Goal: Task Accomplishment & Management: Use online tool/utility

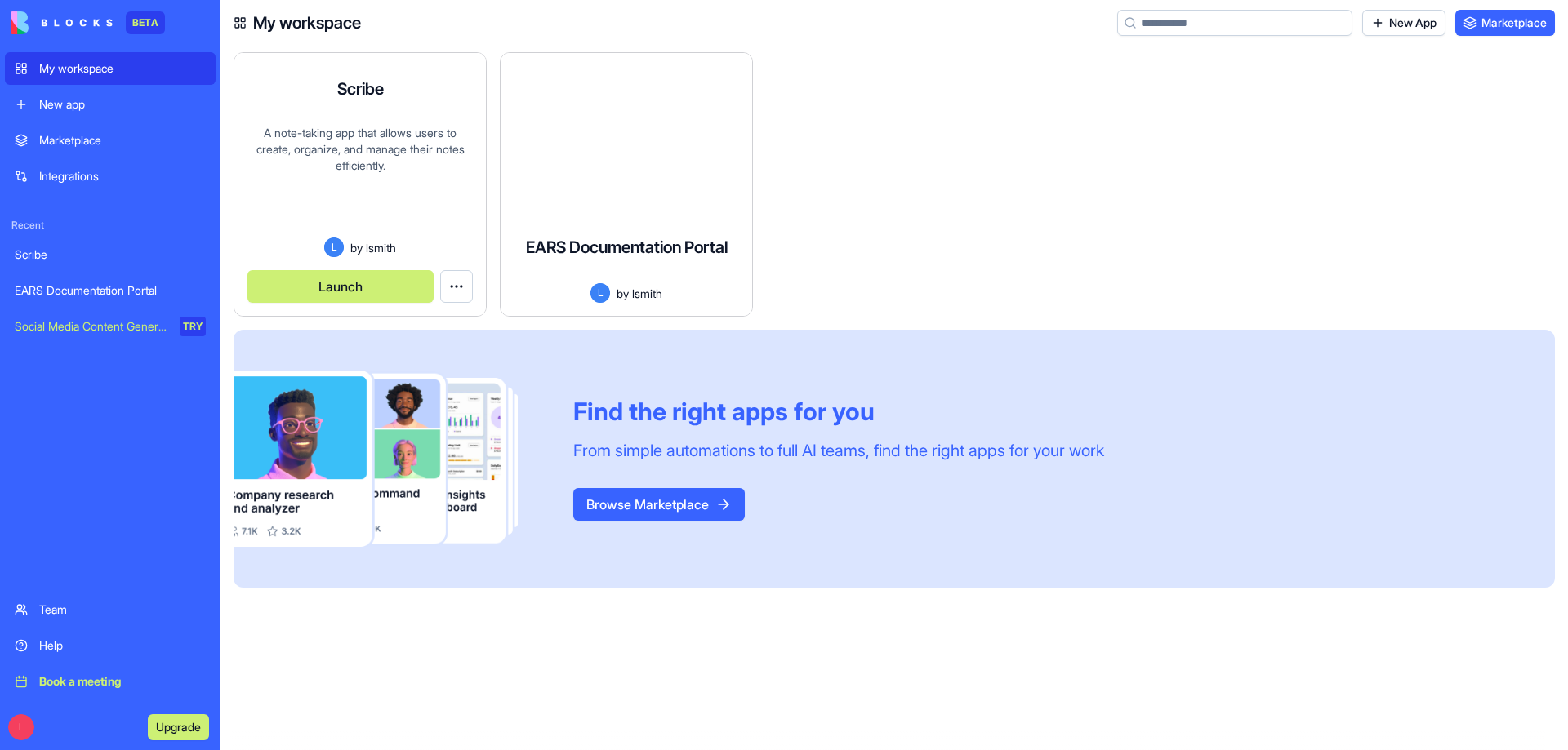
click at [355, 281] on button "Launch" at bounding box center [341, 286] width 187 height 33
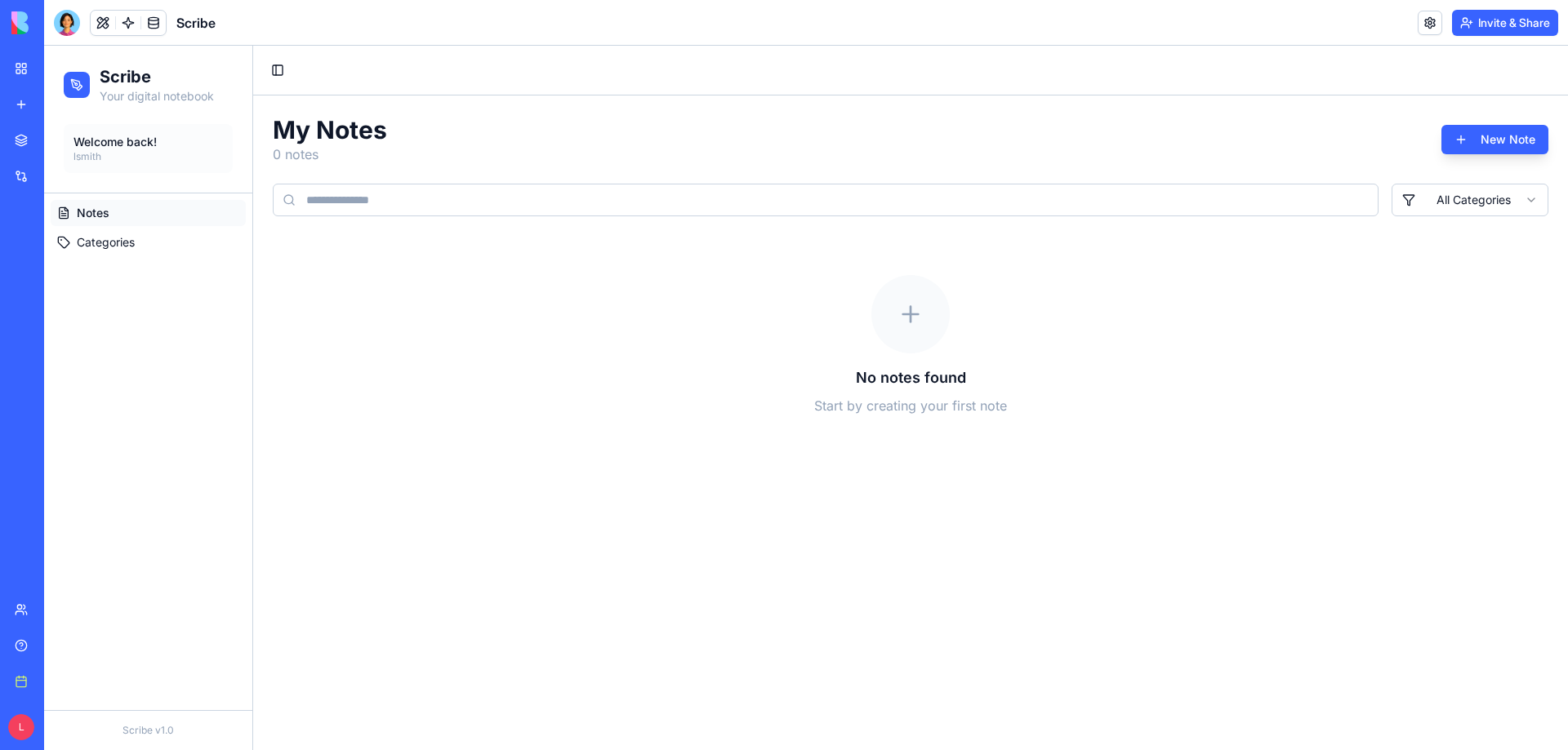
click at [60, 252] on div "Scribe" at bounding box center [37, 255] width 45 height 17
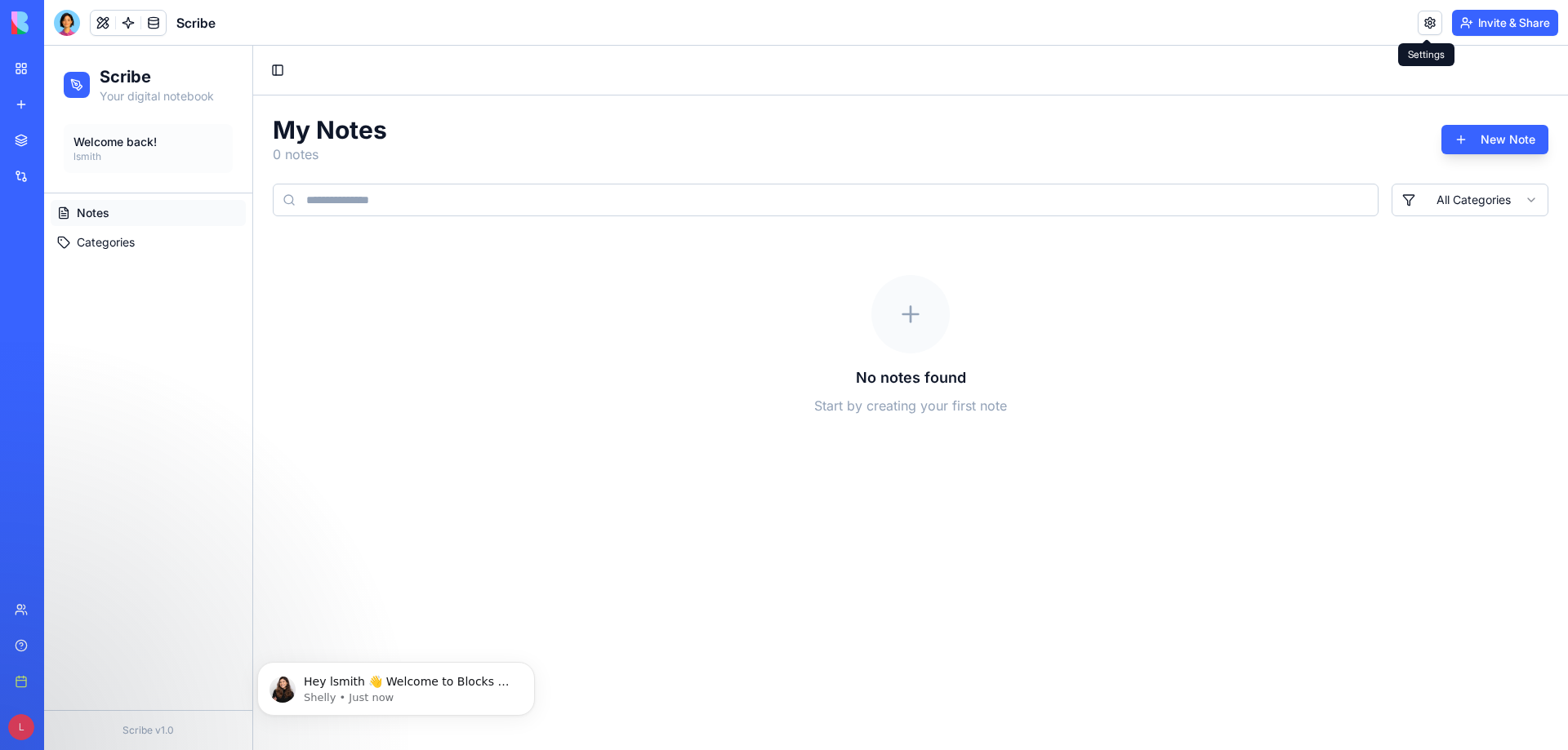
click at [1428, 31] on link at bounding box center [1430, 23] width 25 height 25
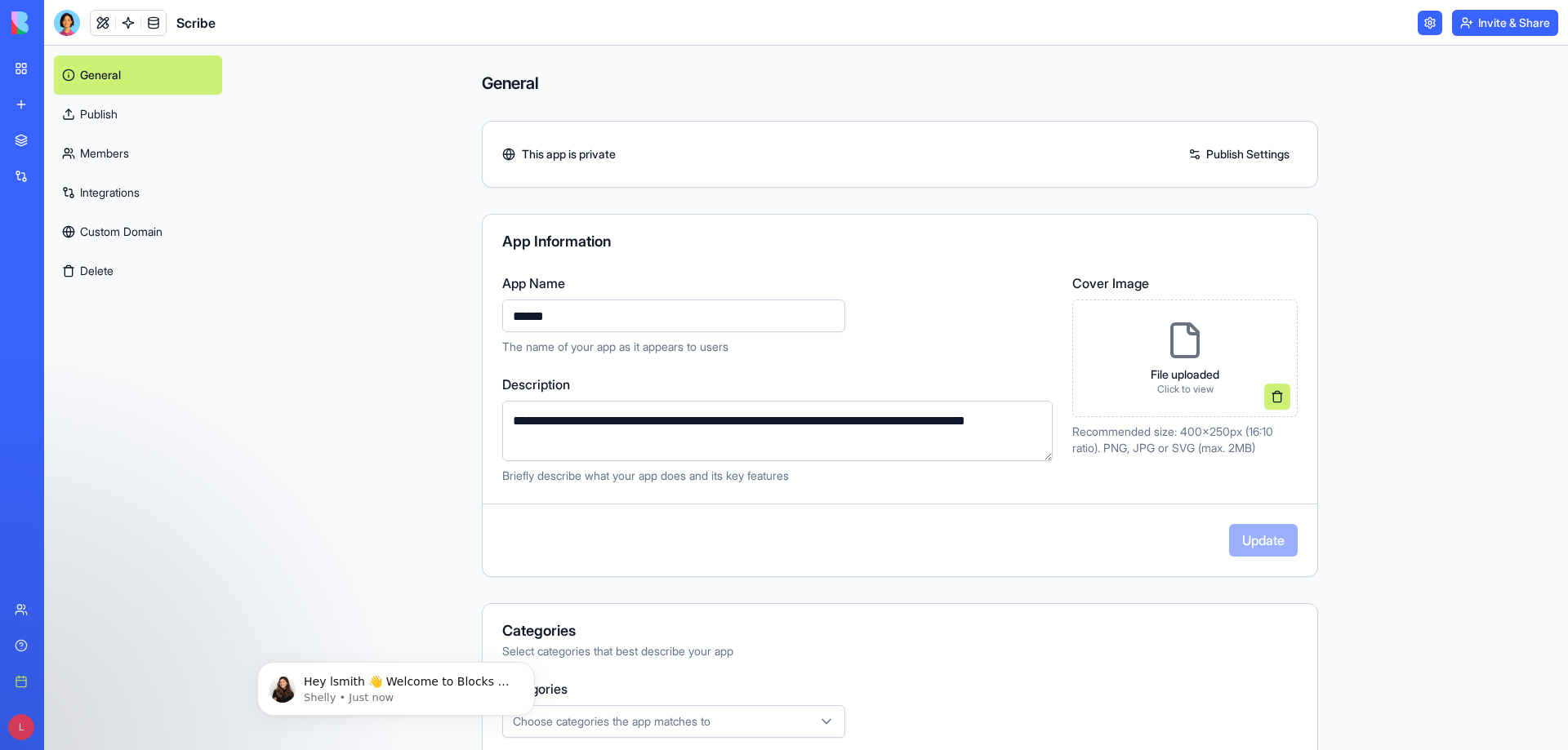
click at [1427, 24] on link at bounding box center [1430, 23] width 25 height 25
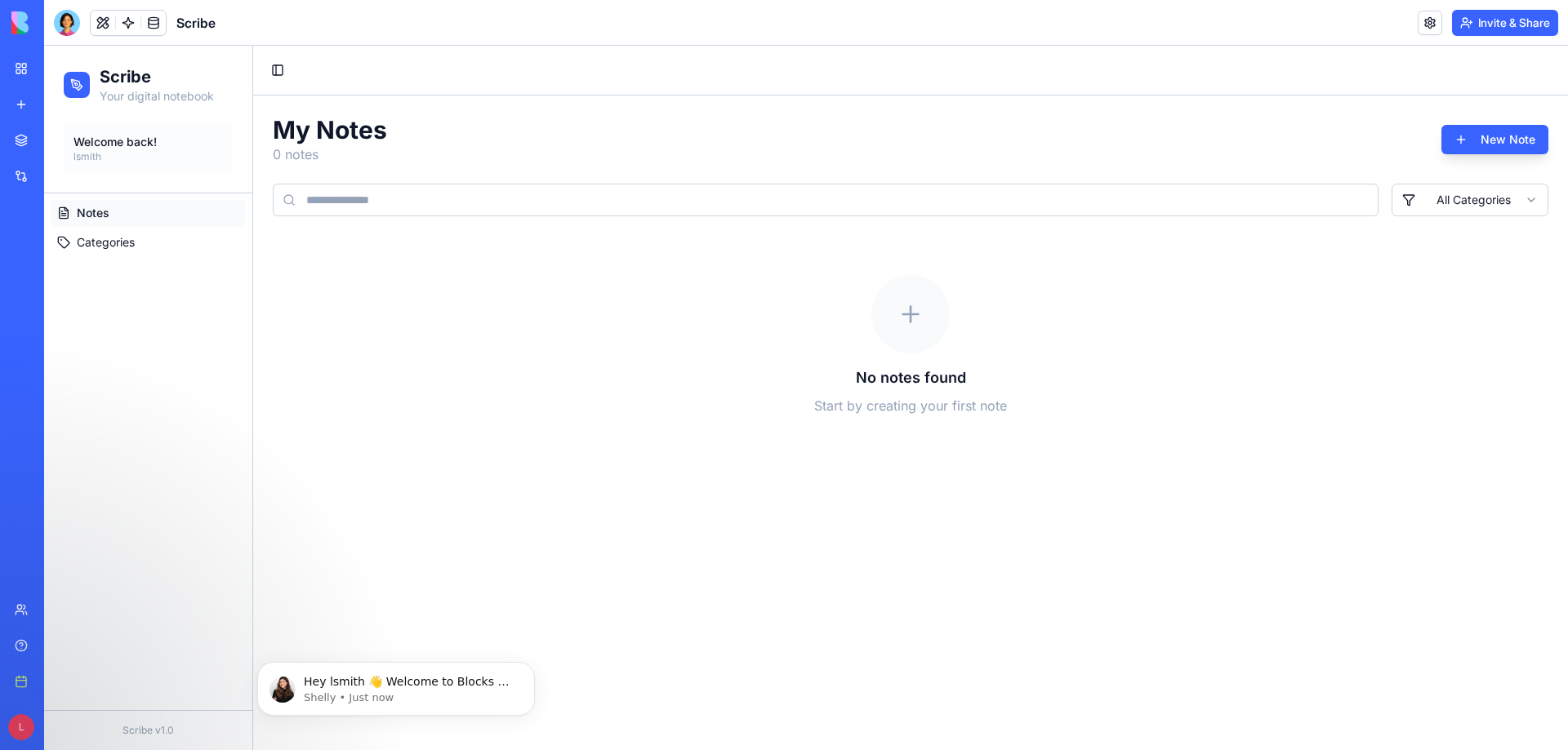
click at [50, 72] on div "My workspace" at bounding box center [50, 68] width 21 height 17
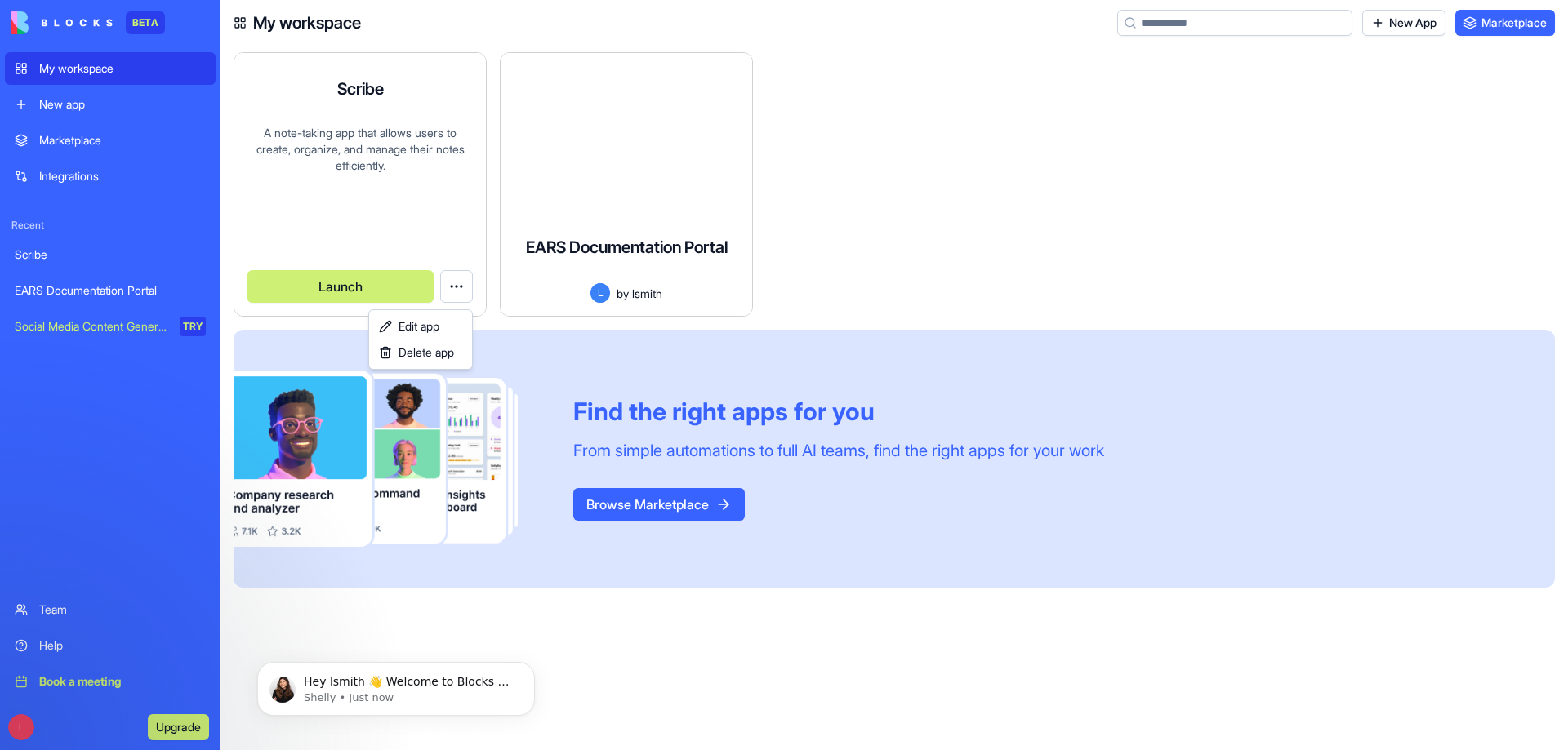
click at [457, 290] on html "BETA My workspace New app Marketplace Integrations Recent Scribe EARS Documenta…" at bounding box center [784, 375] width 1568 height 750
click at [439, 356] on span "Delete app" at bounding box center [426, 353] width 55 height 17
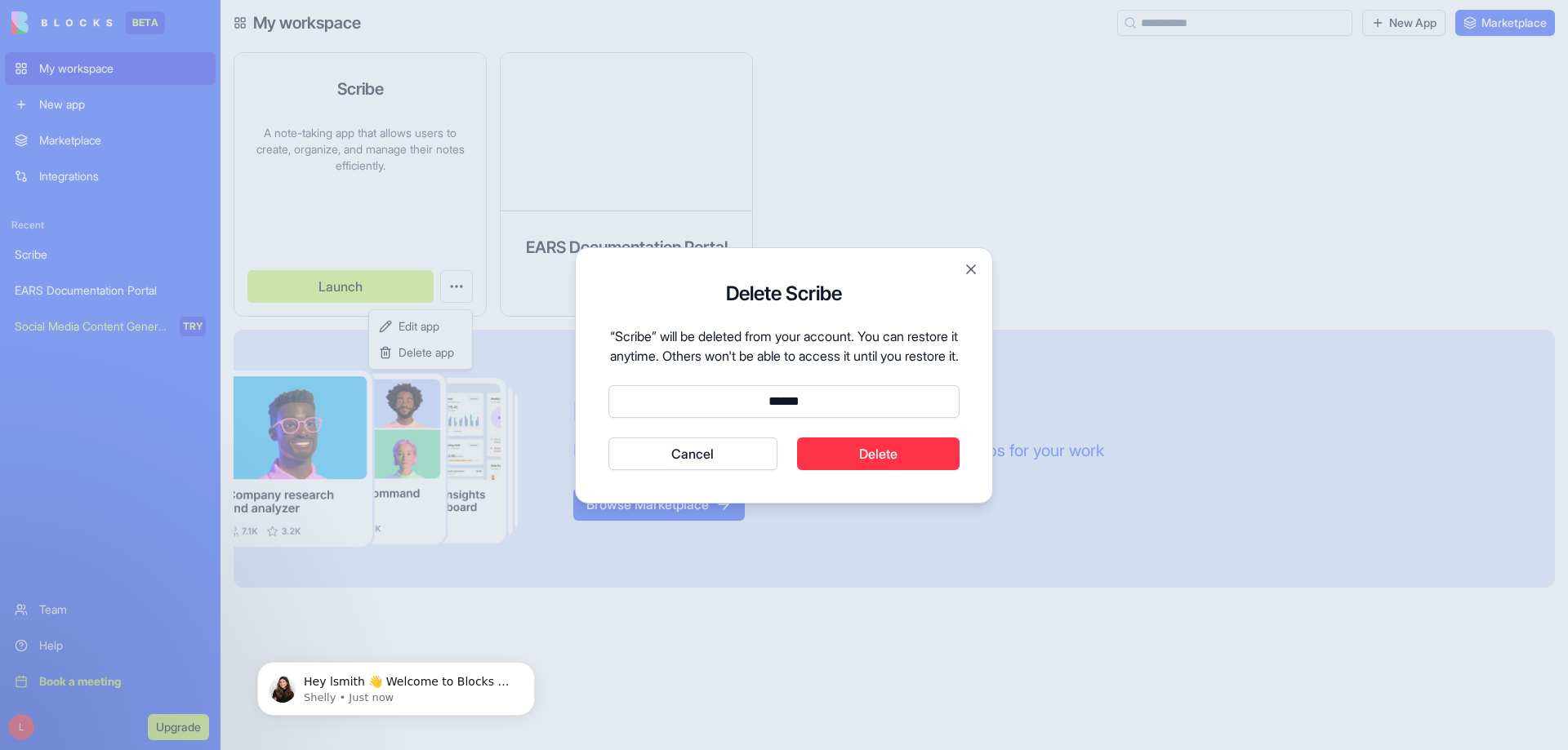
type input "******"
click at [937, 470] on button "Delete" at bounding box center [879, 454] width 163 height 33
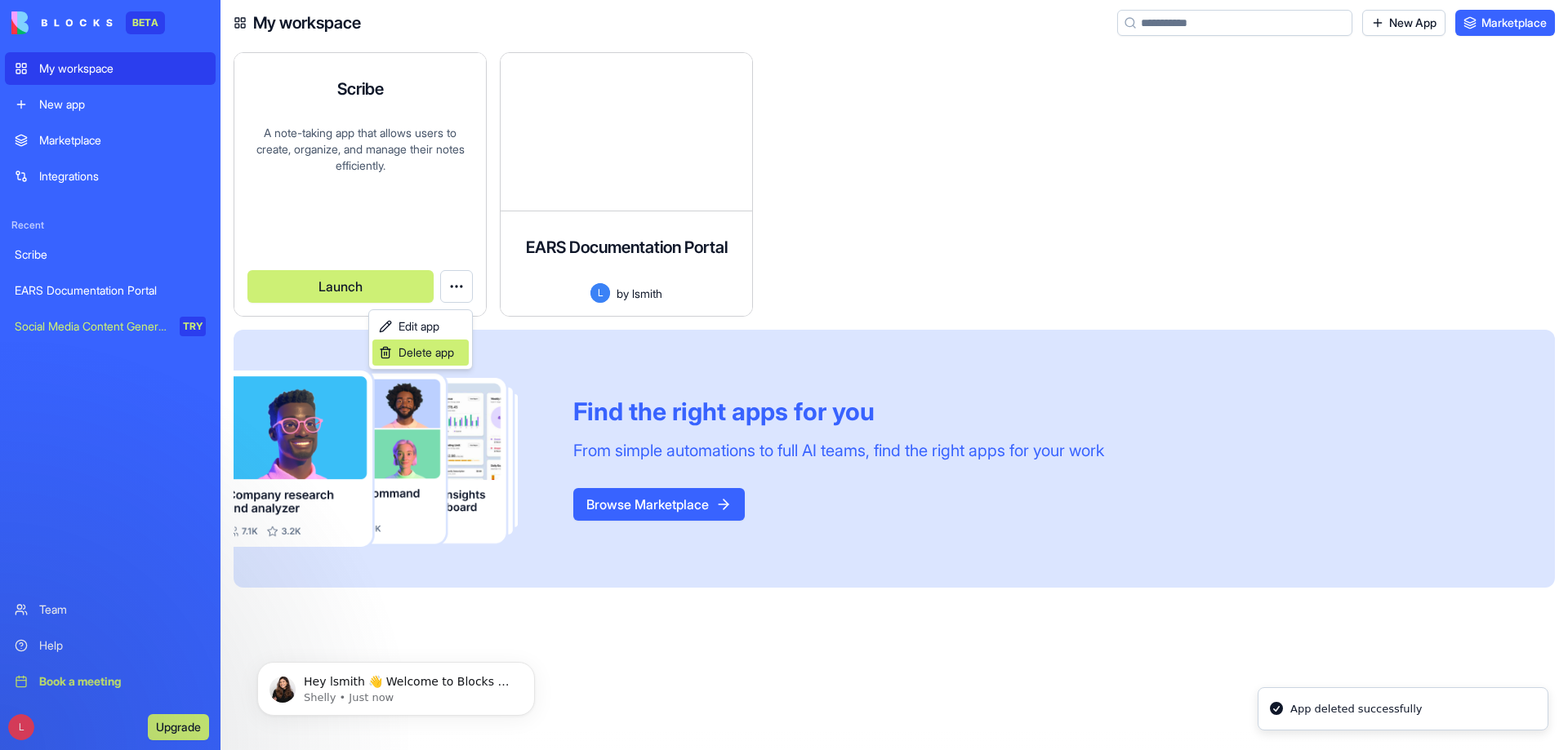
click at [406, 350] on span "Delete app" at bounding box center [426, 353] width 55 height 17
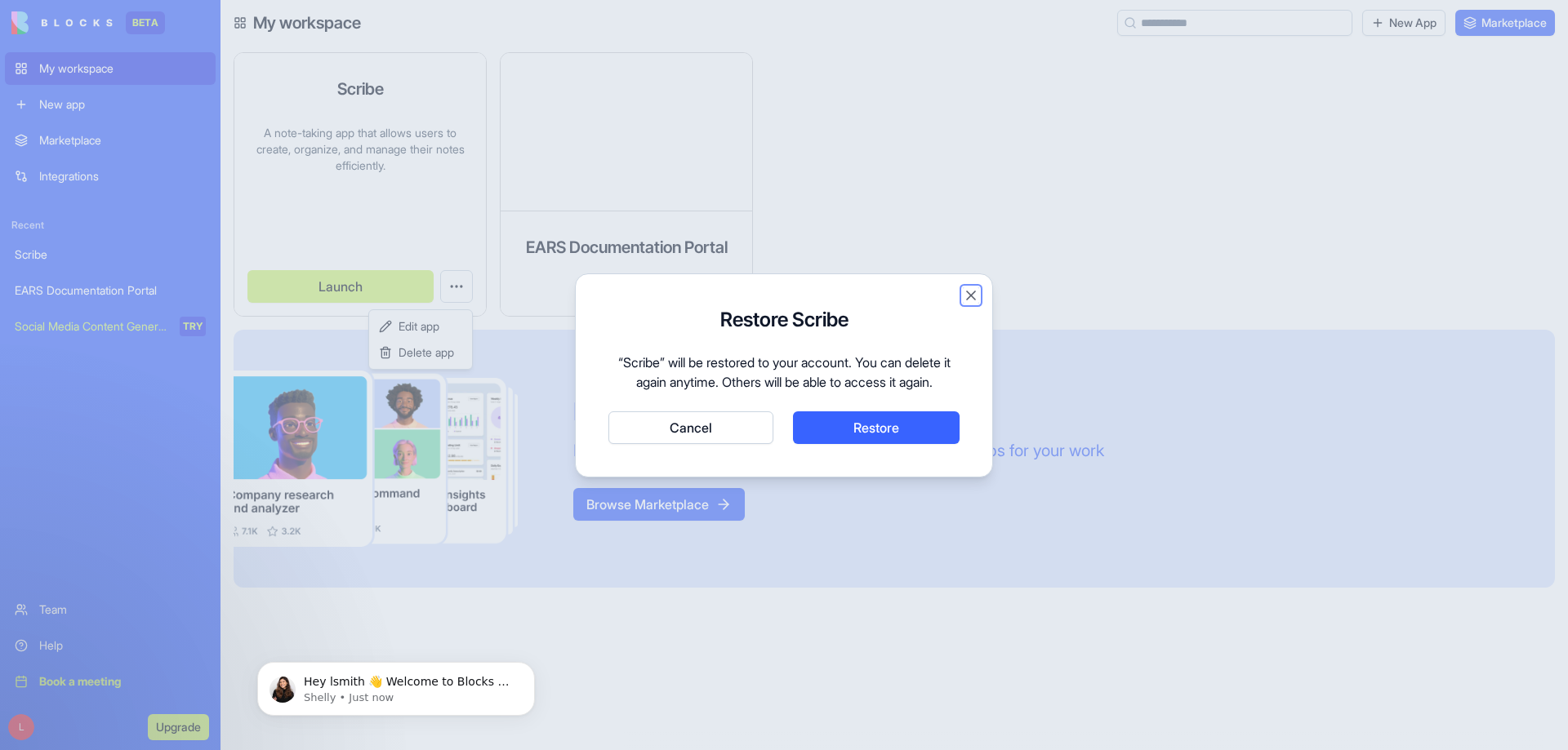
click at [971, 300] on button "Close" at bounding box center [971, 295] width 17 height 17
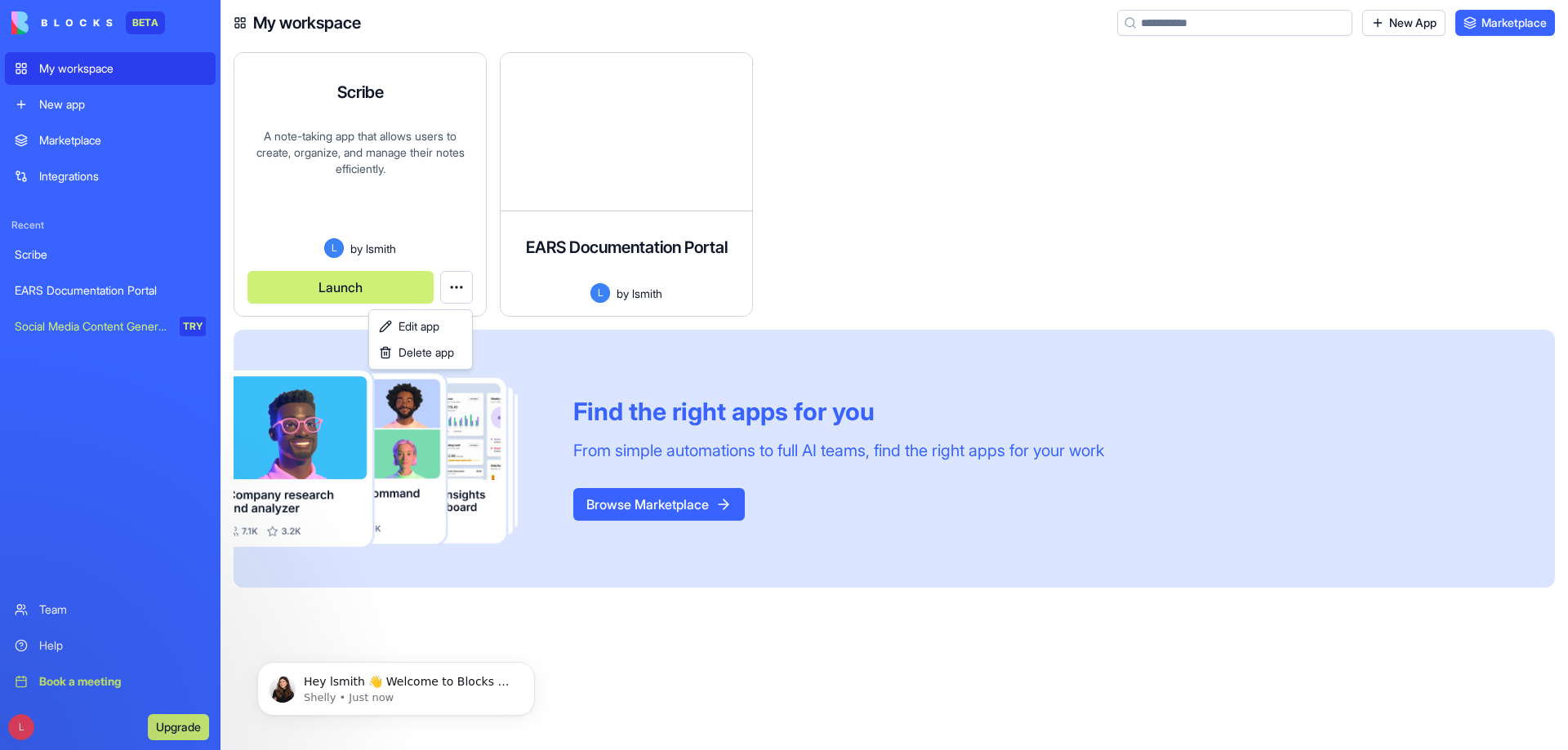
click at [95, 139] on html "BETA My workspace New app Marketplace Integrations Recent Scribe EARS Documenta…" at bounding box center [784, 375] width 1568 height 750
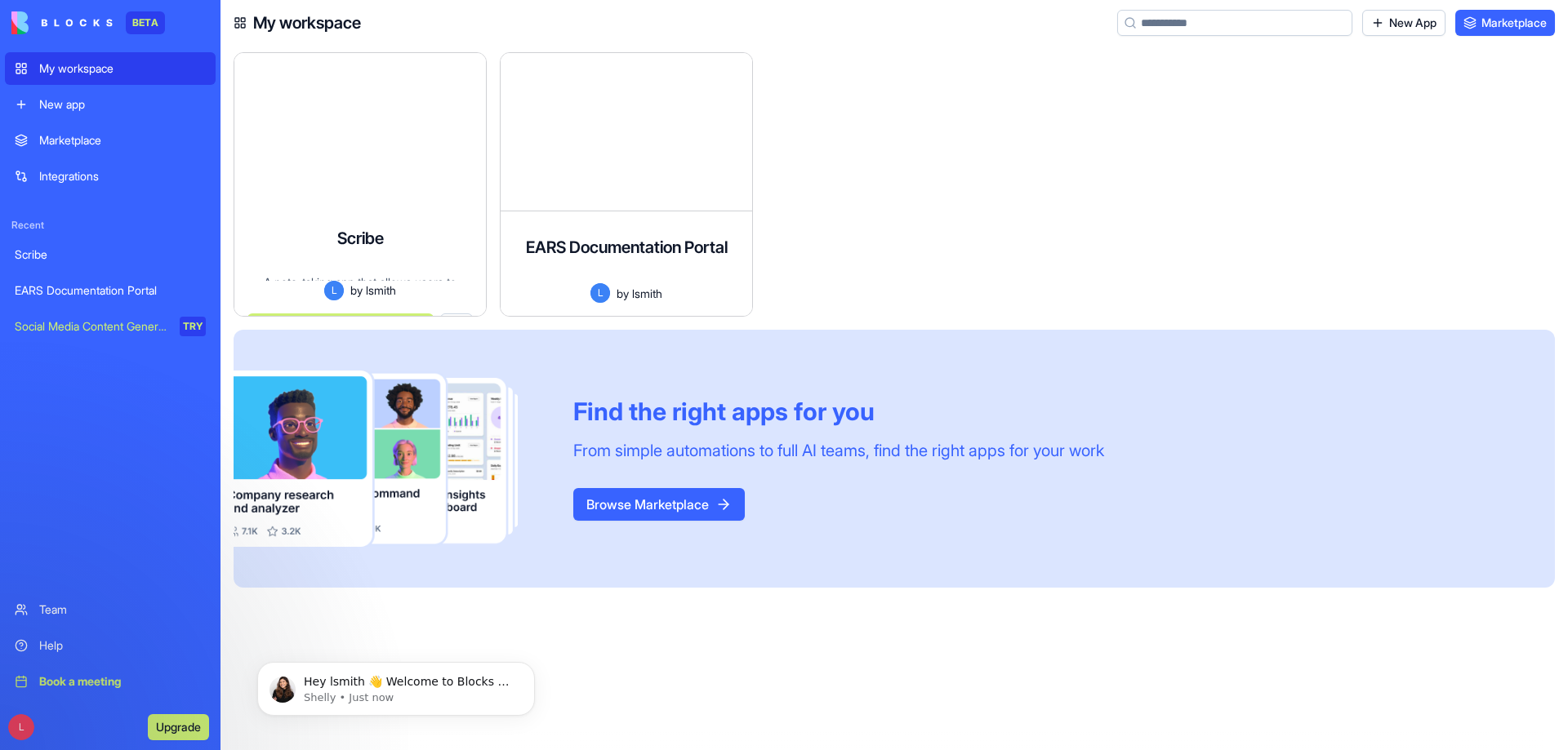
scroll to position [15, 0]
click at [95, 139] on div "Marketplace" at bounding box center [122, 140] width 167 height 17
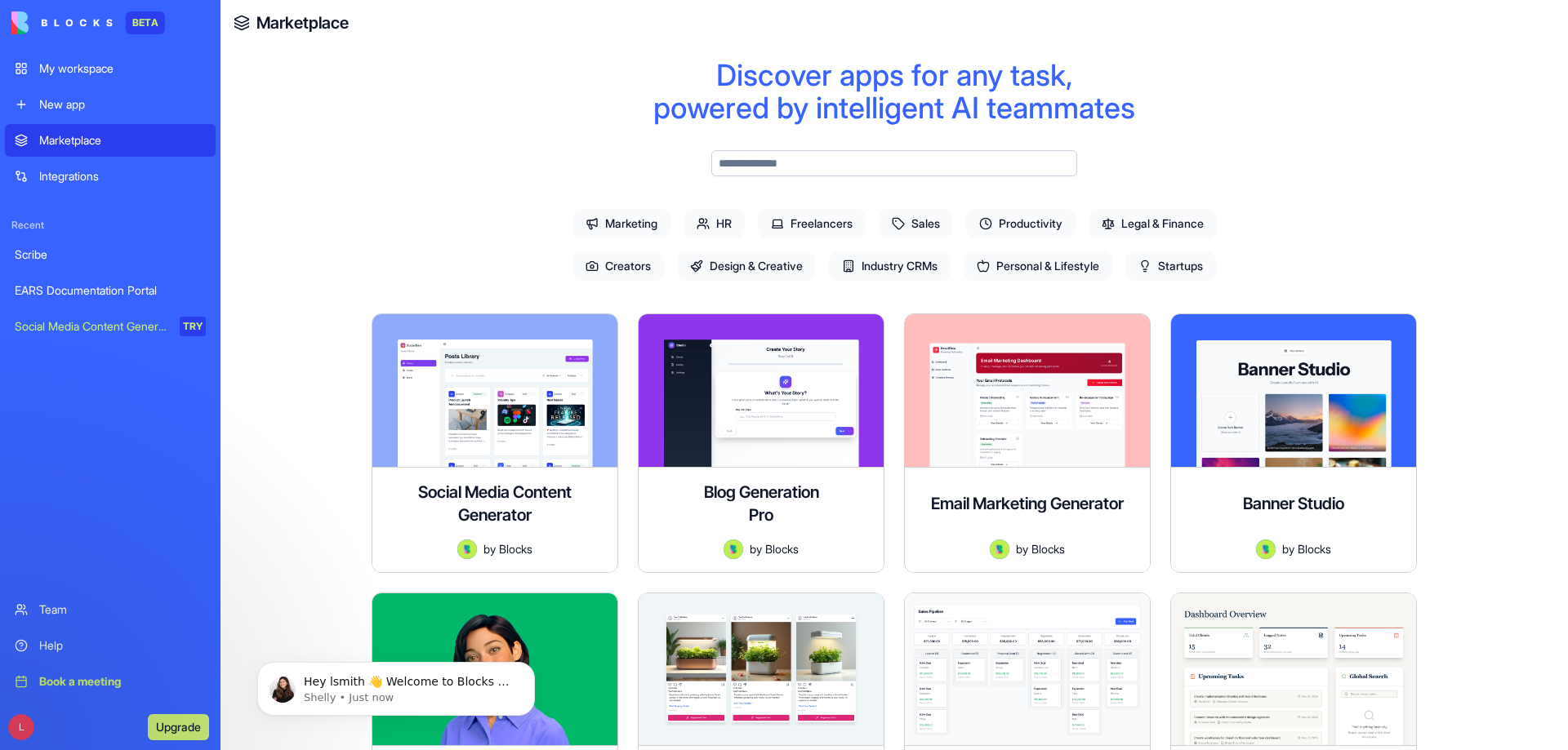
click at [102, 75] on div "My workspace" at bounding box center [122, 68] width 167 height 17
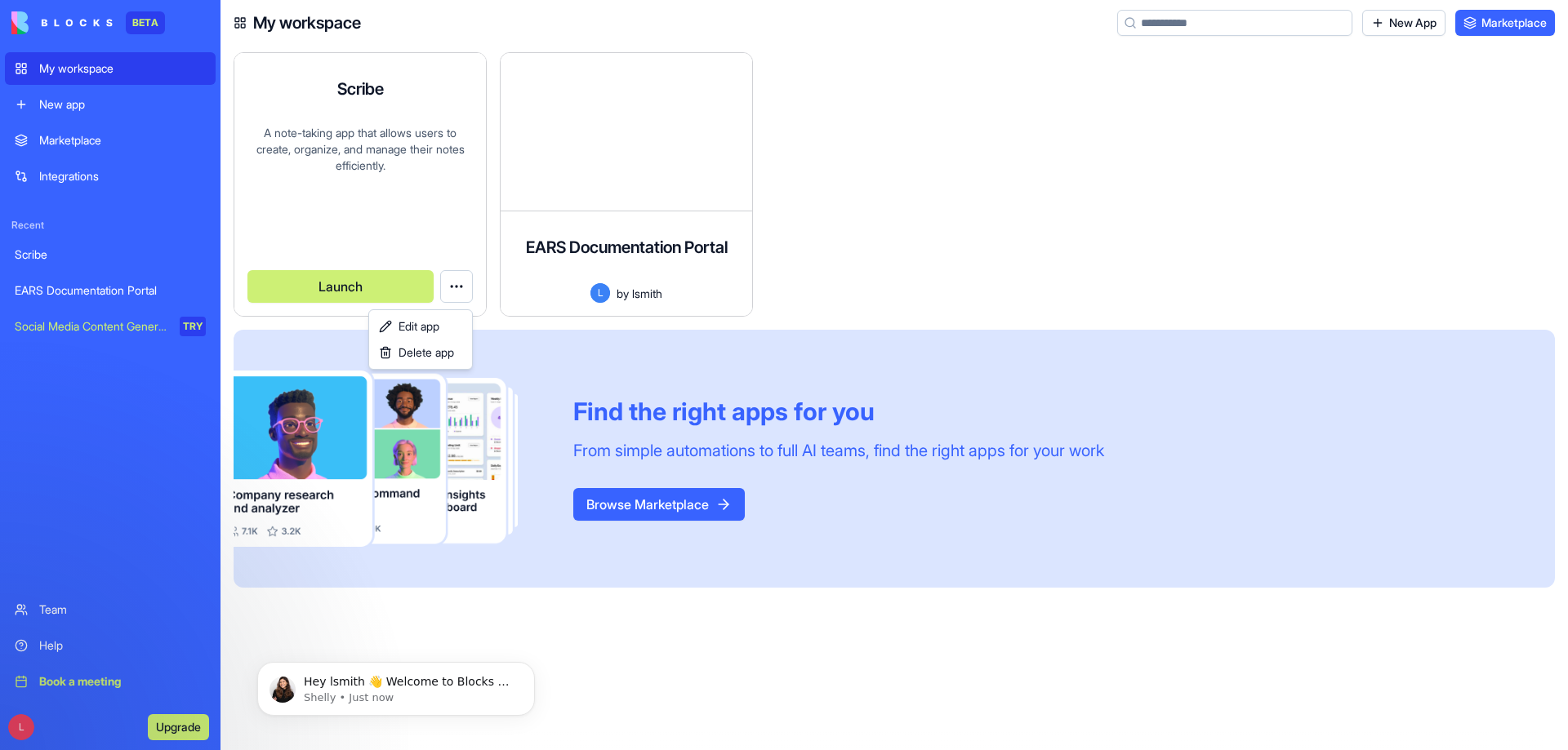
click at [454, 283] on html "BETA My workspace New app Marketplace Integrations Recent Scribe EARS Documenta…" at bounding box center [784, 375] width 1568 height 750
click at [432, 364] on div "Delete app" at bounding box center [420, 353] width 97 height 26
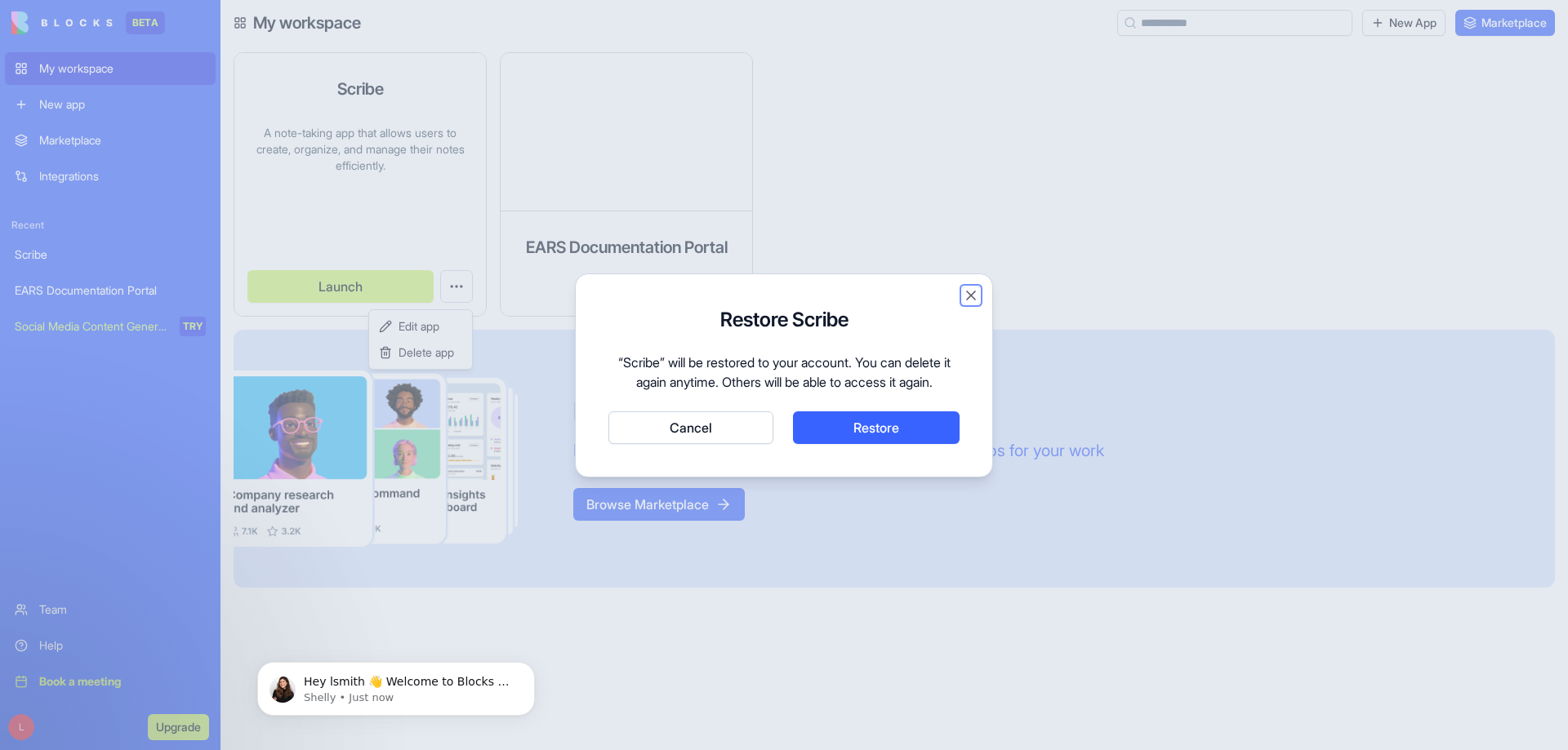
click at [969, 299] on button "Close" at bounding box center [971, 295] width 17 height 17
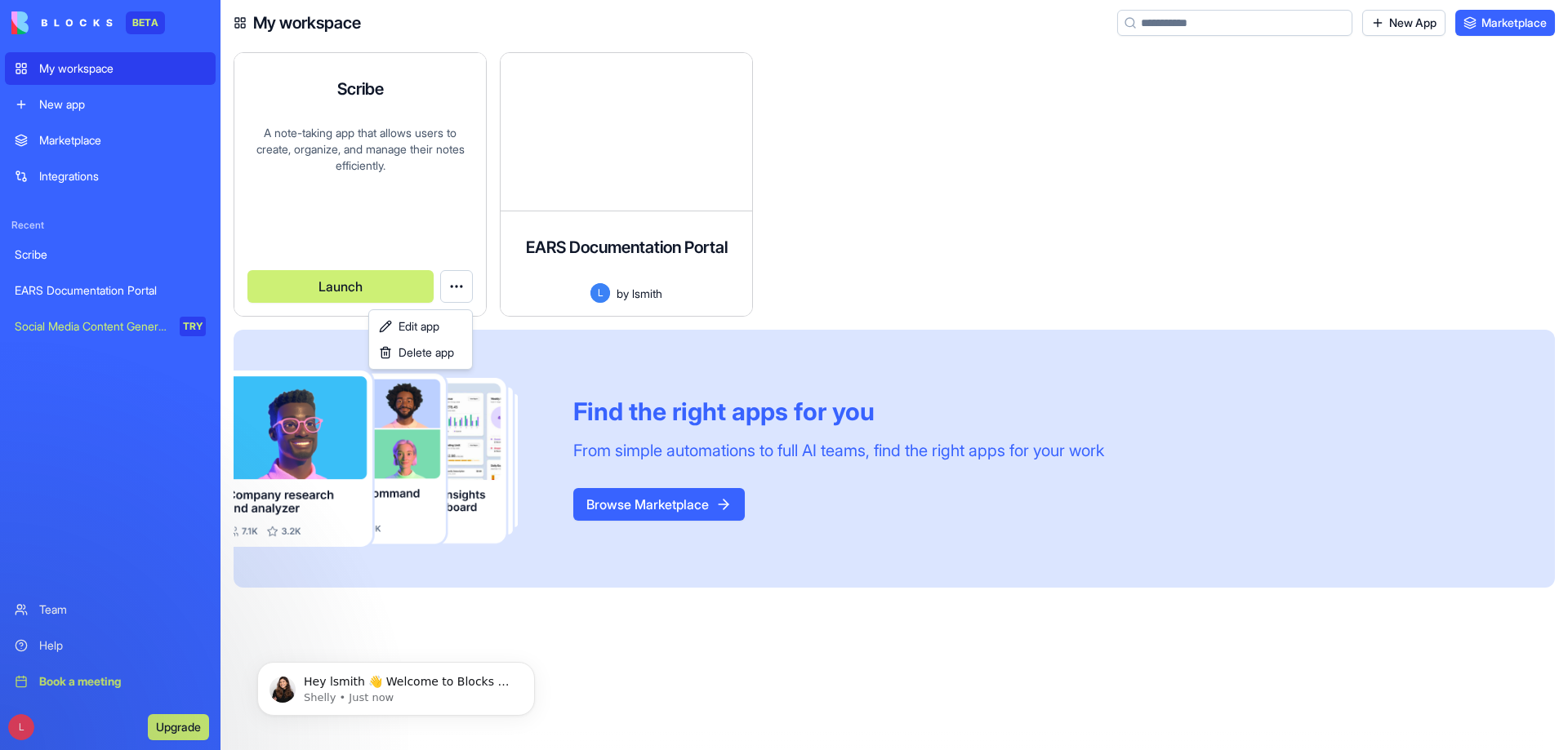
click at [574, 151] on html "BETA My workspace New app Marketplace Integrations Recent Scribe EARS Documenta…" at bounding box center [784, 375] width 1568 height 750
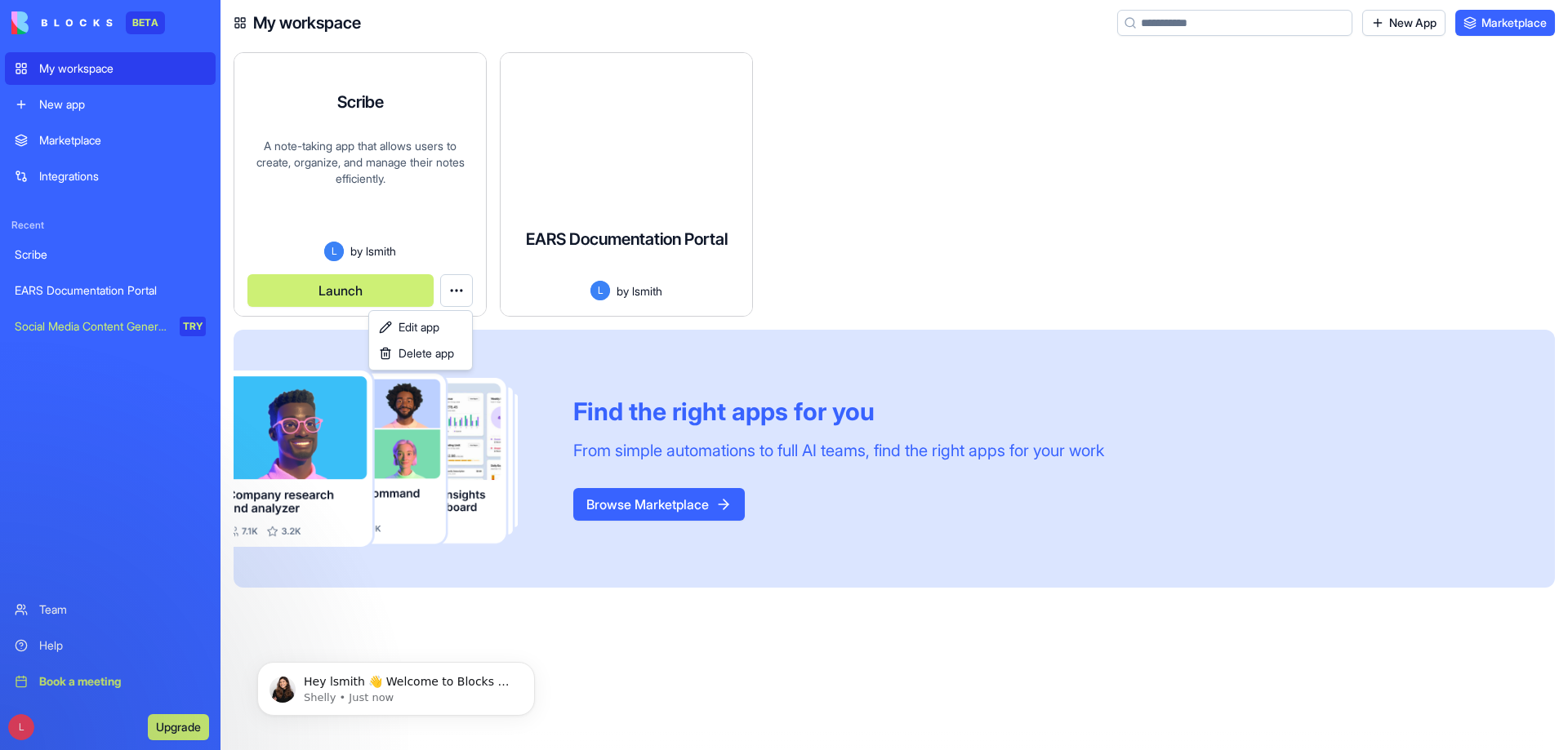
scroll to position [13, 0]
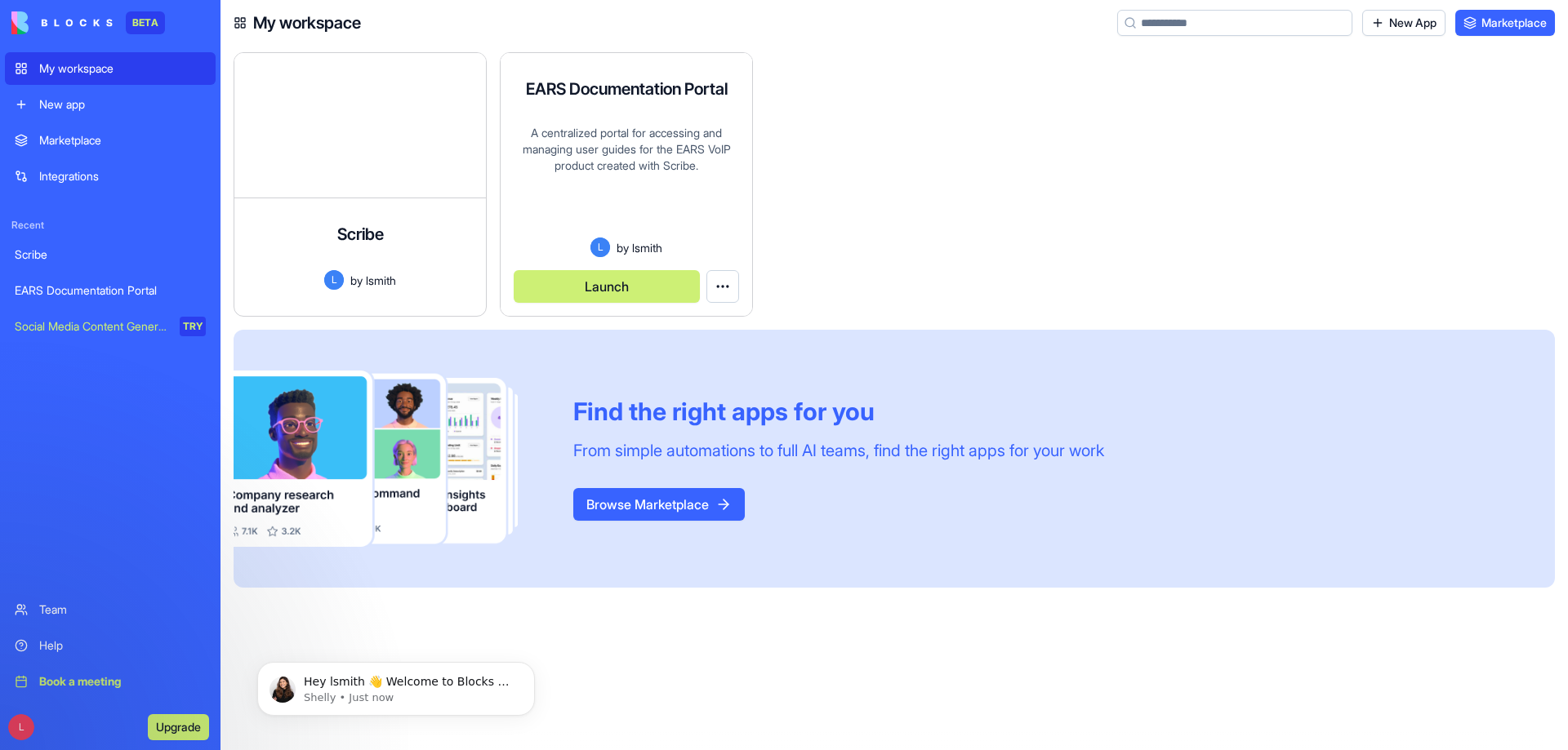
click at [588, 281] on button "Launch" at bounding box center [607, 286] width 187 height 33
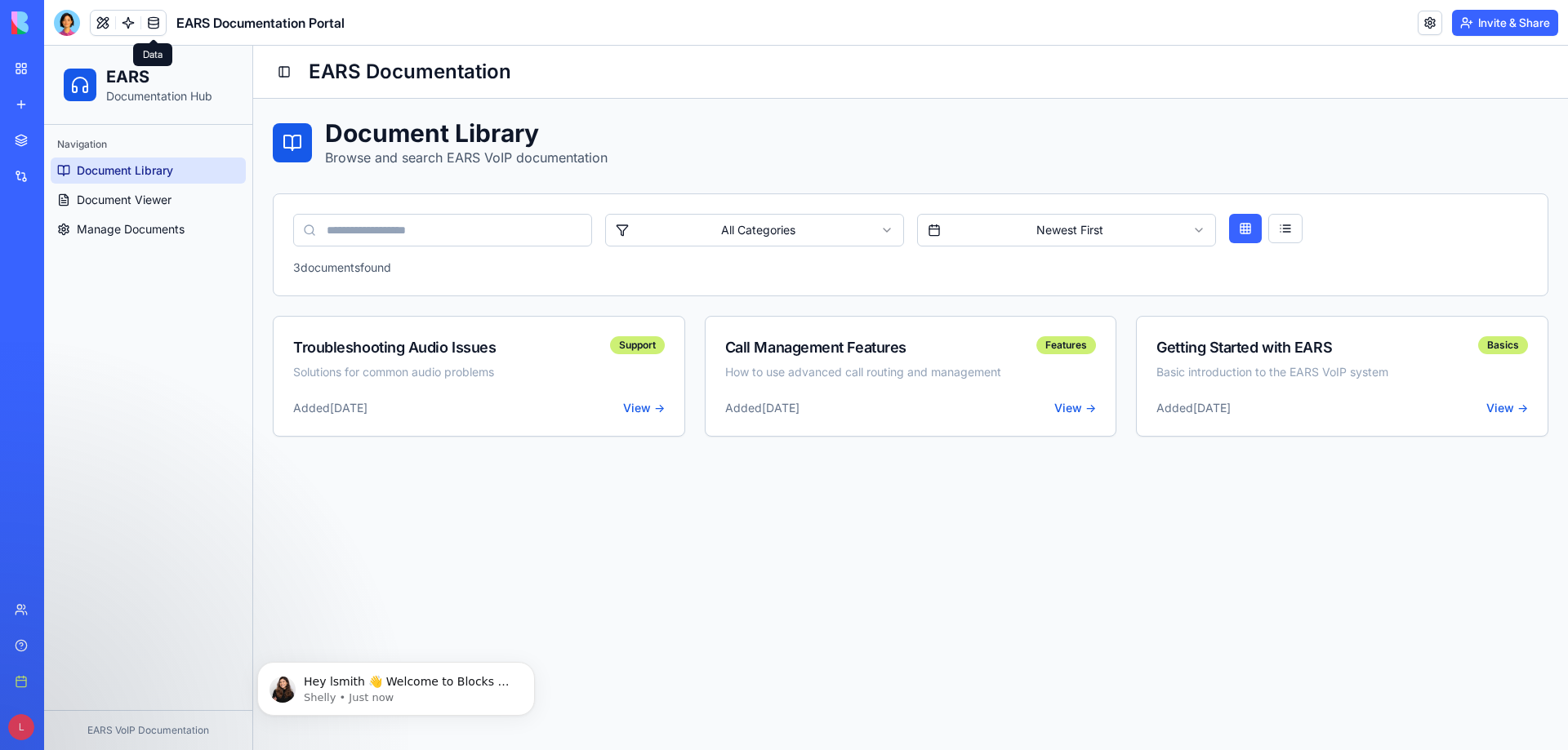
click at [153, 24] on link at bounding box center [153, 23] width 25 height 25
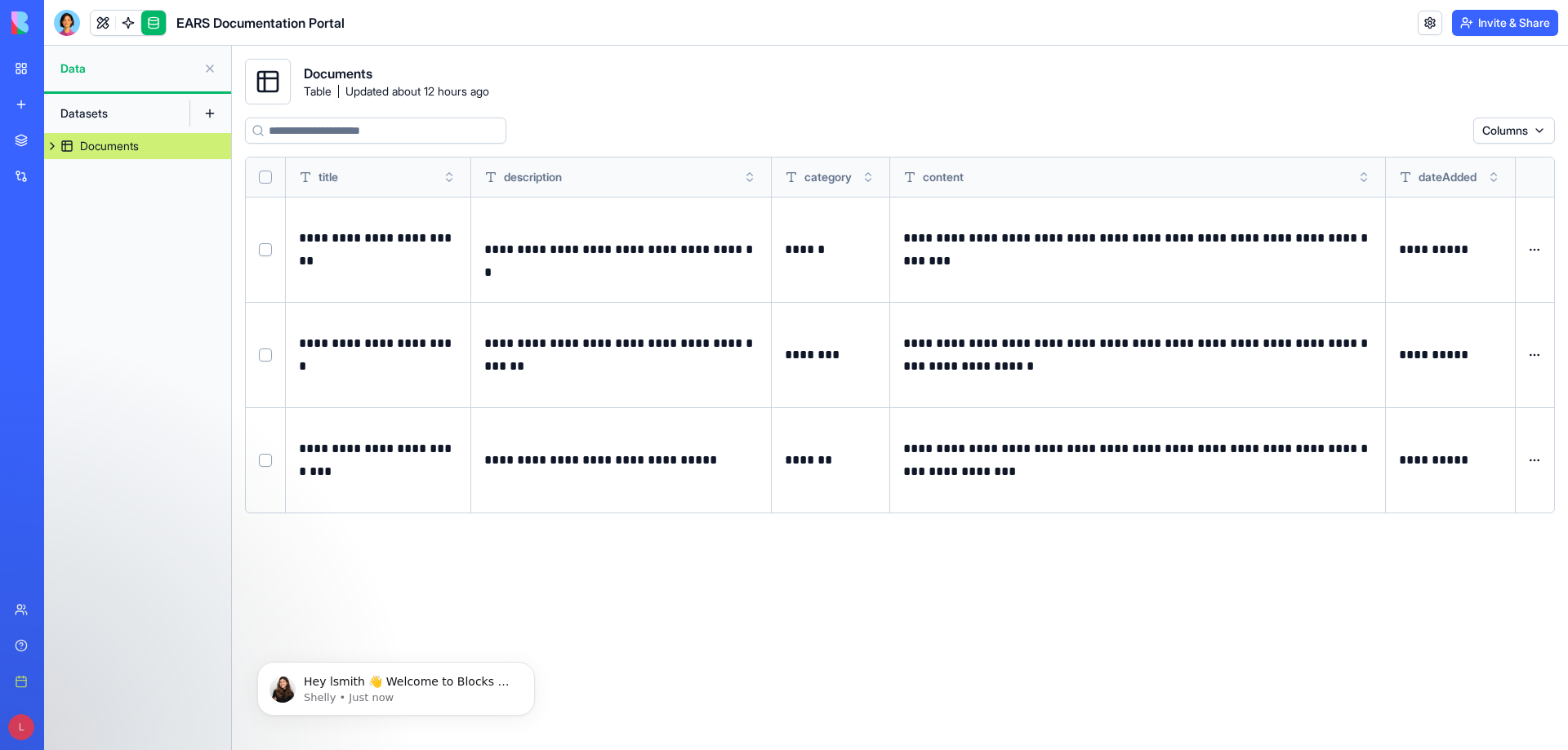
click at [51, 144] on button at bounding box center [52, 146] width 17 height 26
click at [115, 172] on div "title" at bounding box center [106, 172] width 18 height 17
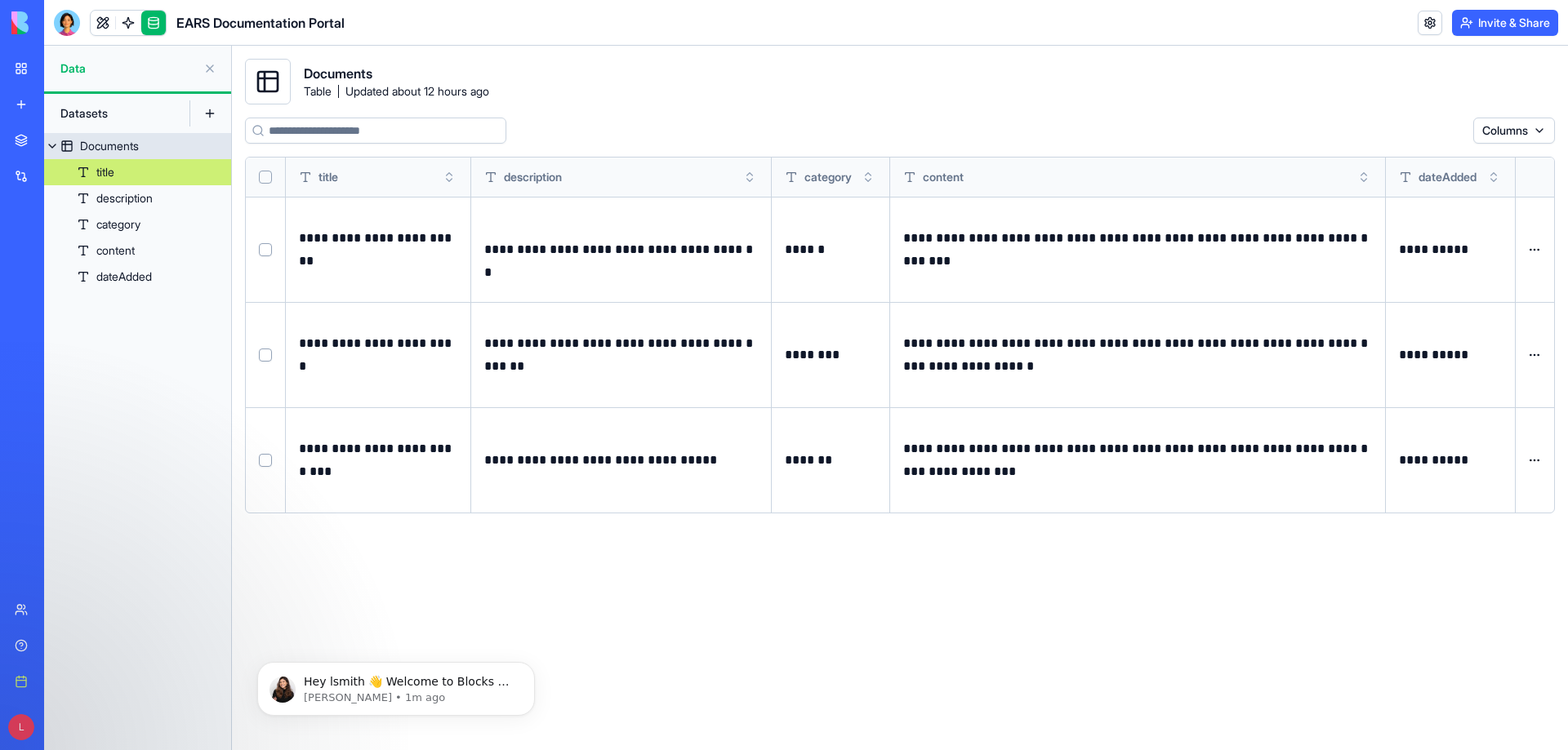
click at [50, 142] on button at bounding box center [52, 146] width 17 height 26
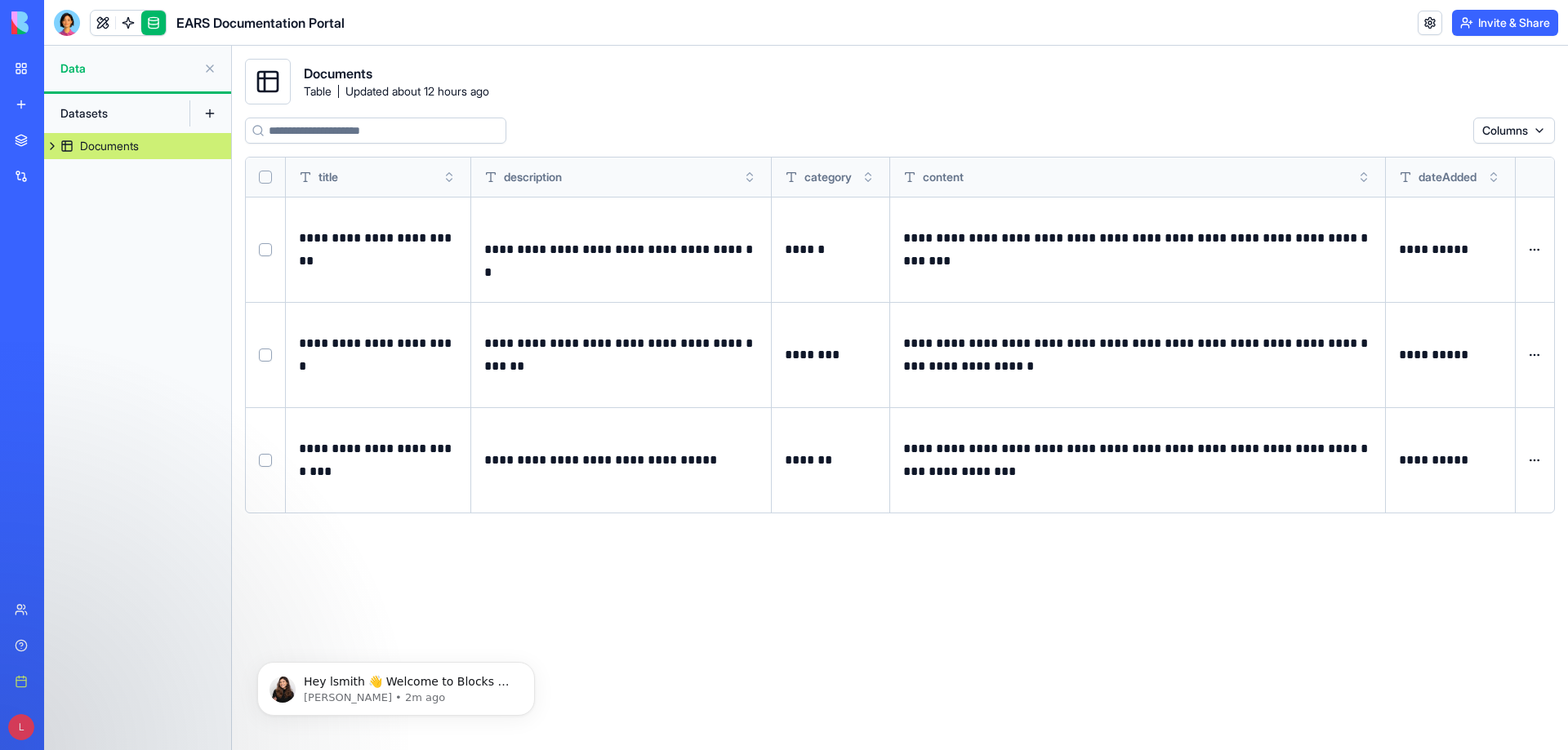
click at [1527, 250] on html "**********" at bounding box center [784, 375] width 1568 height 750
click at [813, 85] on html "**********" at bounding box center [784, 375] width 1568 height 750
click at [258, 23] on h1 "EARS Documentation Portal" at bounding box center [261, 23] width 168 height 20
click at [102, 27] on link at bounding box center [103, 23] width 25 height 25
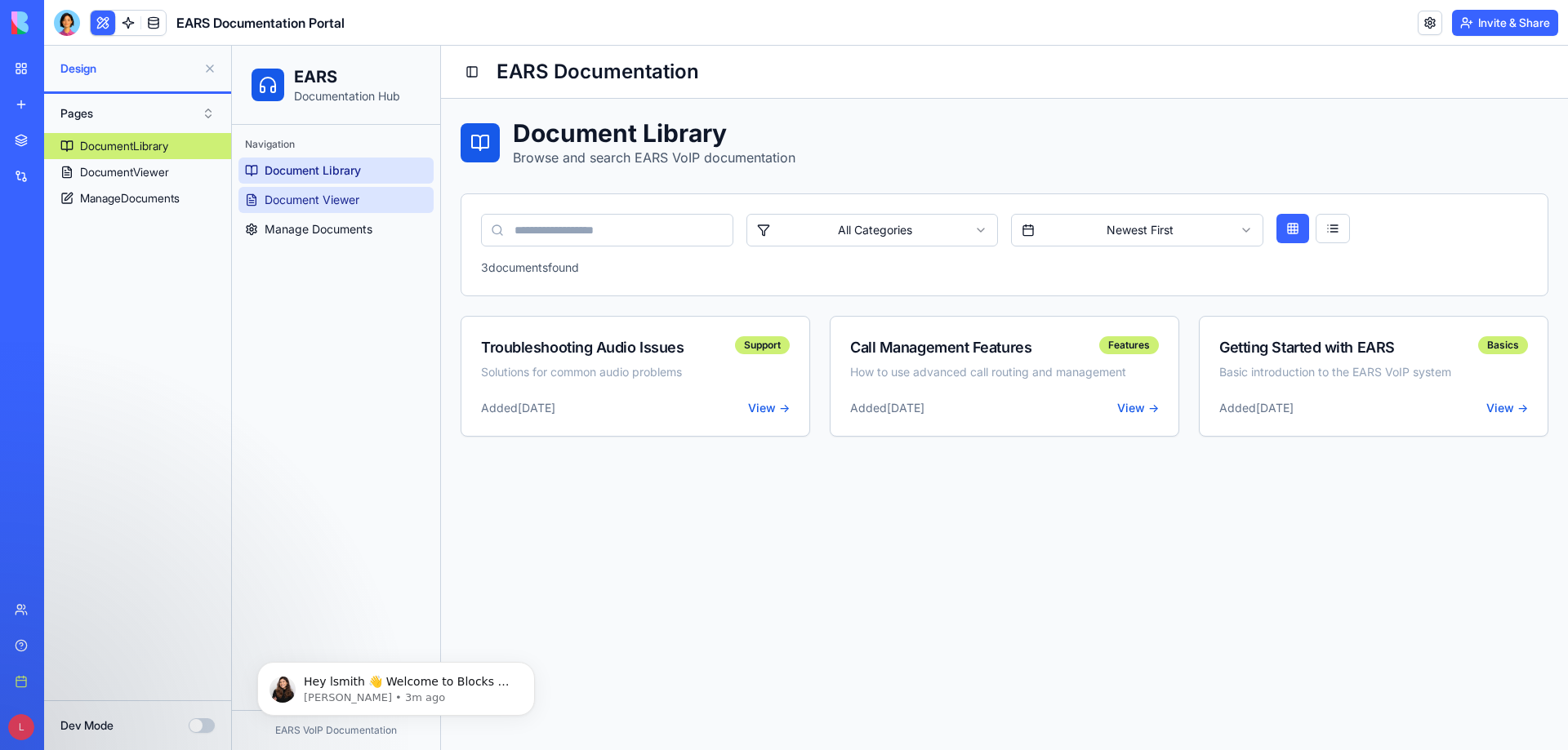
click at [279, 210] on link "Document Viewer" at bounding box center [336, 200] width 195 height 26
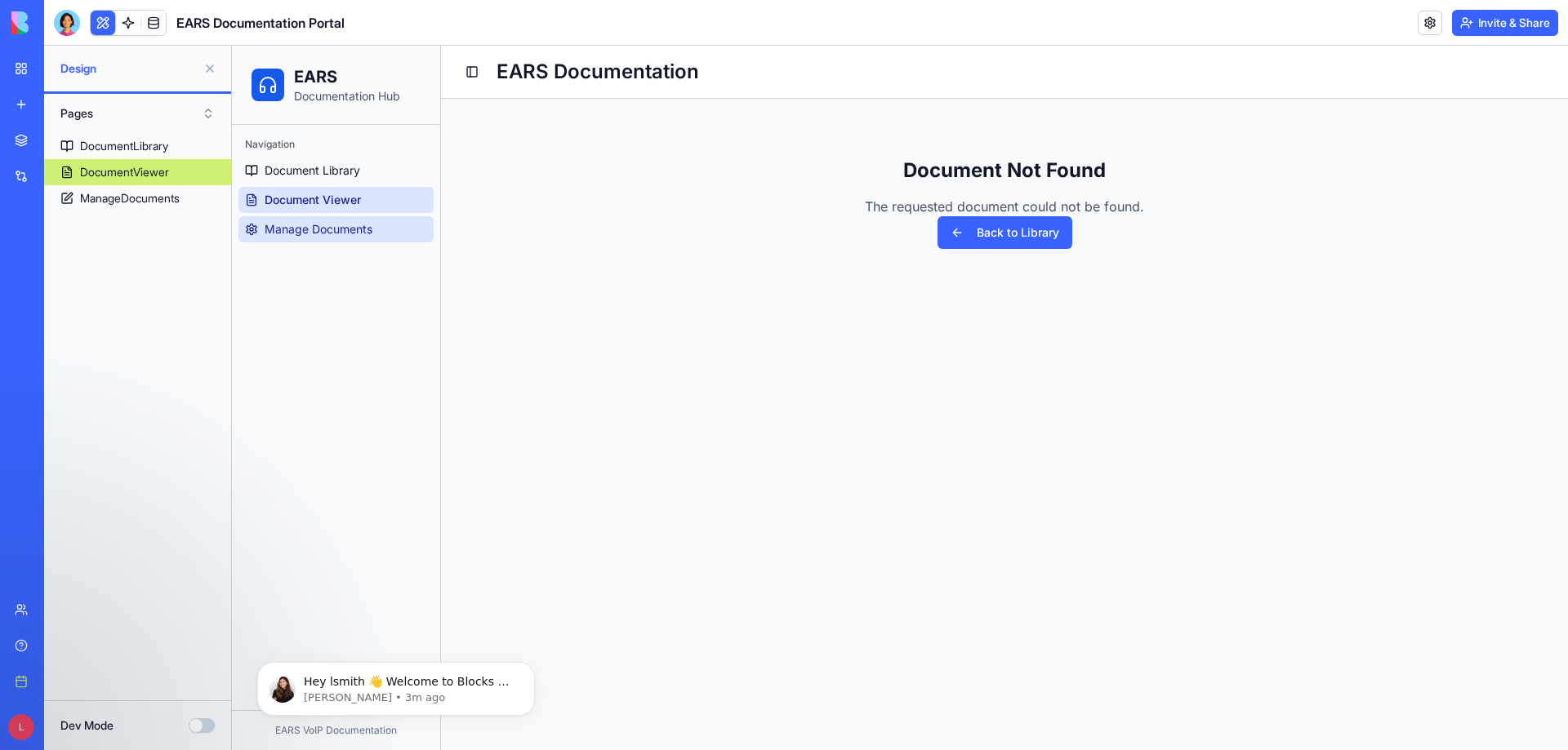
click at [294, 233] on span "Manage Documents" at bounding box center [319, 229] width 108 height 17
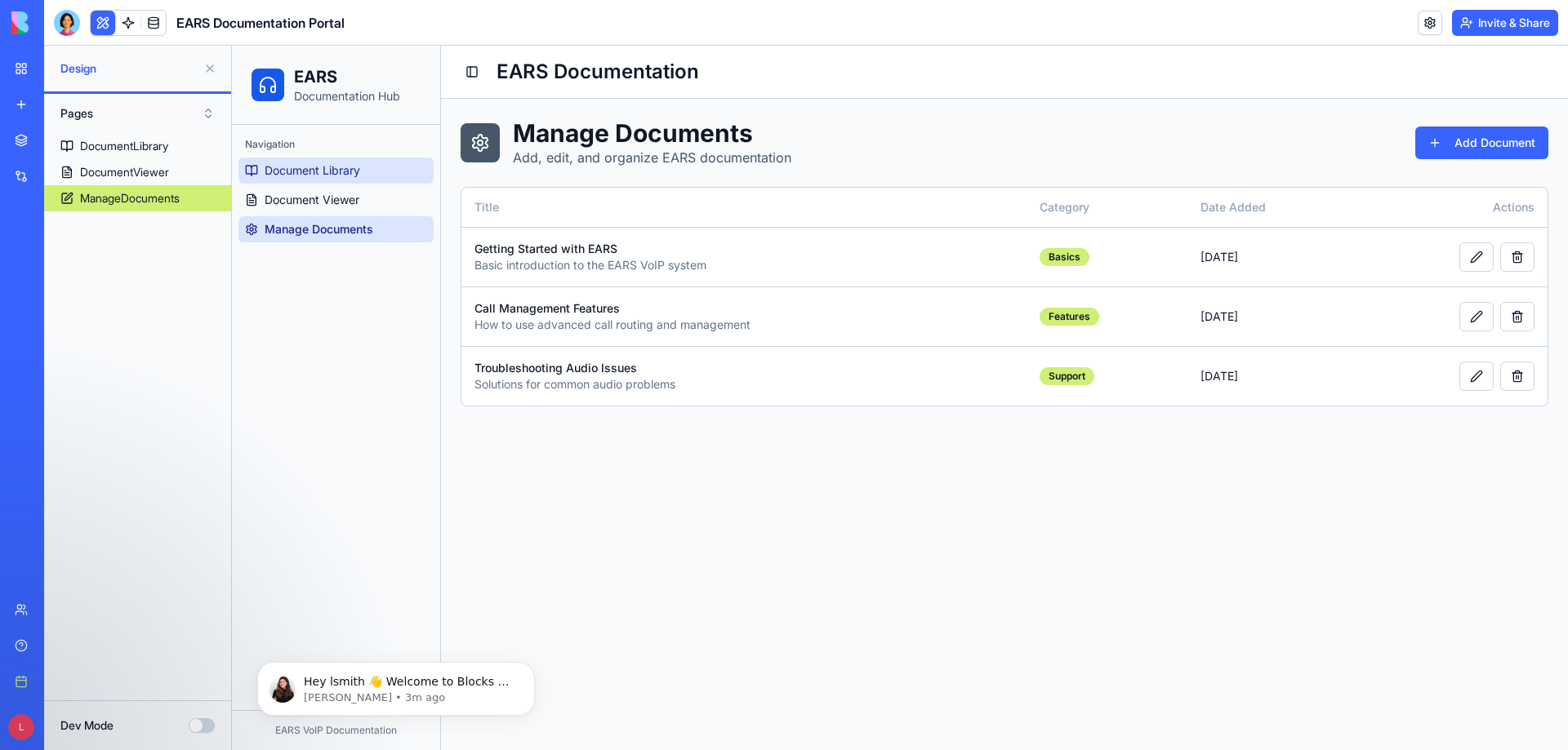
click at [320, 171] on span "Document Library" at bounding box center [313, 171] width 96 height 17
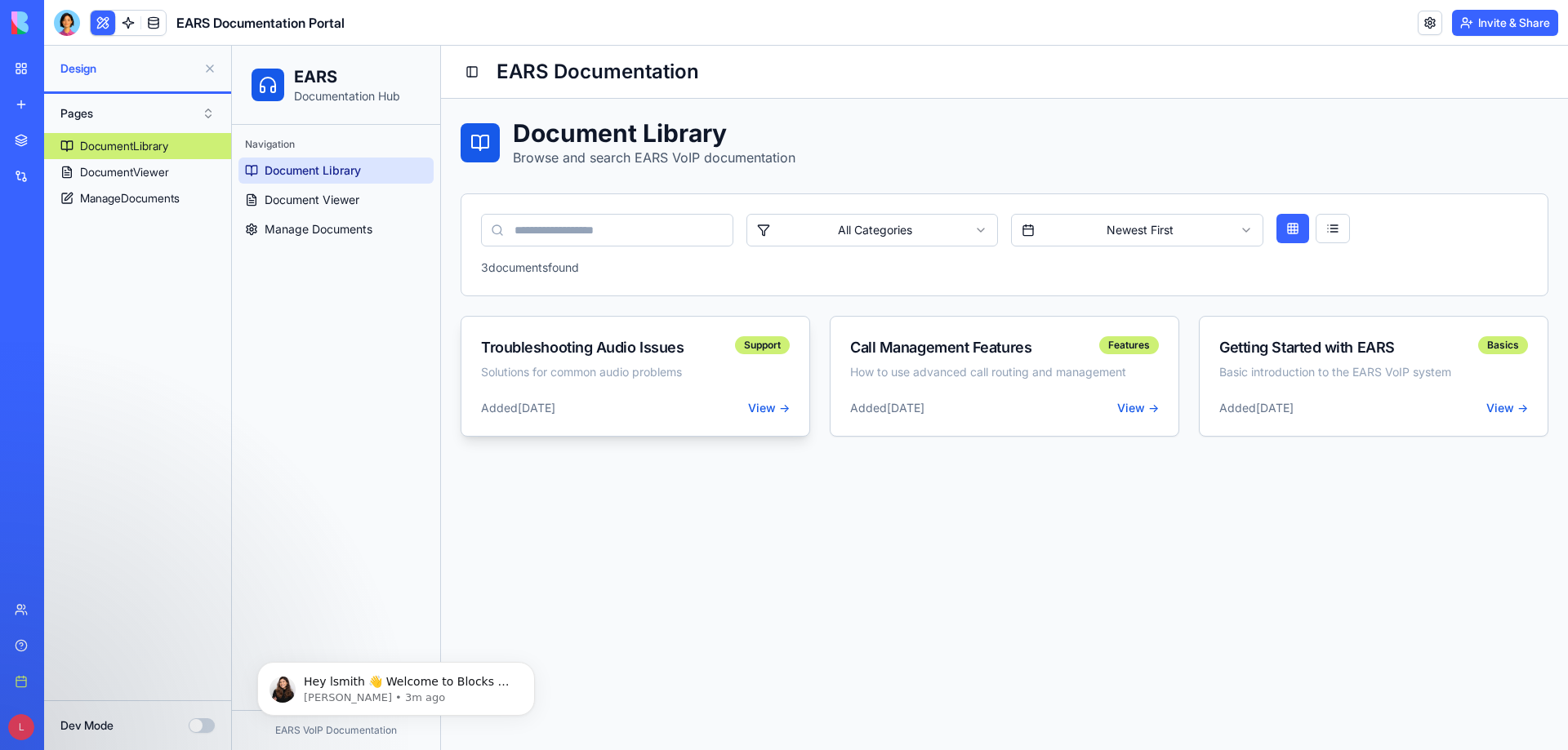
click at [764, 413] on span "View →" at bounding box center [768, 408] width 41 height 17
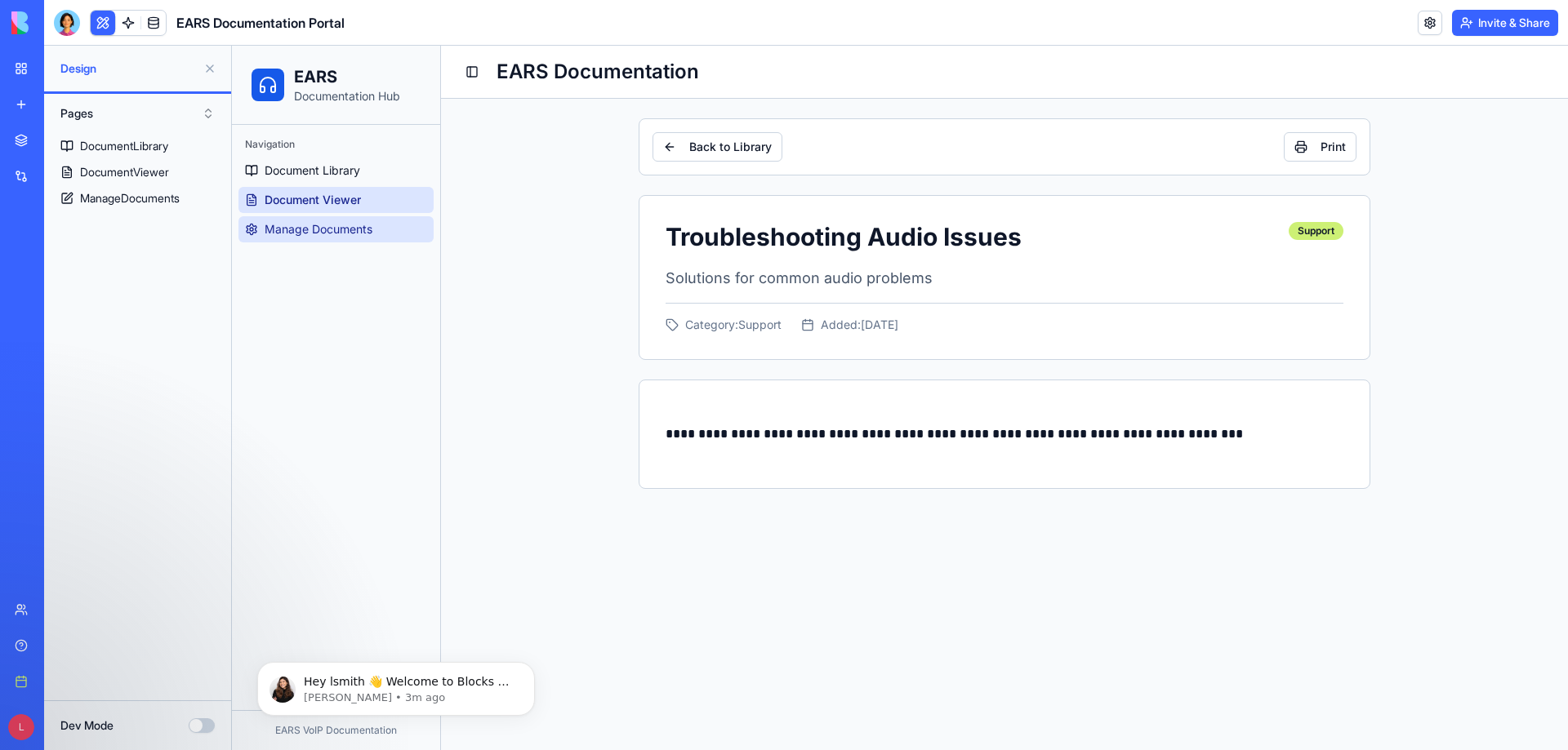
click at [352, 225] on span "Manage Documents" at bounding box center [319, 229] width 108 height 17
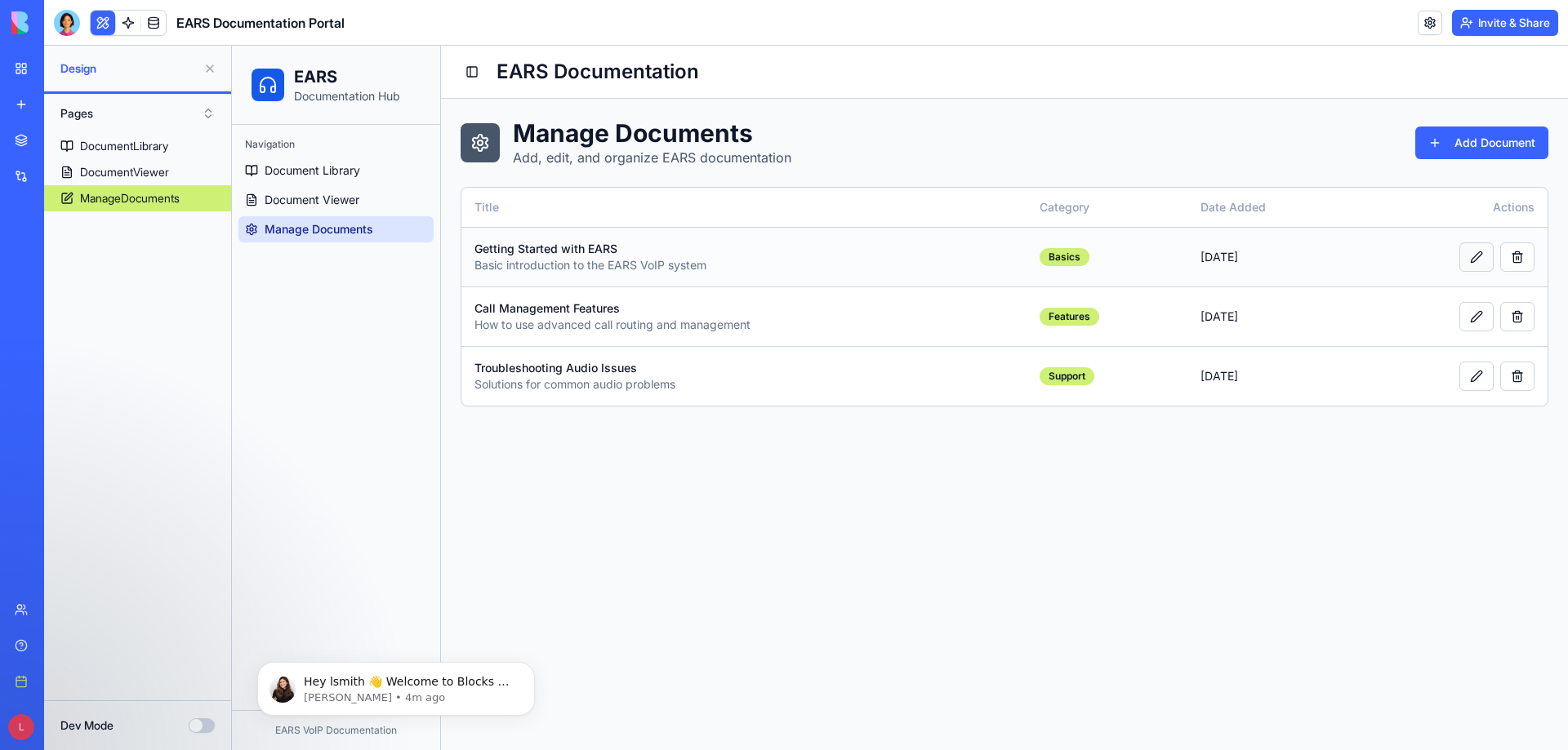
click at [1485, 257] on button at bounding box center [1476, 257] width 35 height 30
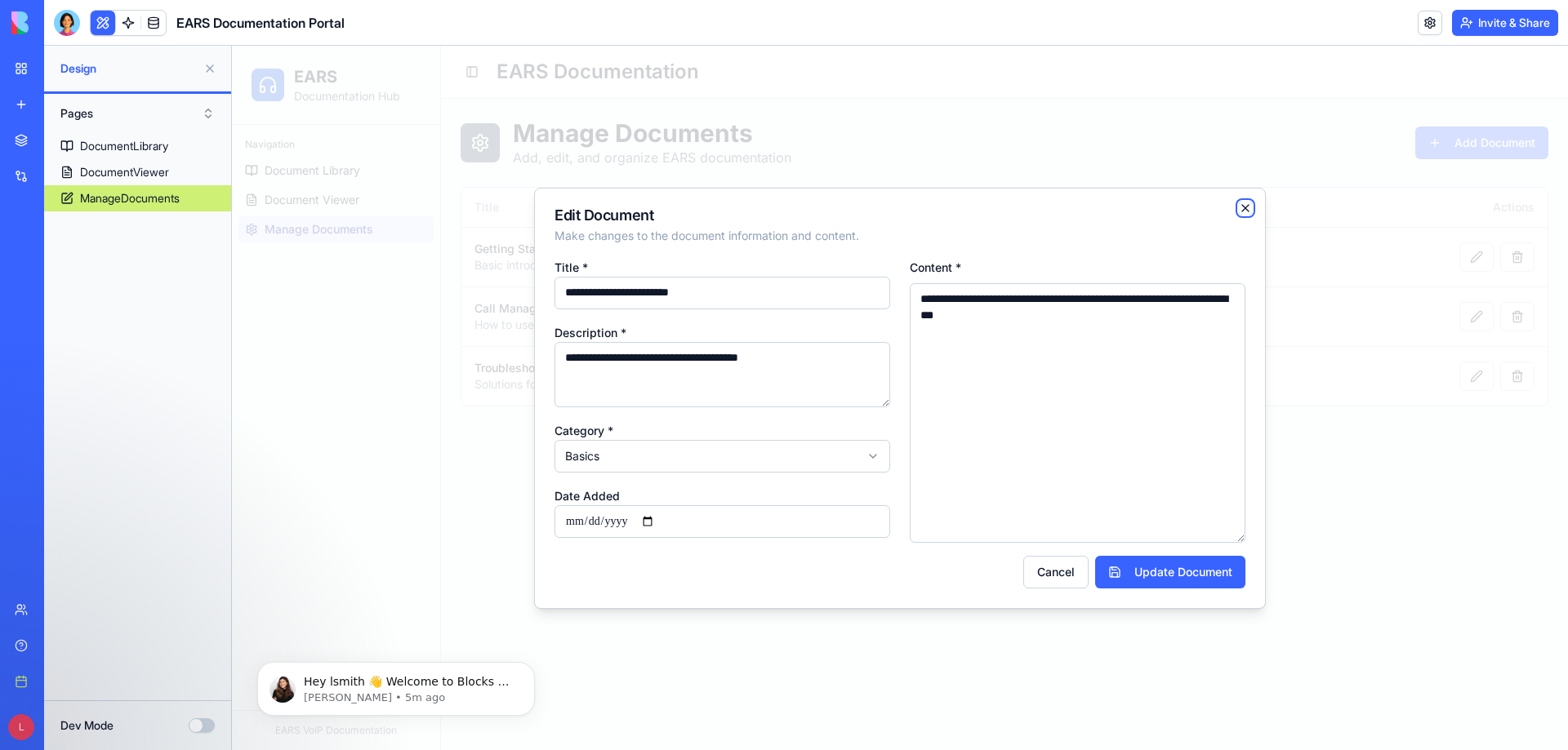
click at [1246, 204] on icon "button" at bounding box center [1245, 208] width 13 height 13
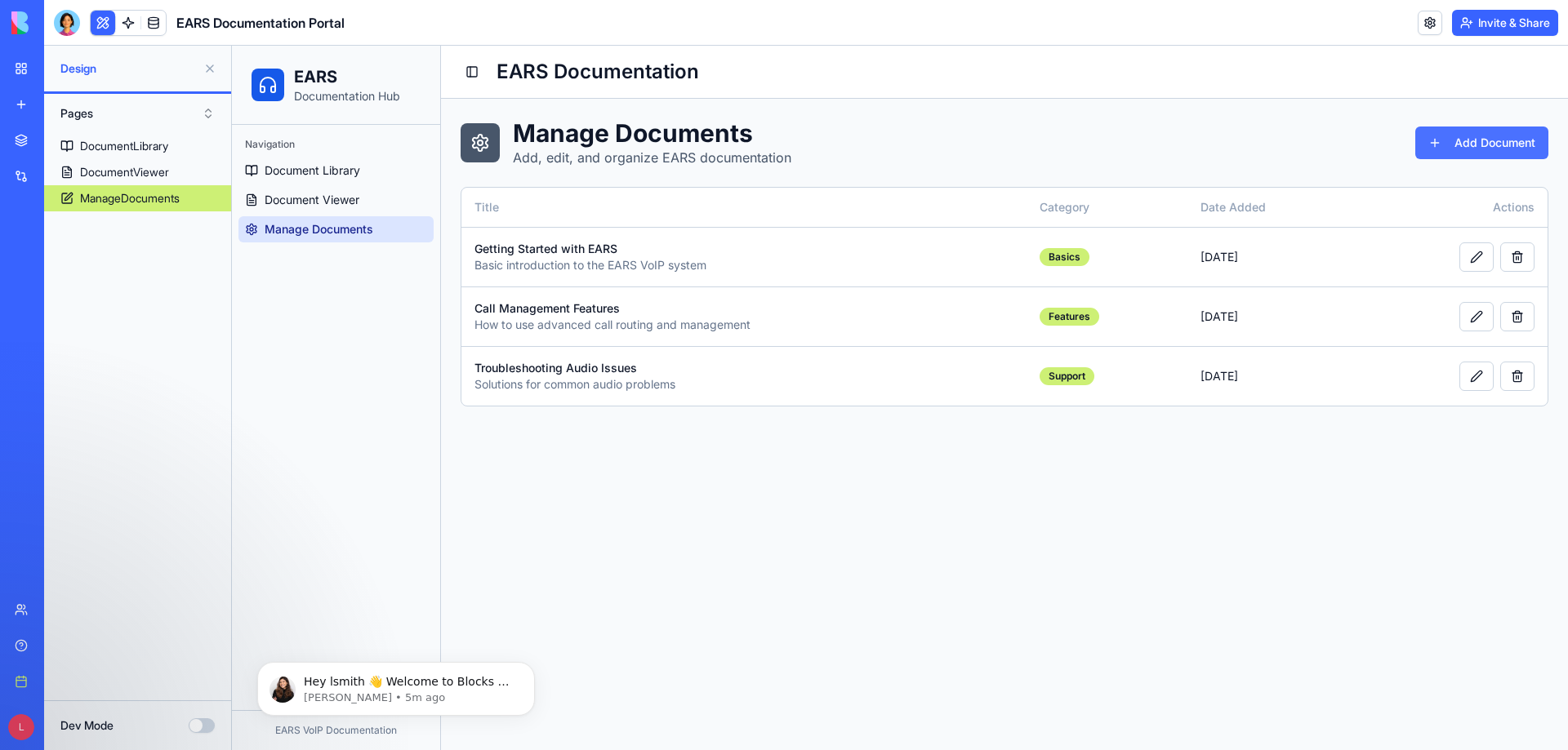
click at [1448, 144] on button "Add Document" at bounding box center [1481, 143] width 133 height 33
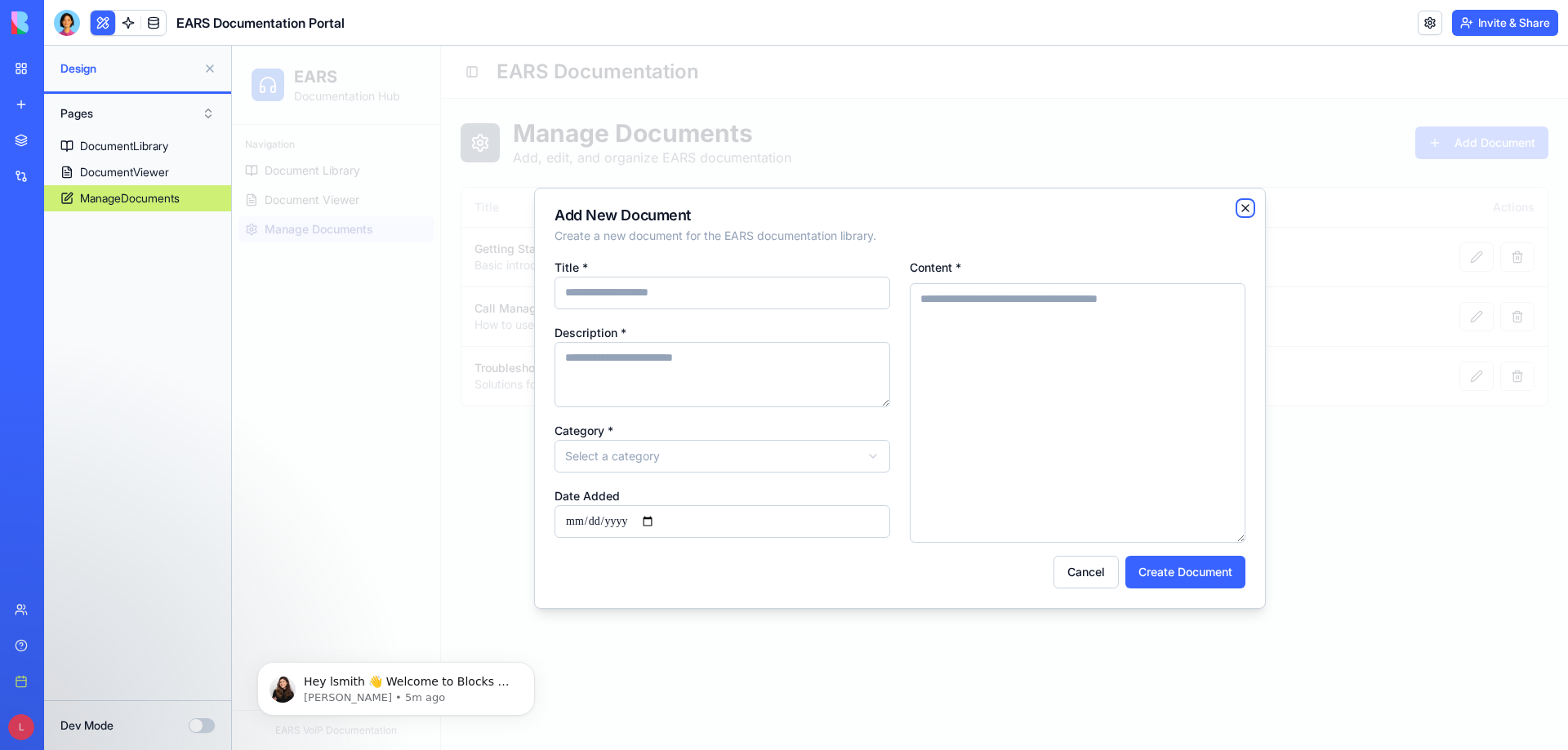
click at [1244, 210] on icon "button" at bounding box center [1245, 208] width 13 height 13
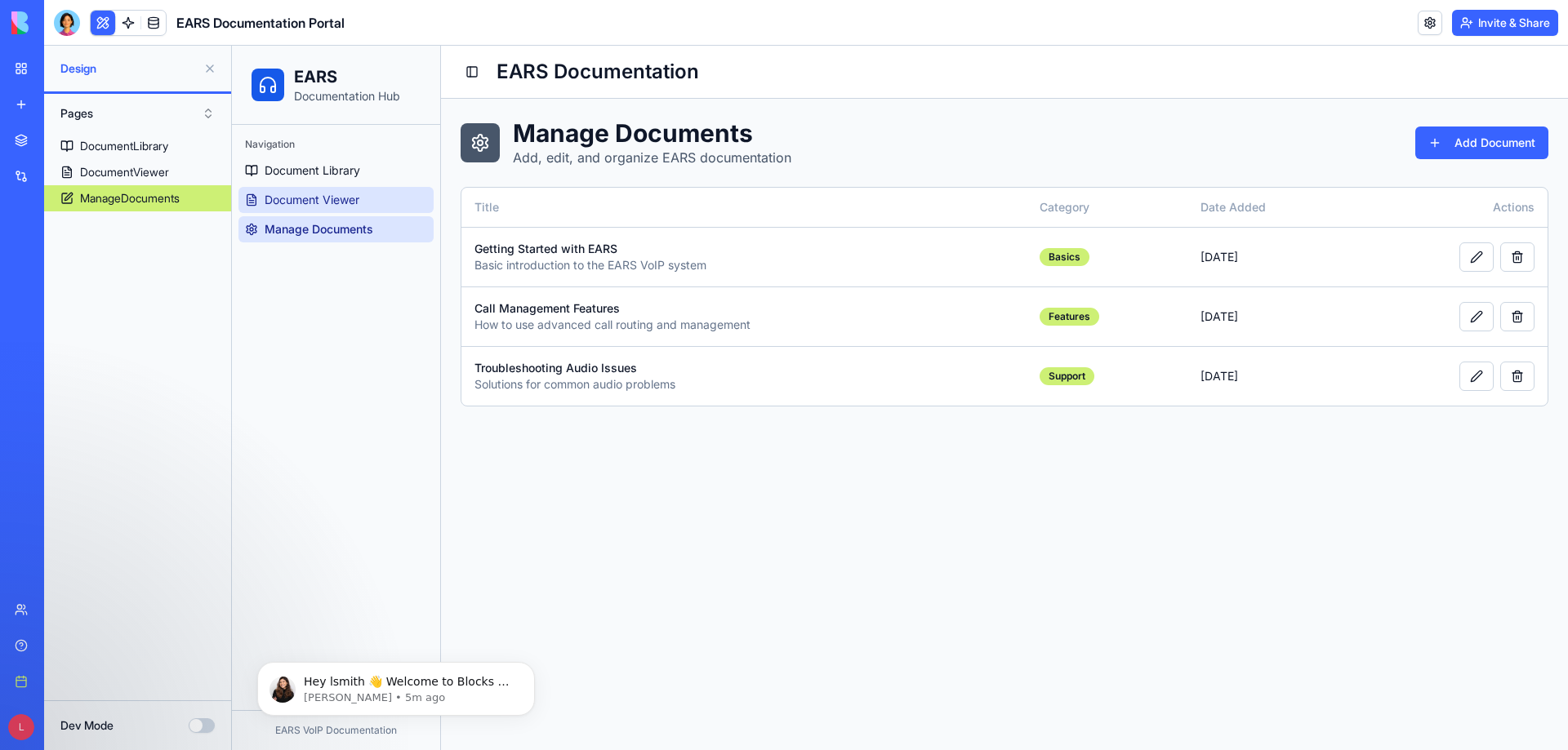
click at [362, 198] on link "Document Viewer" at bounding box center [336, 200] width 195 height 26
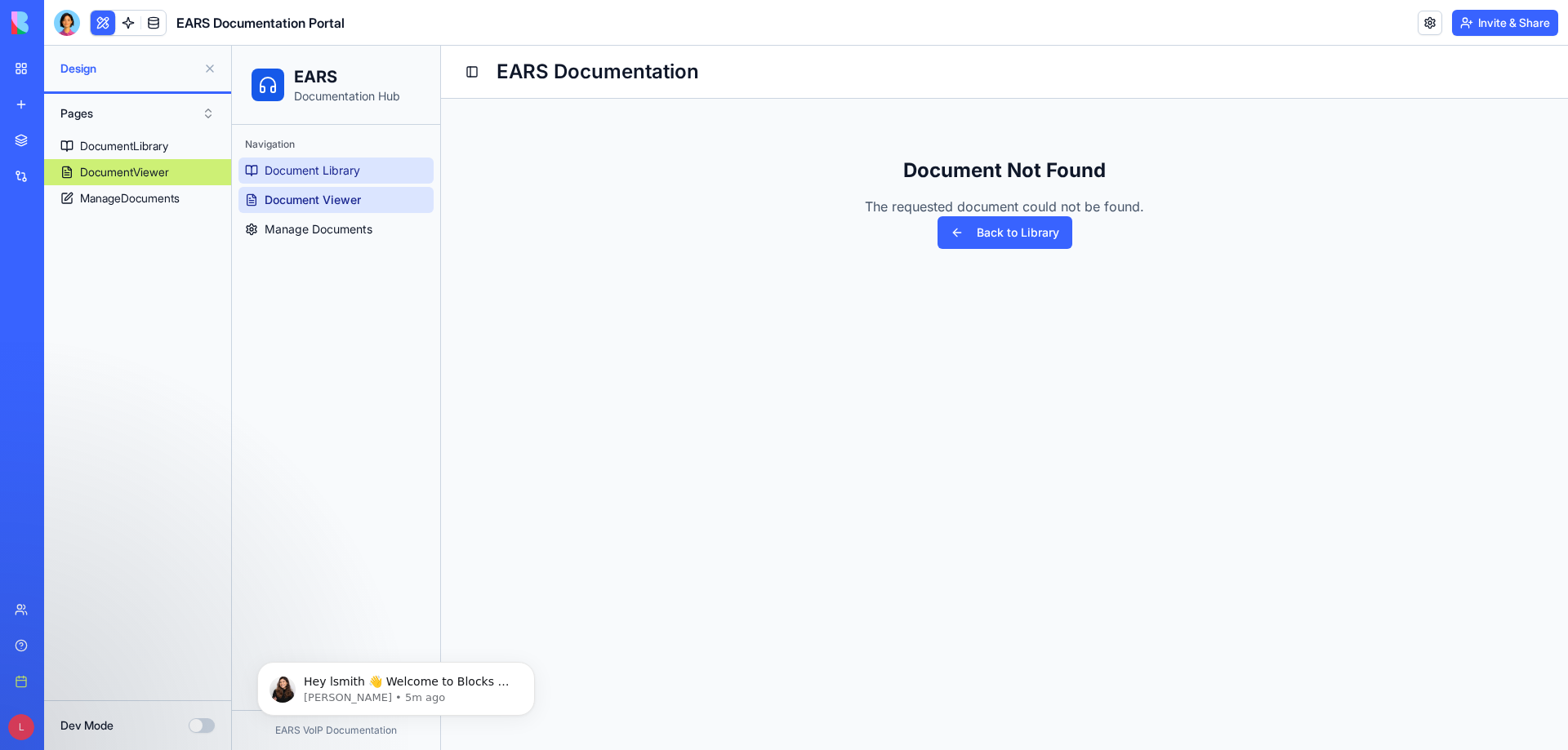
click at [360, 177] on span "Document Library" at bounding box center [313, 171] width 96 height 17
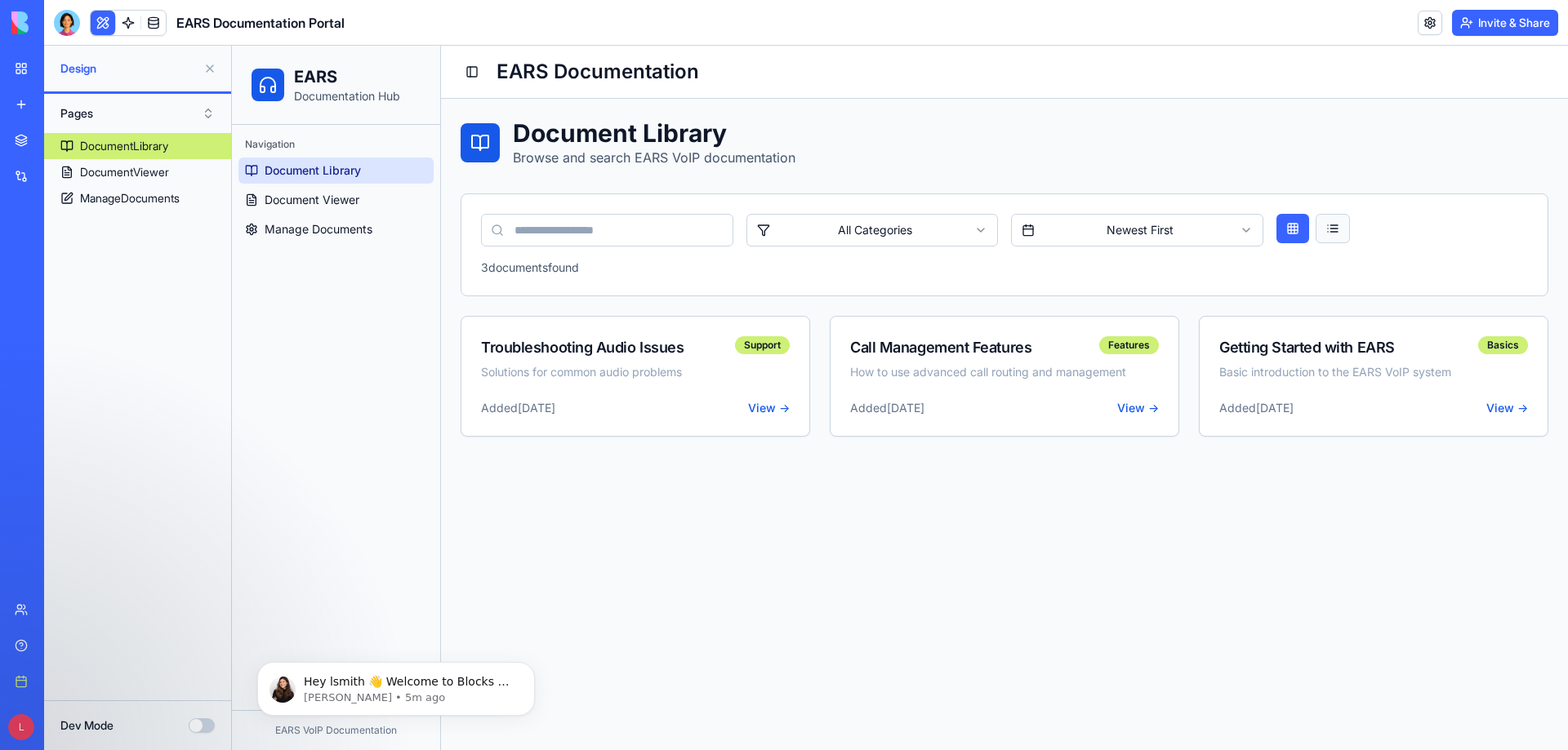
click at [1340, 229] on button at bounding box center [1333, 229] width 35 height 30
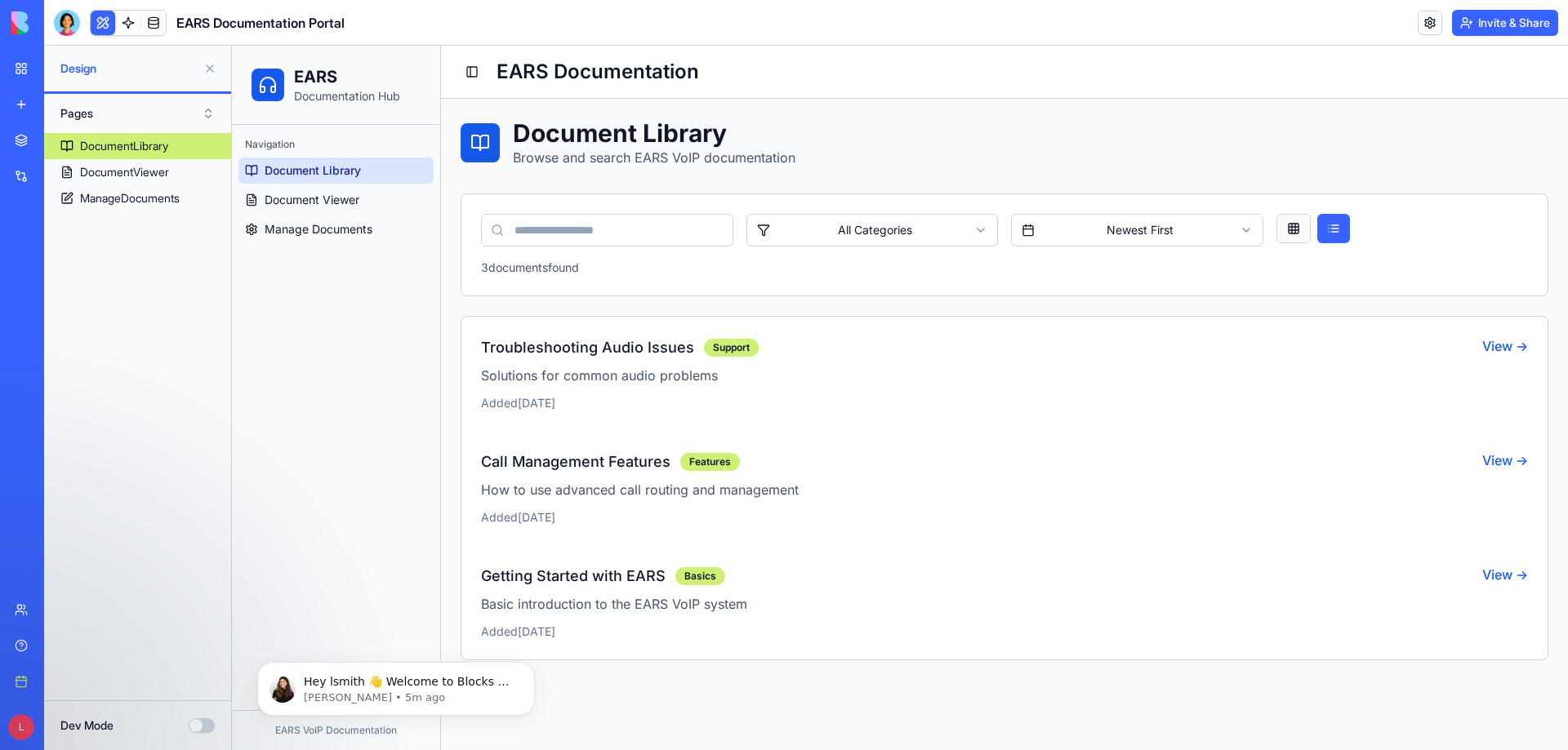
click at [1296, 236] on button at bounding box center [1293, 229] width 35 height 30
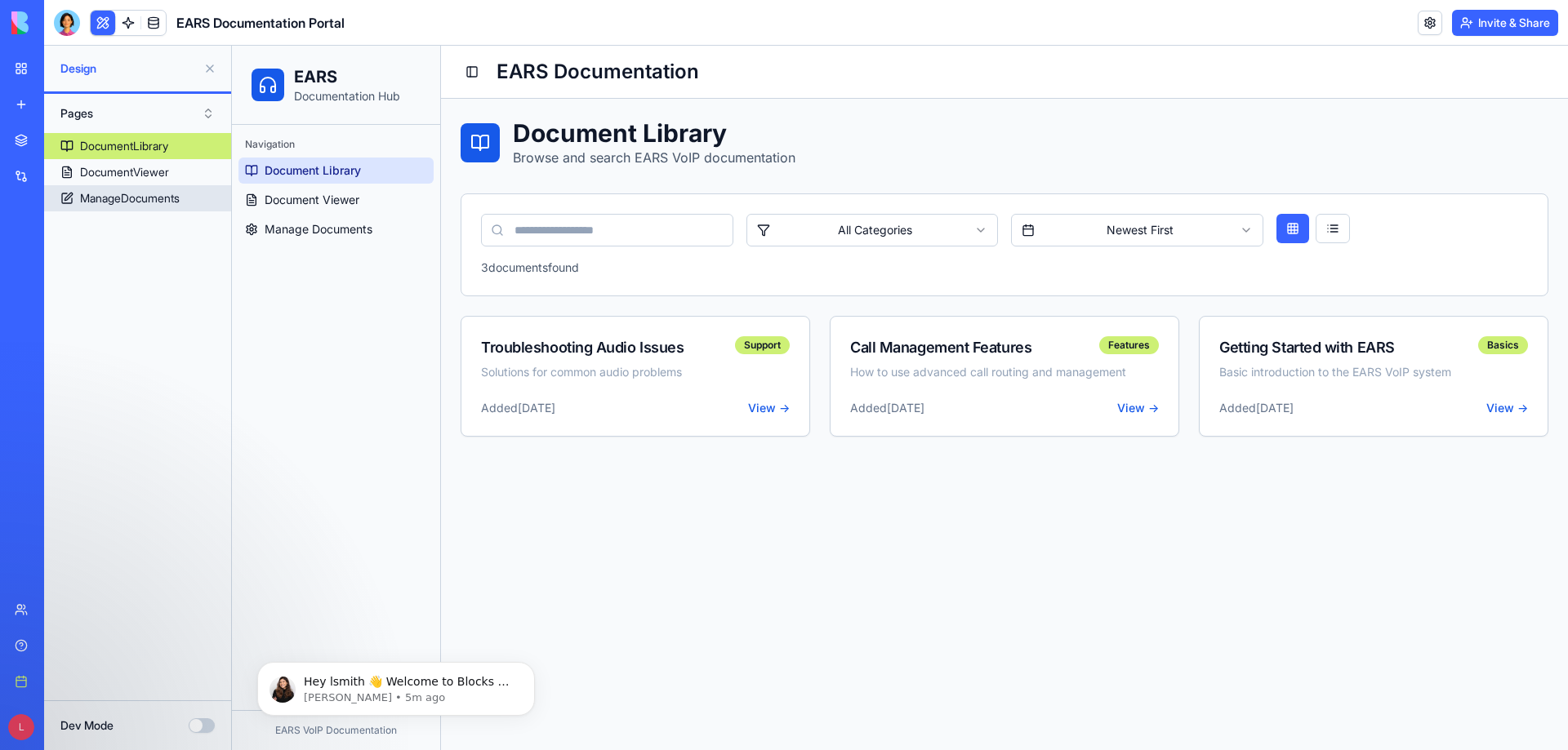
click at [160, 194] on div "ManageDocuments" at bounding box center [130, 199] width 100 height 17
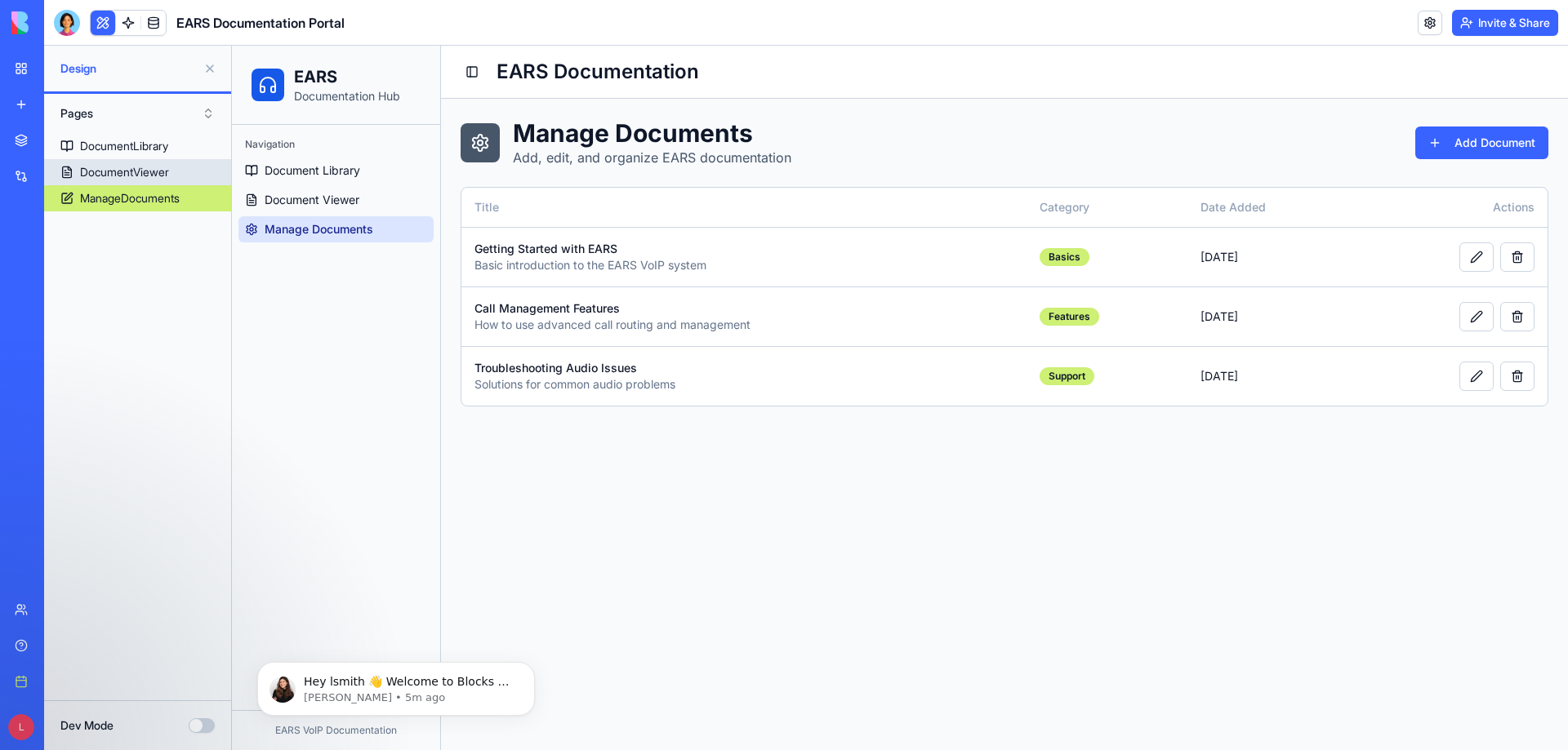
click at [158, 175] on div "DocumentViewer" at bounding box center [125, 172] width 89 height 17
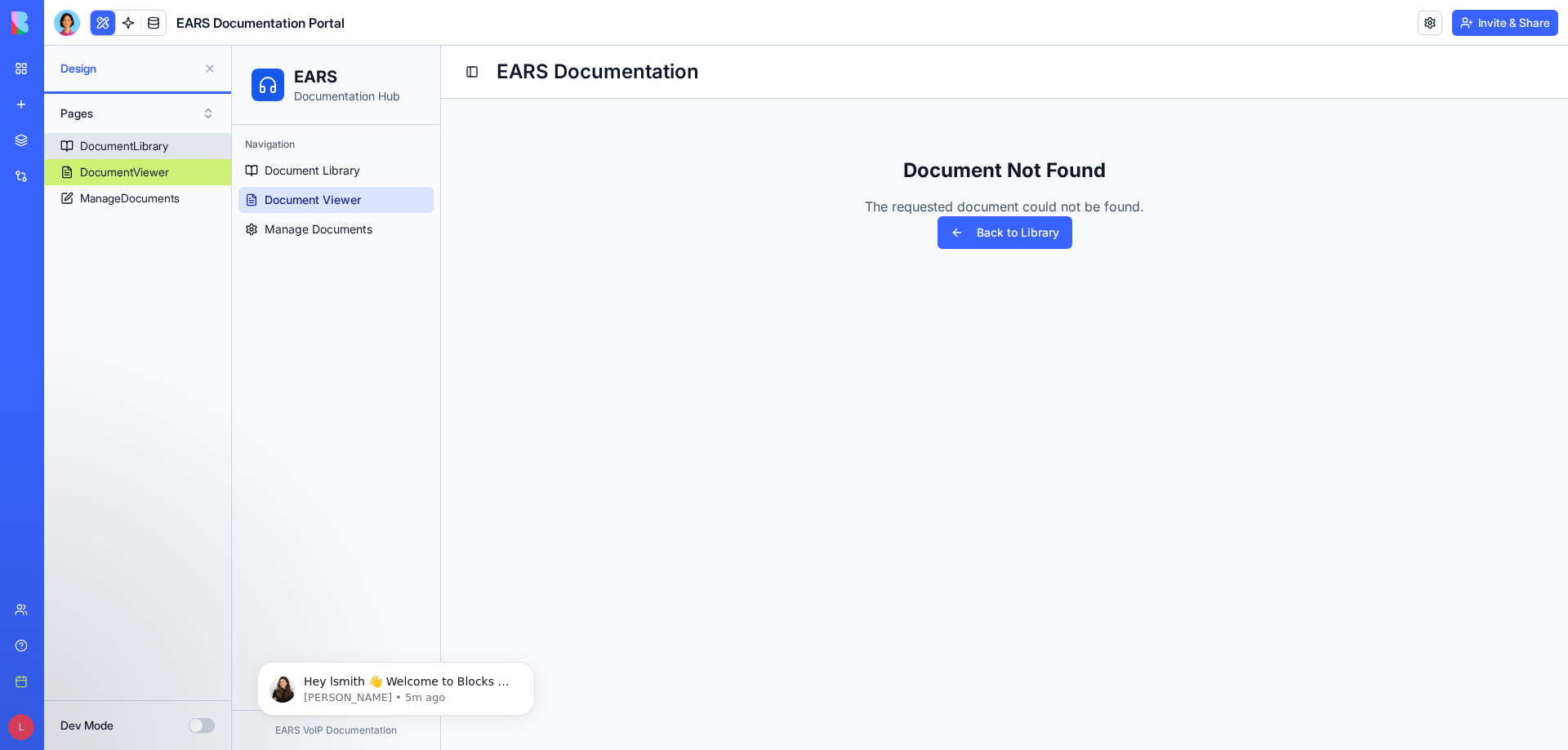
click at [159, 152] on div "DocumentLibrary" at bounding box center [124, 146] width 88 height 17
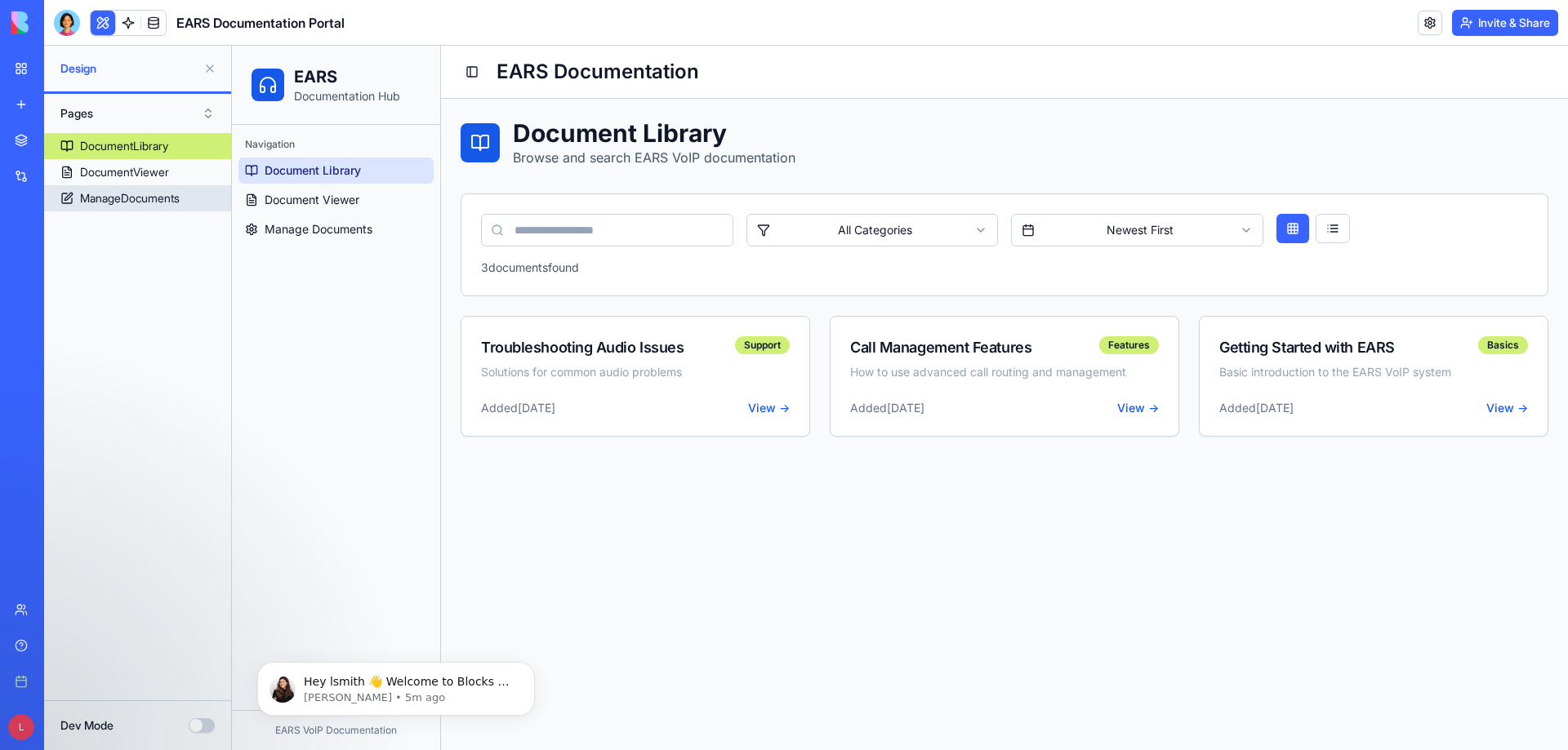
click at [135, 202] on div "ManageDocuments" at bounding box center [130, 199] width 100 height 17
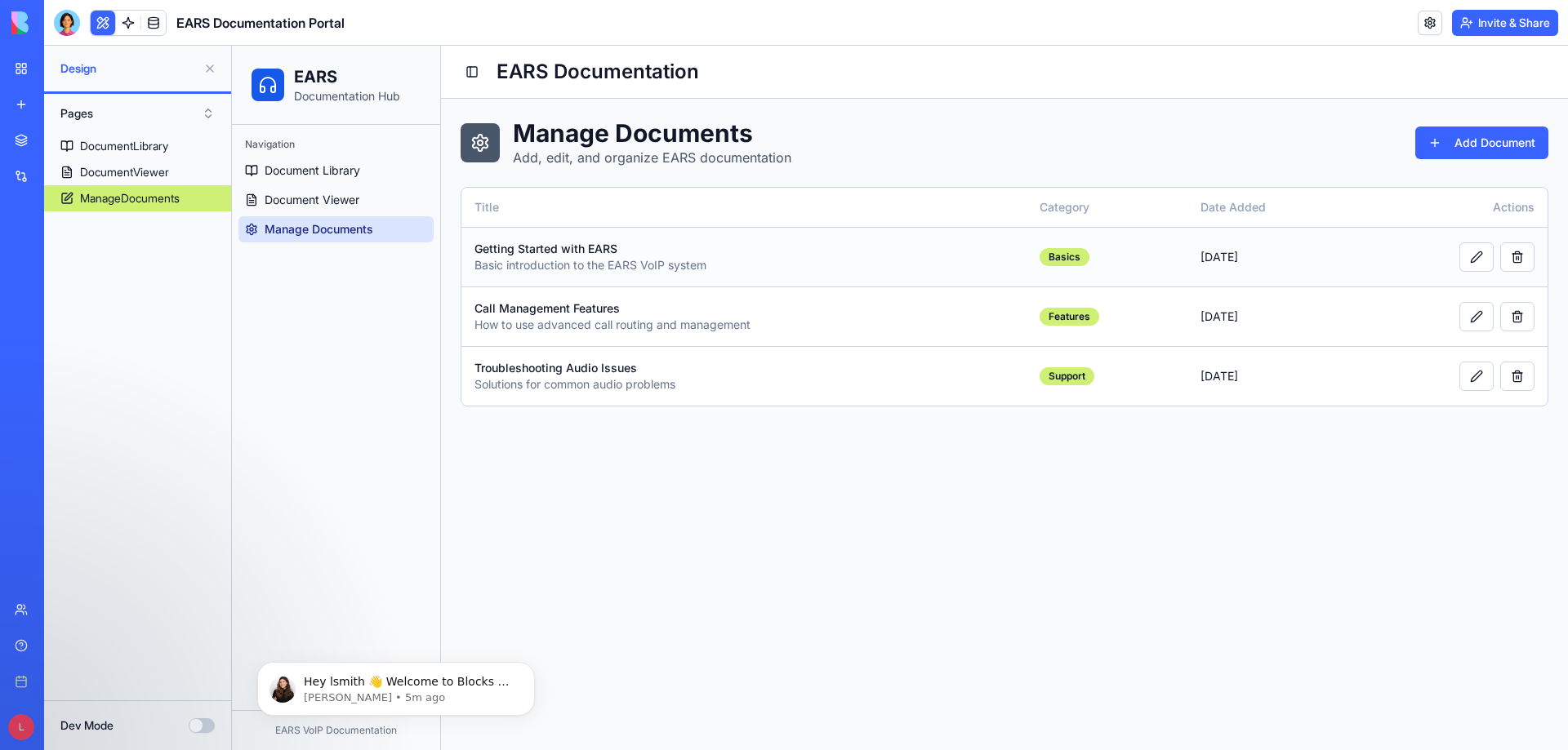
click at [572, 251] on div "Getting Started with EARS" at bounding box center [744, 249] width 539 height 17
click at [1484, 261] on button at bounding box center [1476, 257] width 35 height 30
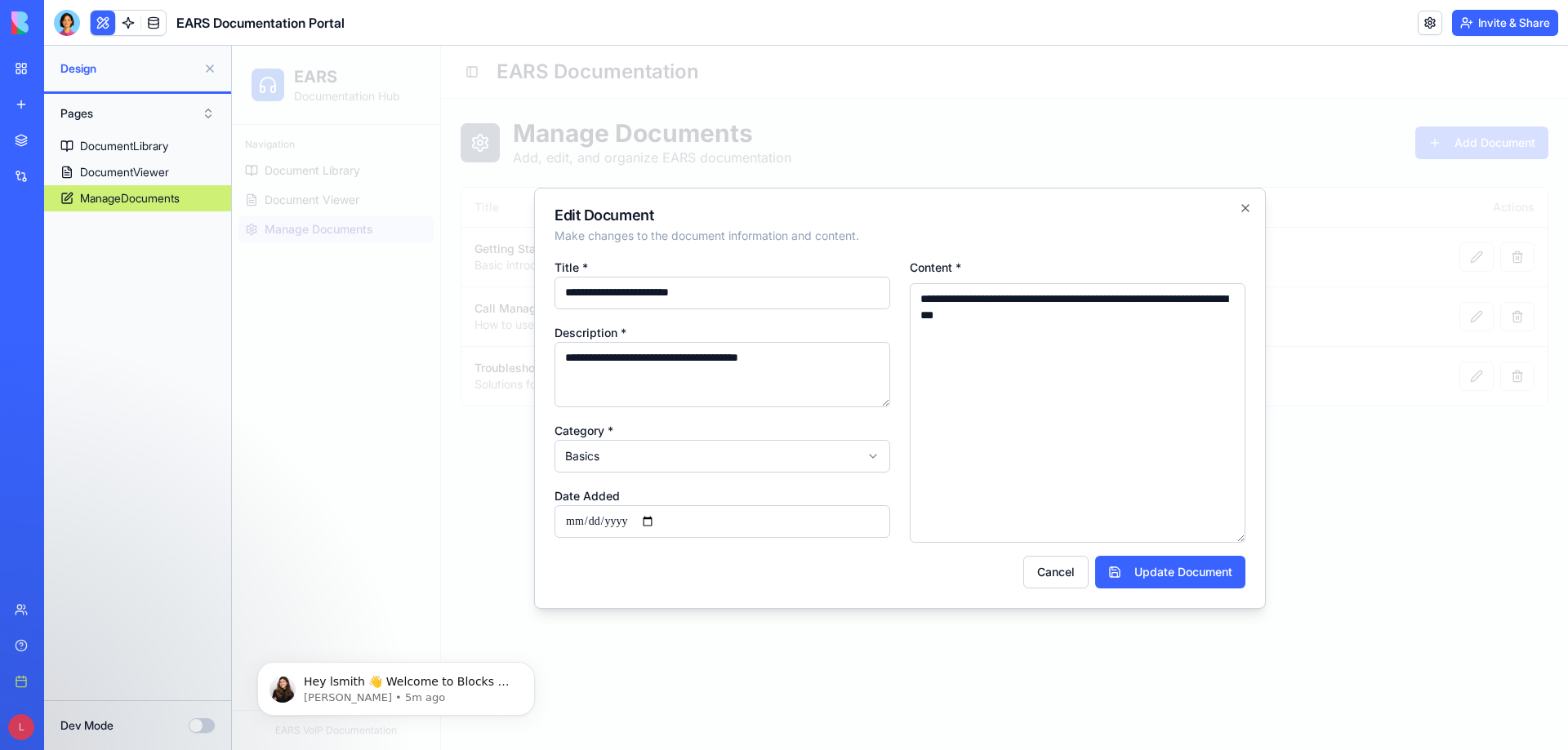
click at [1174, 334] on textarea "**********" at bounding box center [1077, 413] width 336 height 260
drag, startPoint x: 1174, startPoint y: 325, endPoint x: 919, endPoint y: 300, distance: 256.2
click at [919, 300] on textarea "**********" at bounding box center [1077, 413] width 336 height 260
paste textarea "**********"
type textarea "**********"
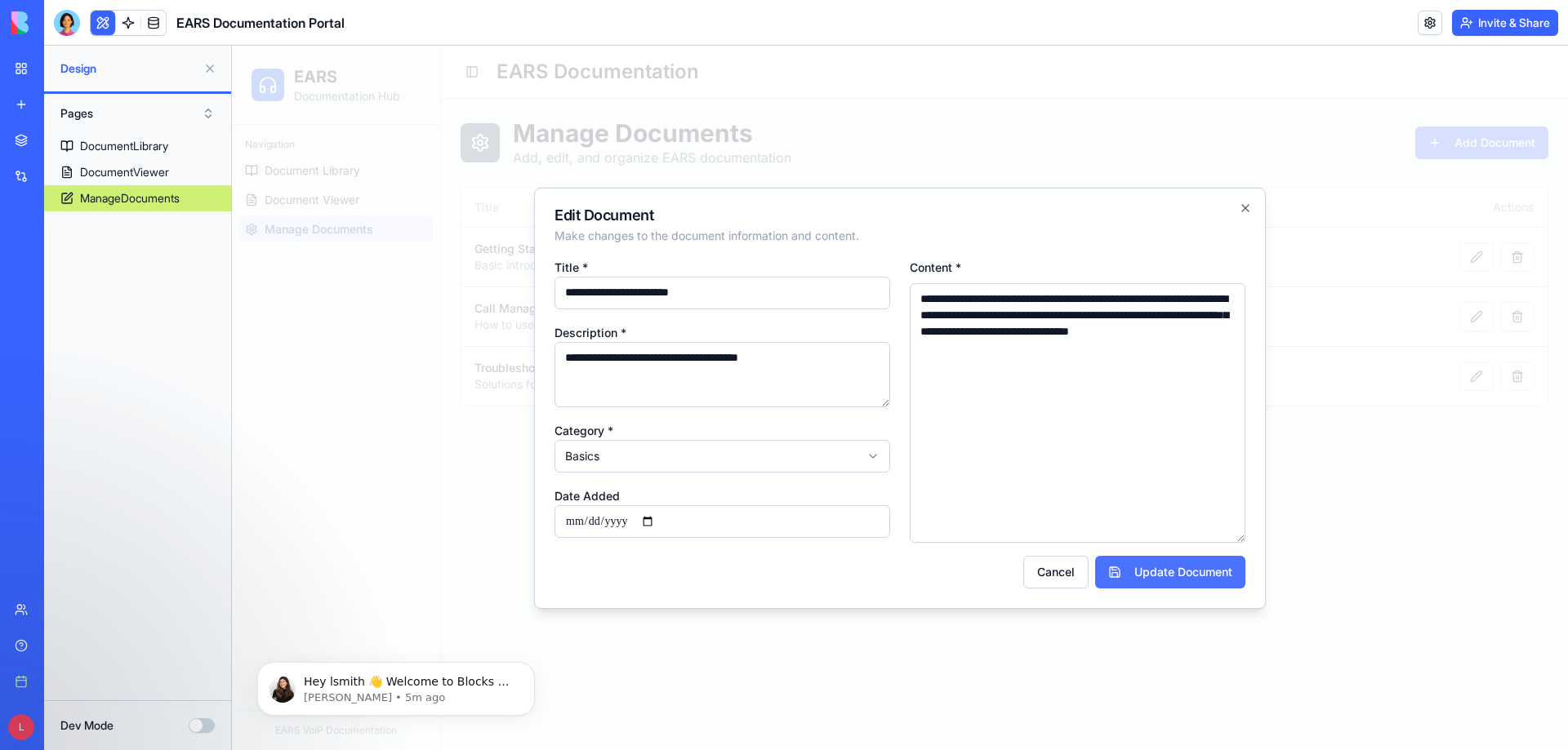
click at [1139, 563] on button "Update Document" at bounding box center [1170, 573] width 150 height 33
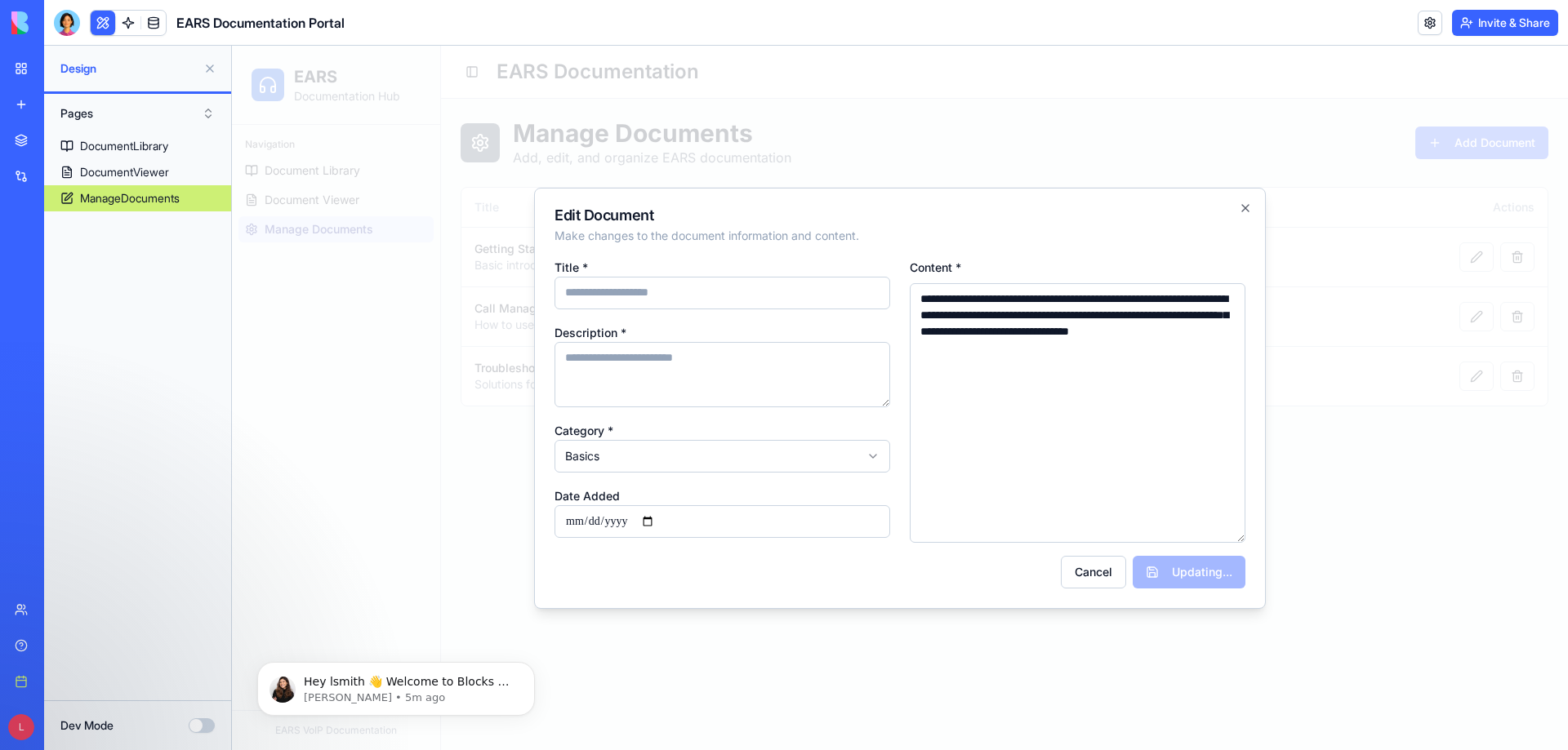
type input "**********"
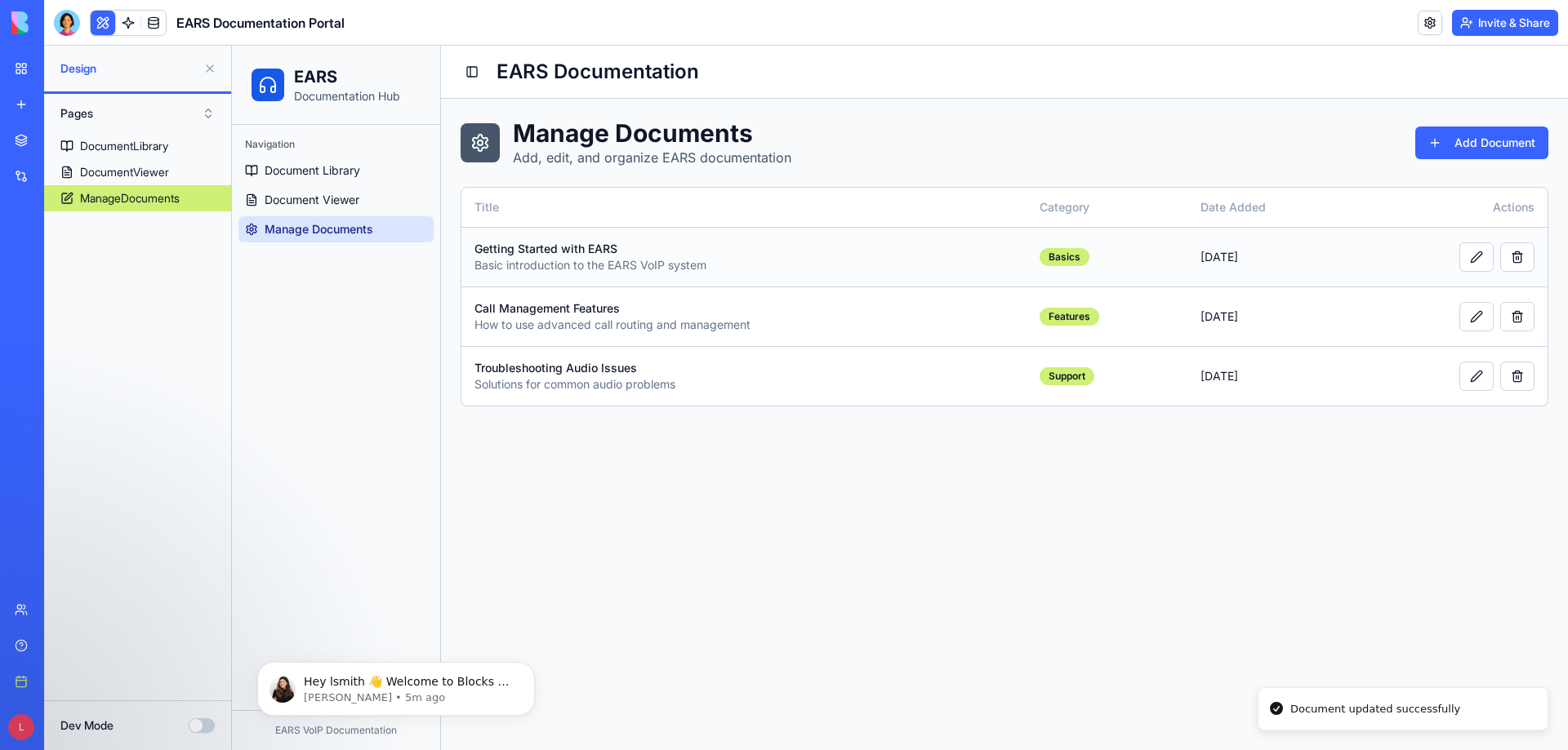
click at [619, 260] on div "Basic introduction to the EARS VoIP system" at bounding box center [744, 266] width 539 height 17
click at [361, 181] on link "Document Library" at bounding box center [336, 171] width 195 height 26
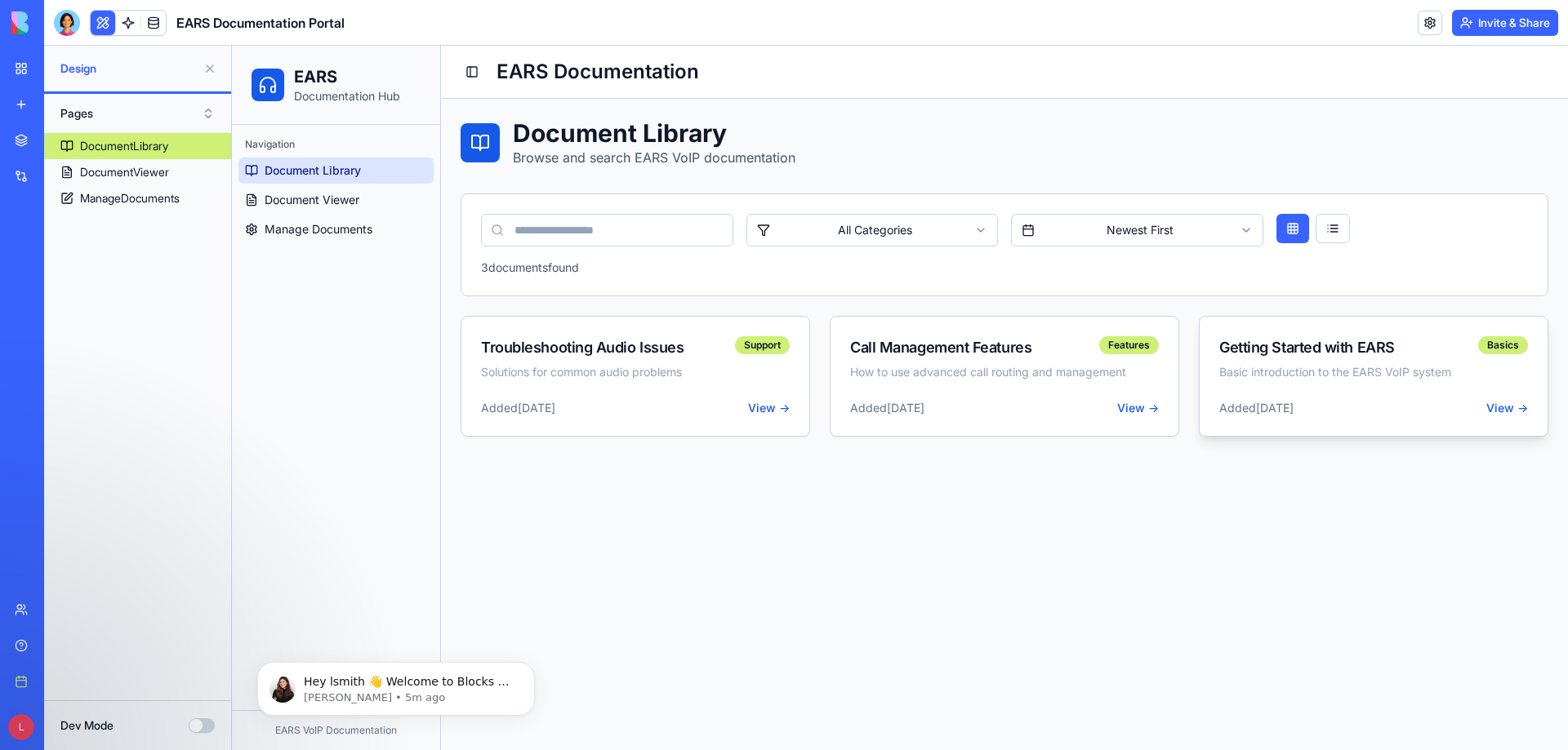
click at [1494, 417] on div "Added [DATE] View →" at bounding box center [1372, 418] width 347 height 36
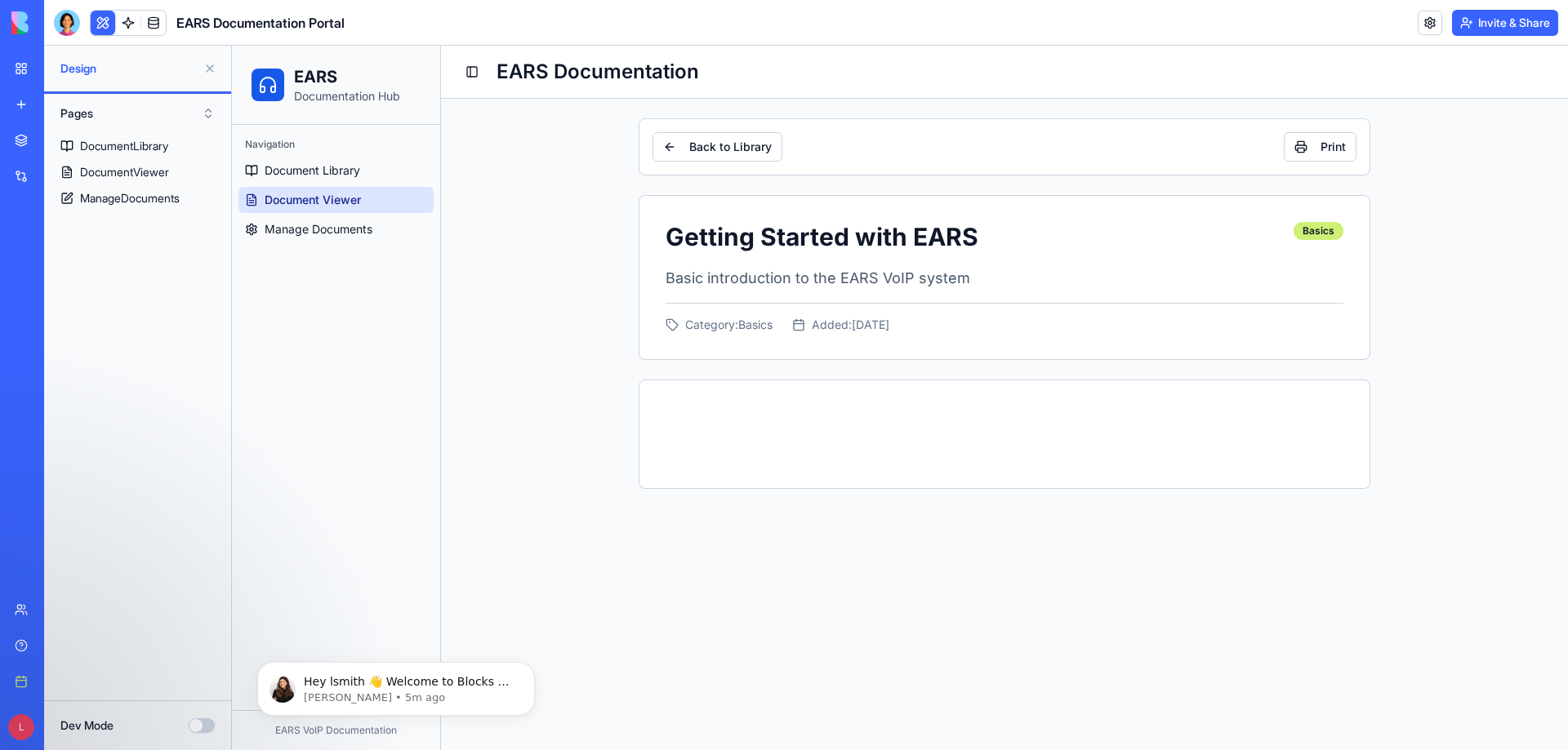
click at [698, 418] on div at bounding box center [1004, 434] width 730 height 108
click at [733, 394] on div at bounding box center [1004, 434] width 730 height 108
click at [702, 148] on button "Back to Library" at bounding box center [717, 147] width 130 height 30
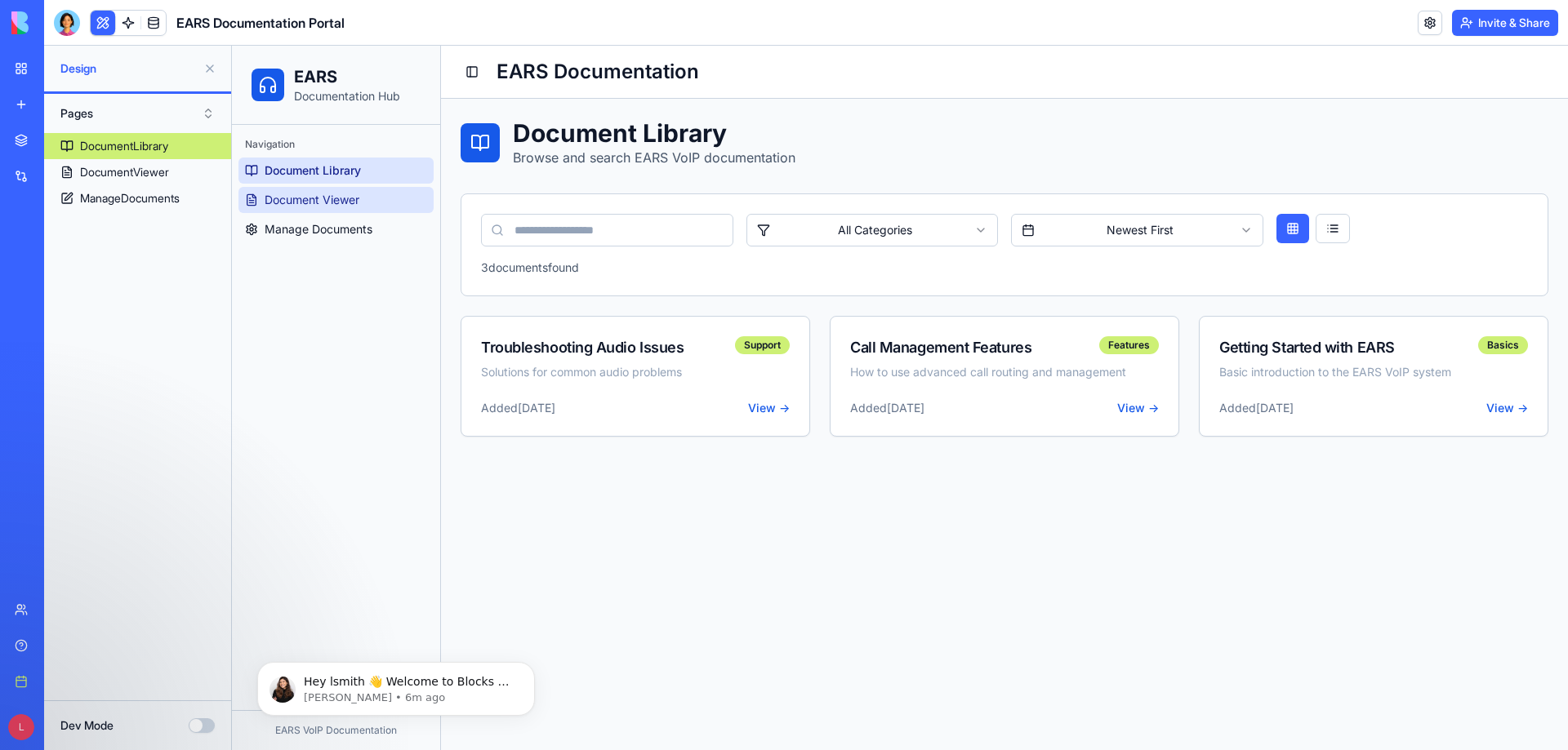
click at [361, 202] on link "Document Viewer" at bounding box center [336, 200] width 195 height 26
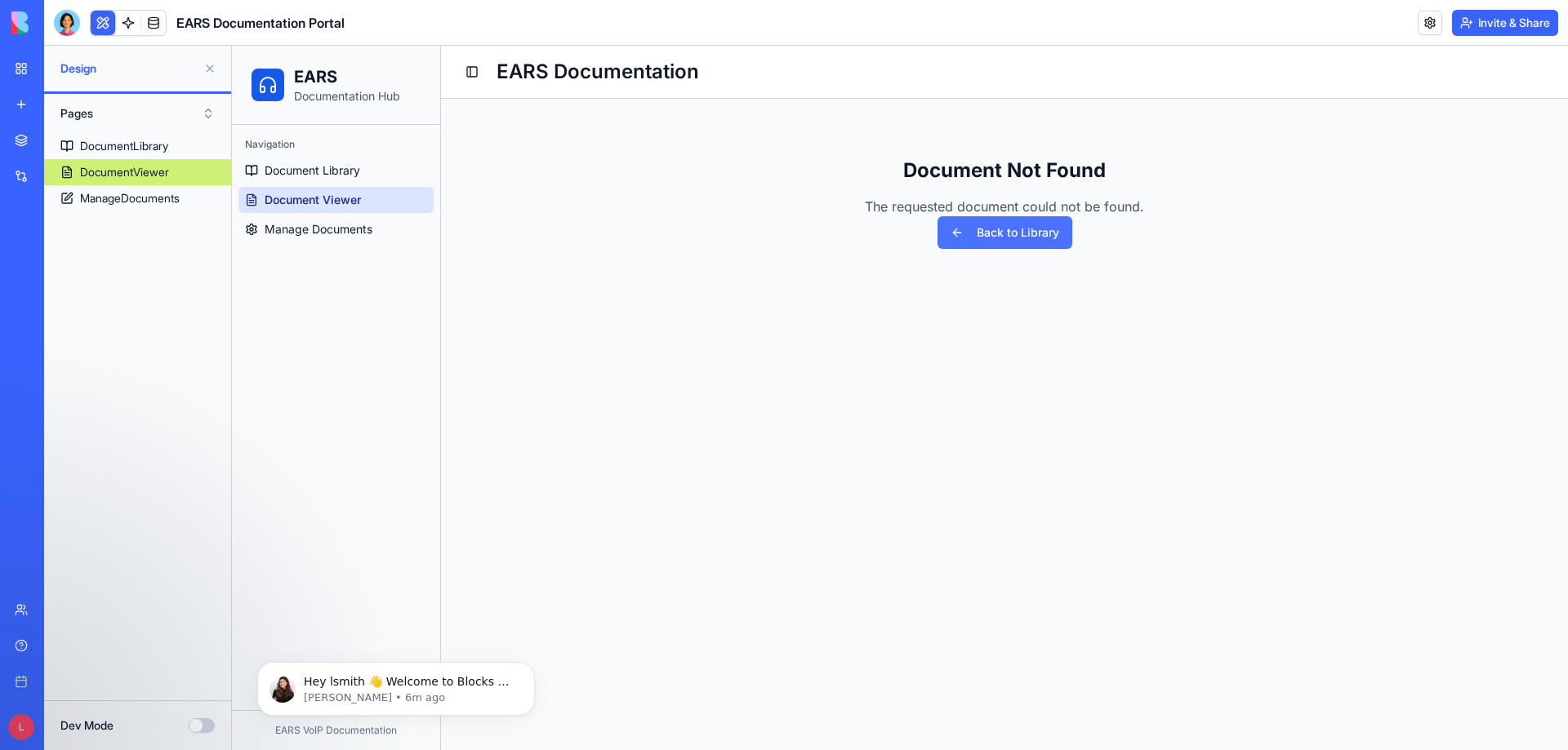
click at [975, 235] on button "Back to Library" at bounding box center [1004, 233] width 135 height 33
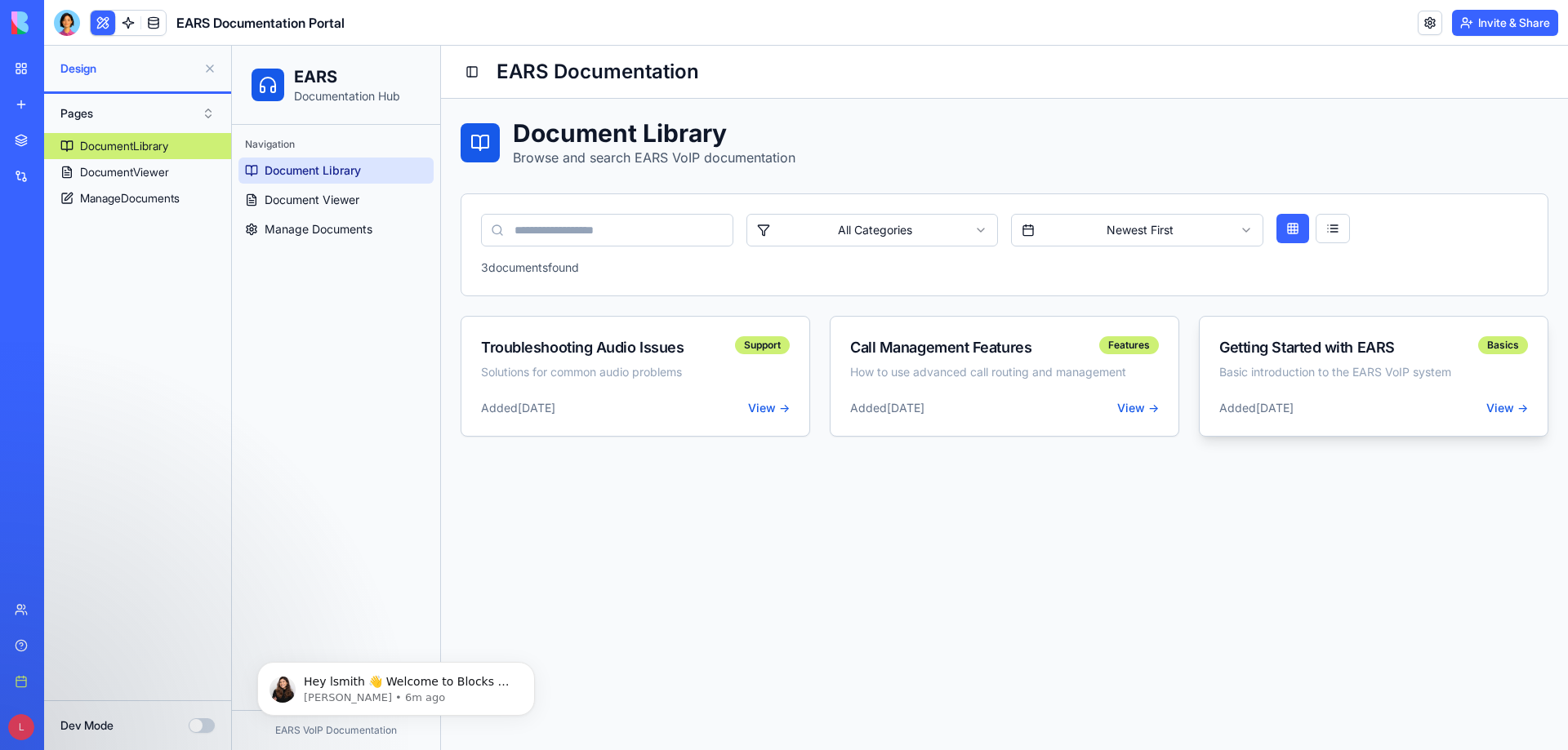
click at [1242, 368] on div "Basic introduction to the EARS VoIP system" at bounding box center [1373, 372] width 309 height 17
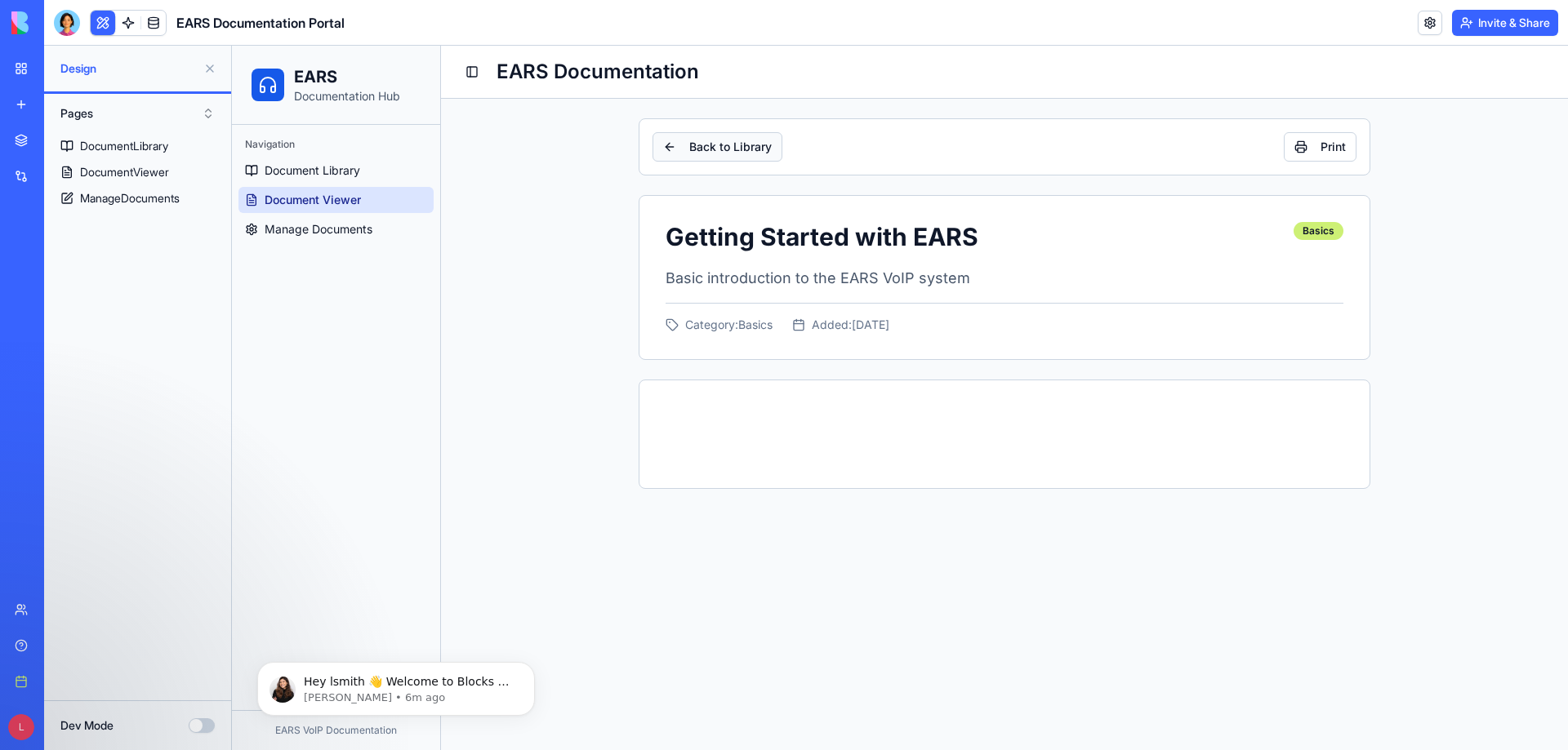
click at [669, 152] on button "Back to Library" at bounding box center [717, 147] width 130 height 30
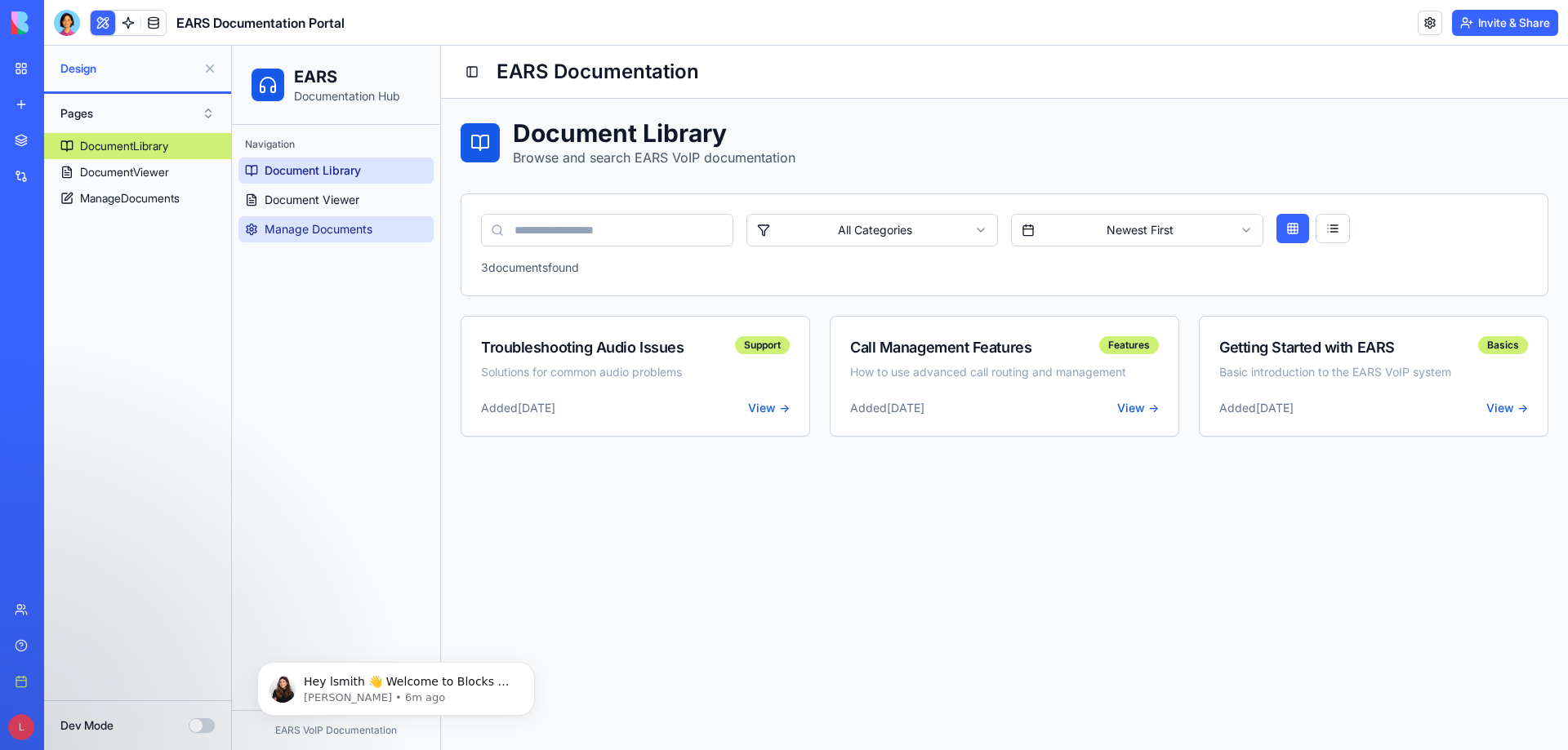
click at [295, 224] on span "Manage Documents" at bounding box center [319, 229] width 108 height 17
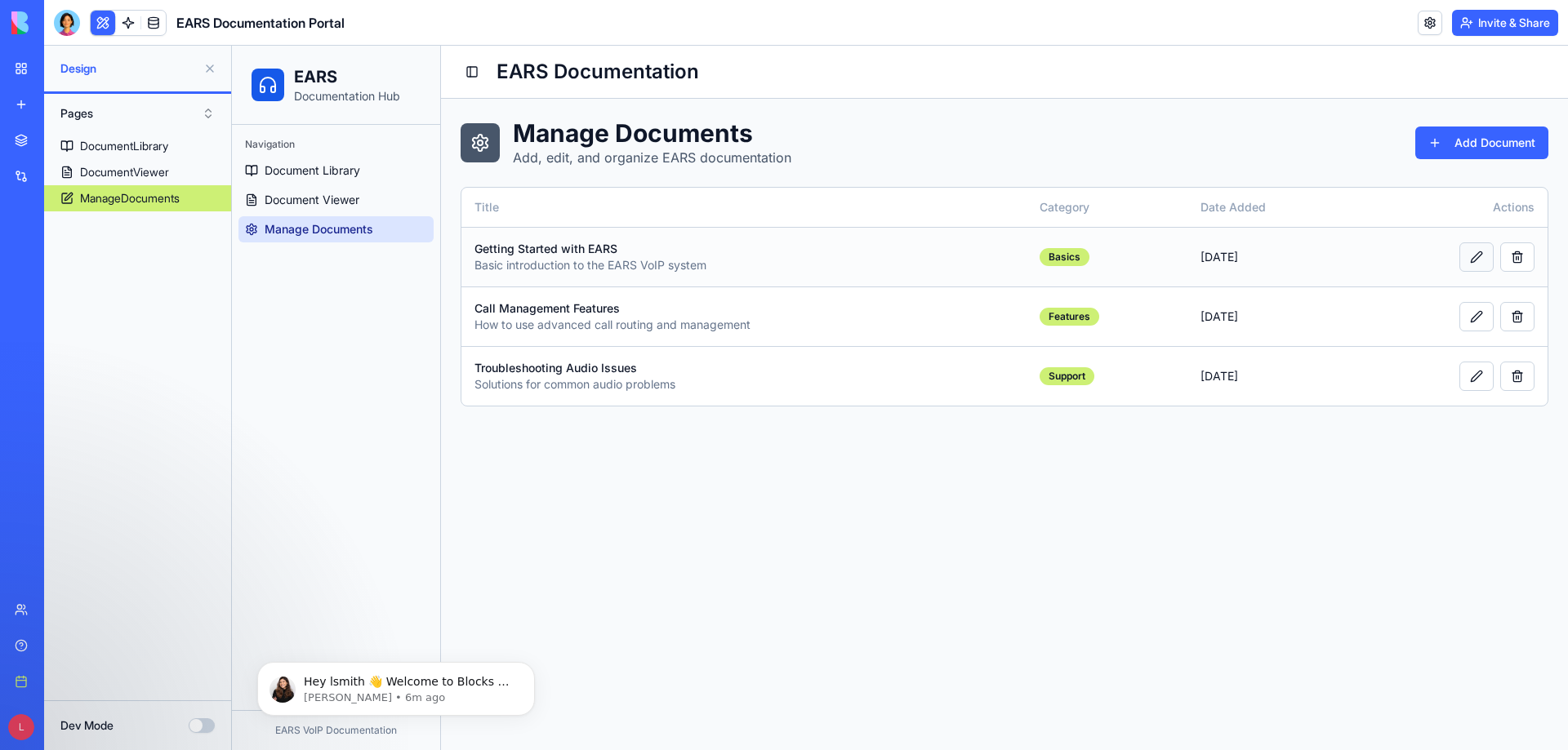
click at [1474, 252] on button at bounding box center [1476, 257] width 35 height 30
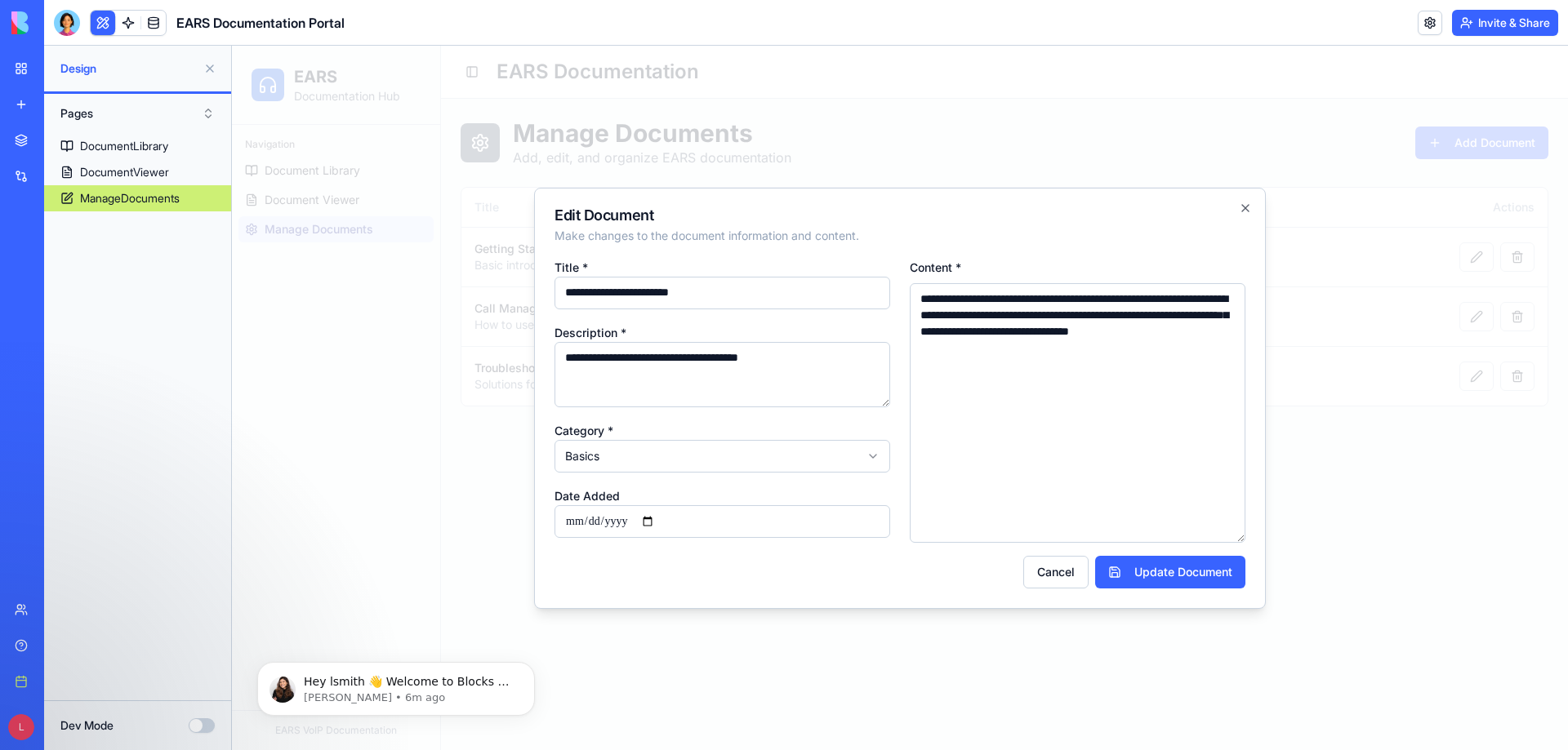
click at [1055, 370] on textarea "**********" at bounding box center [1077, 413] width 336 height 260
drag, startPoint x: 1061, startPoint y: 370, endPoint x: 917, endPoint y: 299, distance: 160.6
click at [917, 299] on textarea "**********" at bounding box center [1077, 413] width 336 height 260
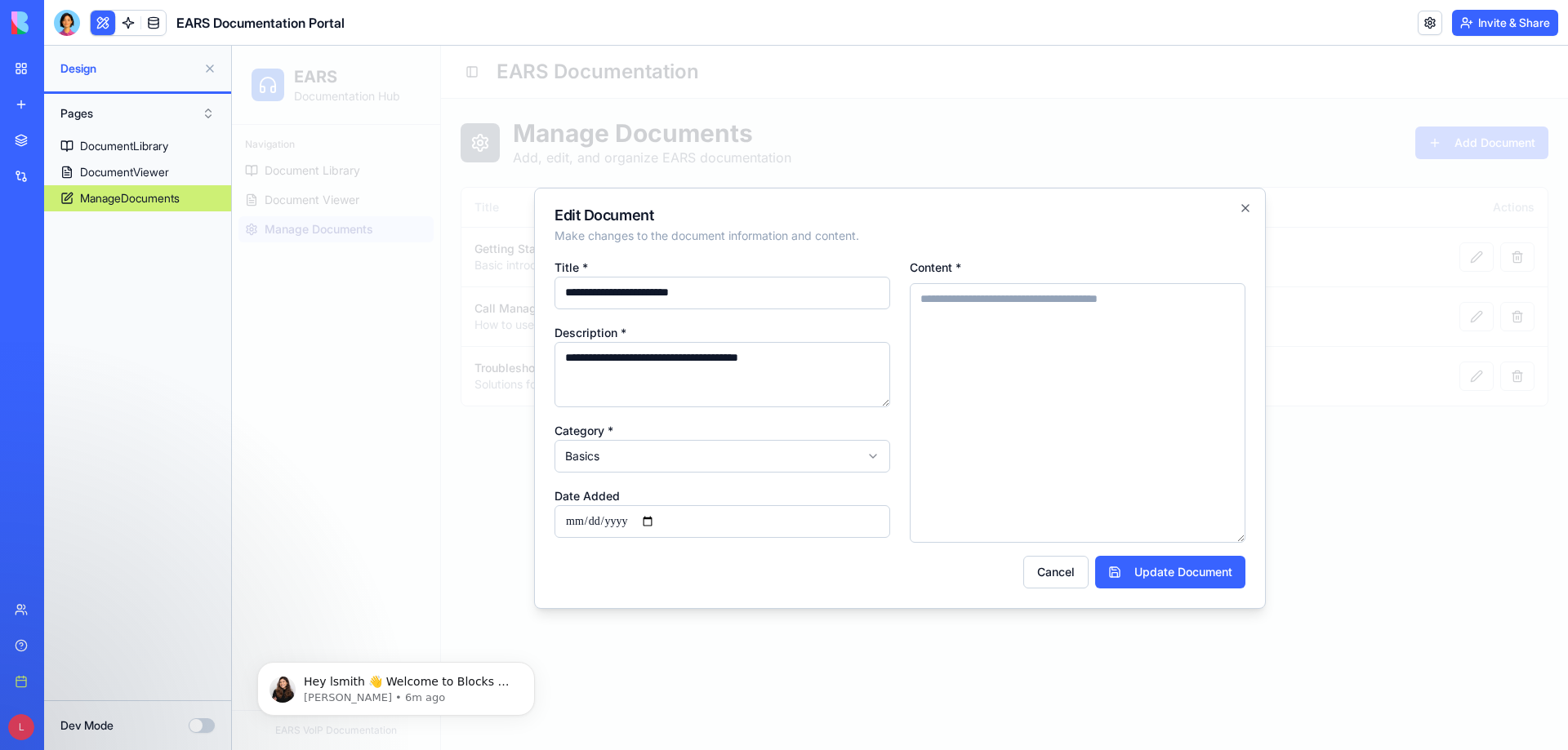
click at [939, 308] on textarea "Content *" at bounding box center [1077, 413] width 336 height 260
paste textarea "**********"
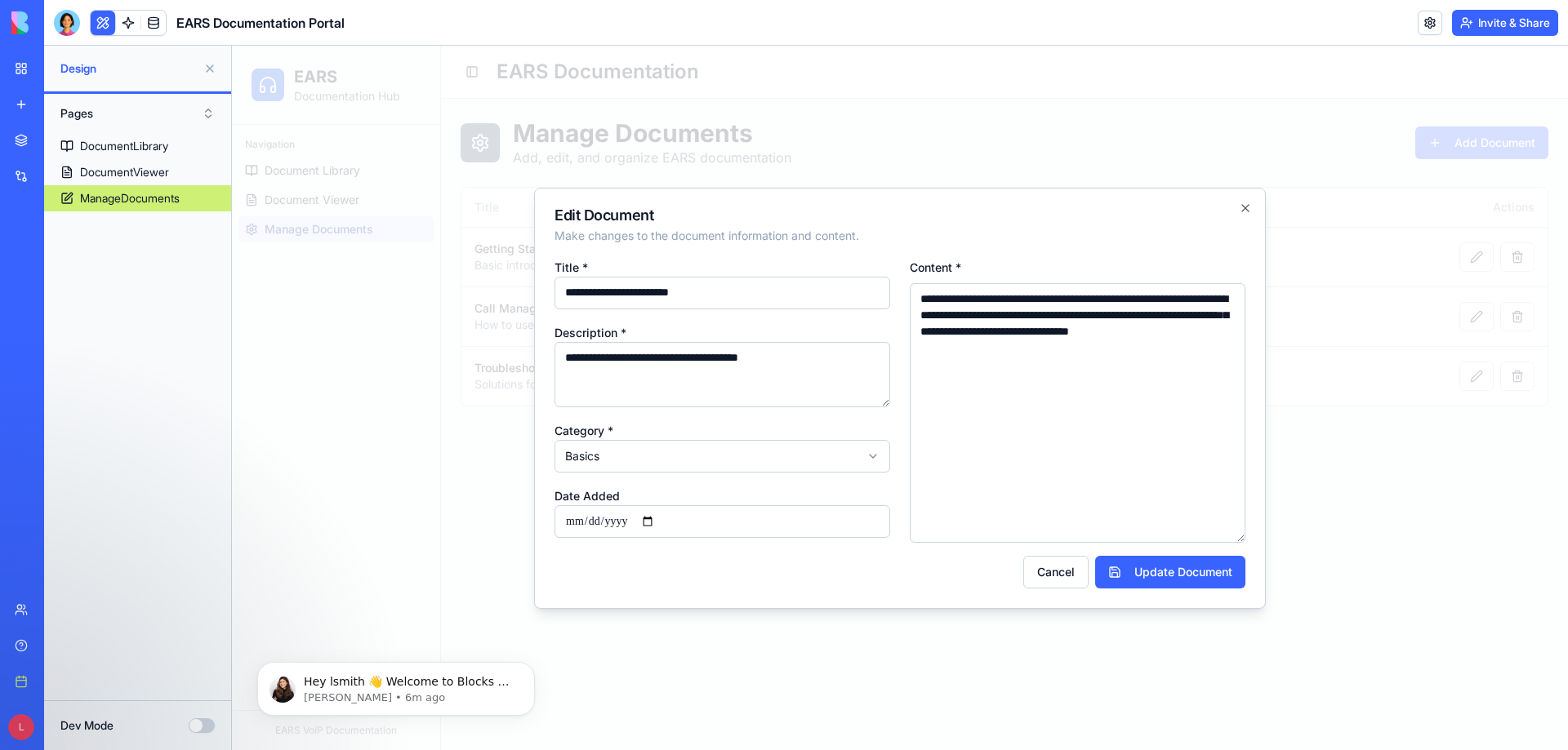
type textarea "**********"
drag, startPoint x: 1026, startPoint y: 366, endPoint x: 917, endPoint y: 300, distance: 127.4
click at [917, 300] on textarea "**********" at bounding box center [1077, 413] width 336 height 260
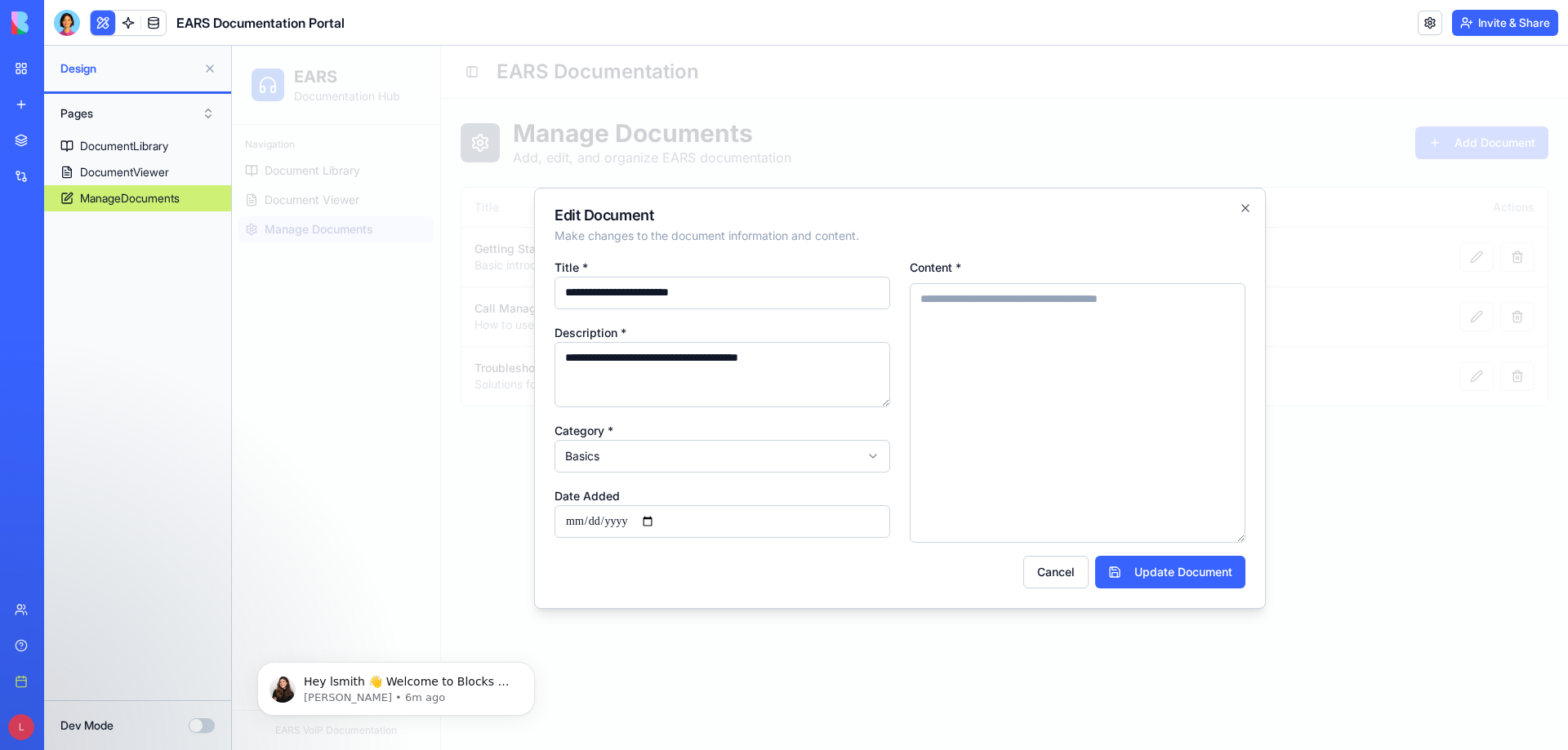
paste textarea "**********"
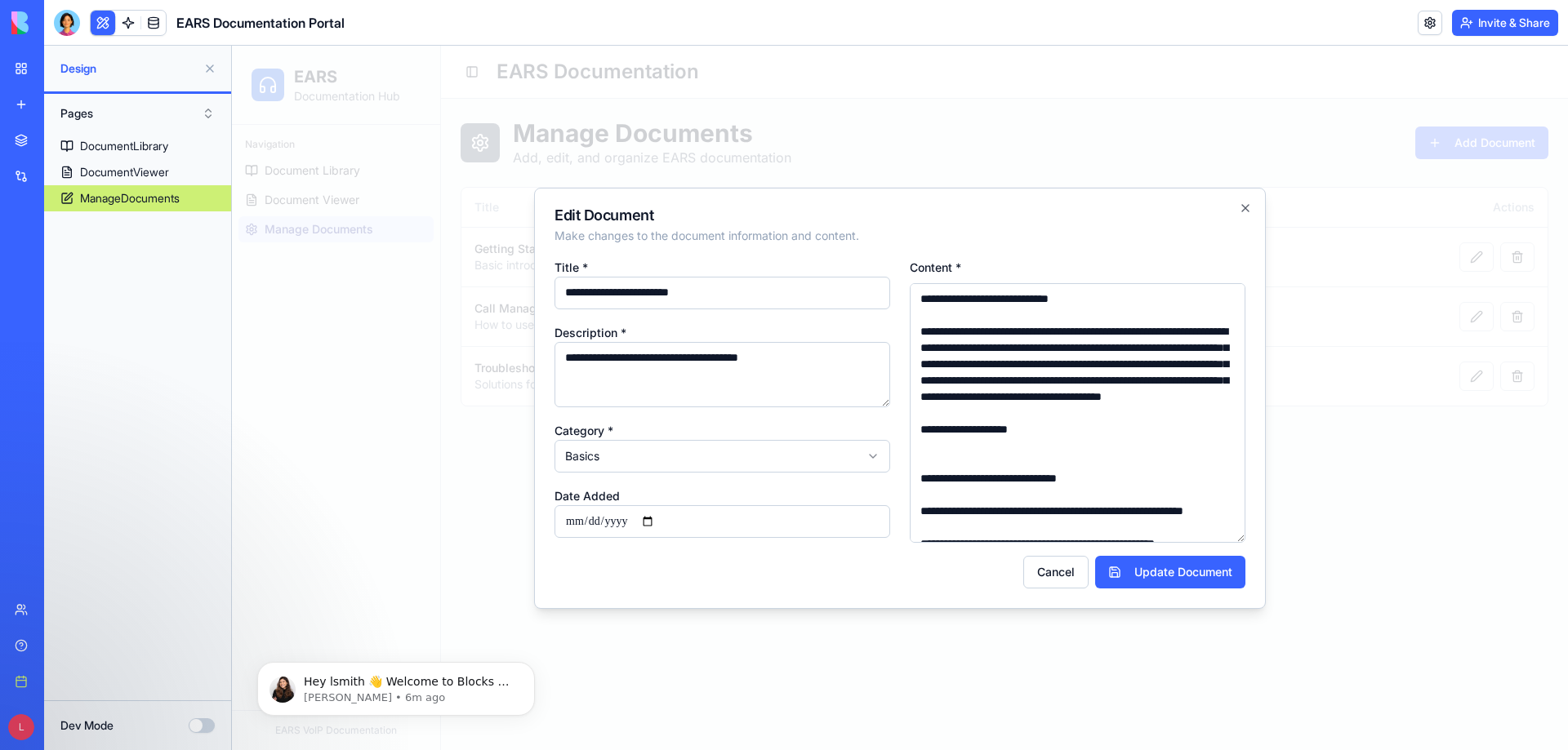
scroll to position [5315, 0]
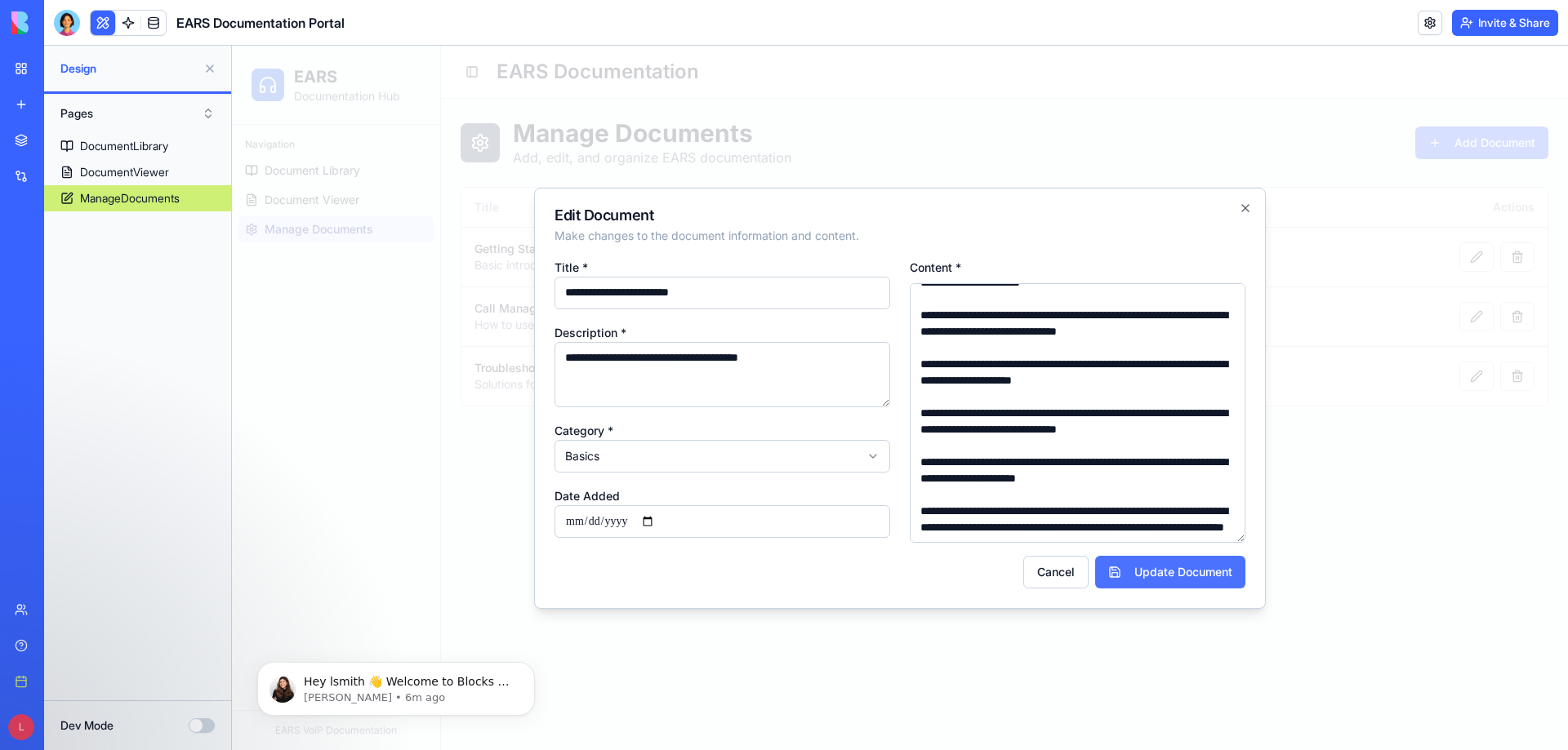
type textarea "**********"
click at [1157, 567] on button "Update Document" at bounding box center [1170, 573] width 150 height 33
type input "**********"
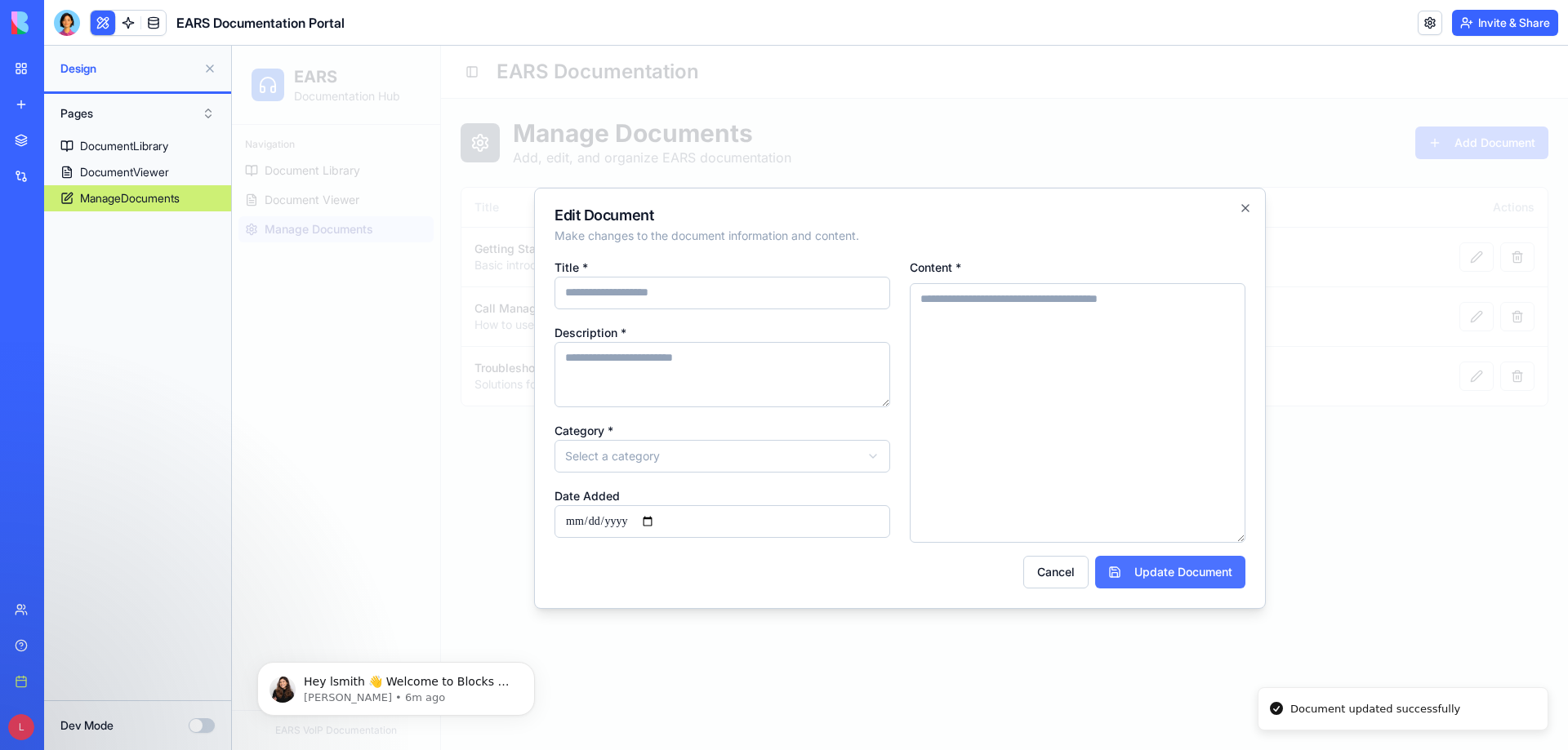
scroll to position [0, 0]
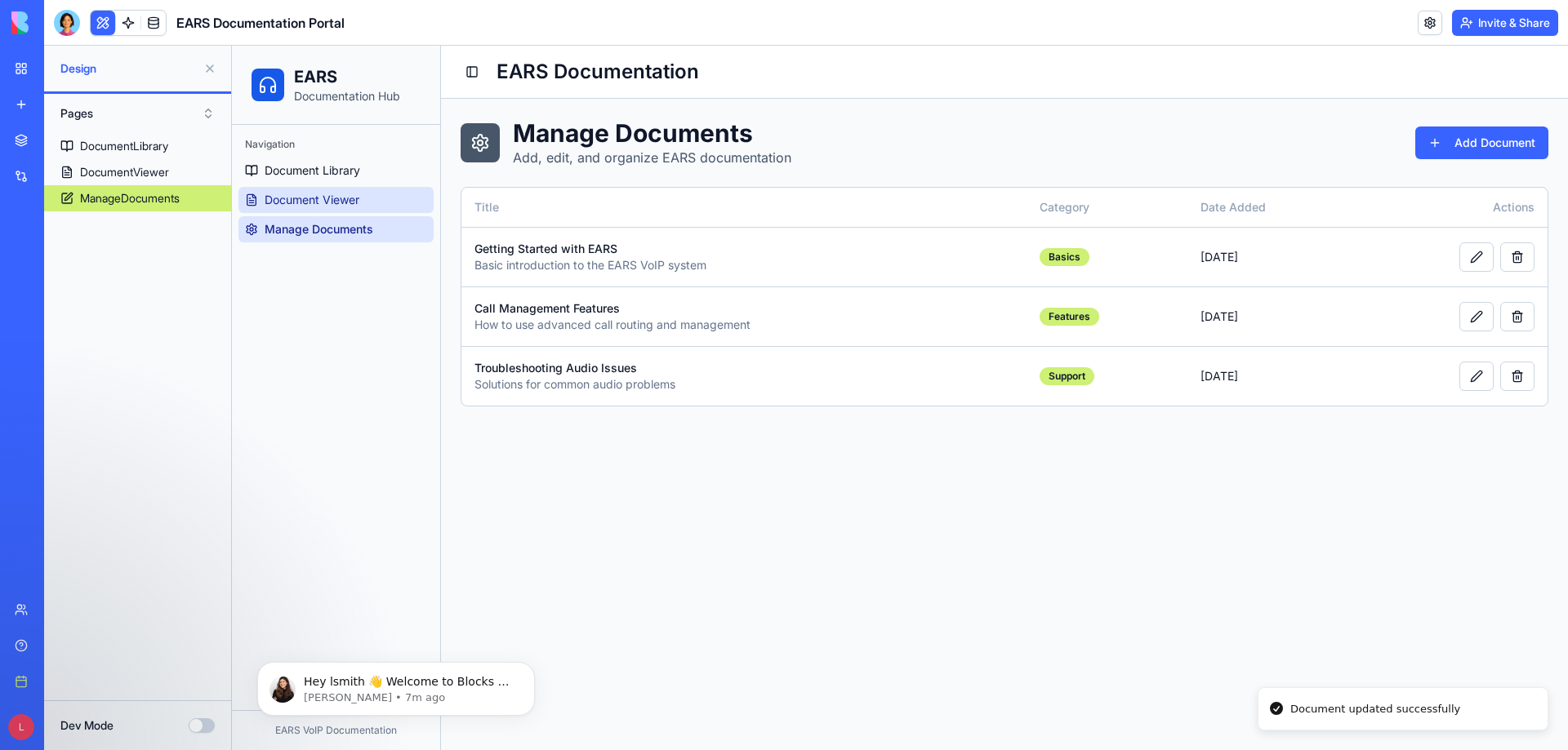
click at [342, 196] on span "Document Viewer" at bounding box center [312, 200] width 95 height 17
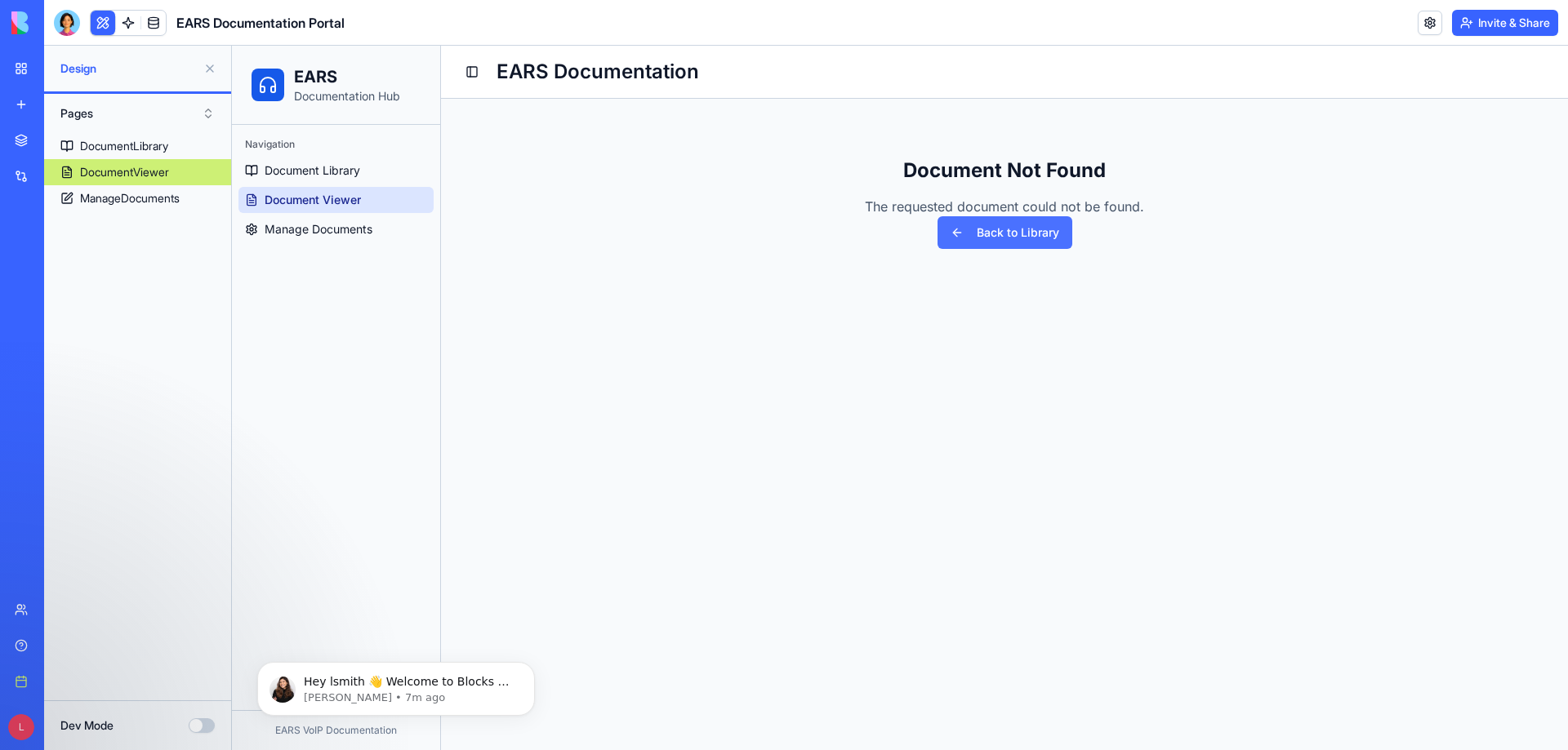
click at [1002, 236] on button "Back to Library" at bounding box center [1004, 233] width 135 height 33
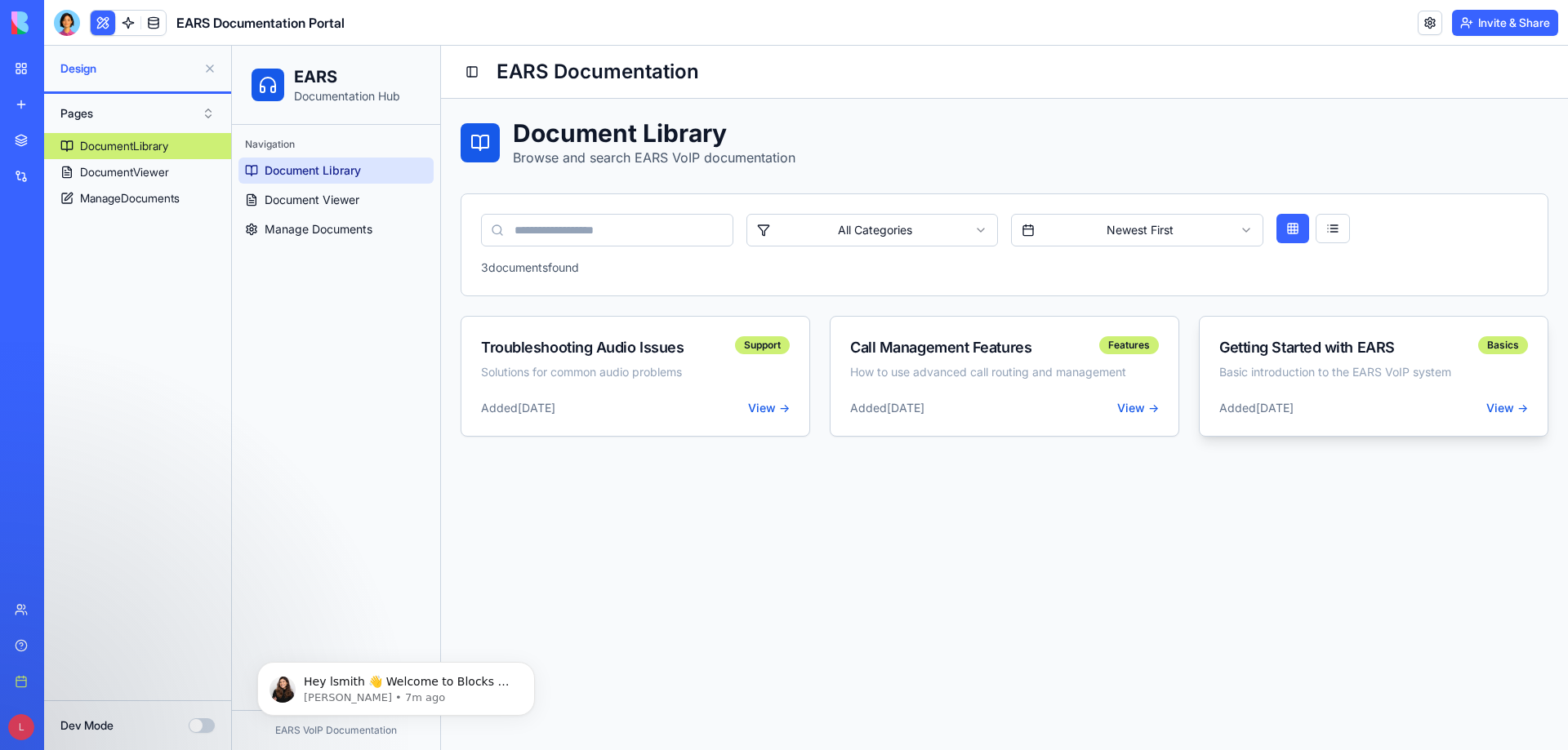
click at [1495, 408] on span "View →" at bounding box center [1507, 408] width 41 height 17
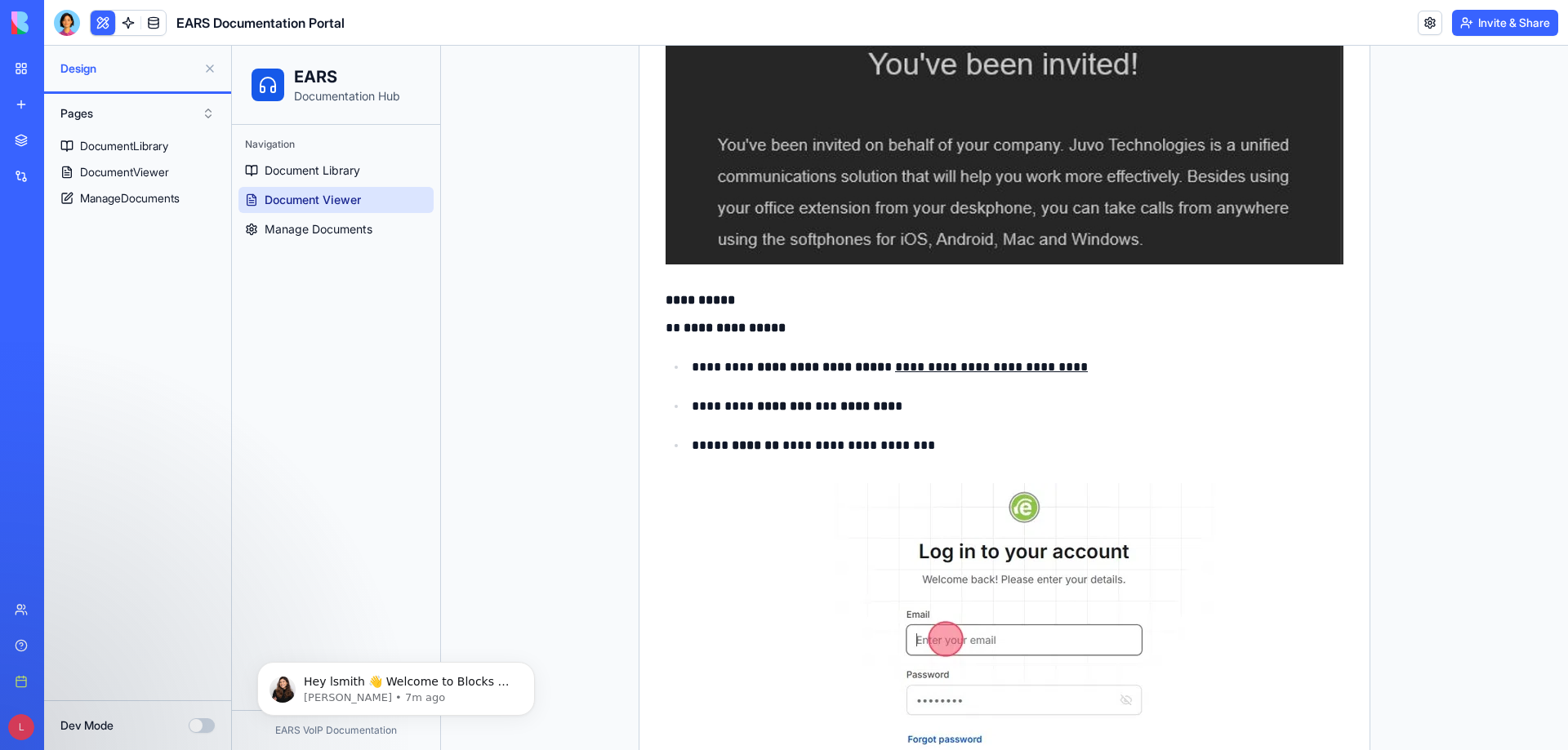
scroll to position [816, 0]
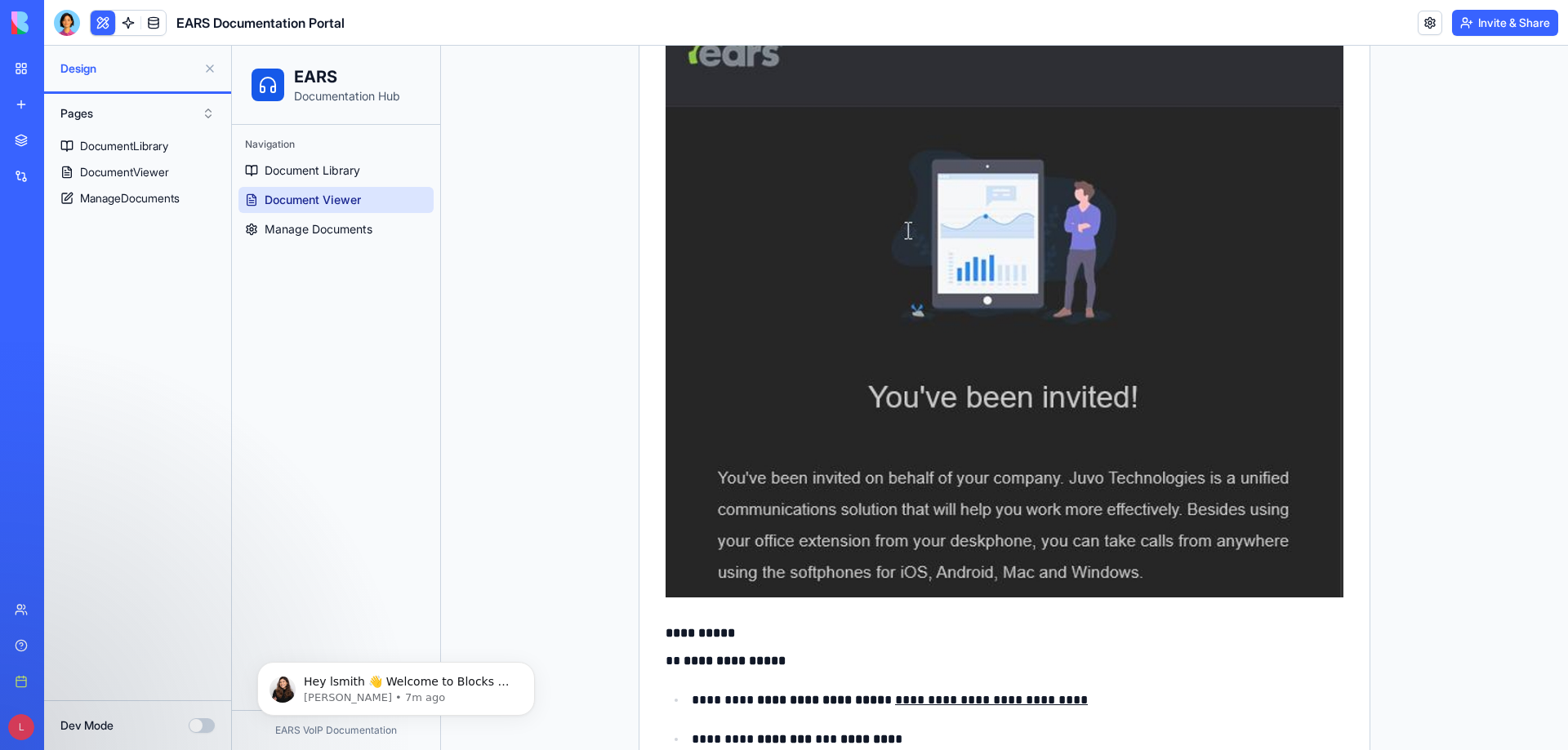
click at [333, 200] on span "Document Viewer" at bounding box center [313, 200] width 97 height 17
click at [338, 172] on span "Document Library" at bounding box center [313, 171] width 96 height 17
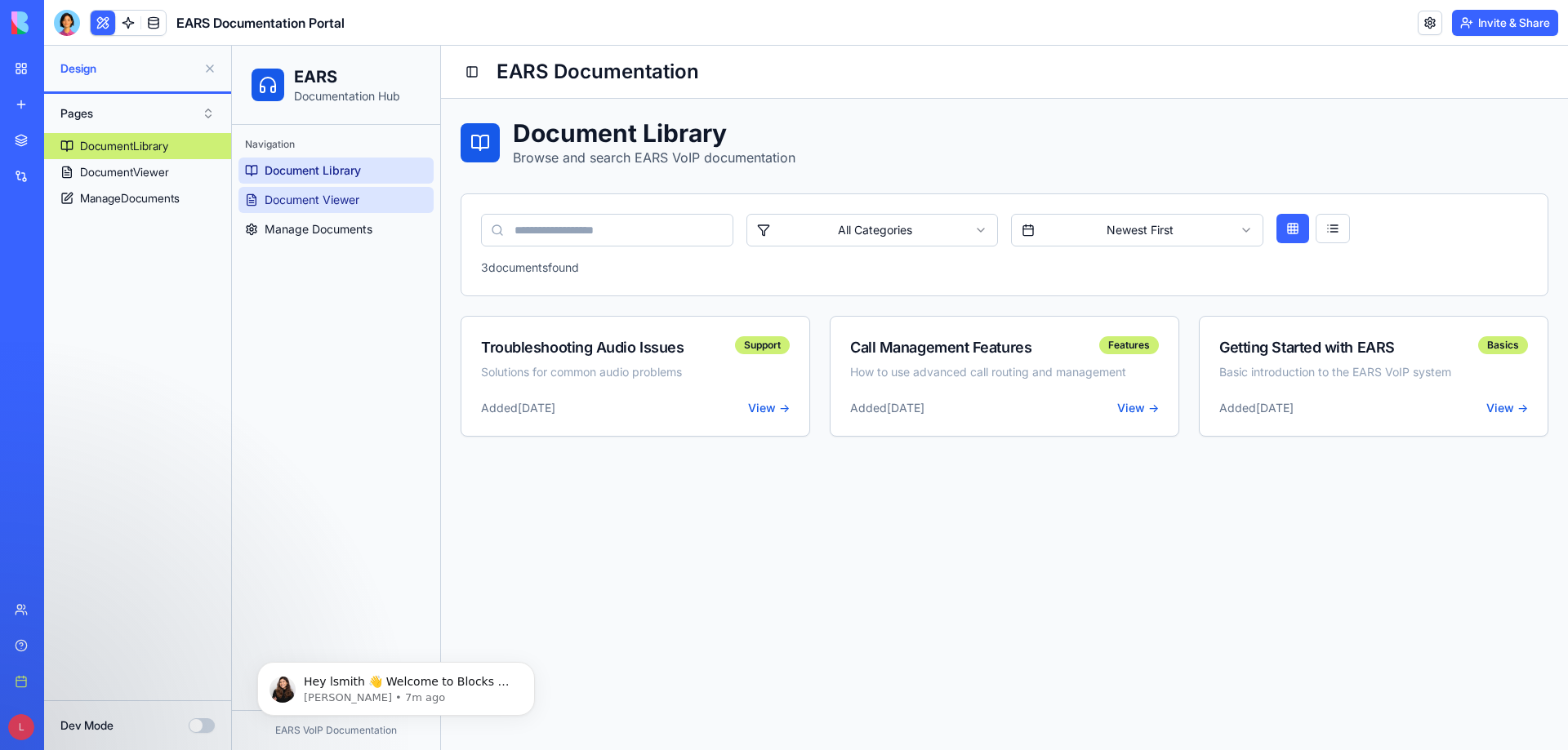
click at [336, 191] on link "Document Viewer" at bounding box center [336, 200] width 195 height 26
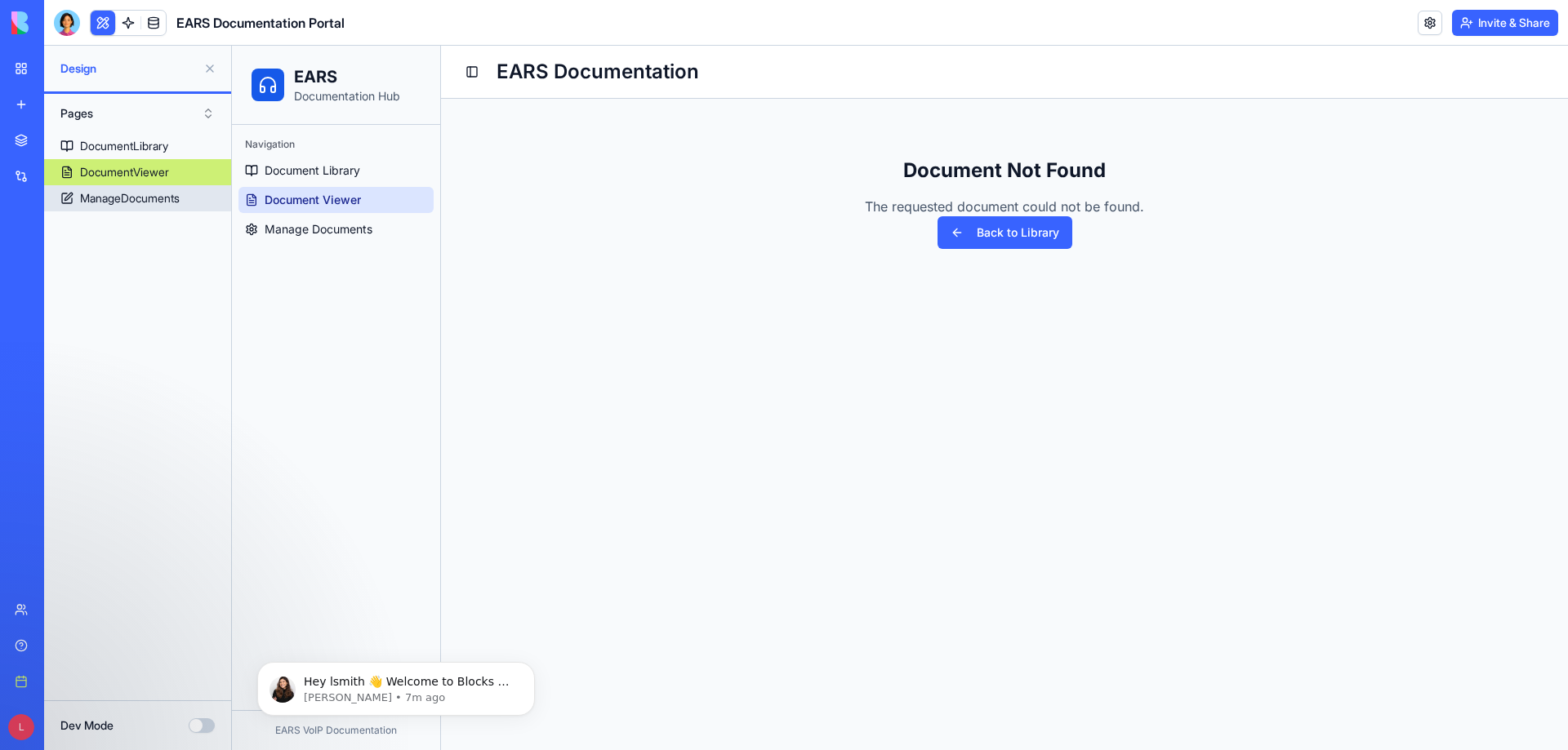
click at [113, 199] on div "ManageDocuments" at bounding box center [130, 199] width 100 height 17
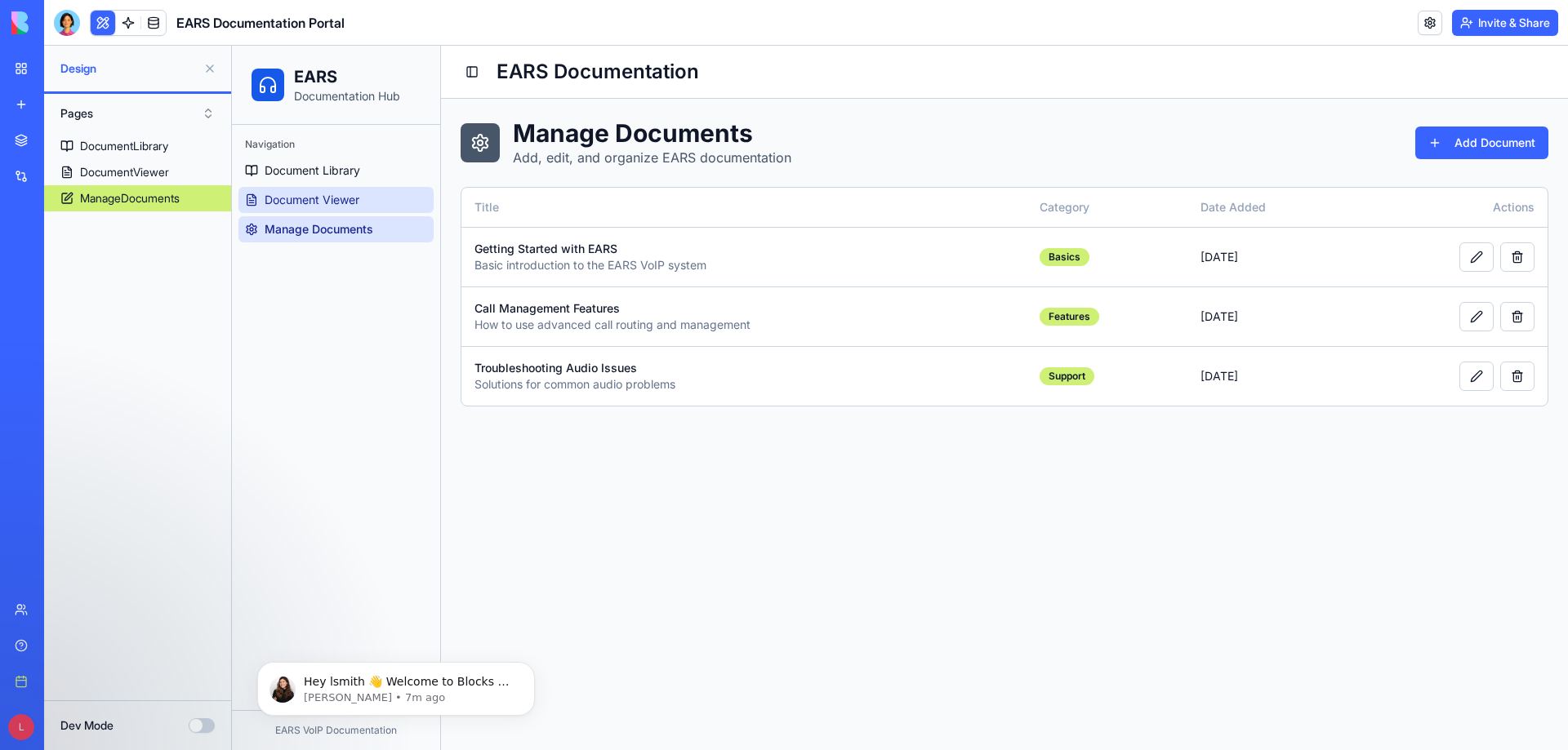
click at [322, 191] on link "Document Viewer" at bounding box center [336, 200] width 195 height 26
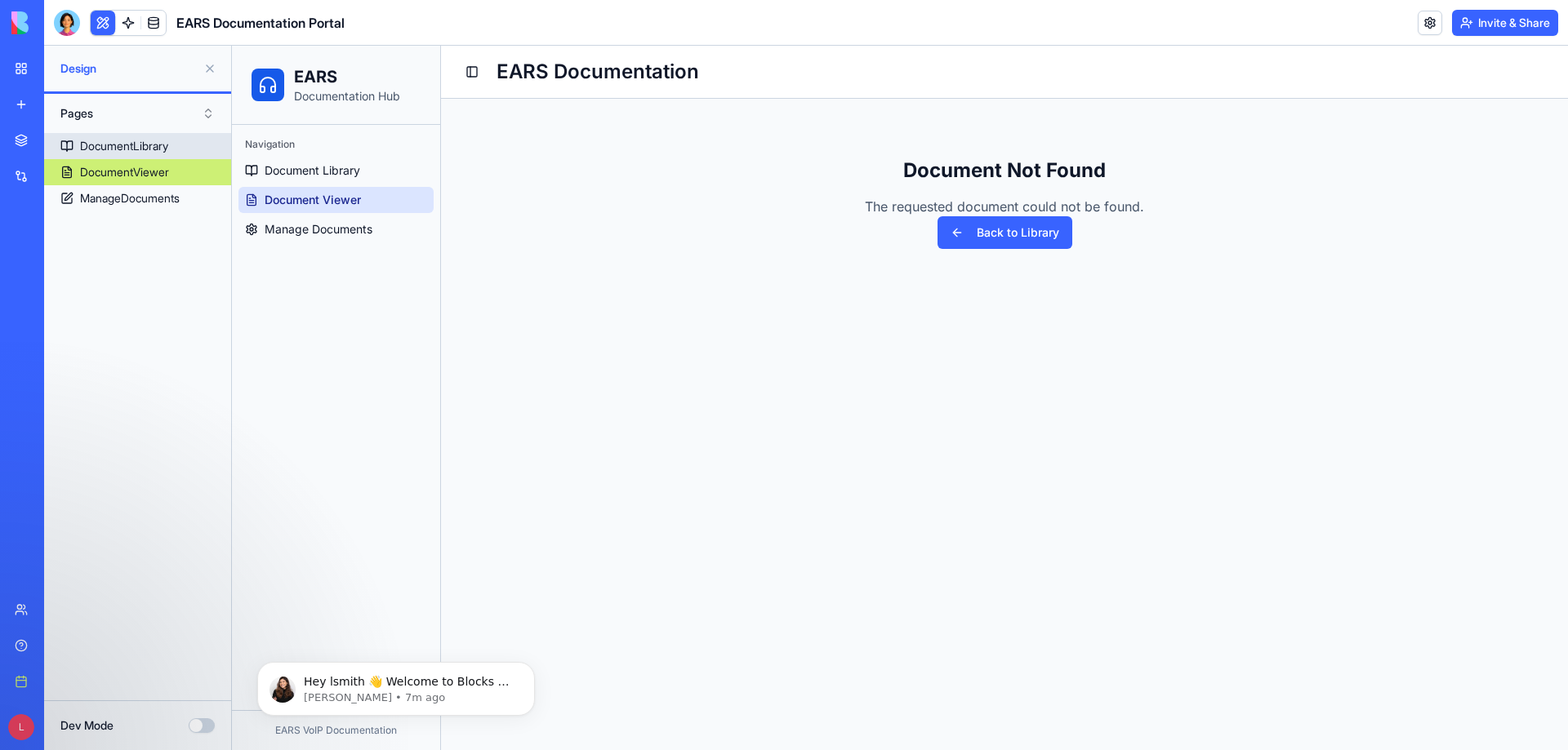
click at [157, 147] on div "DocumentLibrary" at bounding box center [124, 146] width 88 height 17
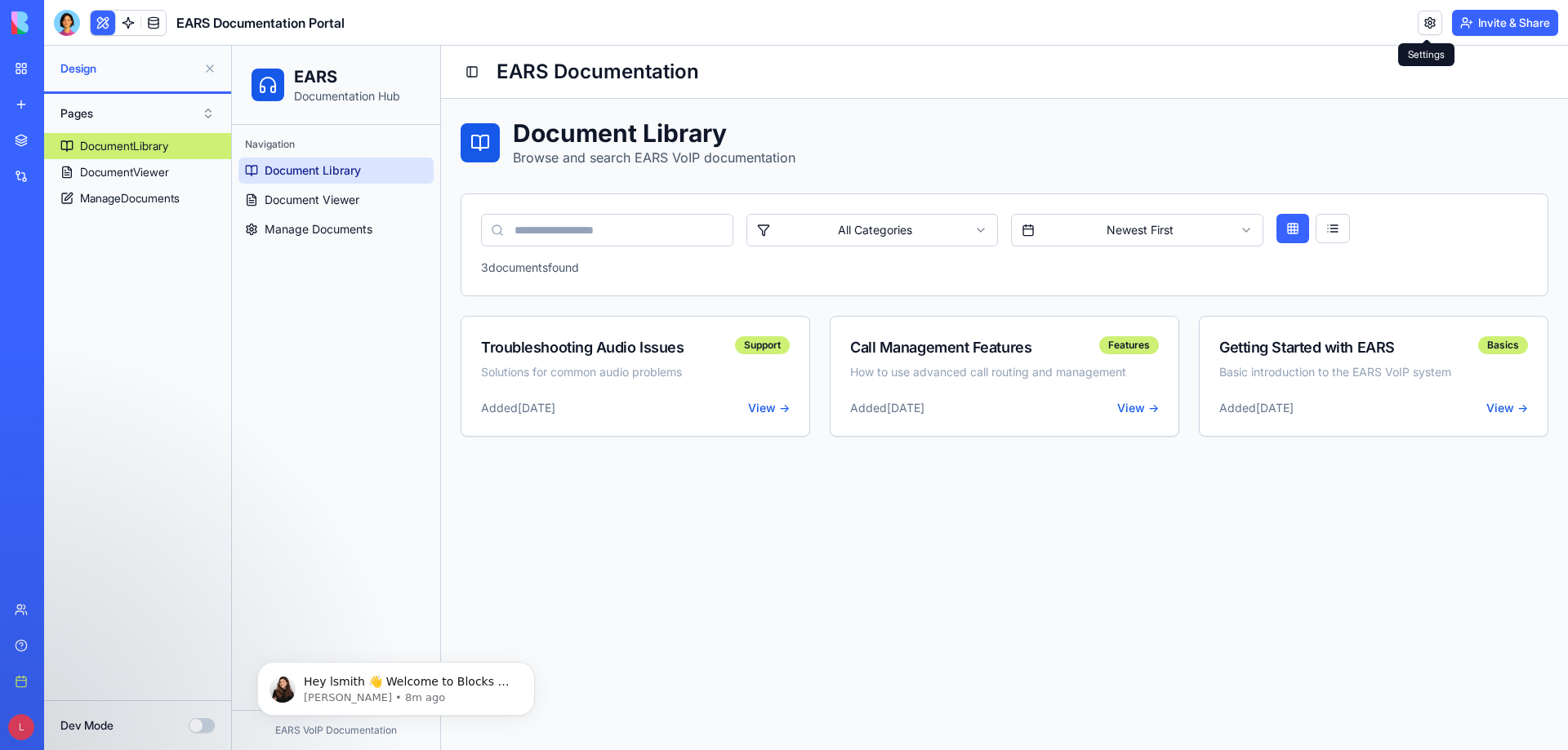
click at [1427, 30] on link at bounding box center [1430, 23] width 25 height 25
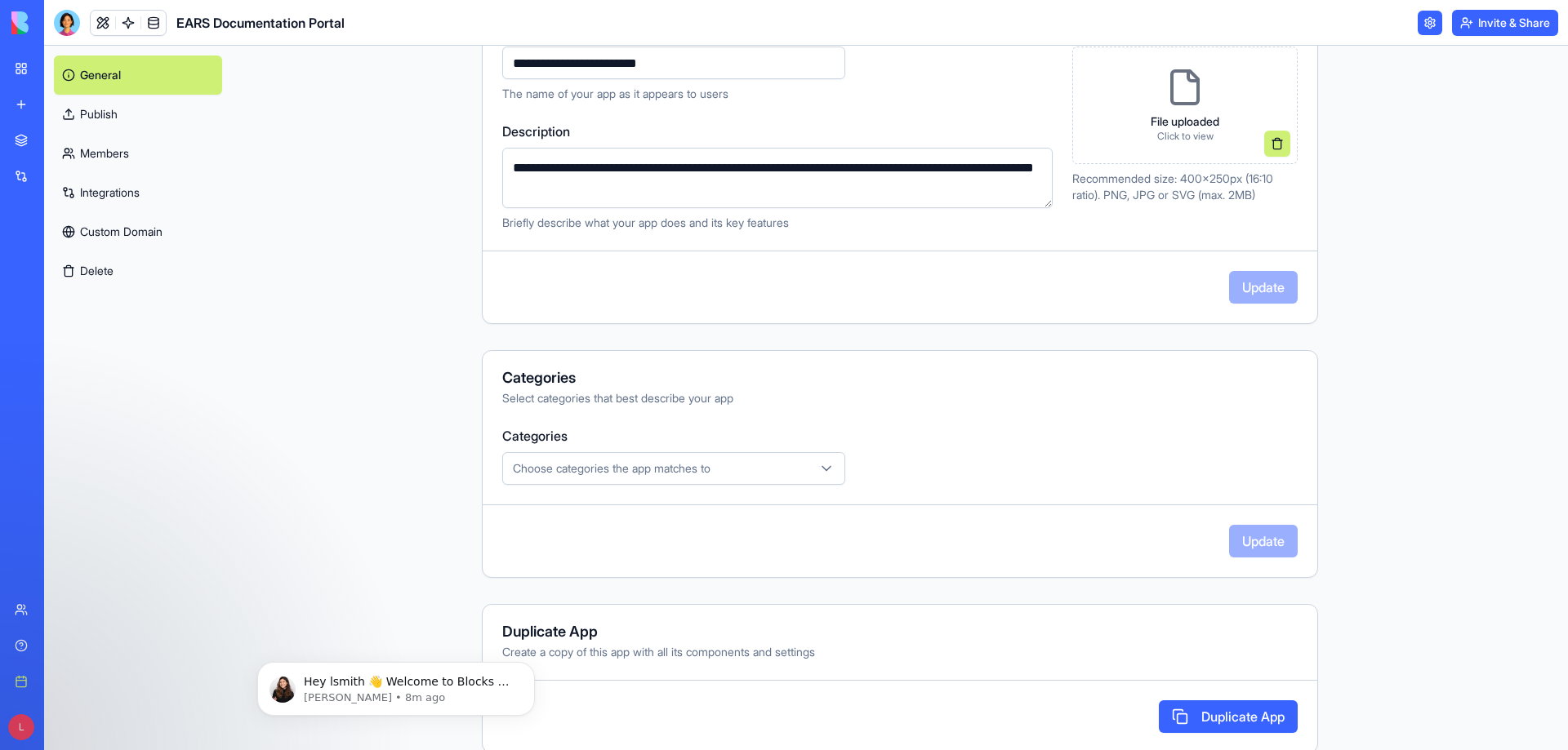
scroll to position [257, 0]
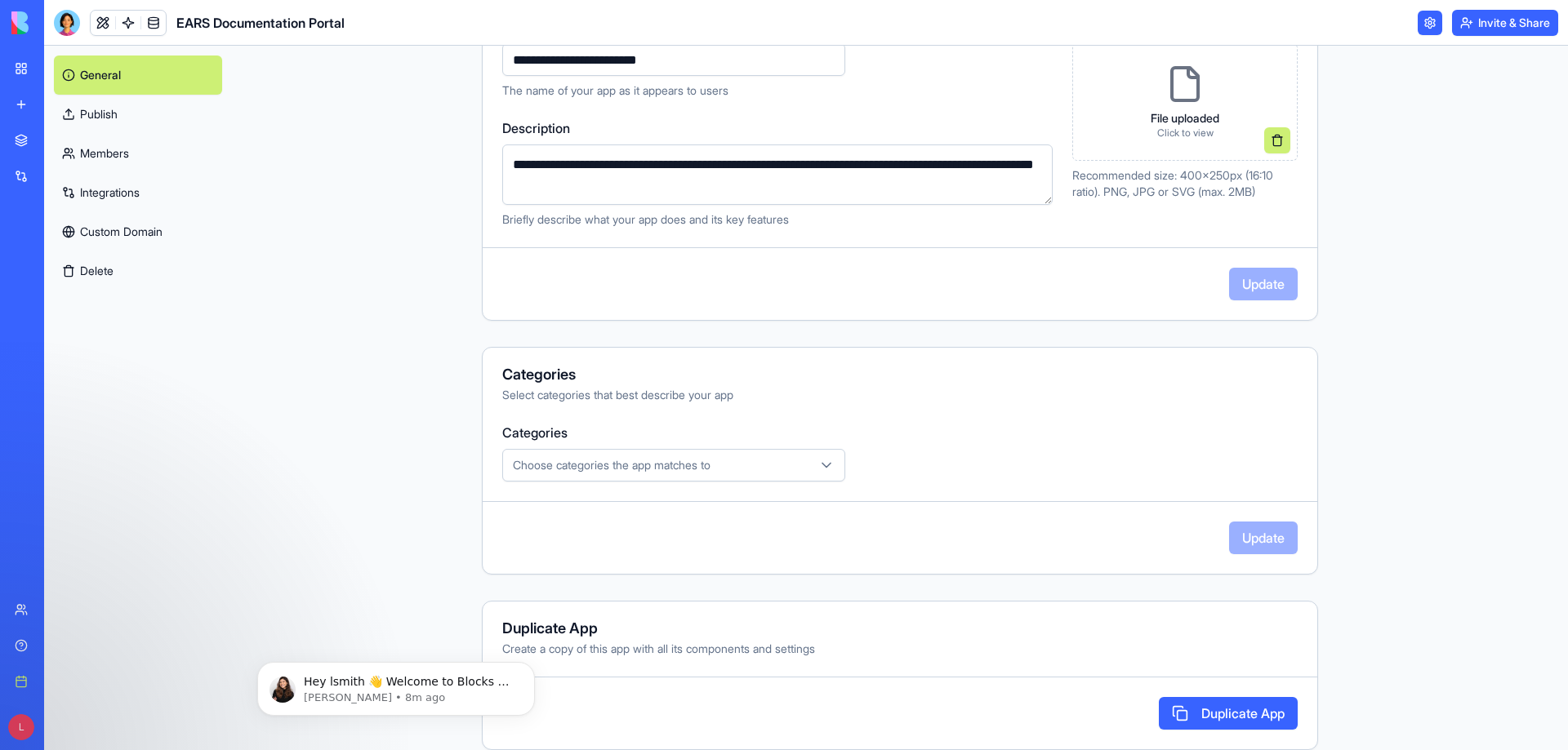
click at [767, 469] on div "Choose categories the app matches to" at bounding box center [673, 465] width 335 height 17
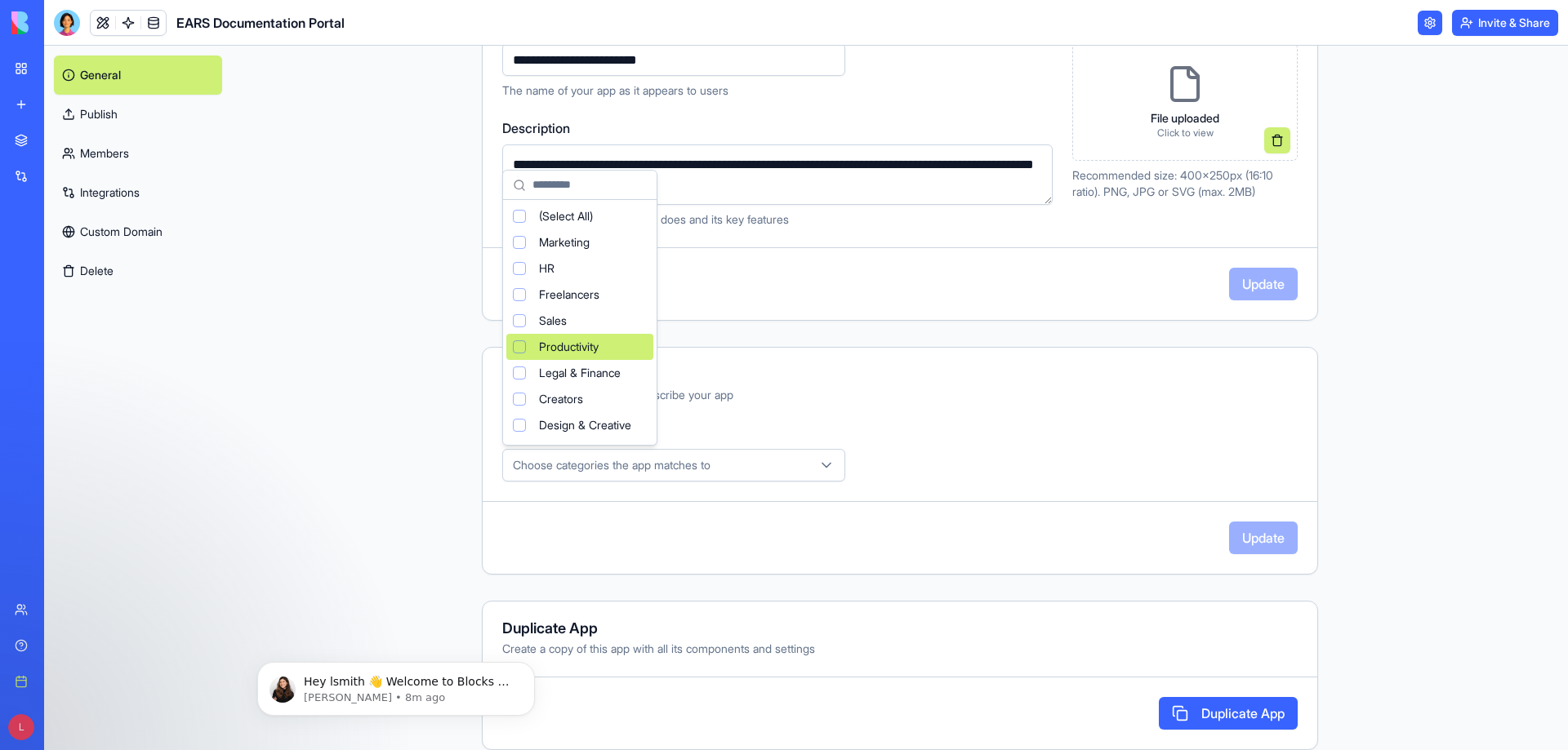
click at [522, 351] on div "Suggestions" at bounding box center [519, 347] width 13 height 13
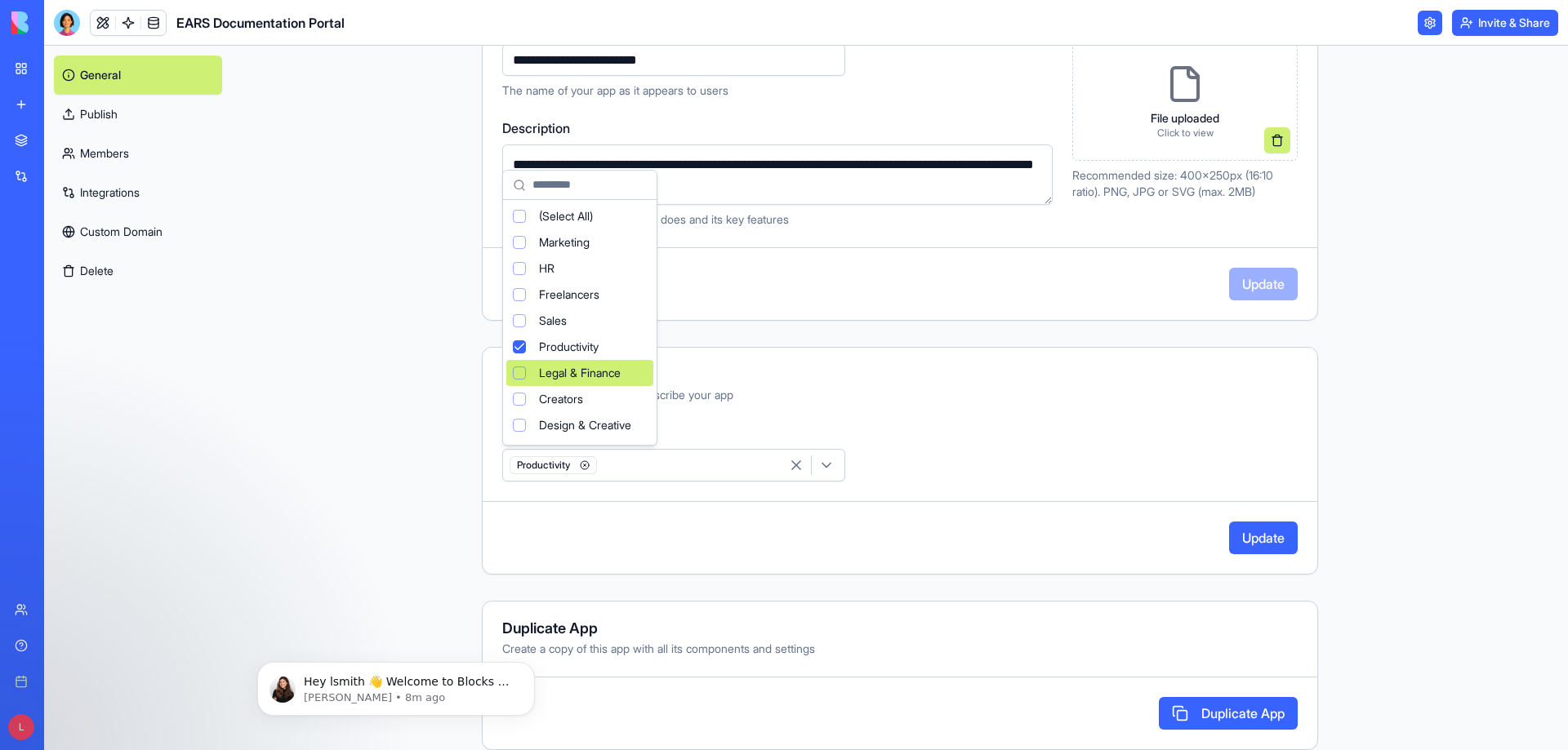
click at [896, 381] on html "**********" at bounding box center [784, 375] width 1568 height 750
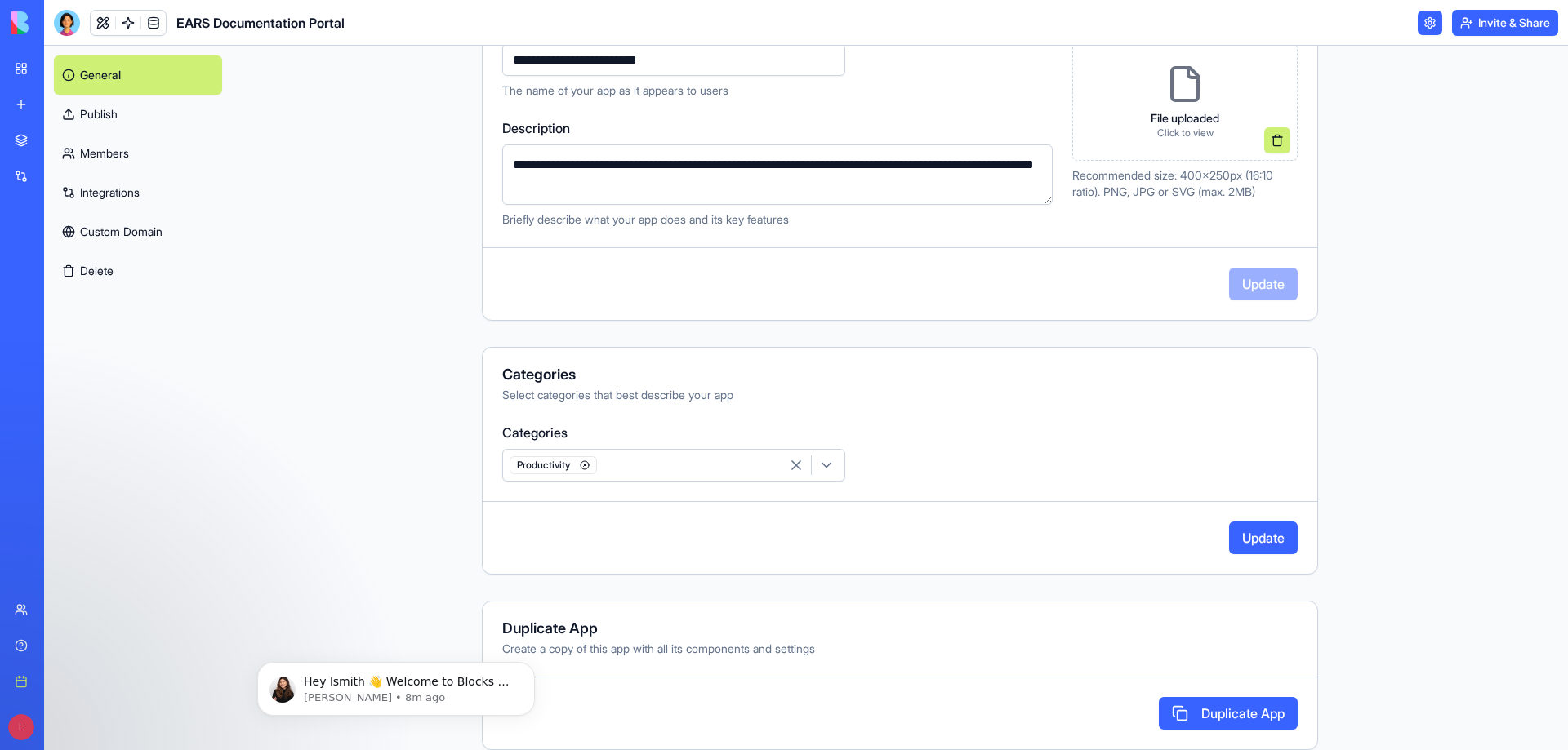
click at [1269, 526] on button "Update" at bounding box center [1263, 538] width 68 height 33
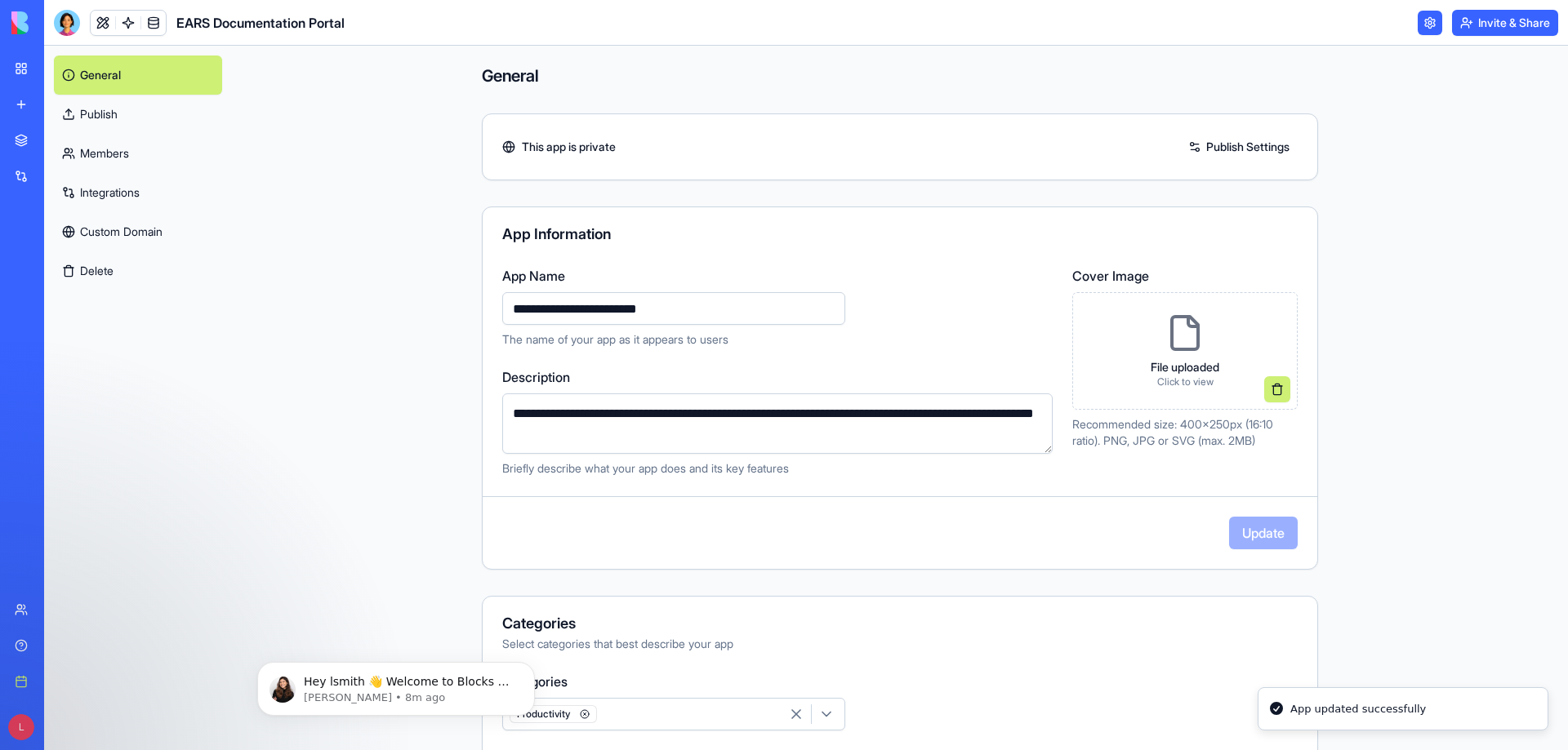
scroll to position [0, 0]
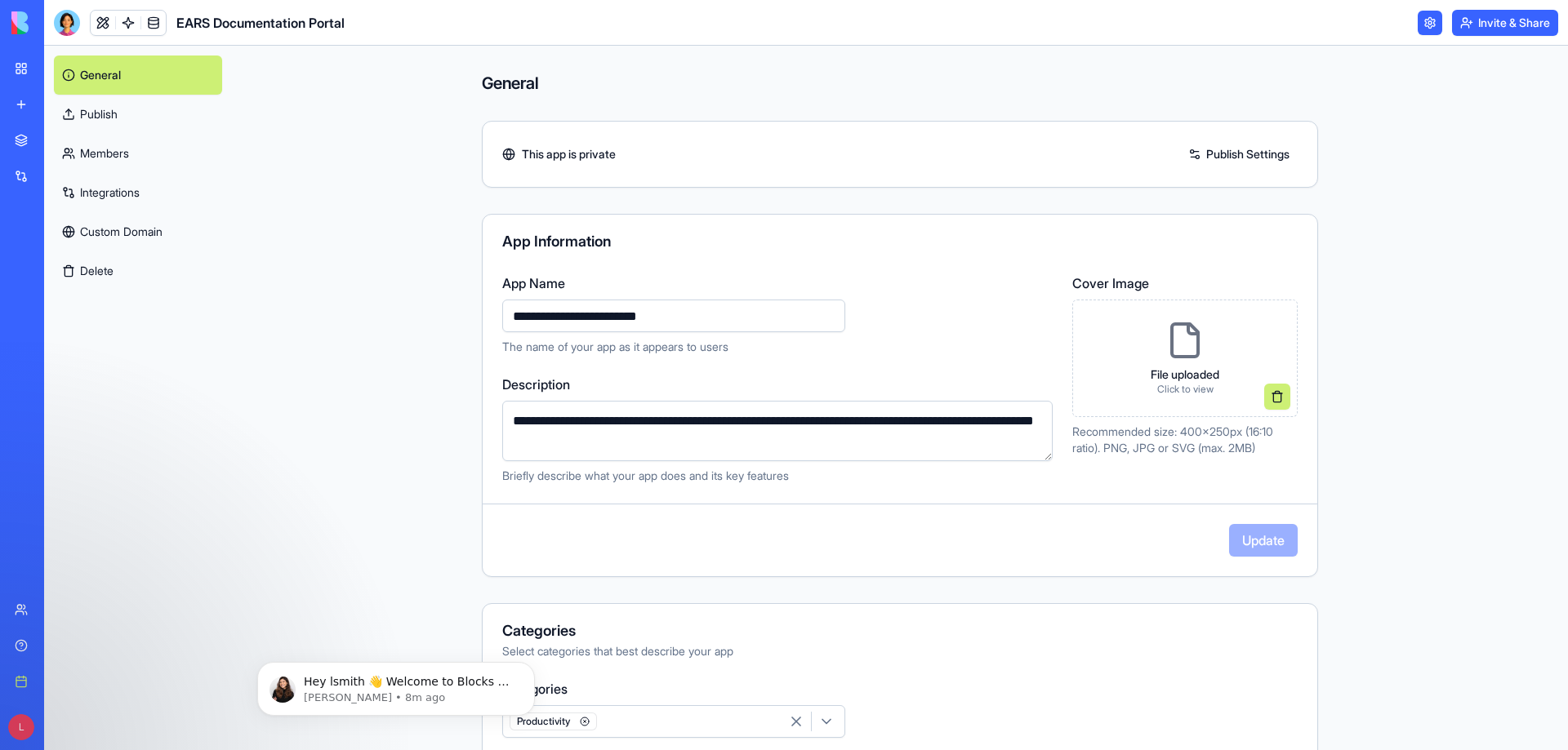
click at [269, 20] on h1 "EARS Documentation Portal" at bounding box center [261, 23] width 168 height 20
click at [151, 17] on link at bounding box center [153, 23] width 25 height 25
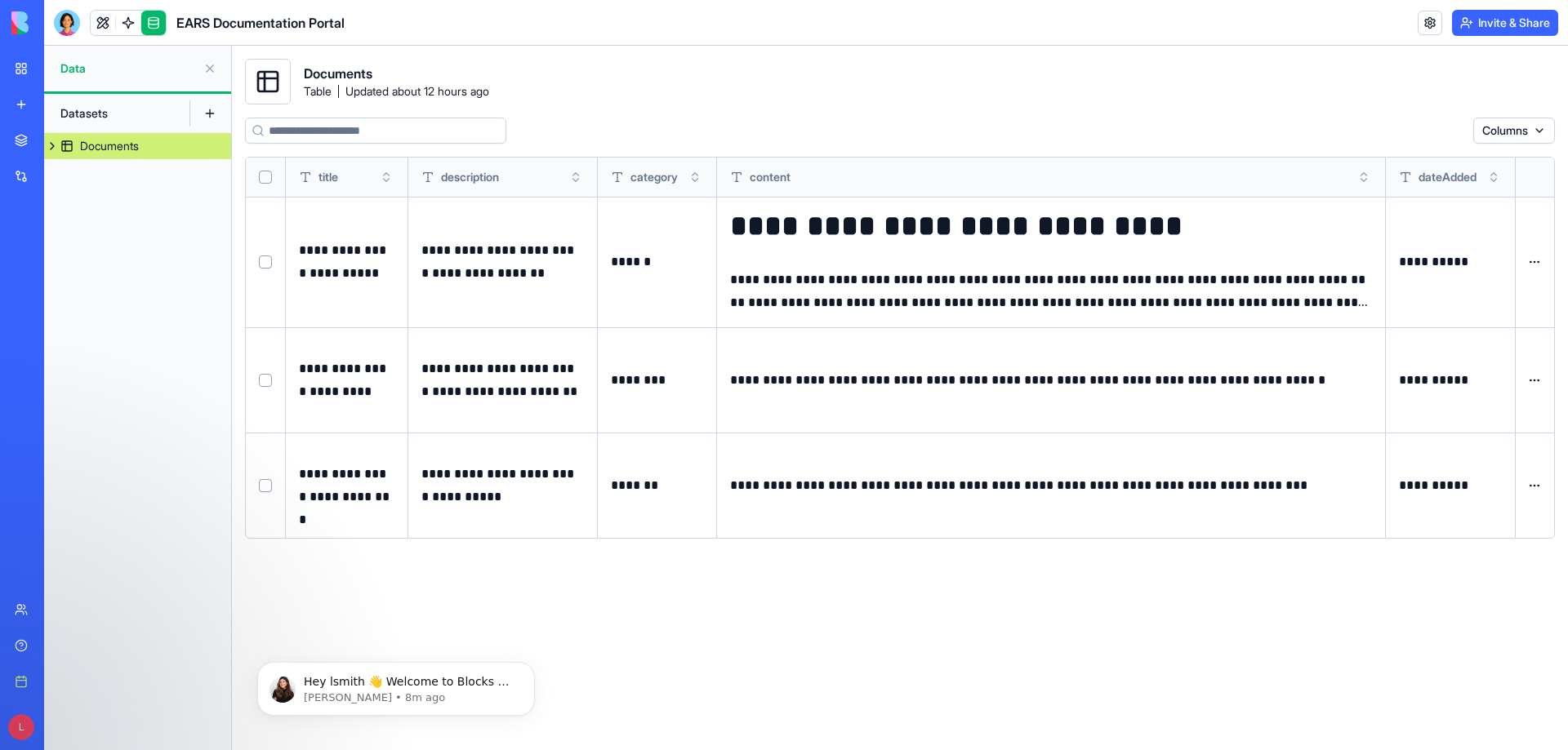
click at [1533, 267] on html "**********" at bounding box center [784, 375] width 1568 height 750
click at [1203, 104] on html "**********" at bounding box center [784, 375] width 1568 height 750
click at [205, 117] on button at bounding box center [210, 114] width 26 height 26
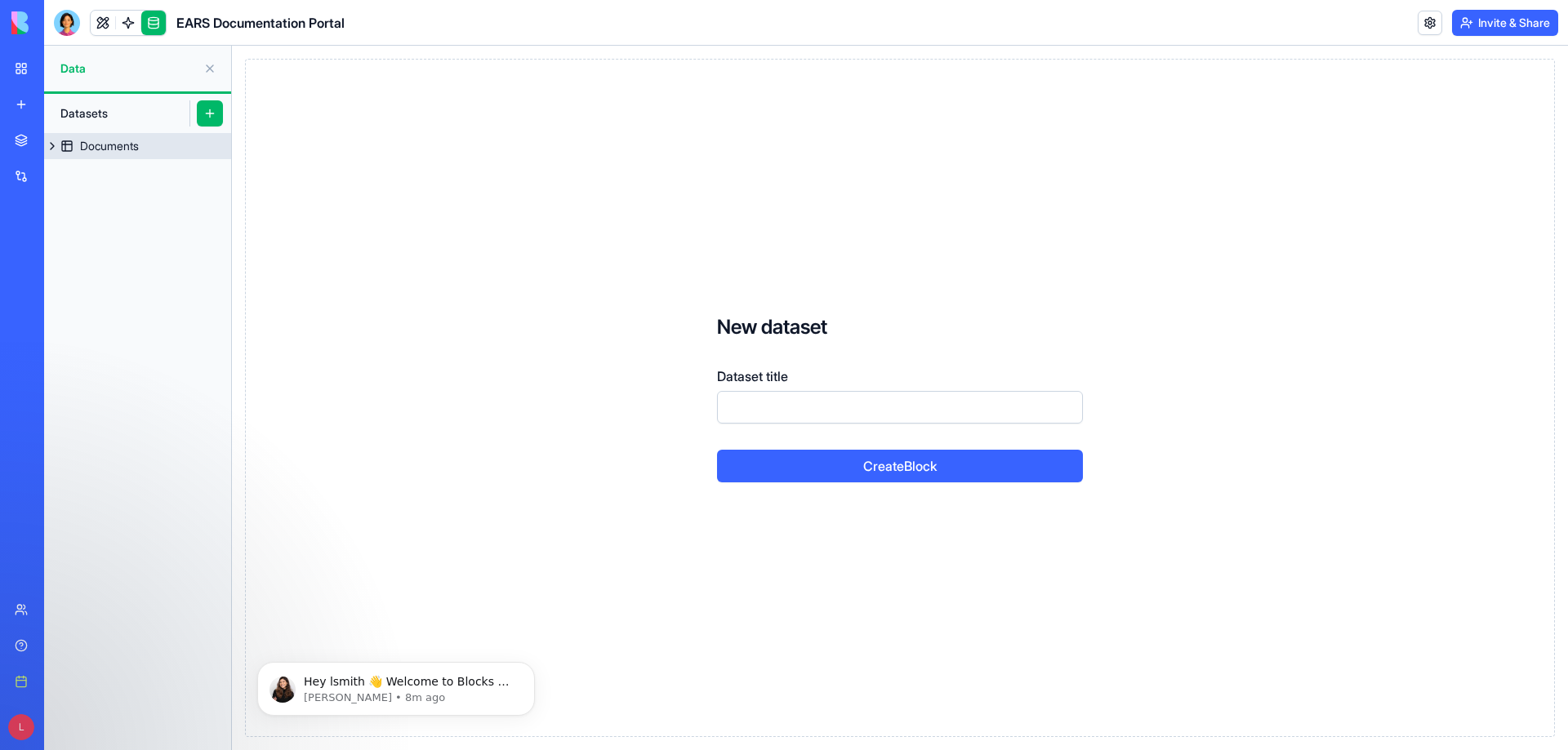
click at [54, 149] on button at bounding box center [52, 146] width 17 height 26
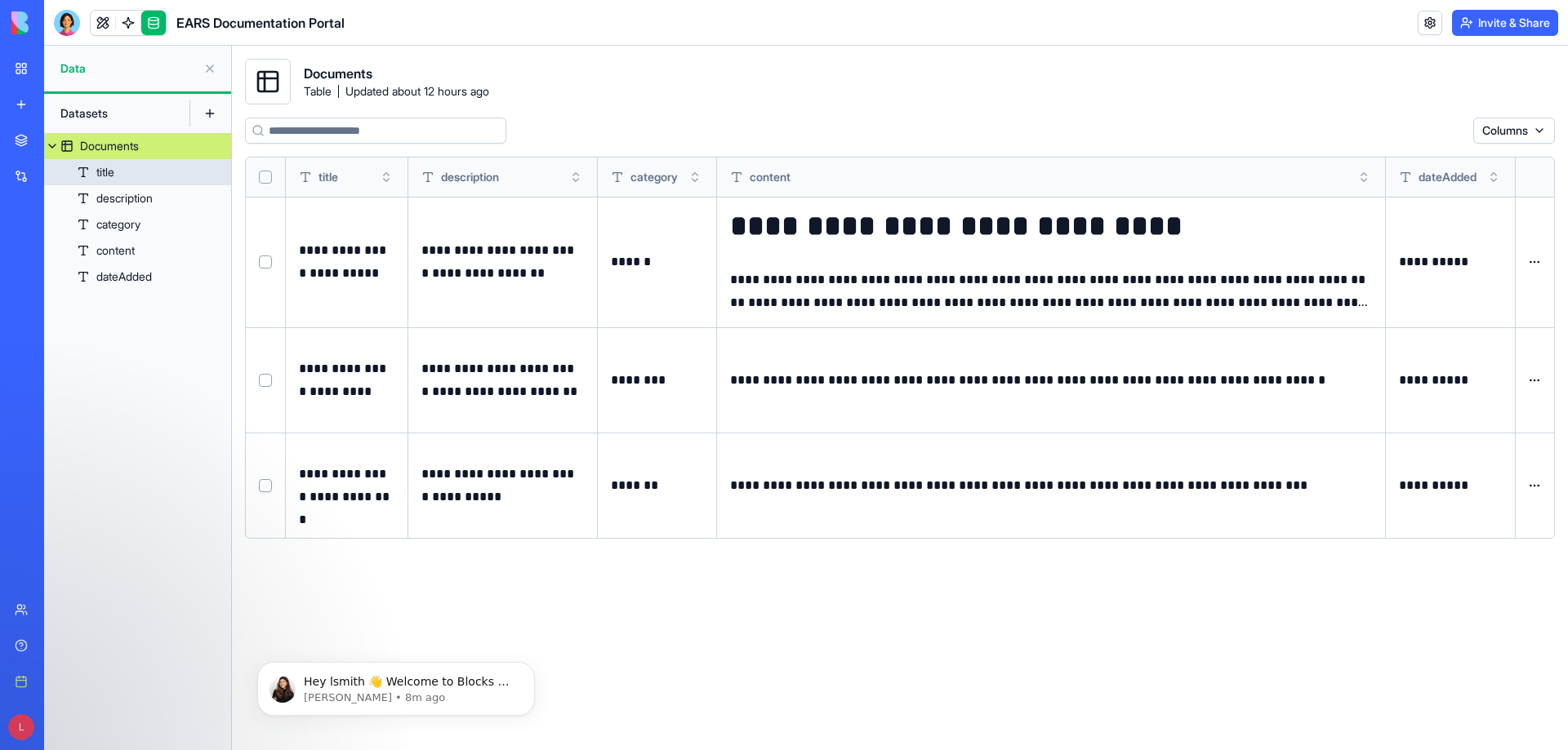
click at [100, 177] on div "title" at bounding box center [106, 172] width 18 height 17
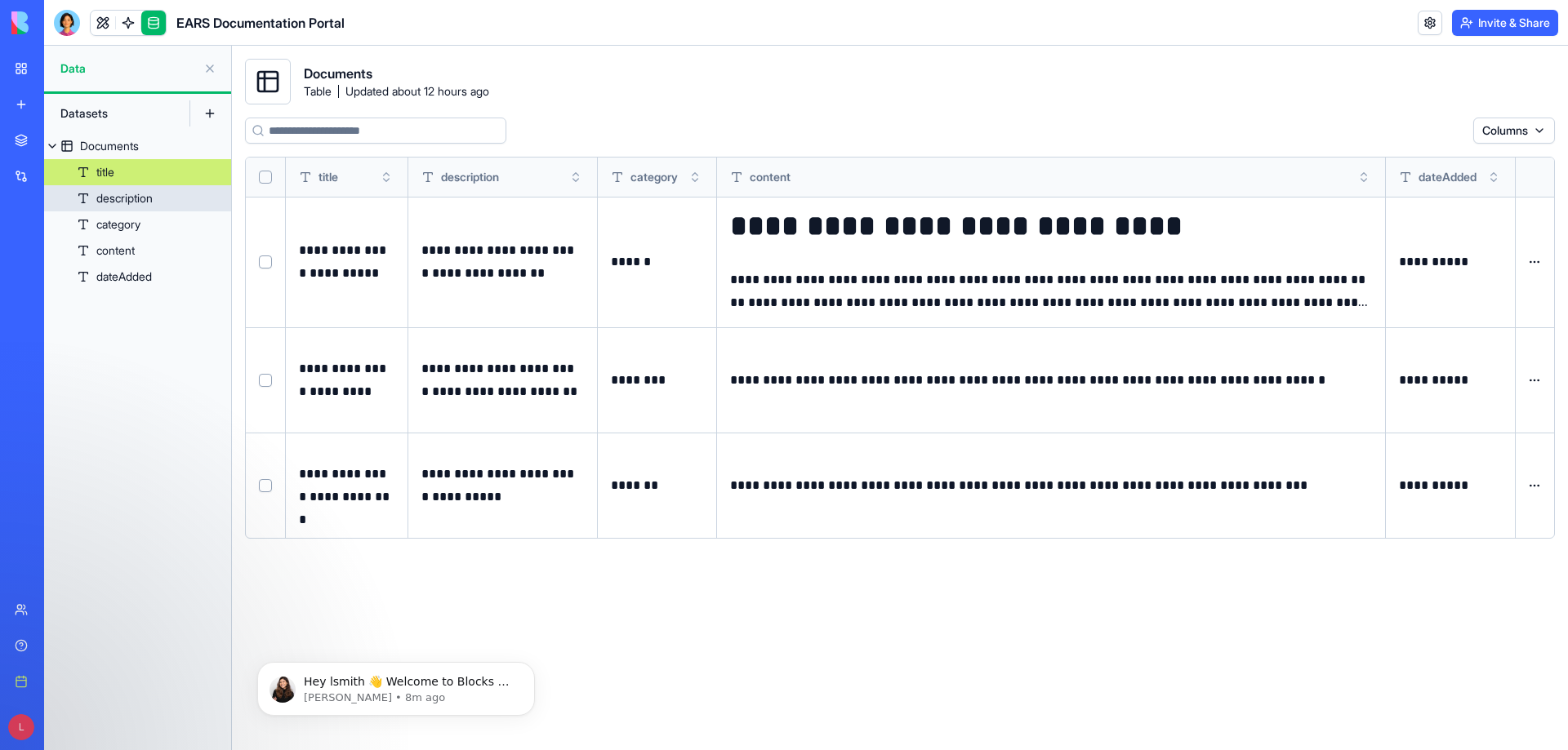
click at [115, 195] on div "description" at bounding box center [125, 199] width 56 height 17
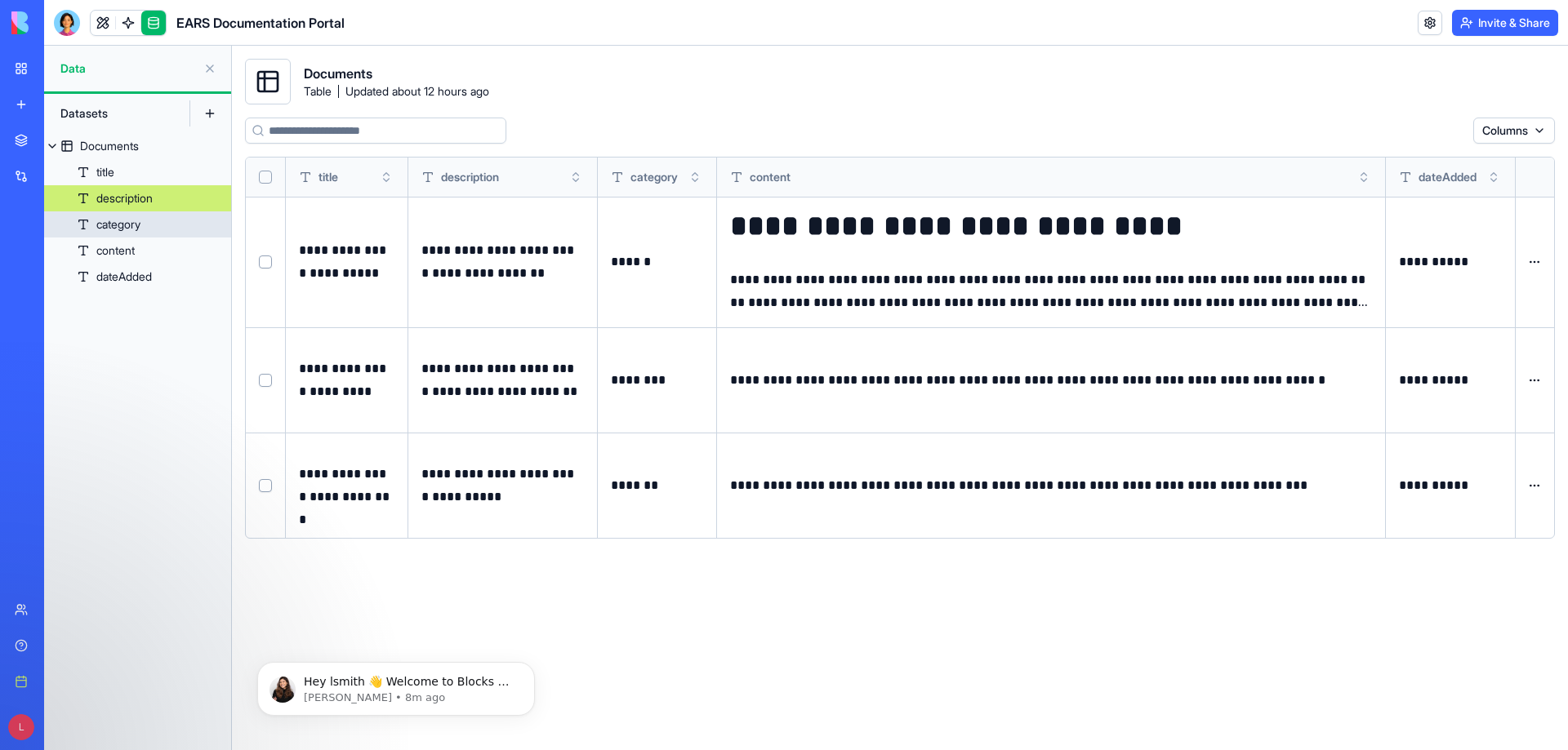
click at [120, 218] on div "category" at bounding box center [118, 224] width 44 height 17
click at [122, 249] on div "content" at bounding box center [116, 251] width 39 height 17
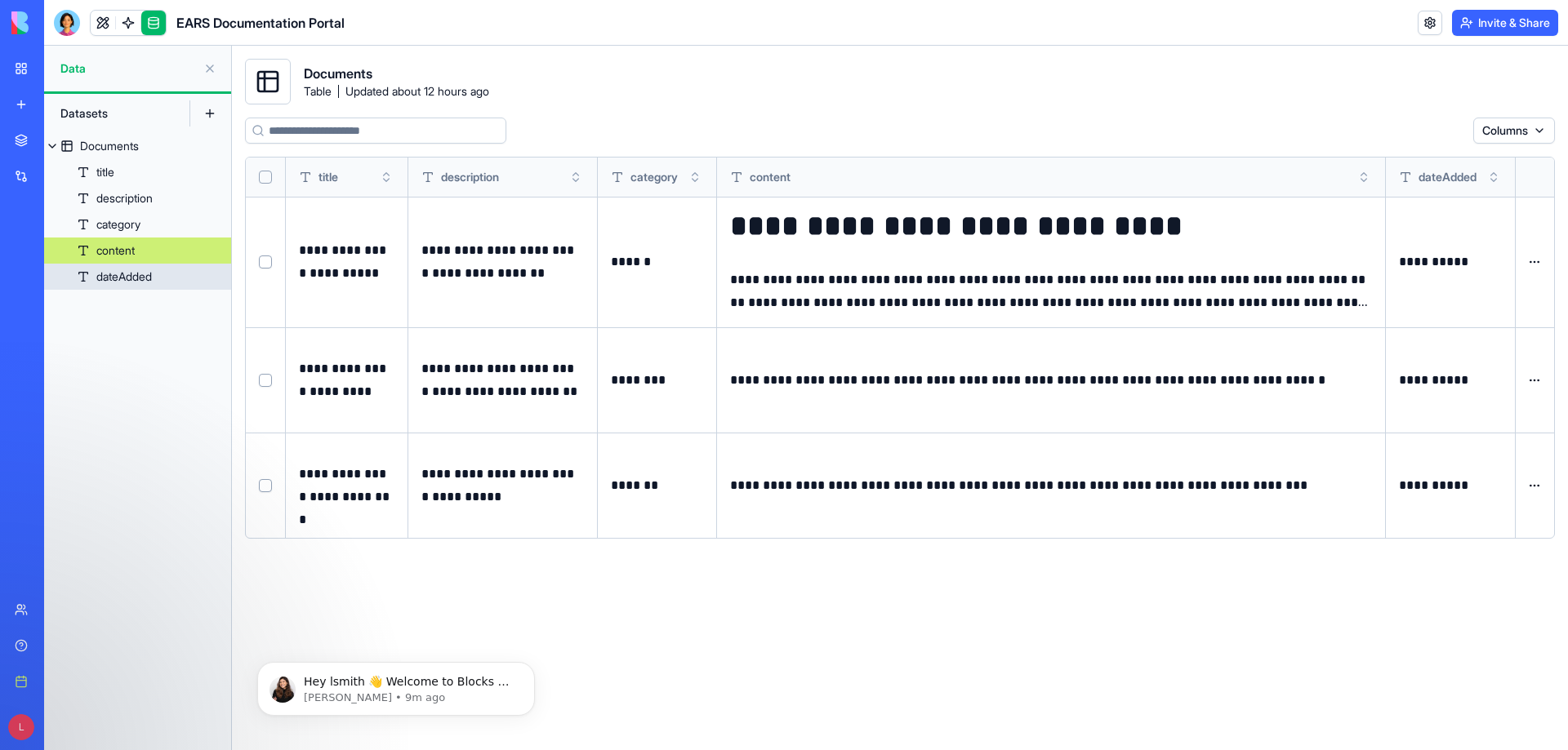
click at [122, 276] on div "dateAdded" at bounding box center [124, 277] width 55 height 17
click at [21, 30] on img at bounding box center [62, 23] width 102 height 23
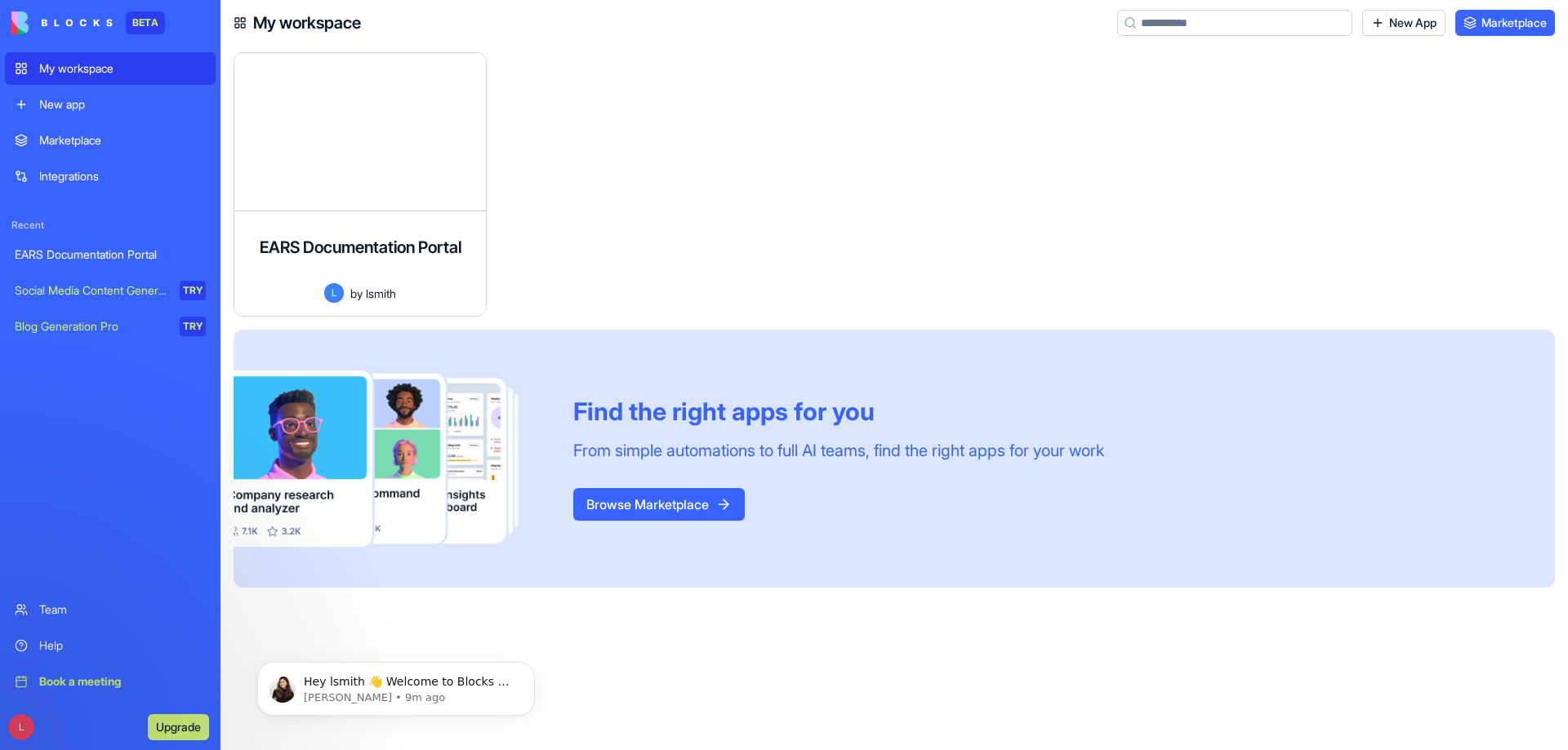
click at [50, 64] on div "My workspace" at bounding box center [122, 68] width 167 height 17
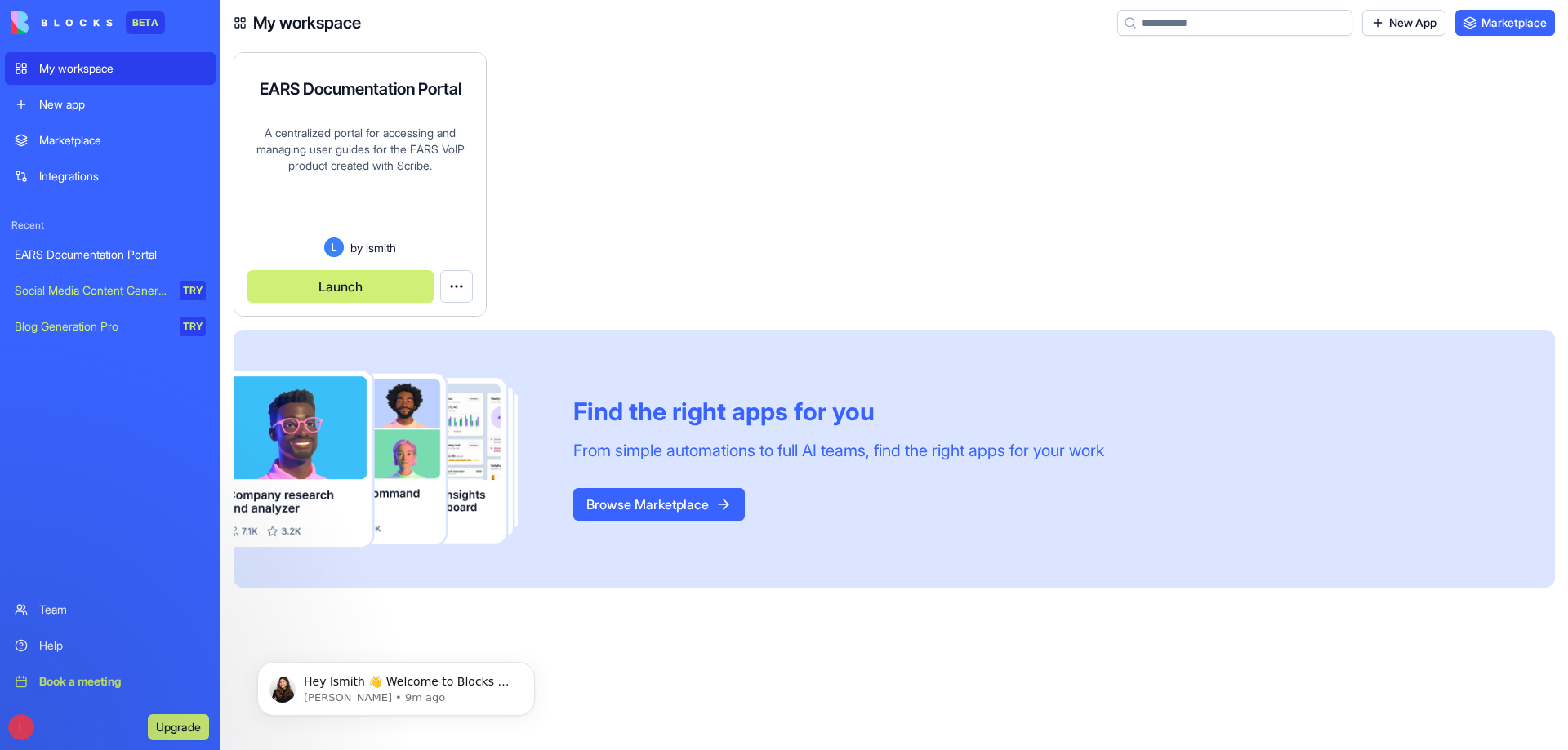
click at [364, 276] on button "Launch" at bounding box center [341, 286] width 187 height 33
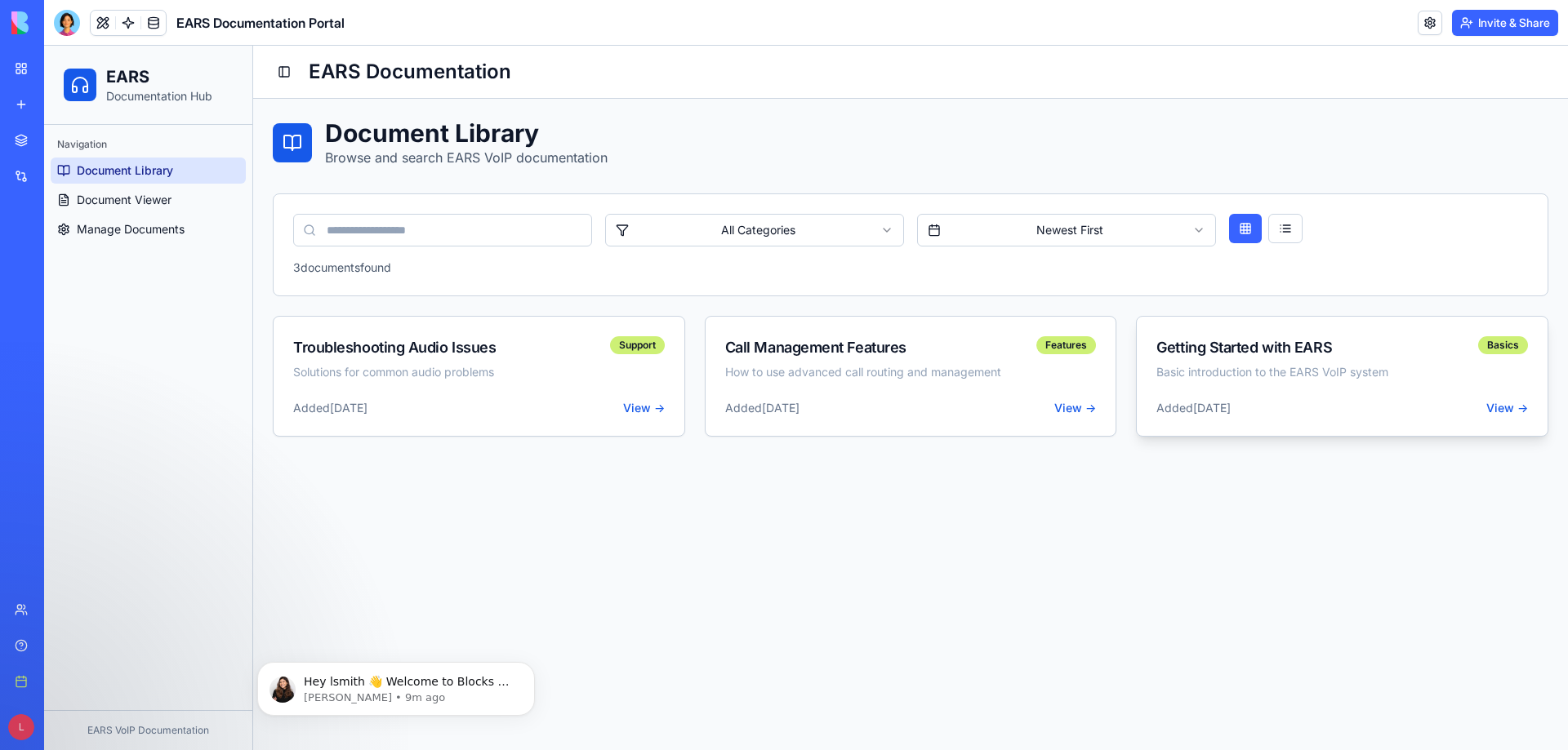
click at [1385, 406] on div "Added [DATE] View →" at bounding box center [1342, 408] width 371 height 17
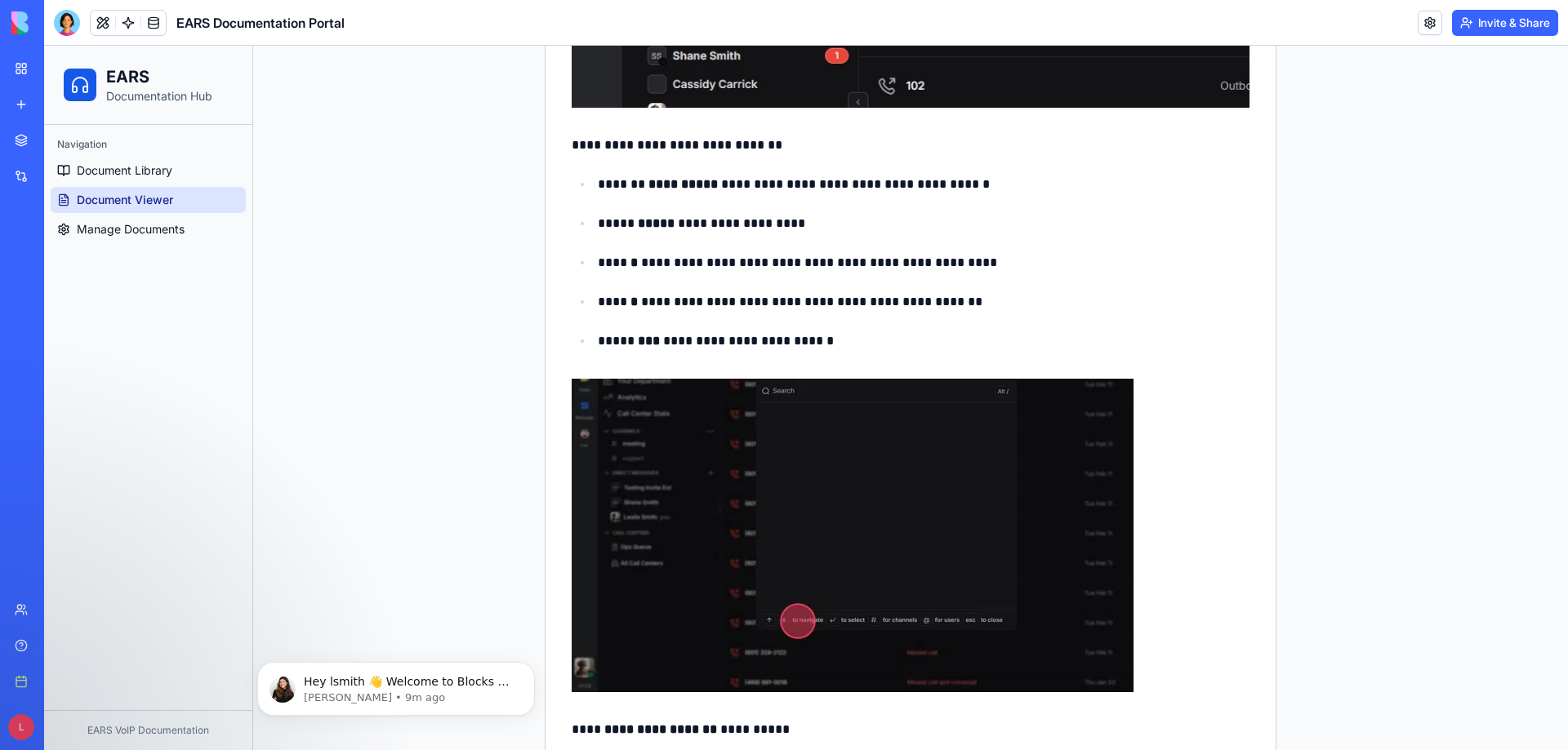
scroll to position [7793, 0]
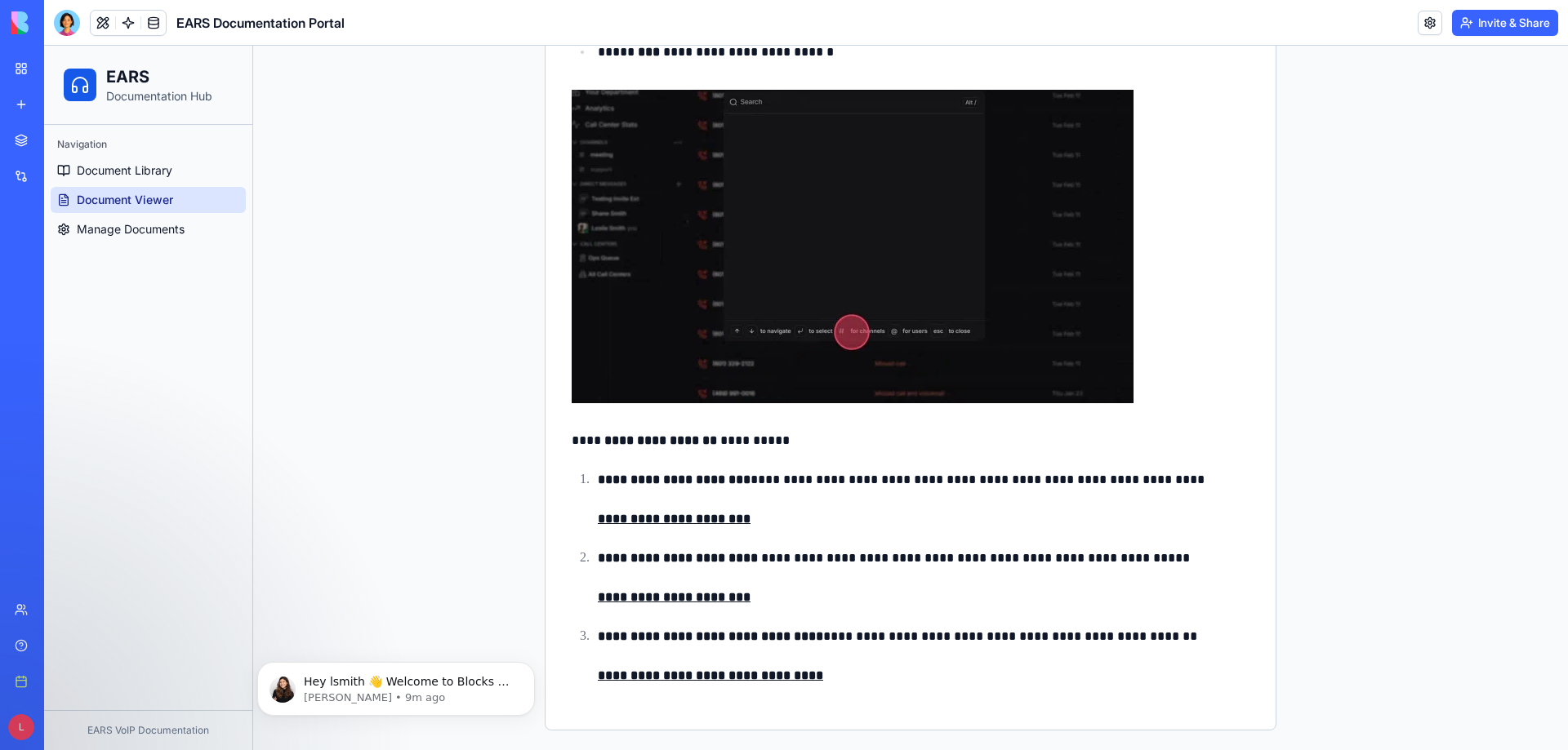
click at [705, 522] on strong "**********" at bounding box center [673, 518] width 153 height 12
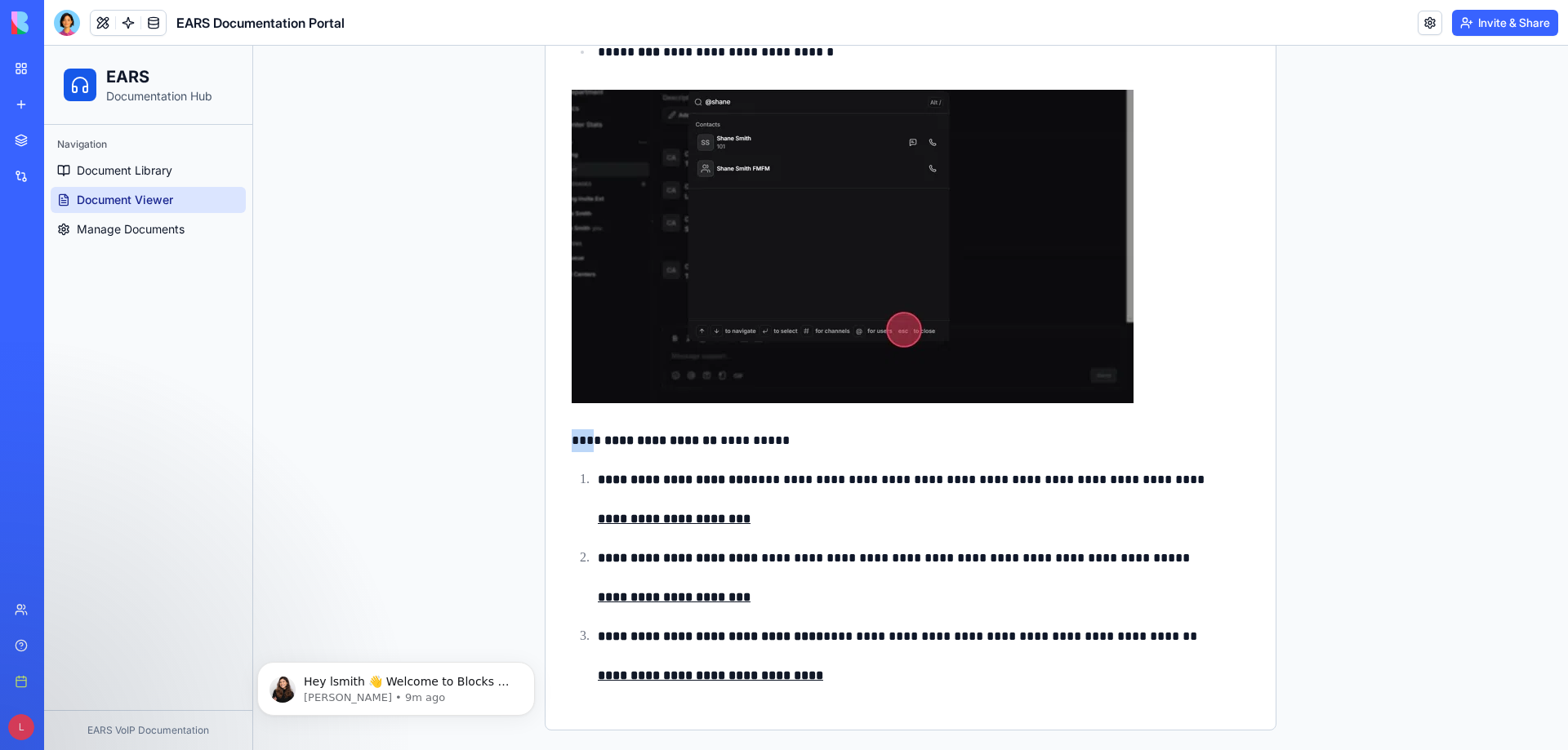
drag, startPoint x: 583, startPoint y: 441, endPoint x: 558, endPoint y: 442, distance: 25.0
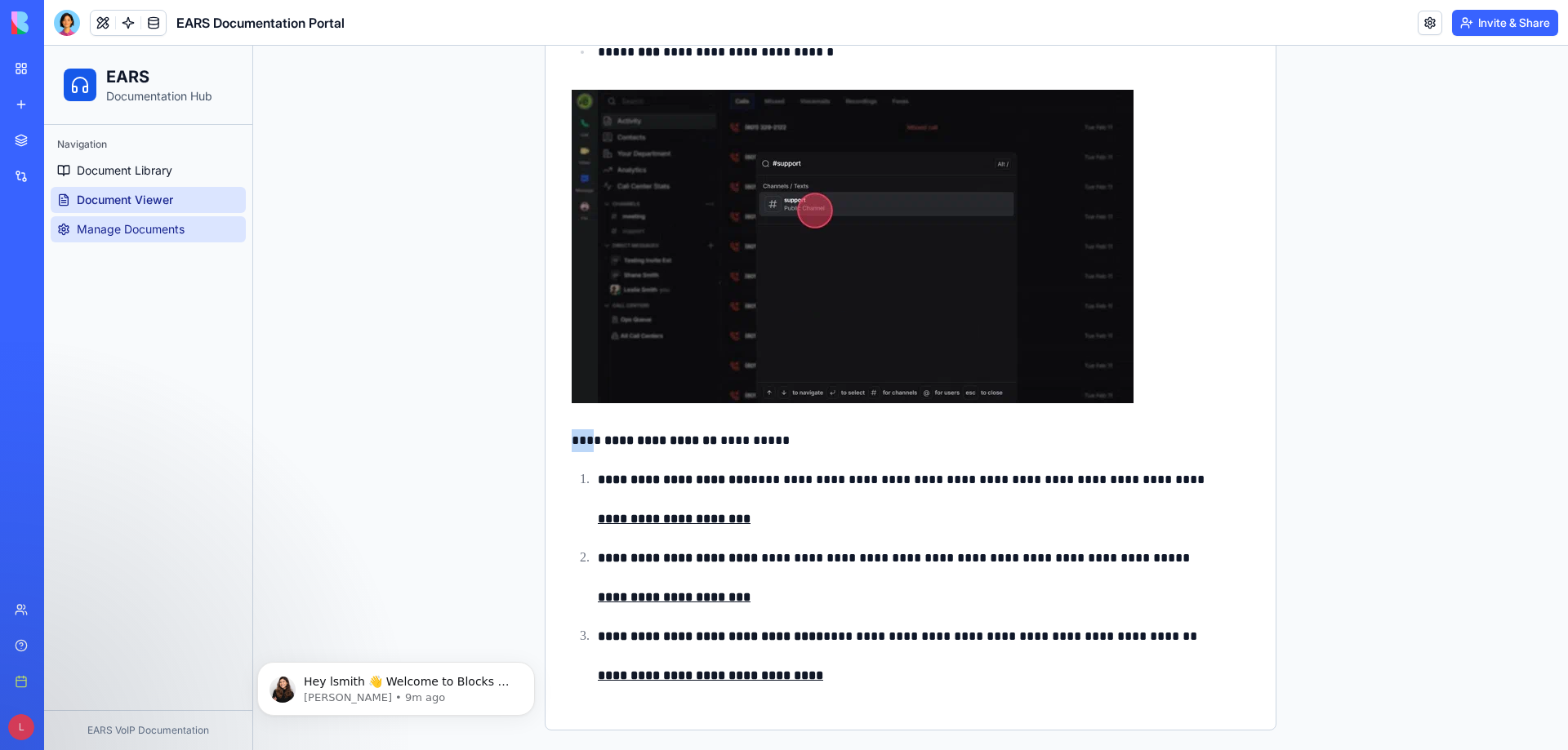
click at [159, 234] on span "Manage Documents" at bounding box center [130, 229] width 108 height 17
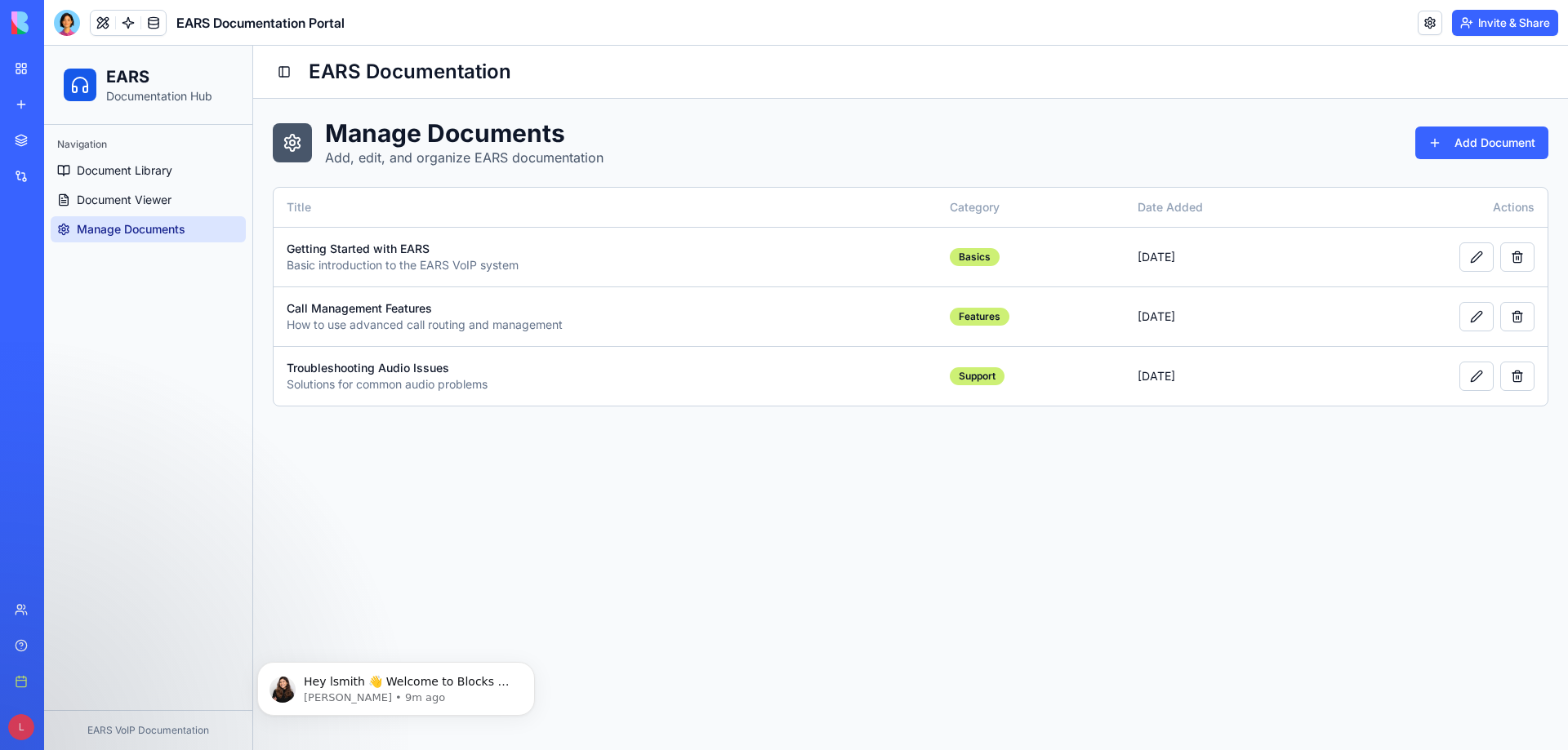
scroll to position [0, 0]
click at [1476, 259] on button at bounding box center [1476, 257] width 35 height 30
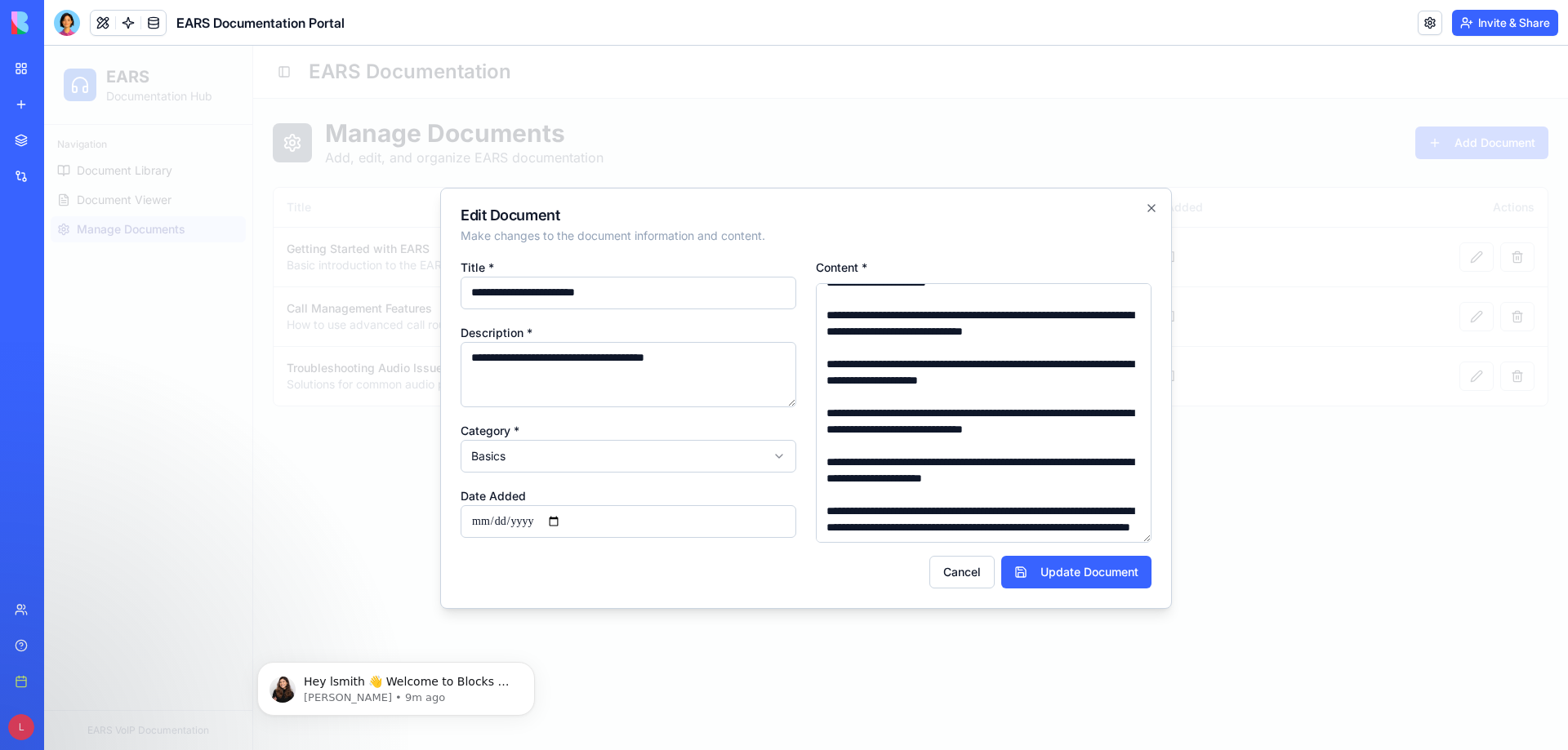
scroll to position [5078, 0]
click at [1024, 578] on button "Update Document" at bounding box center [1076, 573] width 150 height 33
type input "**********"
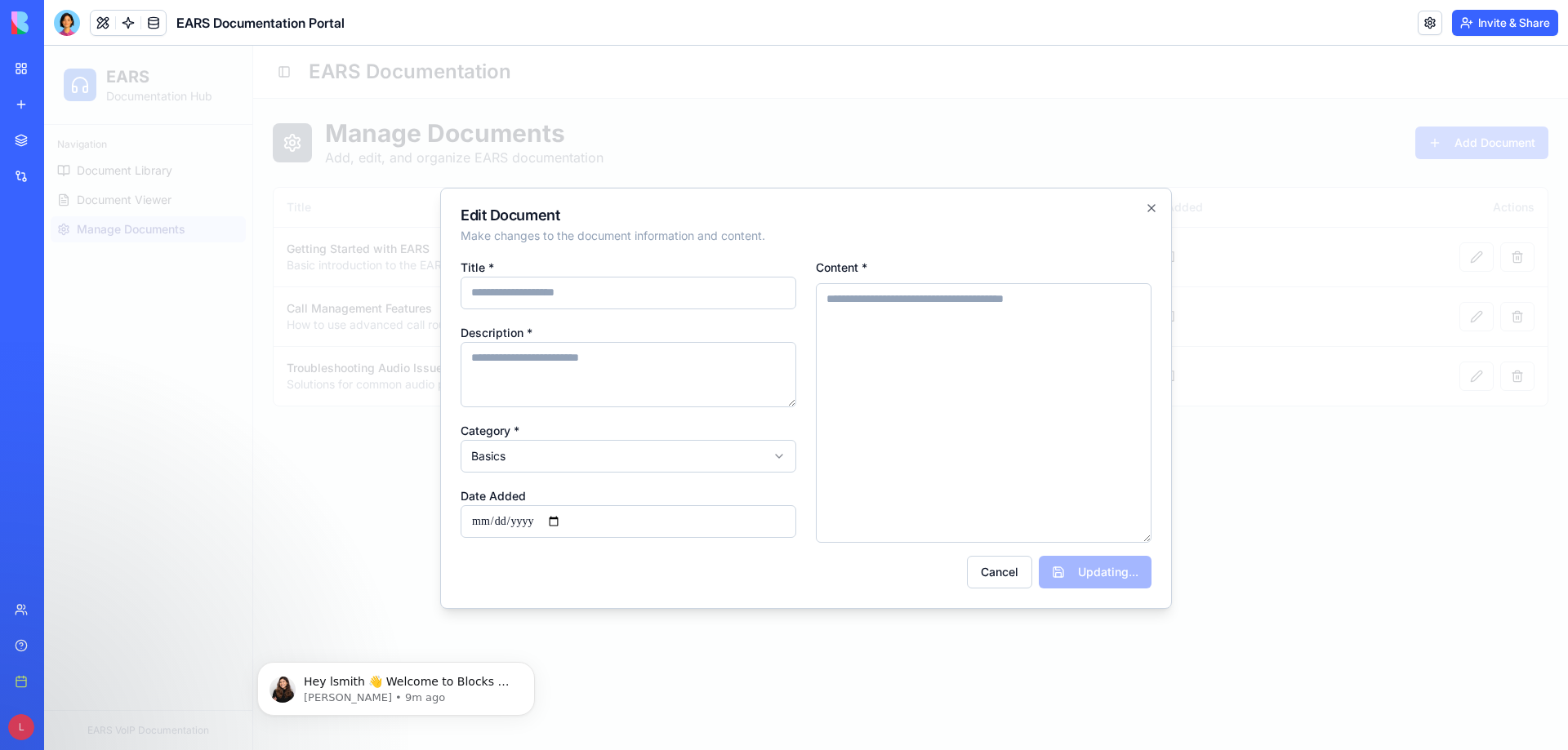
scroll to position [0, 0]
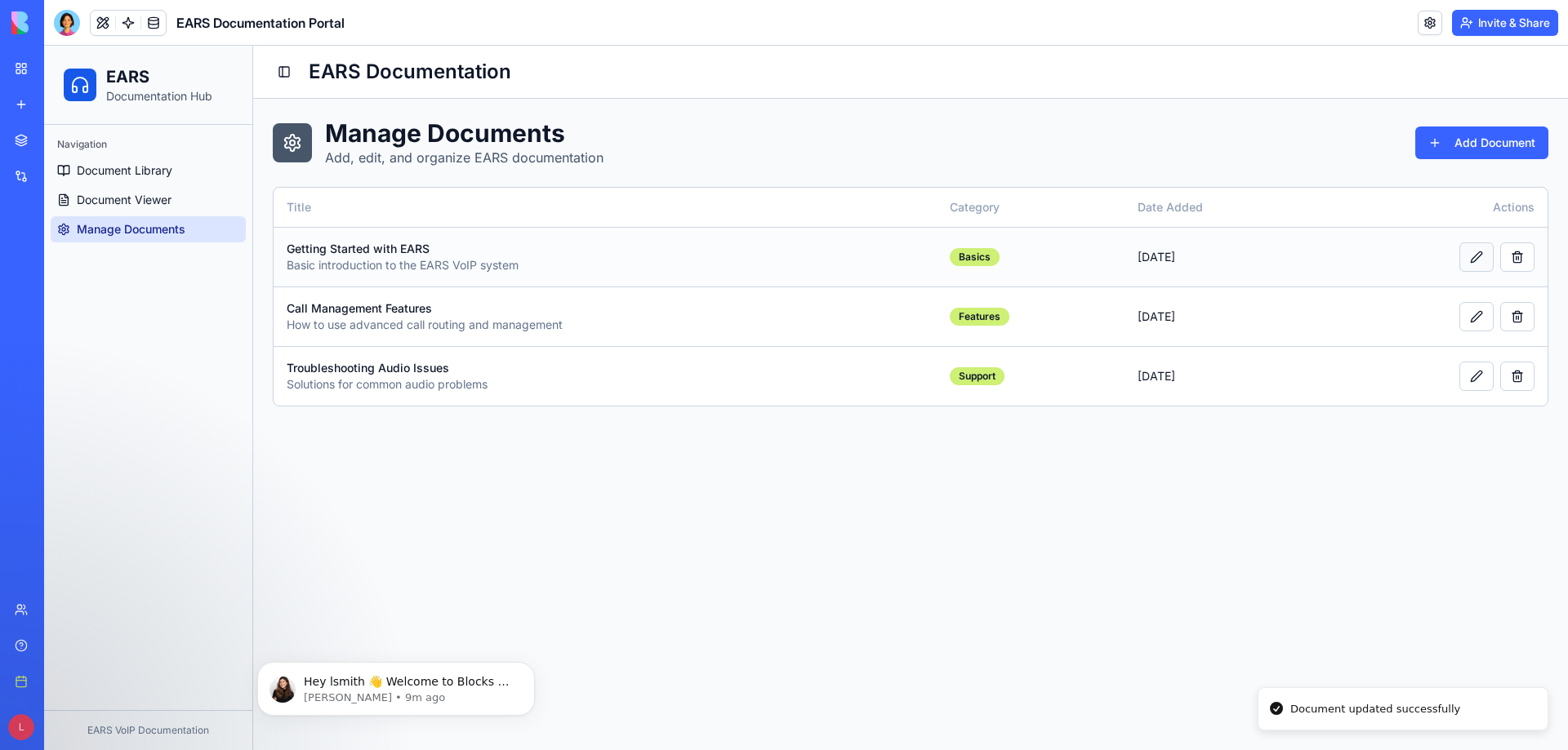
click at [1475, 268] on button at bounding box center [1476, 257] width 35 height 30
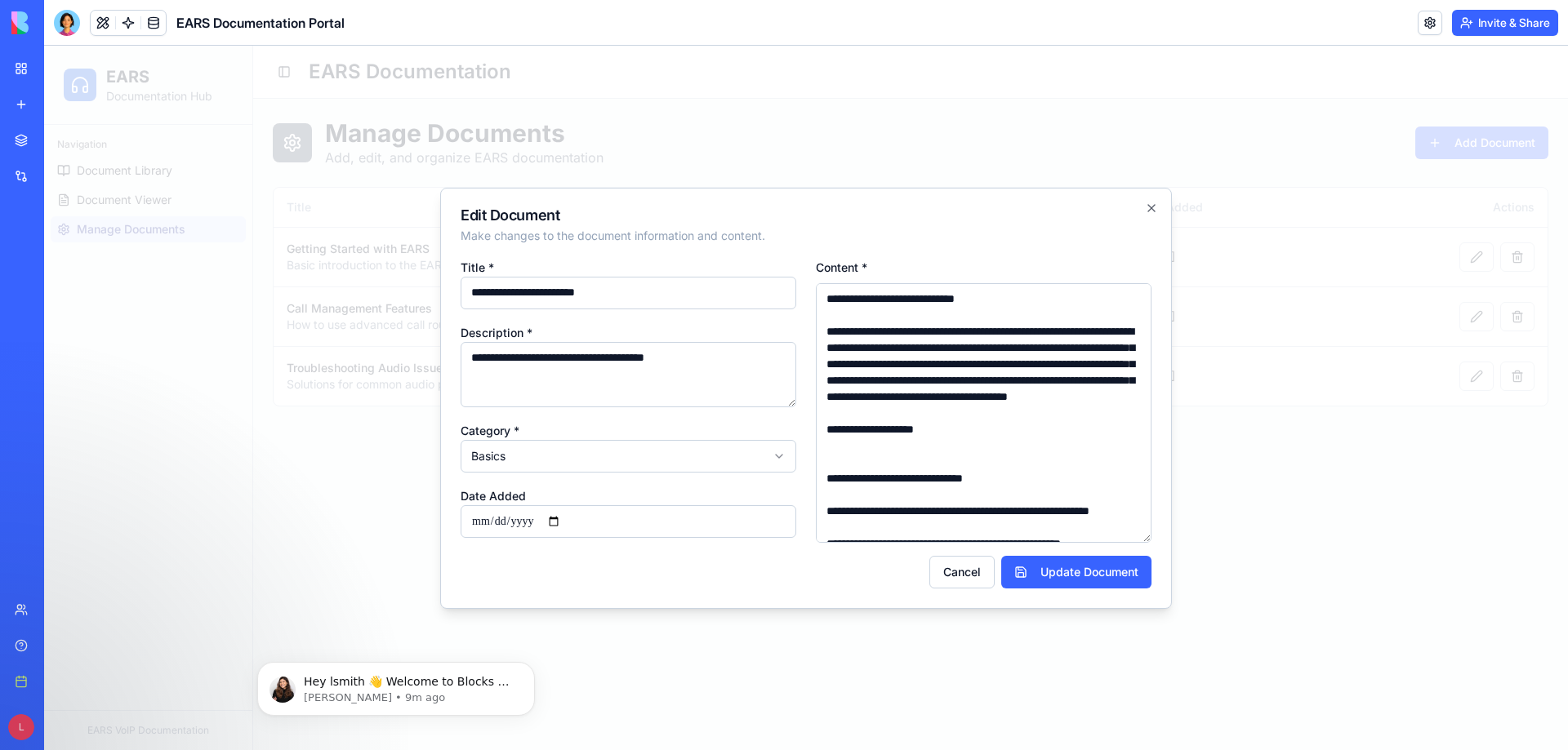
click at [1291, 298] on div at bounding box center [805, 398] width 1523 height 705
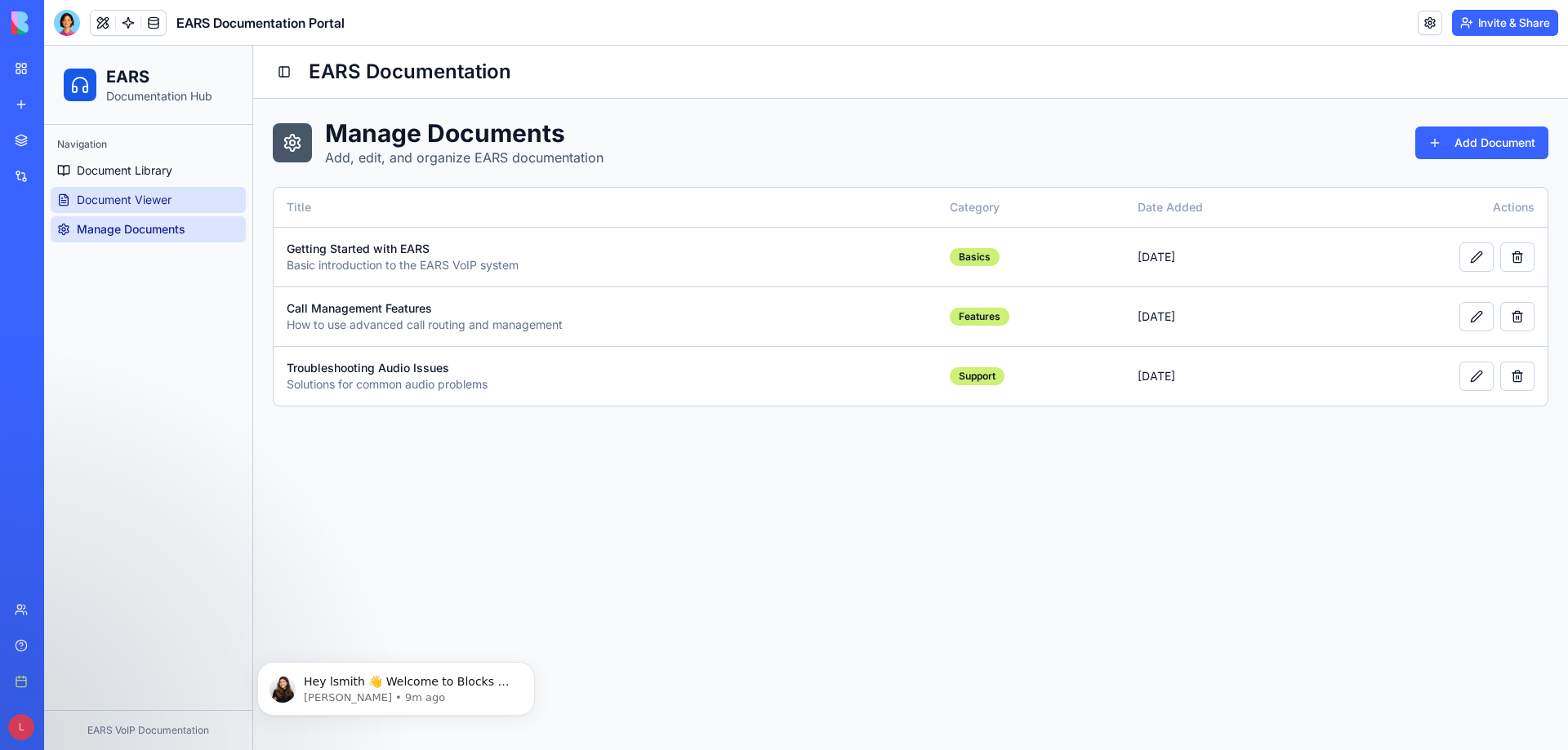
click at [192, 195] on link "Document Viewer" at bounding box center [148, 200] width 195 height 26
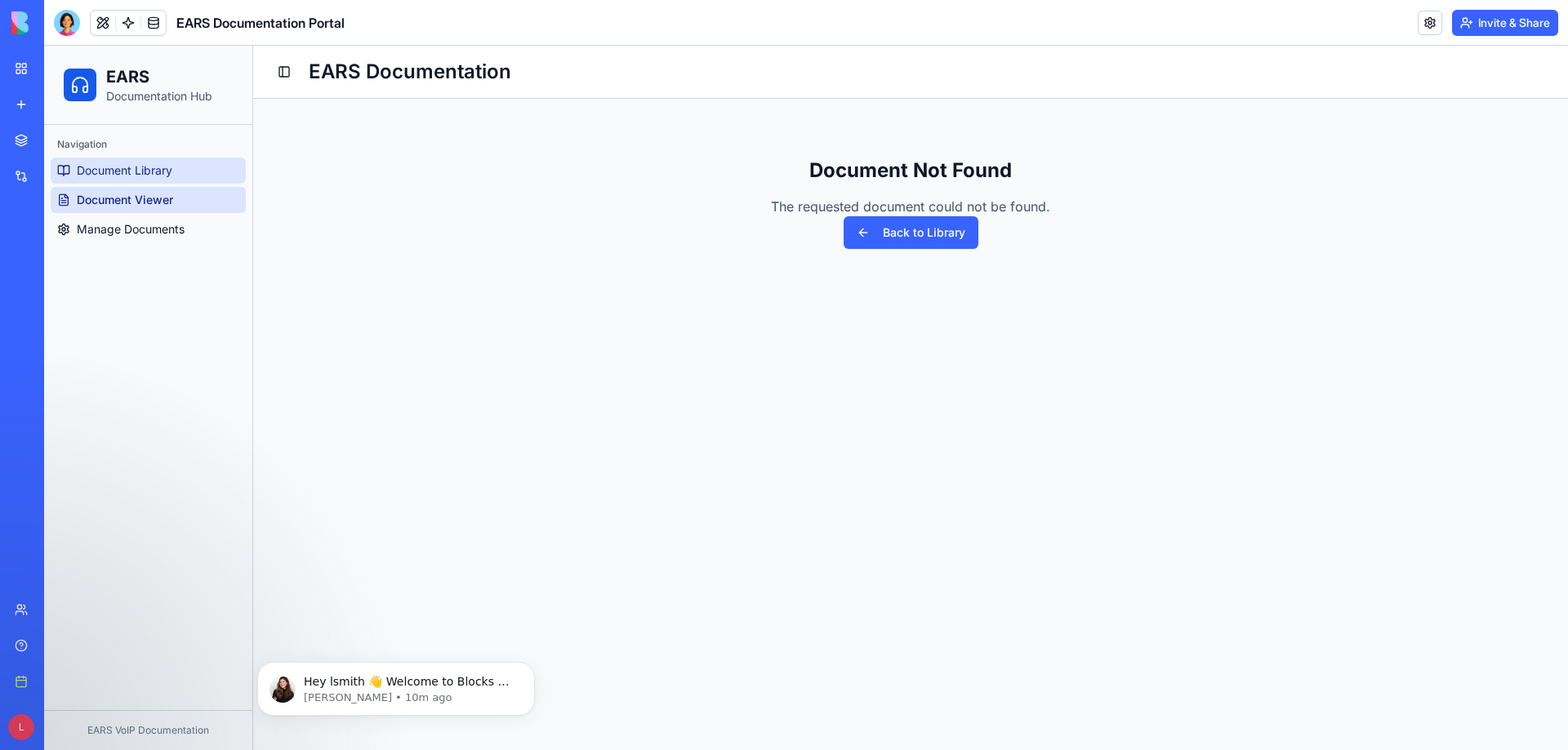
click at [166, 172] on span "Document Library" at bounding box center [125, 171] width 96 height 17
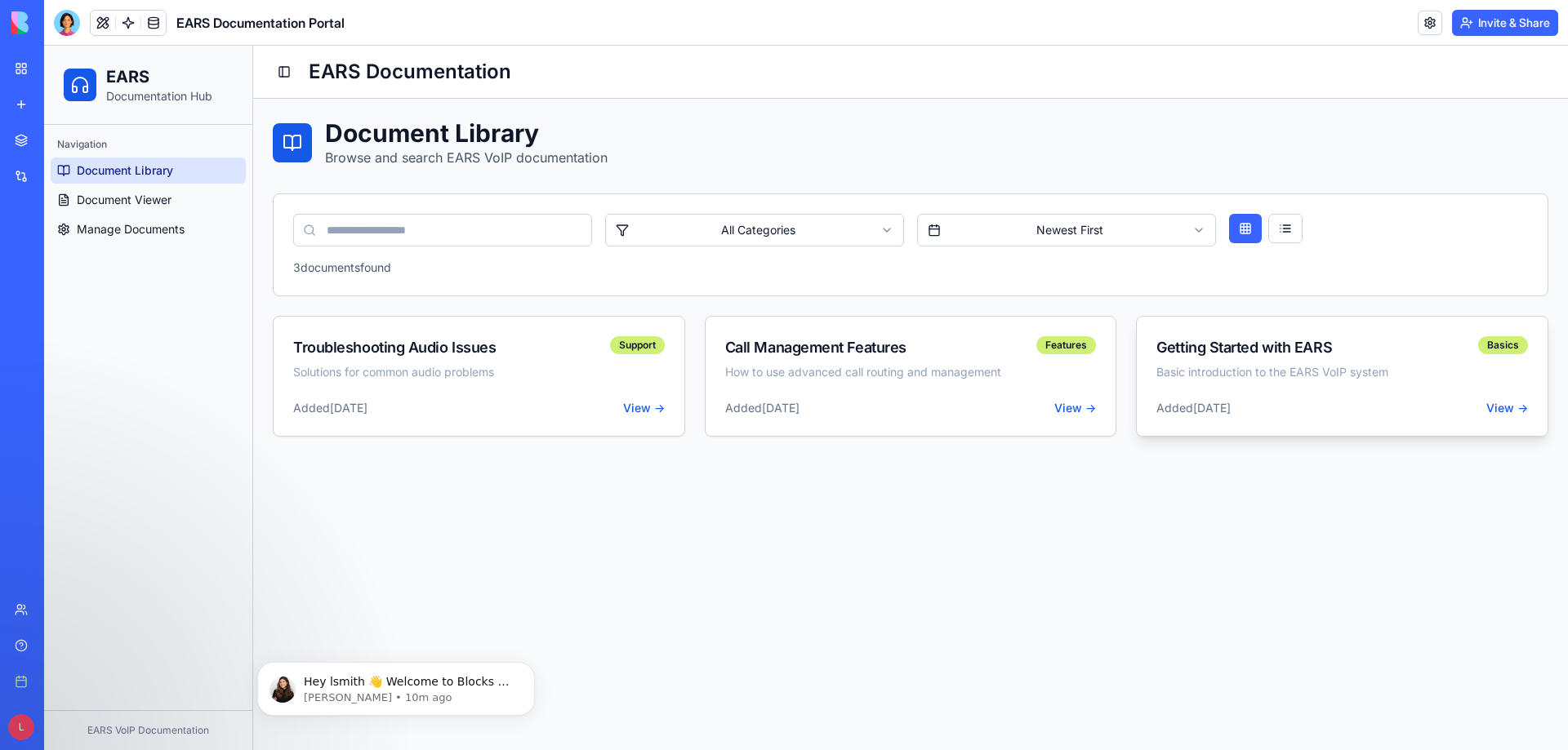
click at [1496, 417] on div "Added [DATE] View →" at bounding box center [1342, 418] width 411 height 36
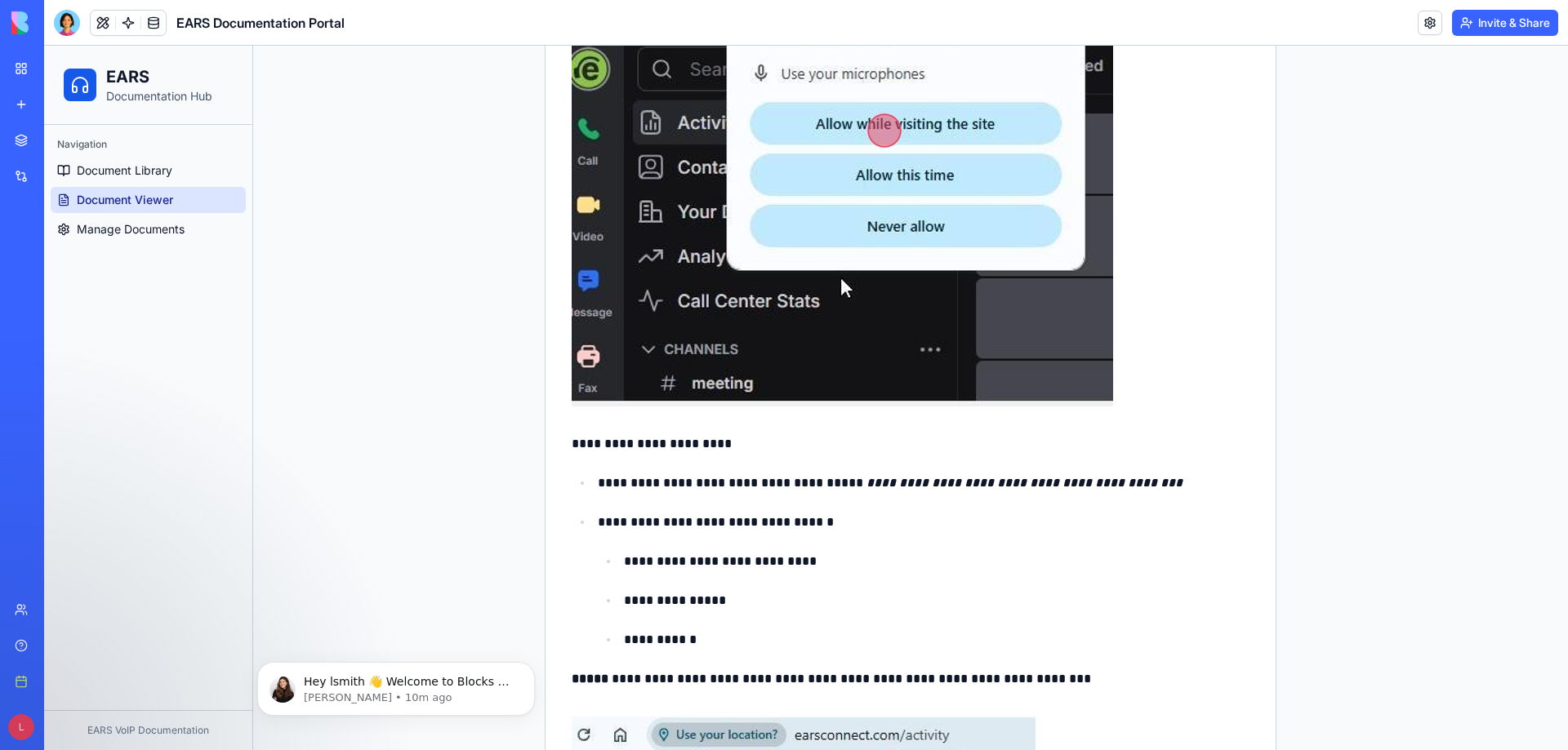
scroll to position [2776, 0]
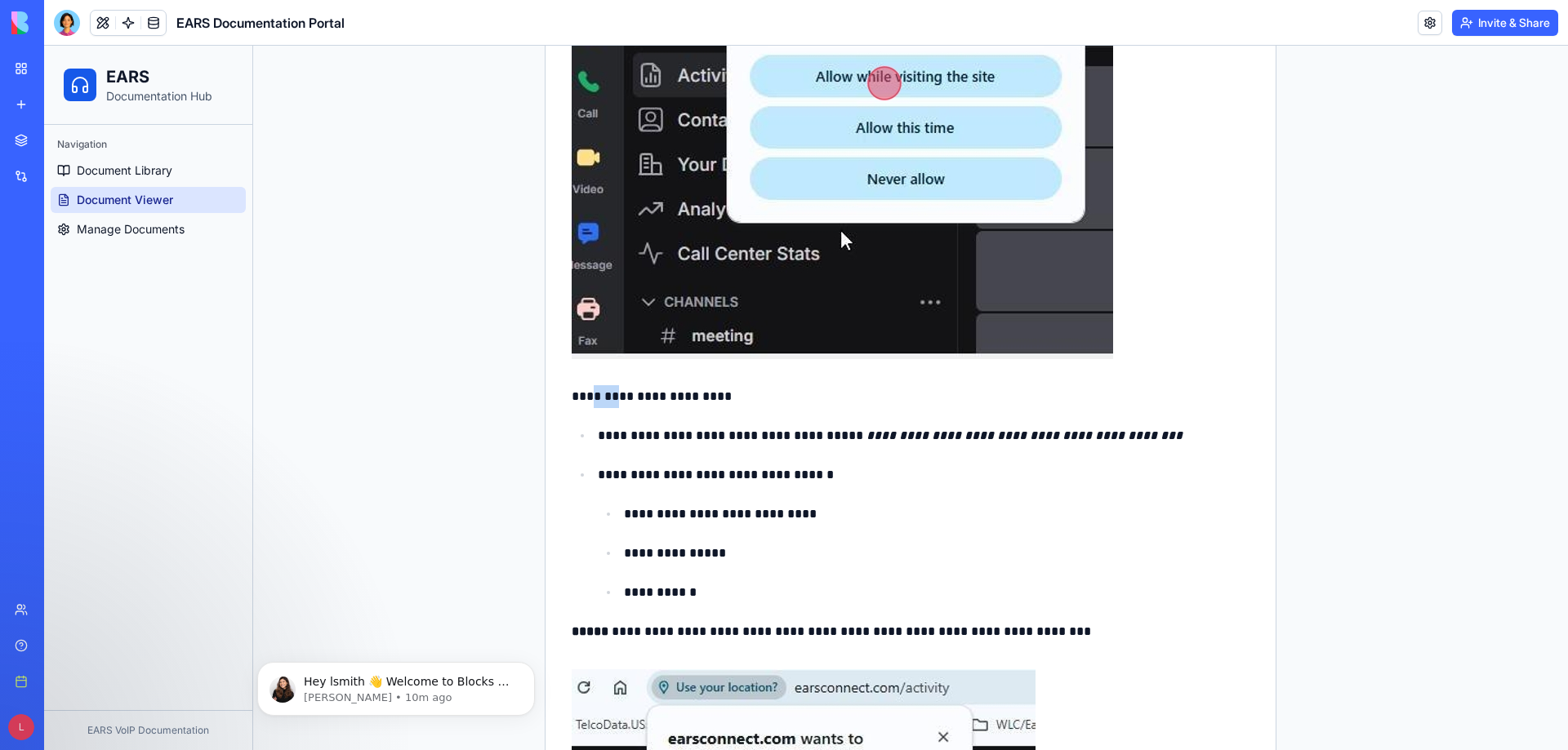
drag, startPoint x: 614, startPoint y: 398, endPoint x: 580, endPoint y: 398, distance: 34.0
click at [580, 398] on p "**********" at bounding box center [910, 397] width 678 height 23
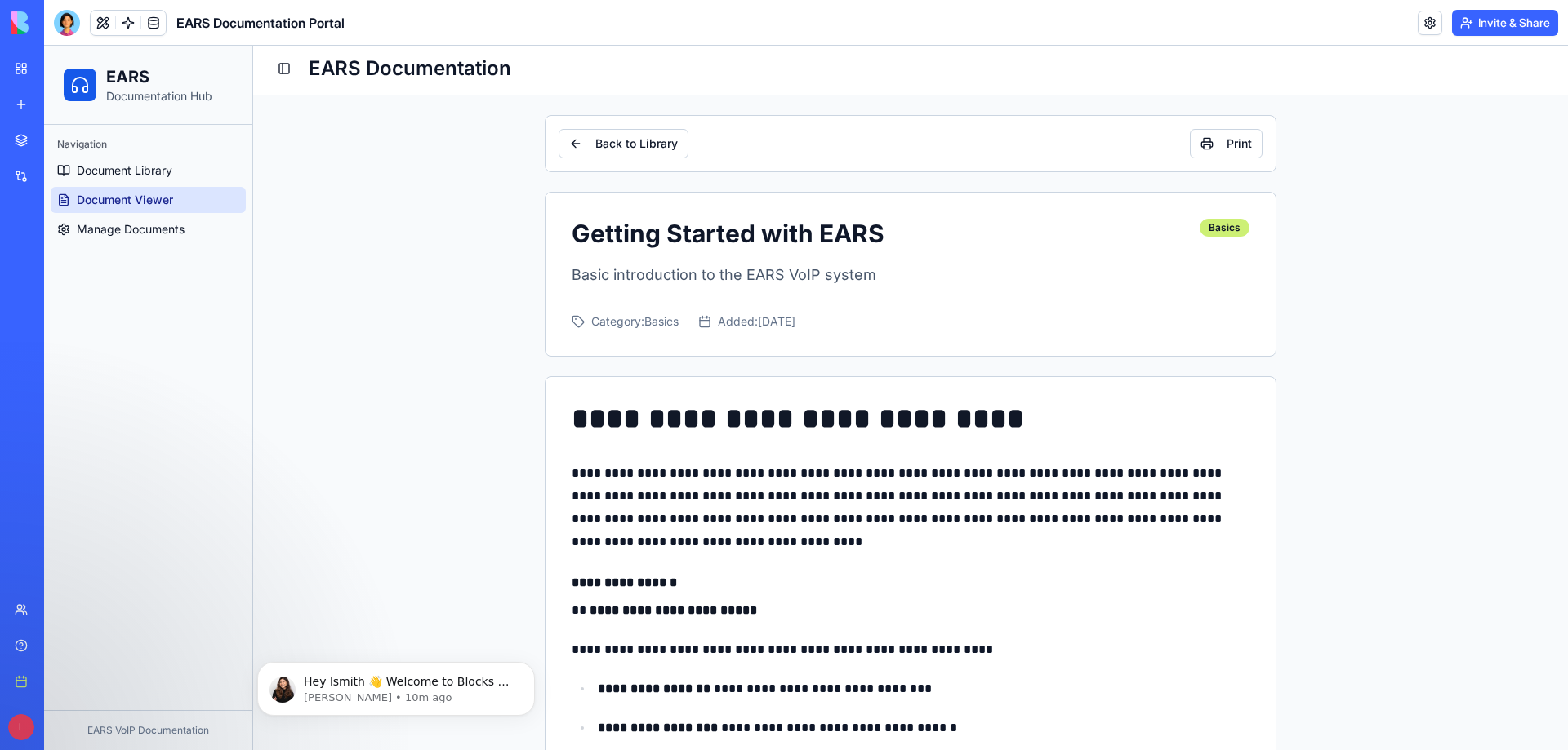
scroll to position [0, 0]
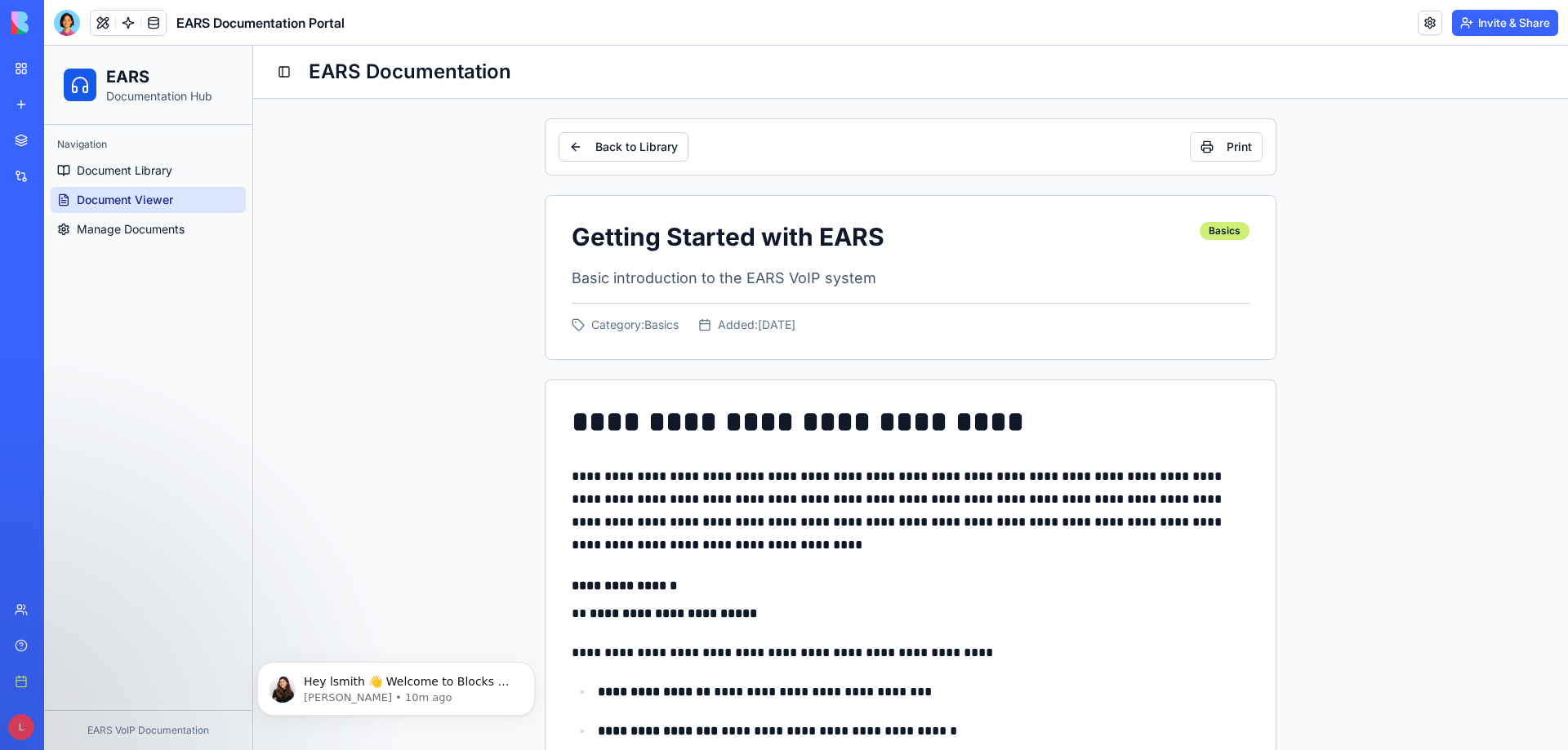
click at [1484, 25] on button "Invite & Share" at bounding box center [1504, 23] width 106 height 26
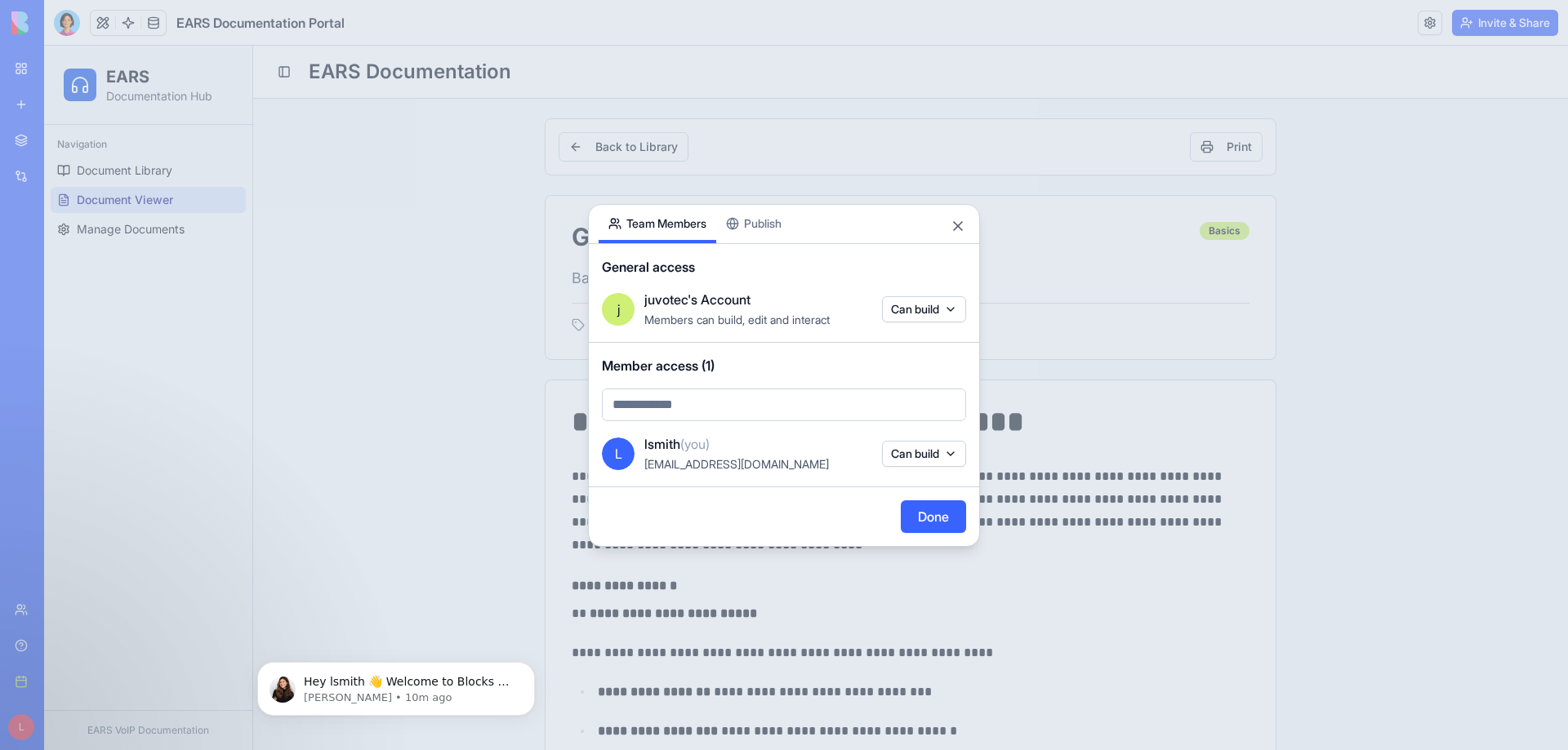
click at [695, 404] on body "BETA My workspace New app Marketplace Integrations Recent EARS Documentation Po…" at bounding box center [784, 375] width 1568 height 750
type input "**********"
click at [771, 227] on div at bounding box center [784, 375] width 1568 height 750
click at [771, 227] on div "**********" at bounding box center [783, 375] width 392 height 343
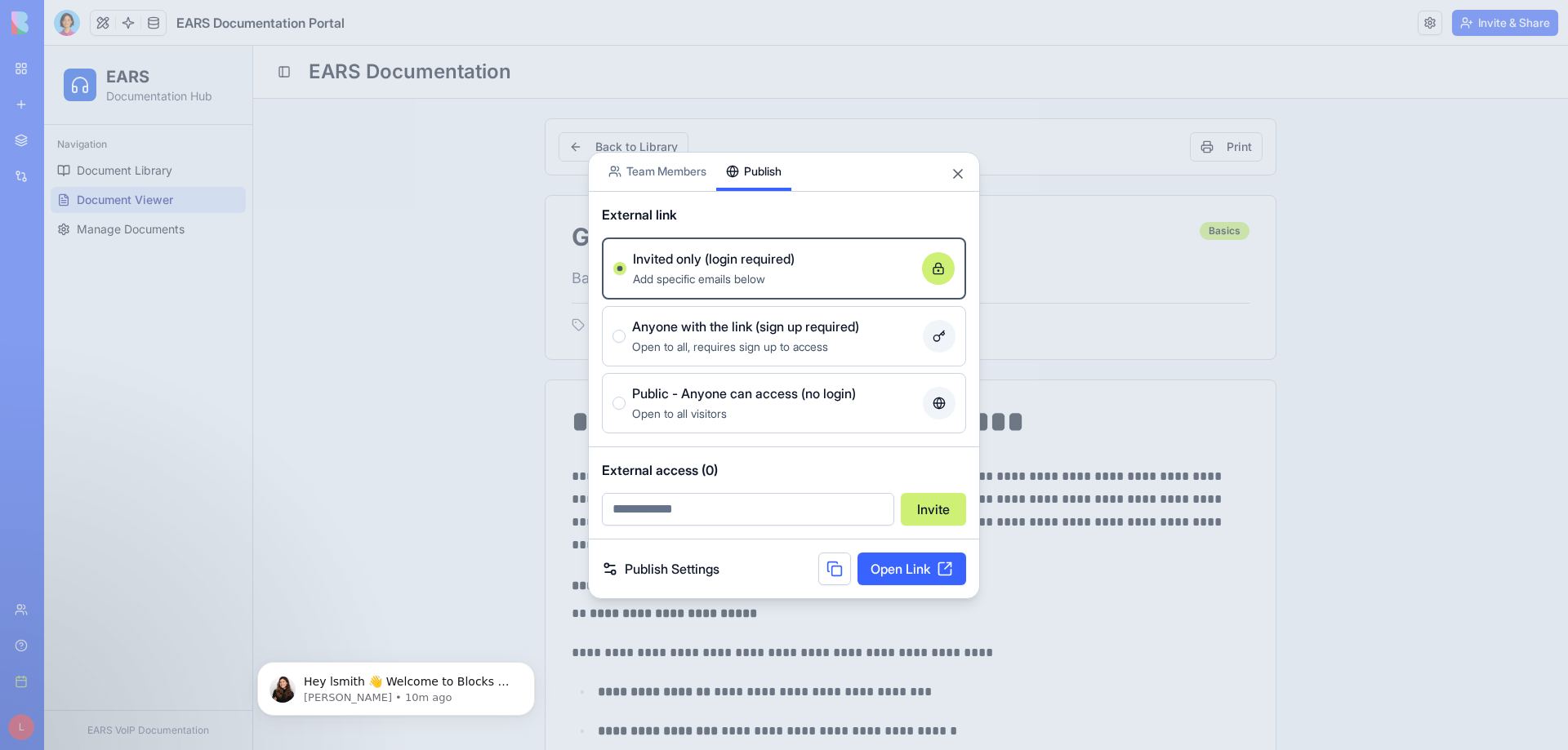
click at [716, 407] on span "Open to all visitors" at bounding box center [679, 413] width 95 height 14
click at [626, 407] on button "Public - Anyone can access (no login) Open to all visitors" at bounding box center [619, 403] width 13 height 13
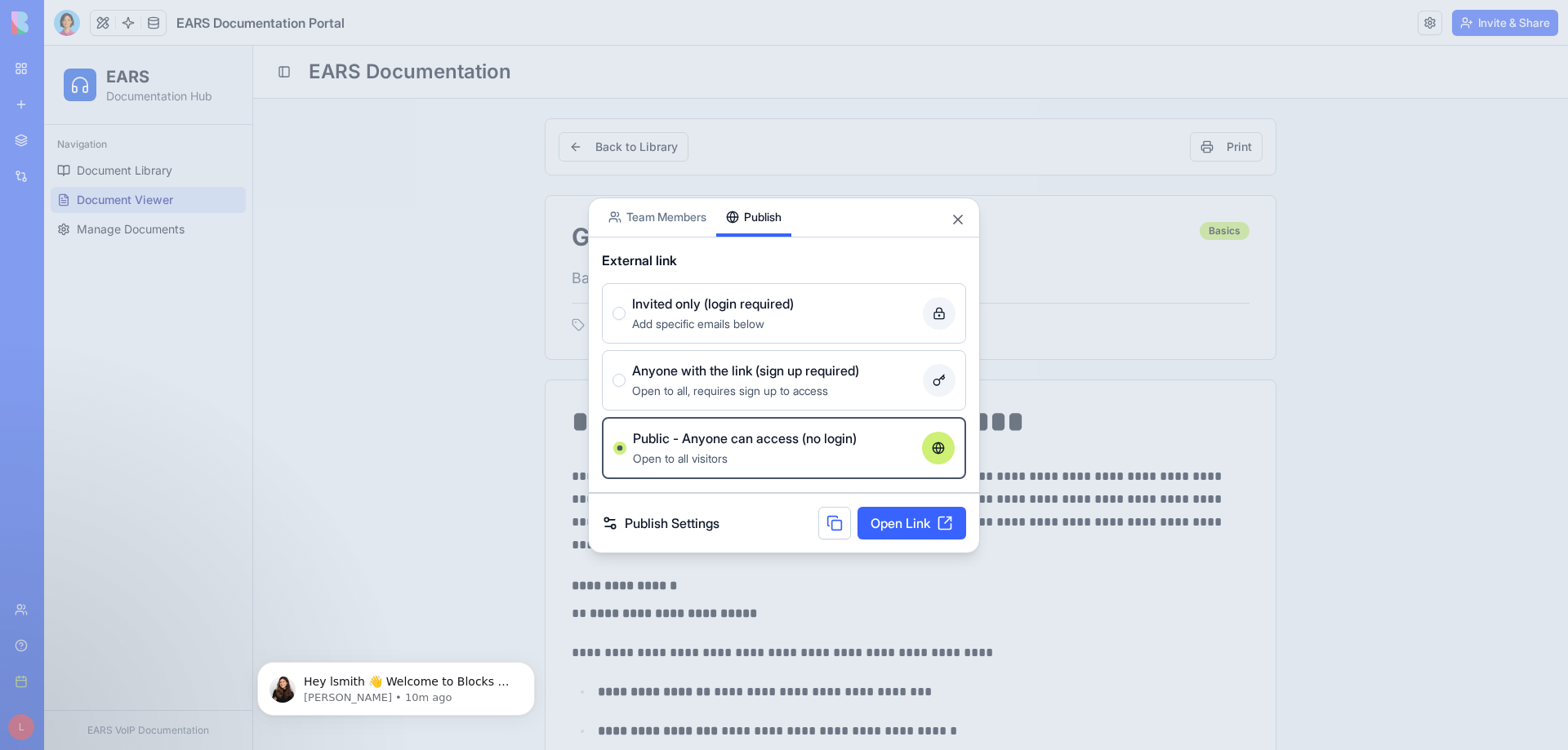
click at [903, 531] on link "Open Link" at bounding box center [912, 523] width 109 height 33
click at [696, 519] on link "Publish Settings" at bounding box center [660, 523] width 117 height 20
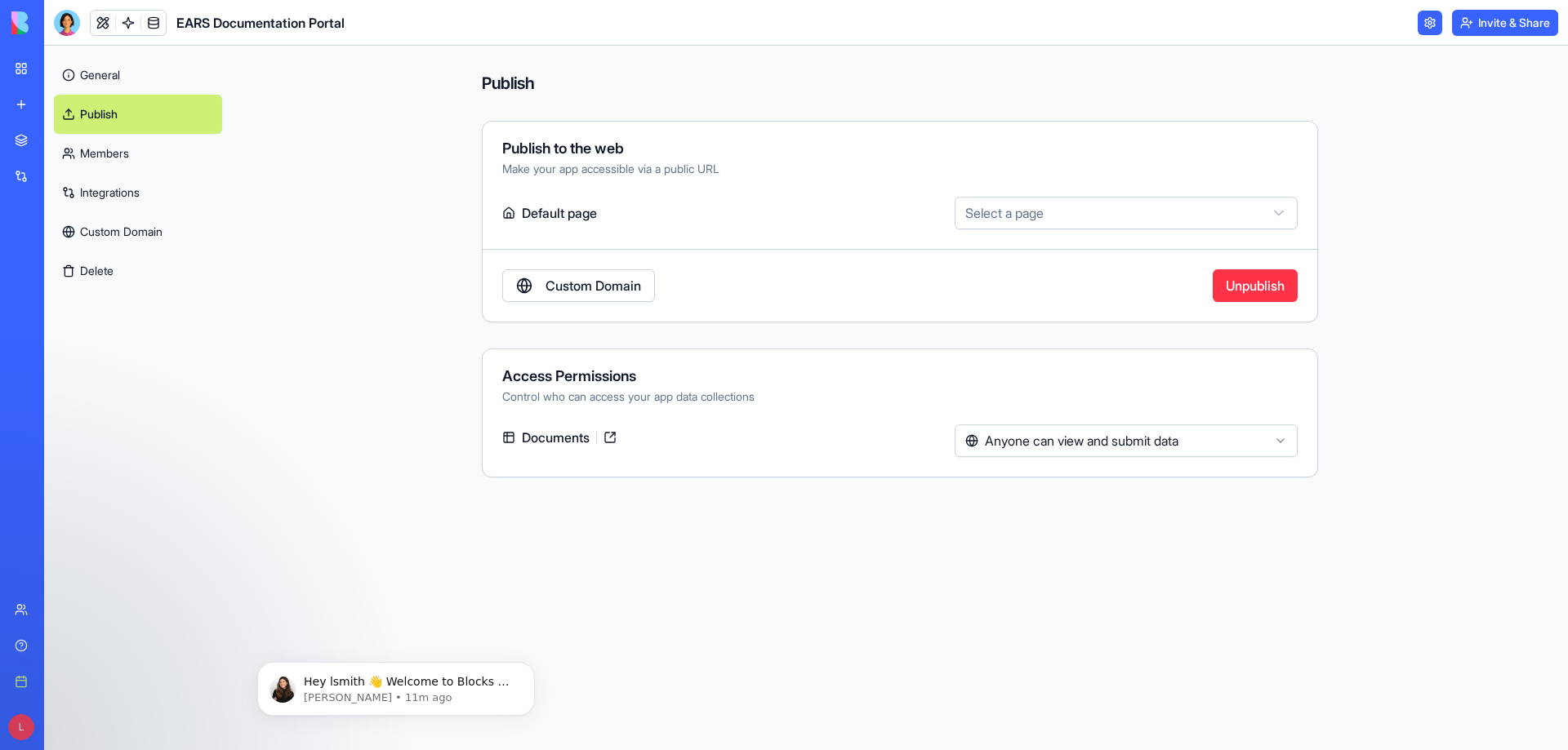
click at [1052, 212] on html "**********" at bounding box center [784, 375] width 1568 height 750
select select "**********"
click at [11, 68] on link "My workspace" at bounding box center [37, 68] width 65 height 33
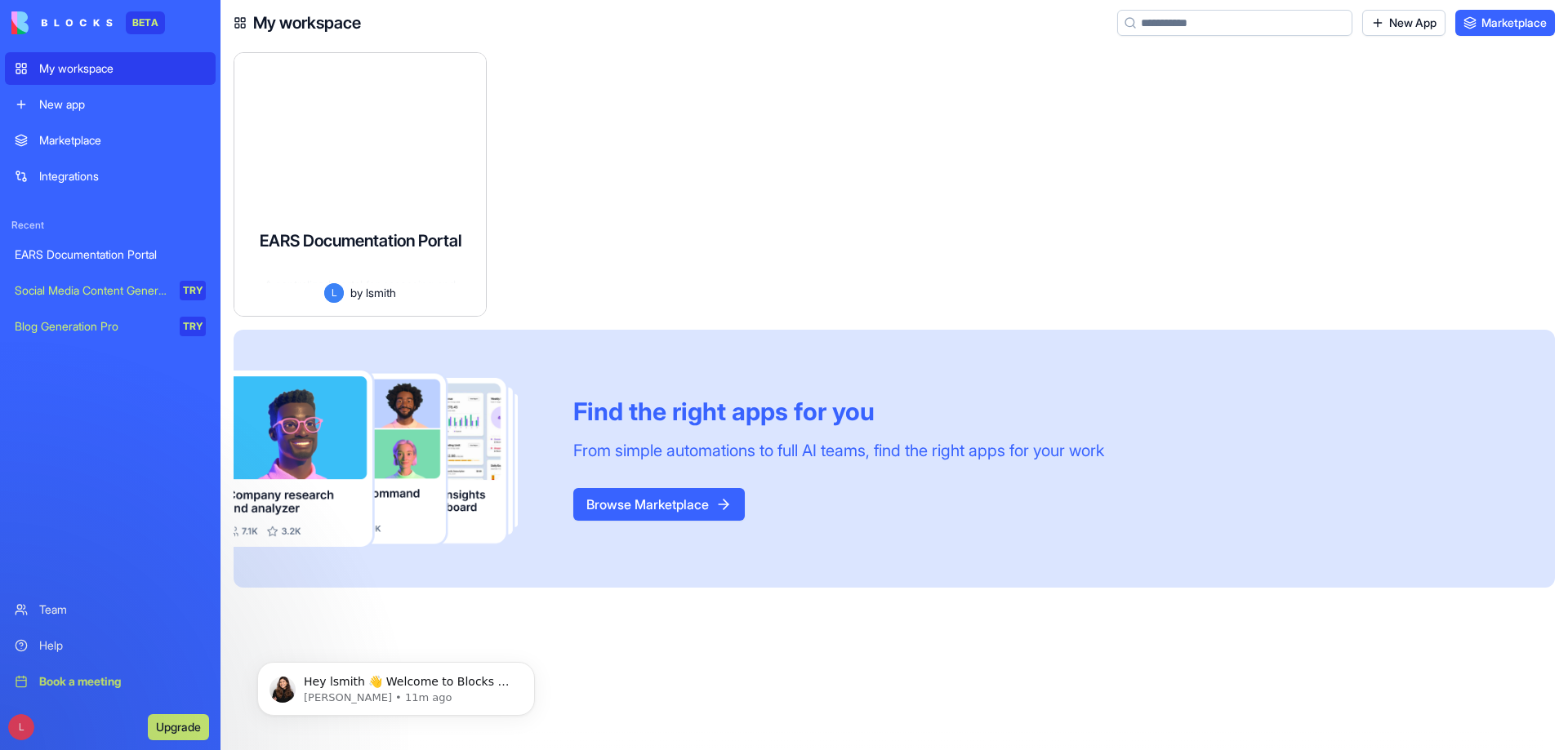
click at [682, 130] on div at bounding box center [633, 191] width 267 height 277
click at [101, 149] on link "Marketplace" at bounding box center [110, 140] width 210 height 33
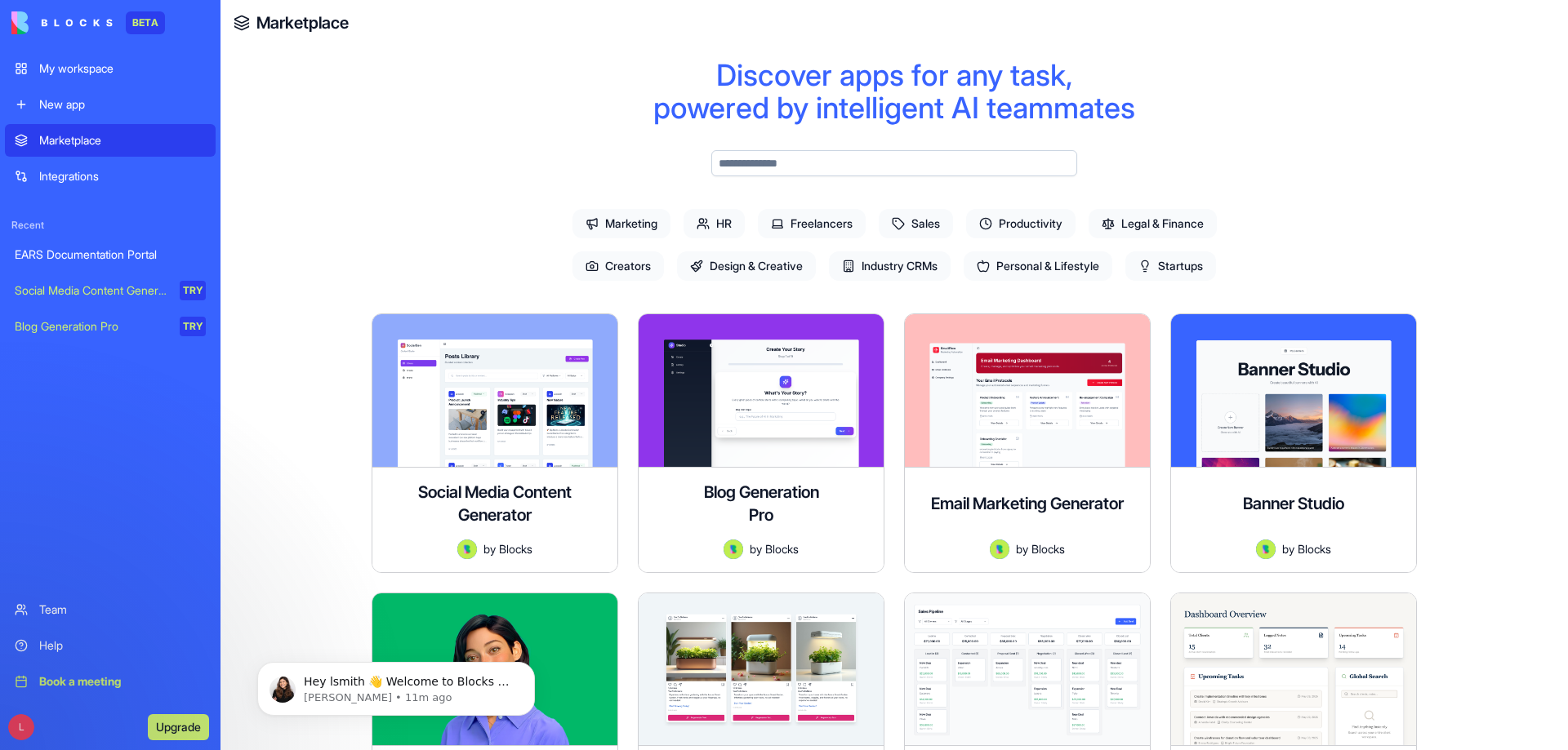
click at [112, 252] on div "EARS Documentation Portal" at bounding box center [111, 255] width 191 height 17
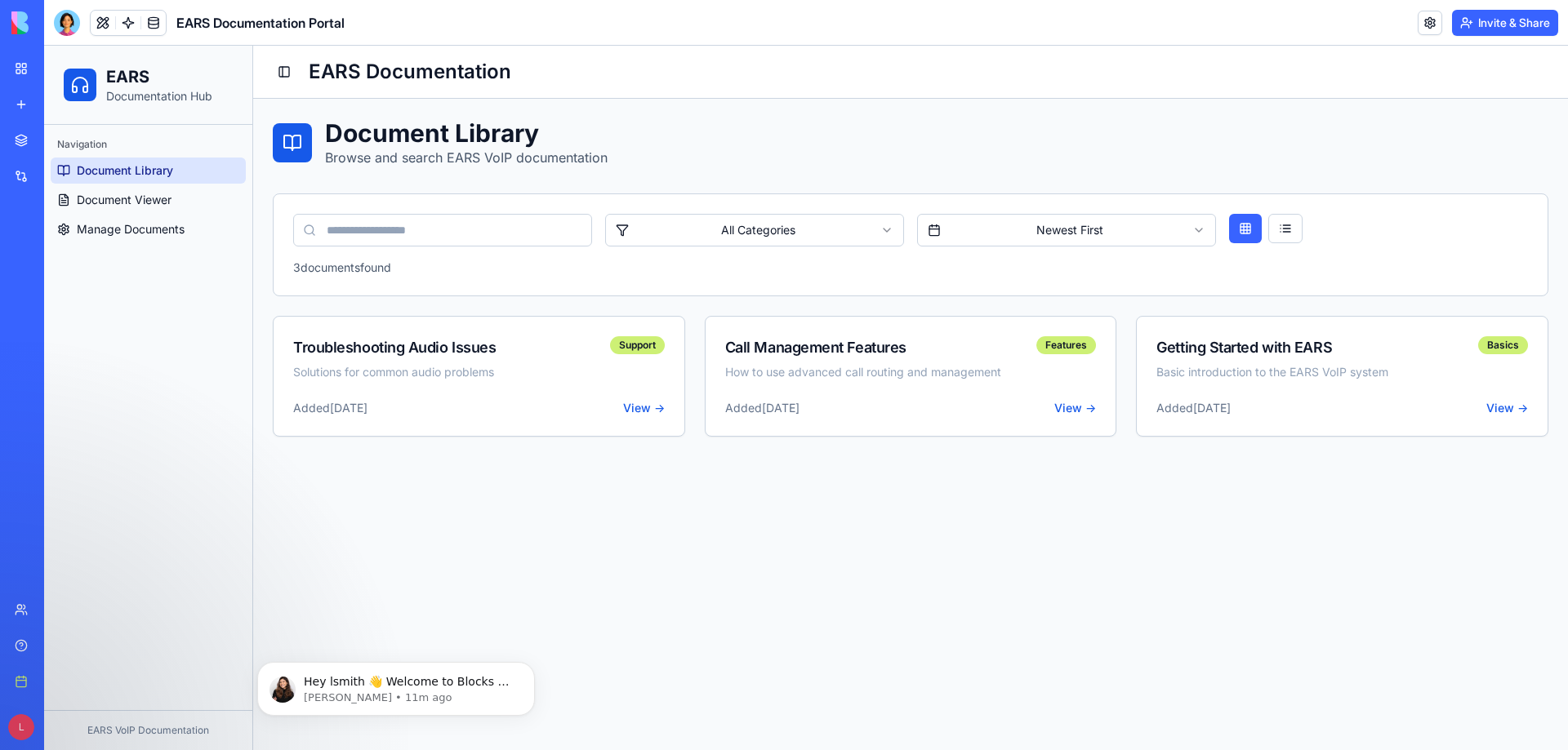
click at [60, 76] on div "My workspace" at bounding box center [50, 68] width 21 height 17
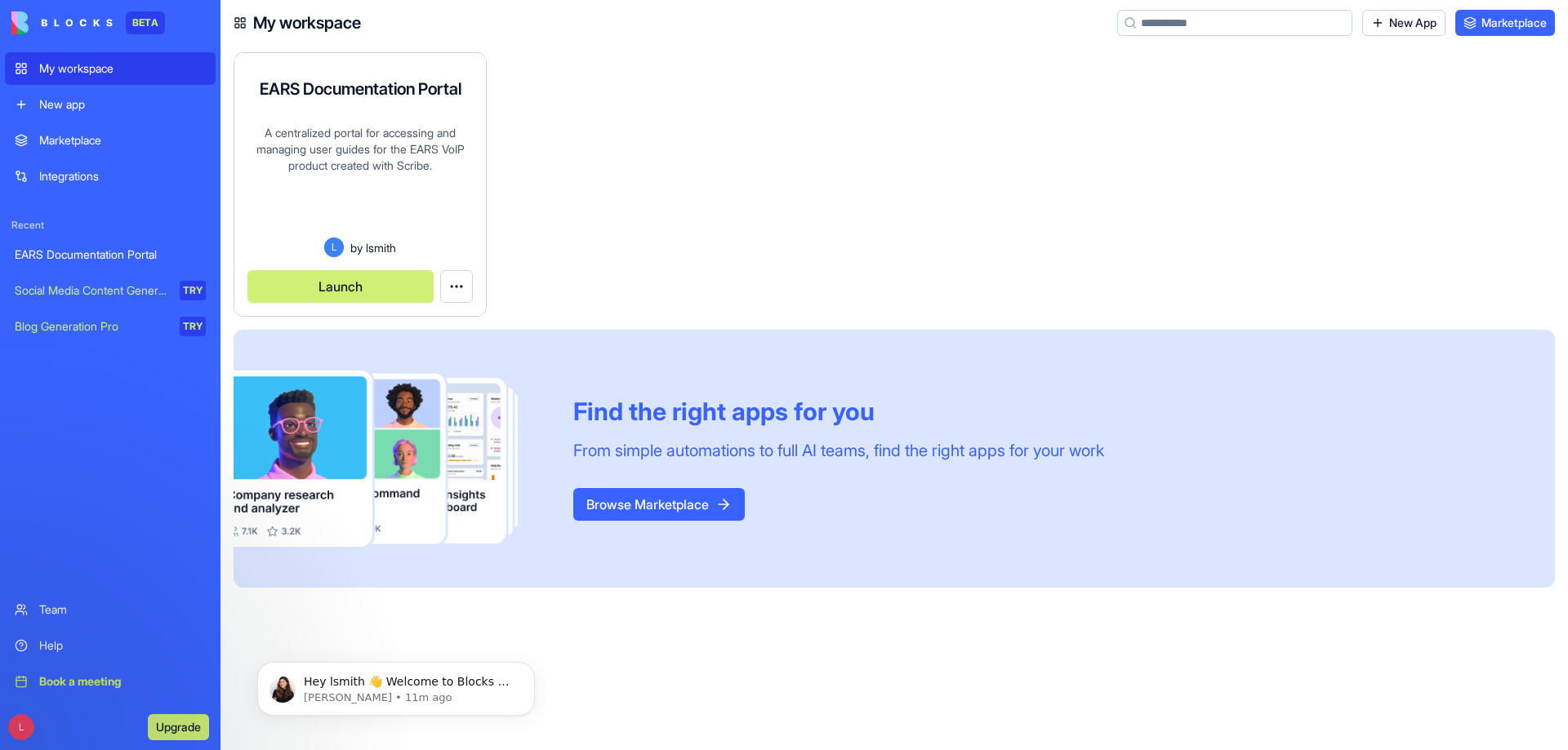
click at [458, 283] on html "BETA My workspace New app Marketplace Integrations Recent EARS Documentation Po…" at bounding box center [784, 375] width 1568 height 750
click at [446, 353] on span "Delete app" at bounding box center [426, 353] width 55 height 17
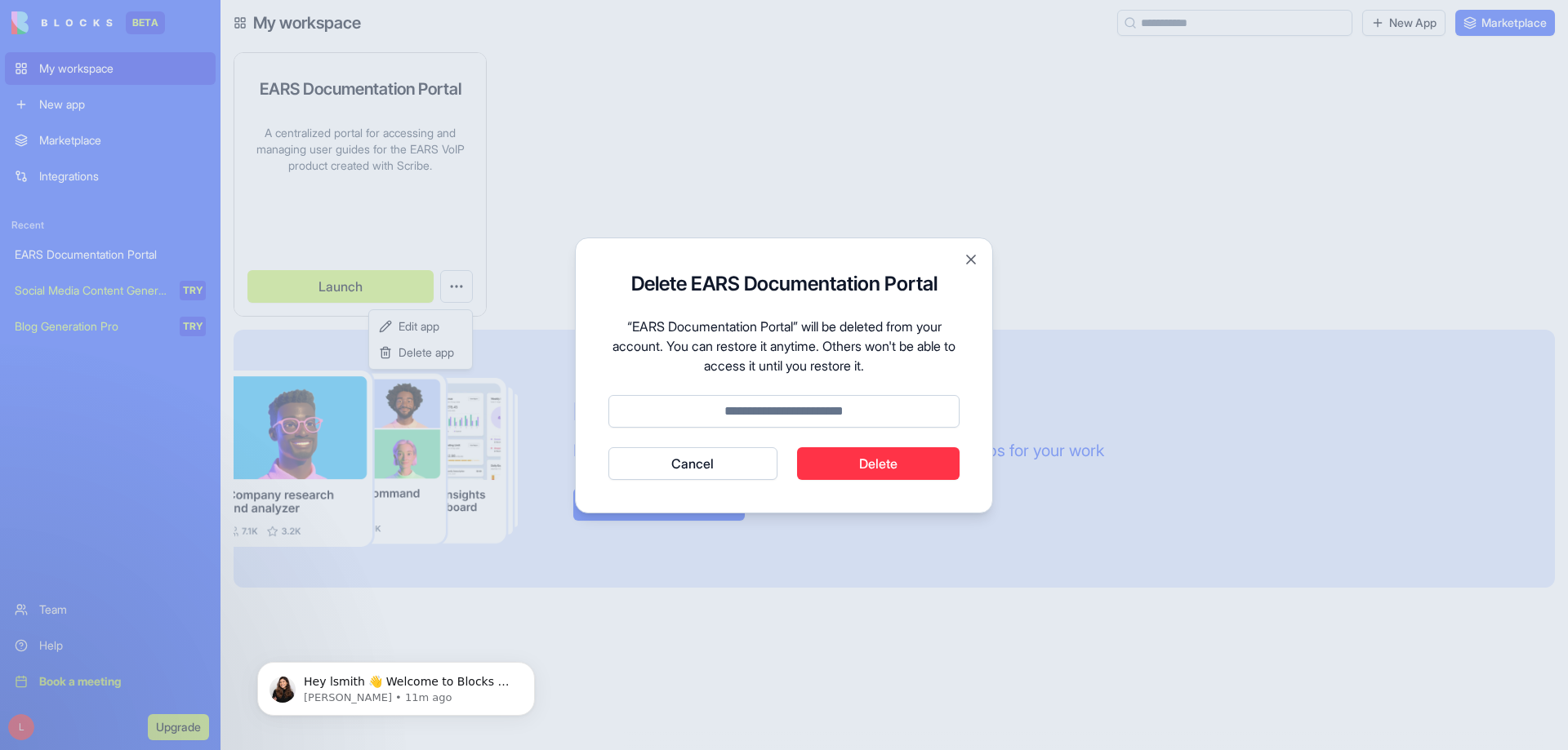
click at [796, 412] on input at bounding box center [783, 412] width 351 height 33
type input "******"
click at [827, 456] on button "Delete" at bounding box center [879, 464] width 163 height 33
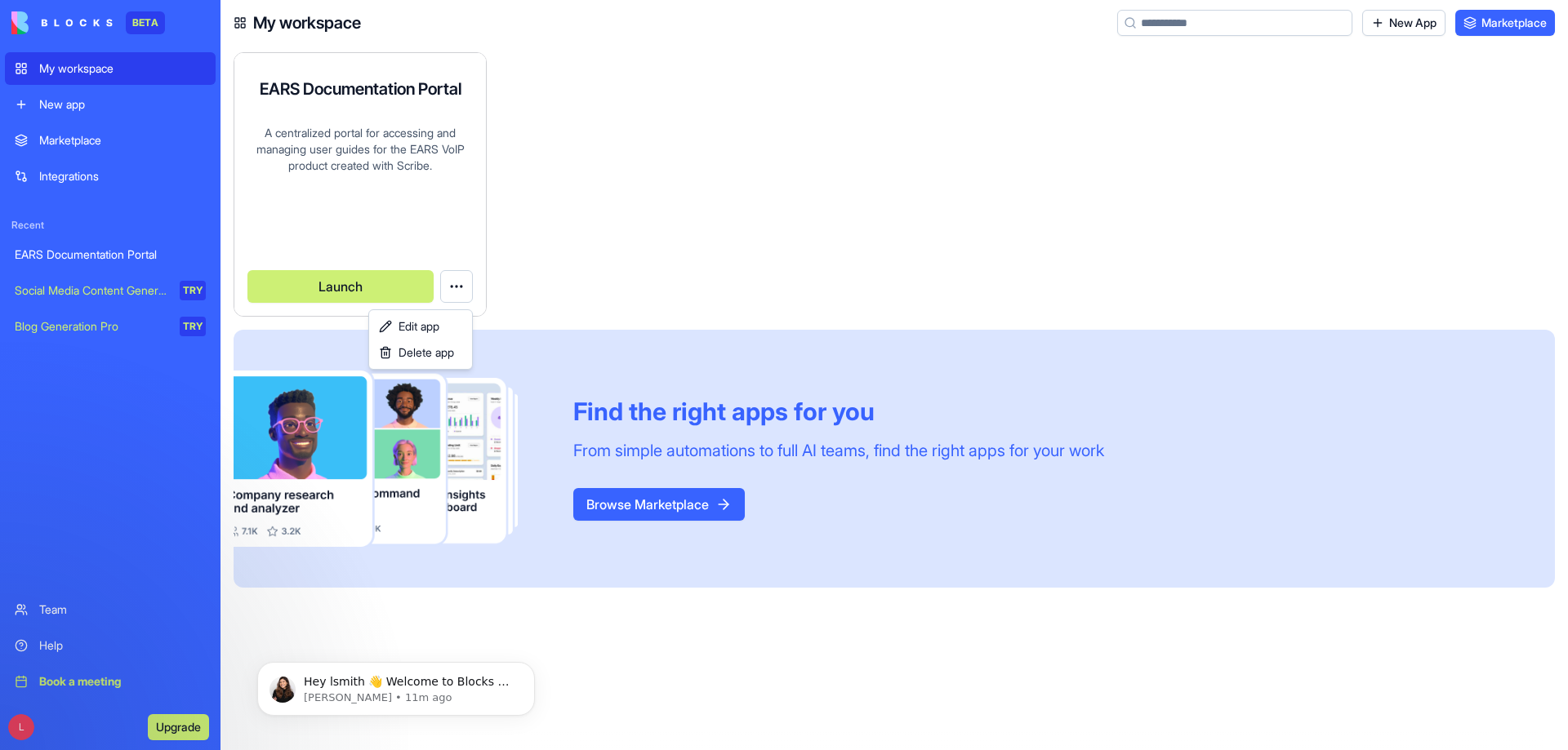
click at [93, 139] on html "BETA My workspace New app Marketplace Integrations Recent EARS Documentation Po…" at bounding box center [784, 375] width 1568 height 750
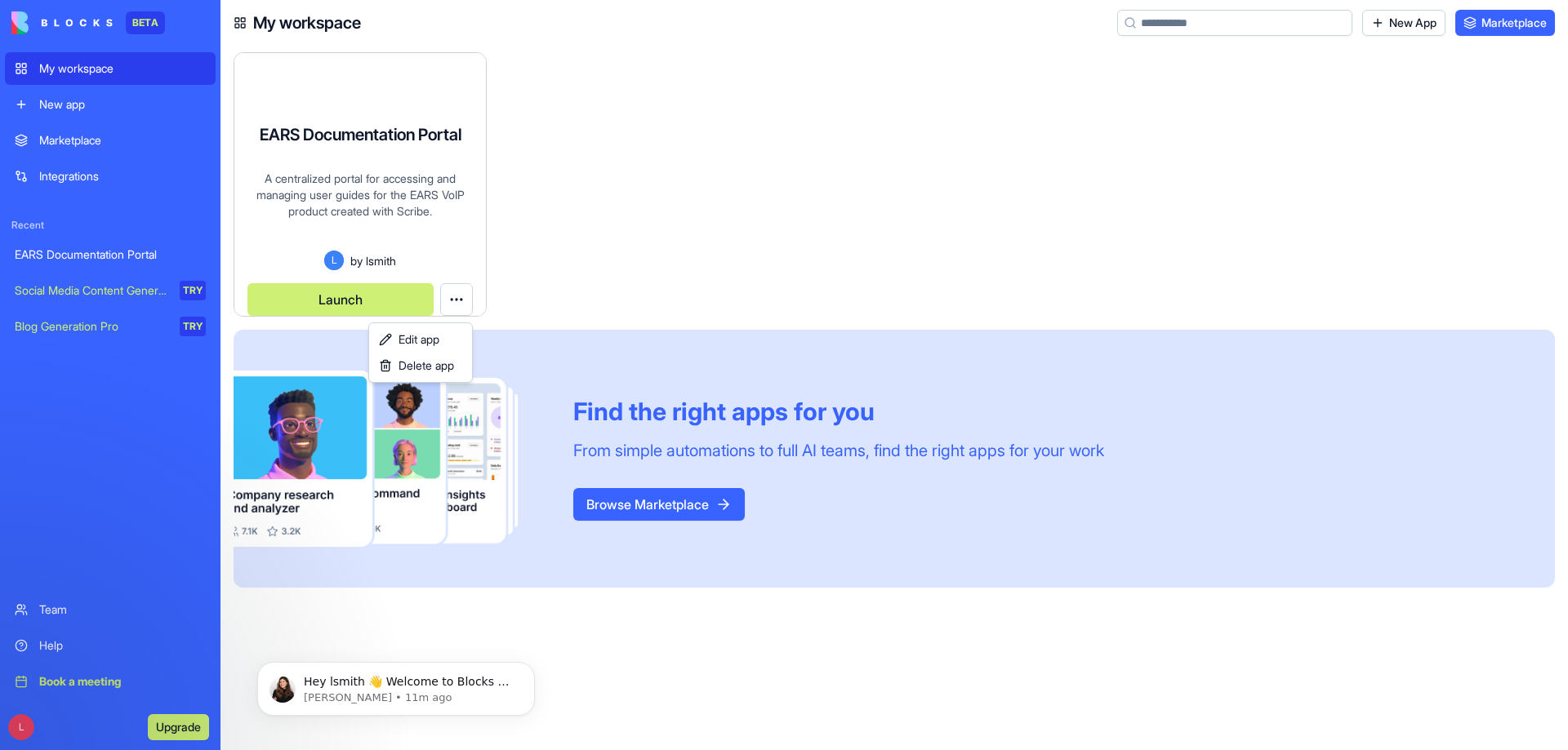
scroll to position [13, 0]
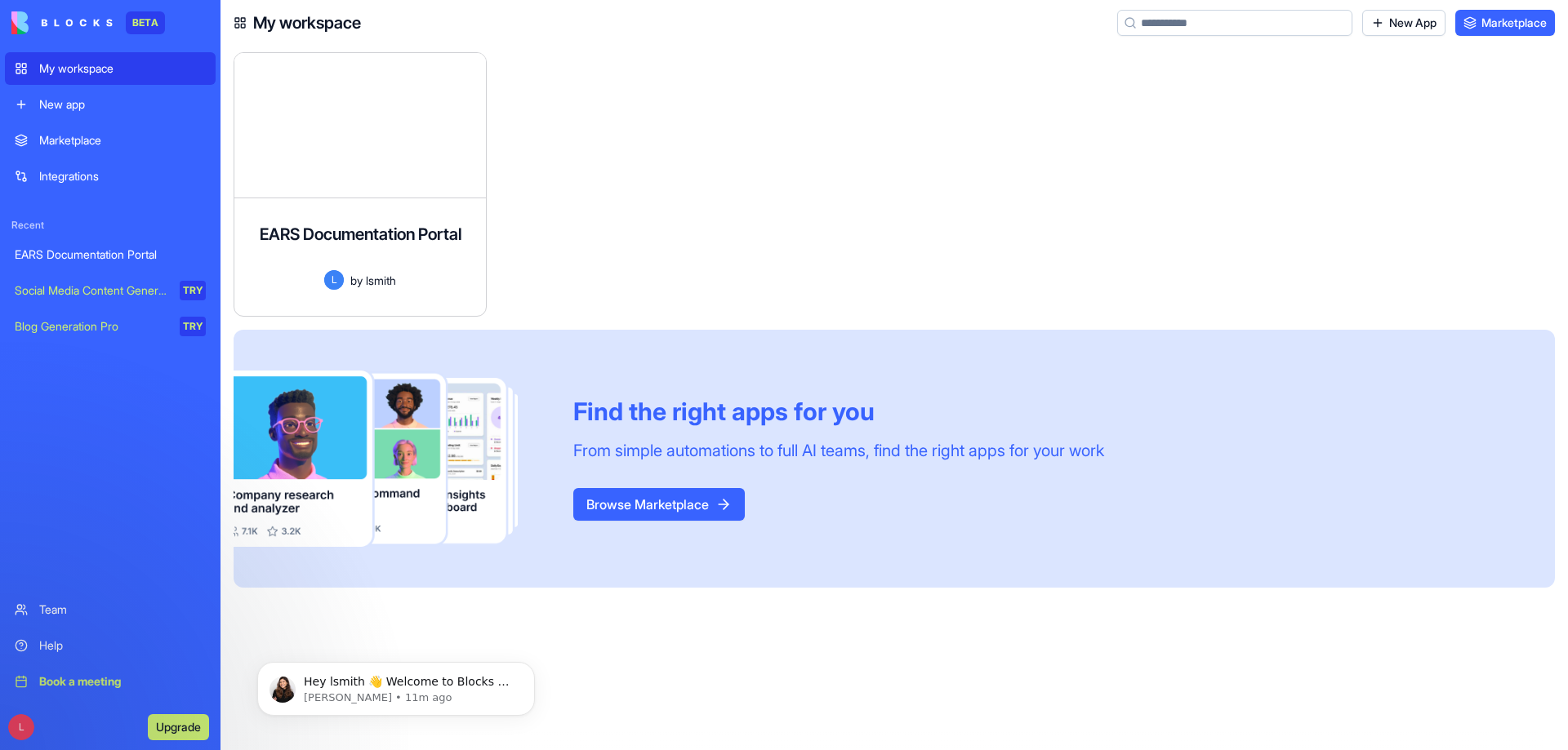
click at [93, 139] on div "Marketplace" at bounding box center [122, 140] width 167 height 17
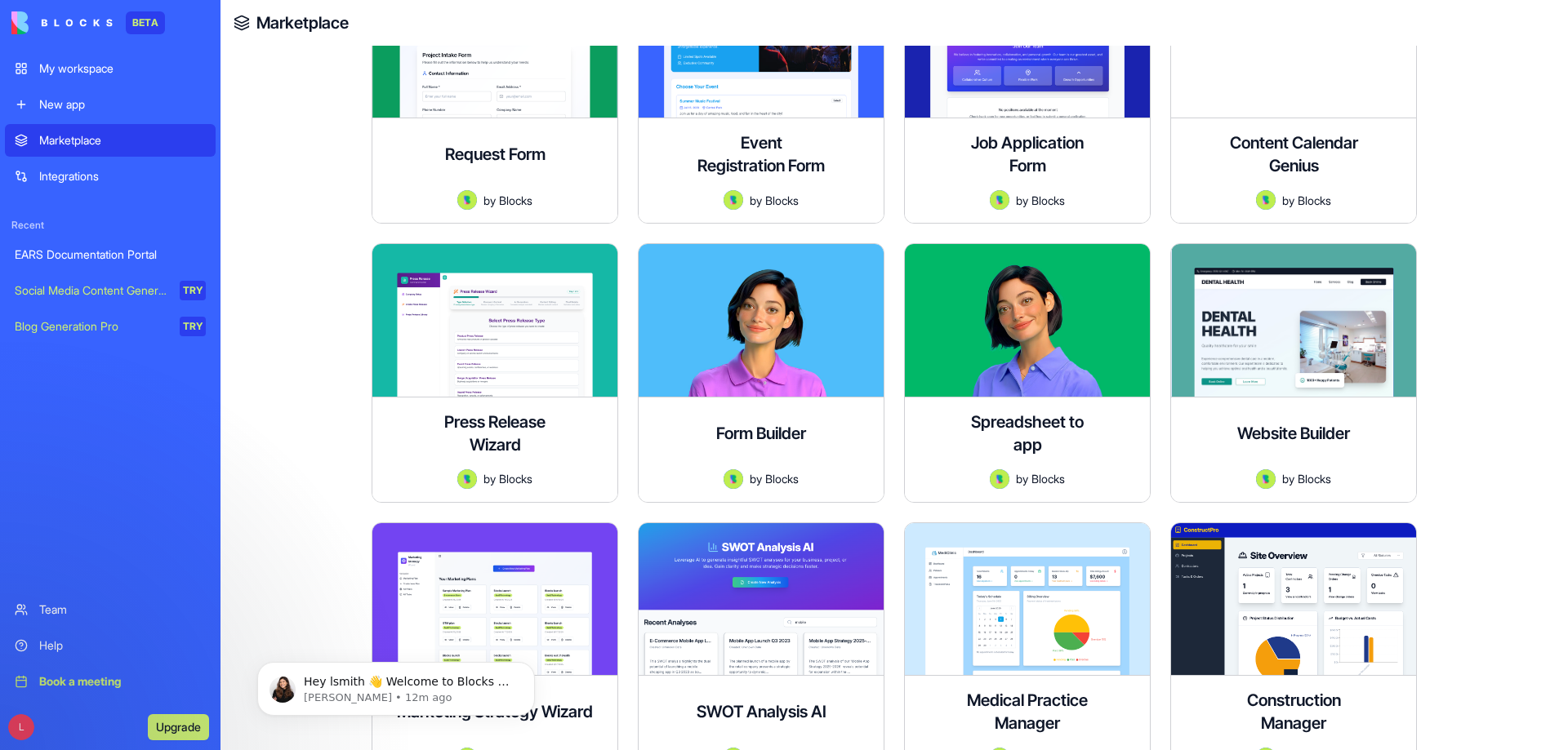
scroll to position [4000, 0]
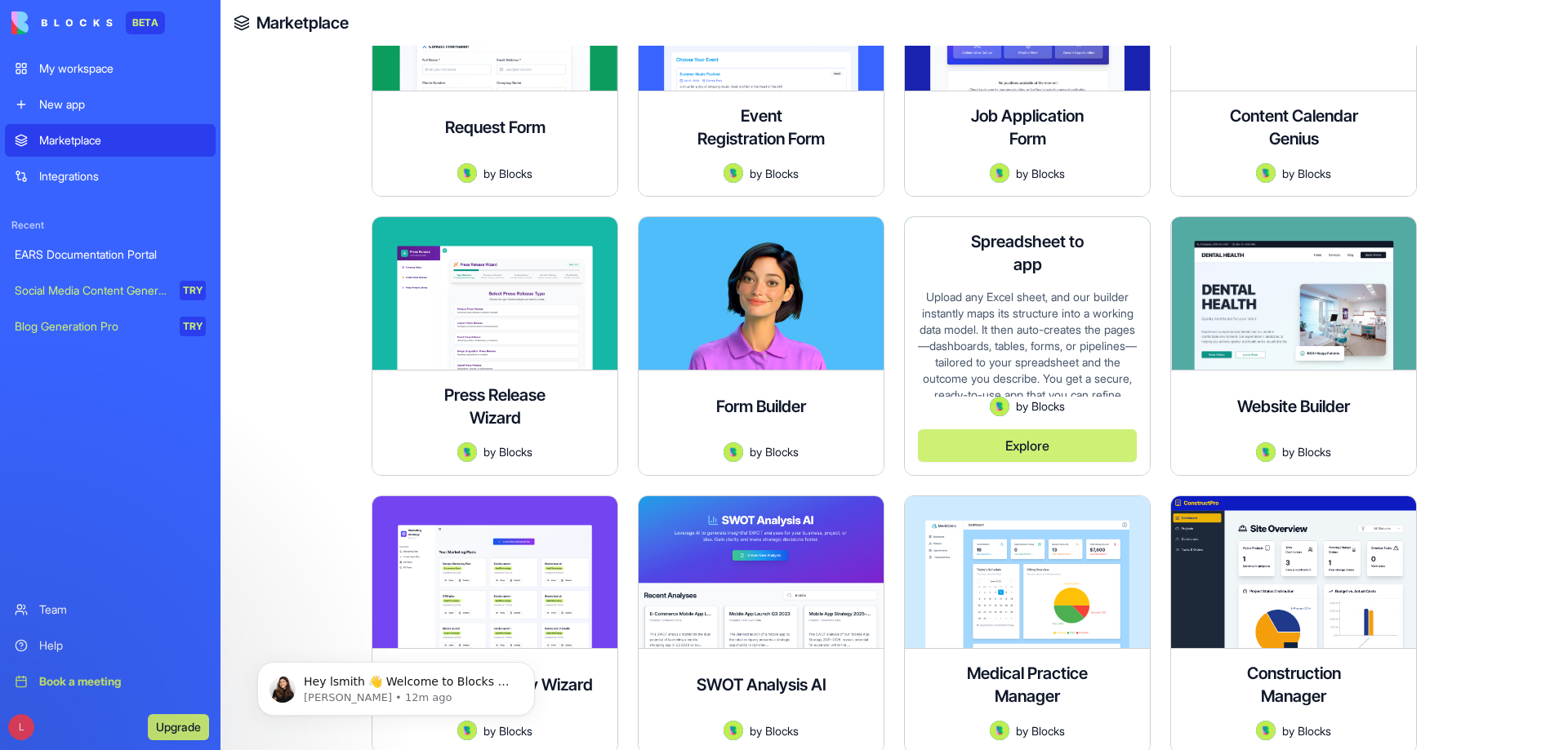
click at [1017, 429] on button "Explore" at bounding box center [1027, 446] width 219 height 33
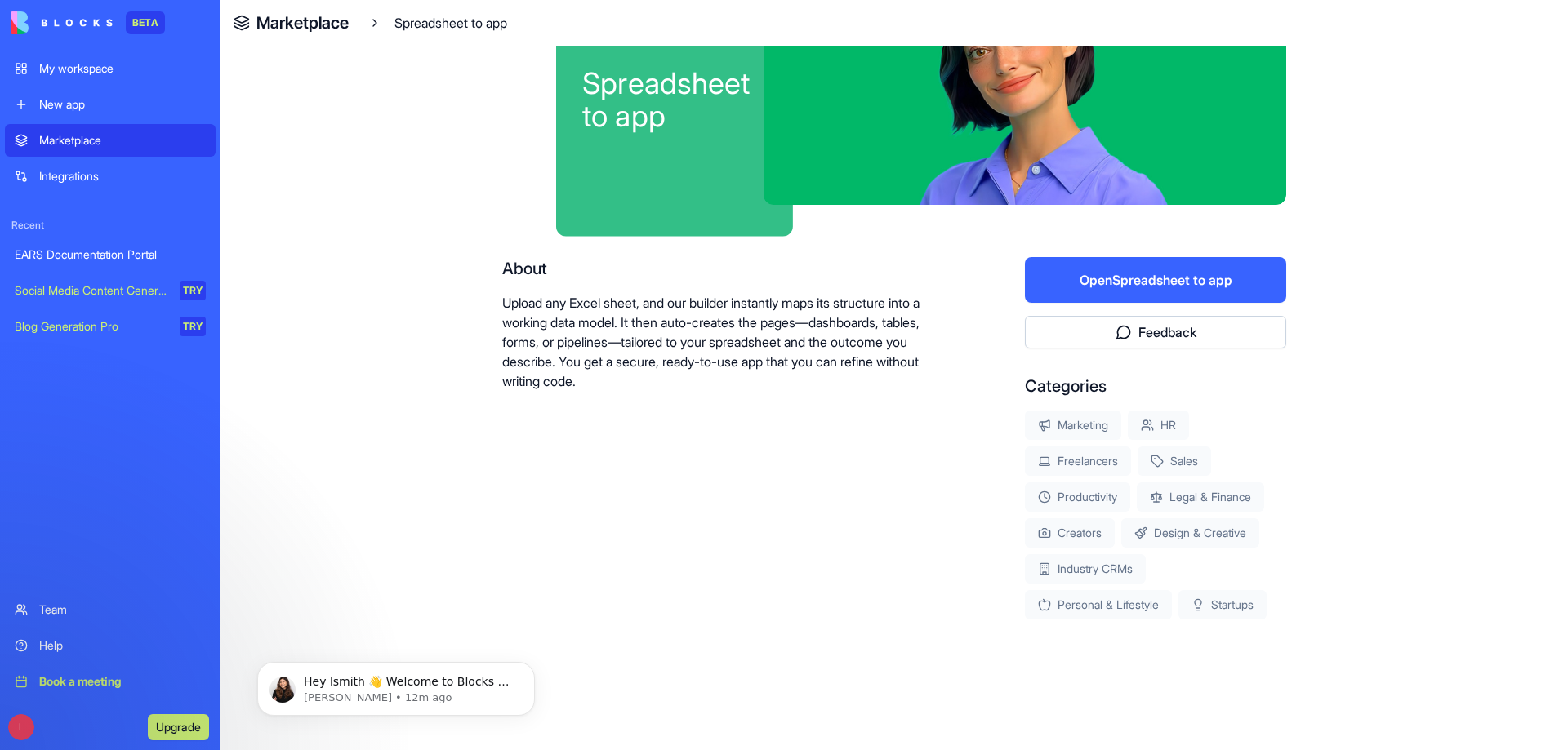
scroll to position [128, 0]
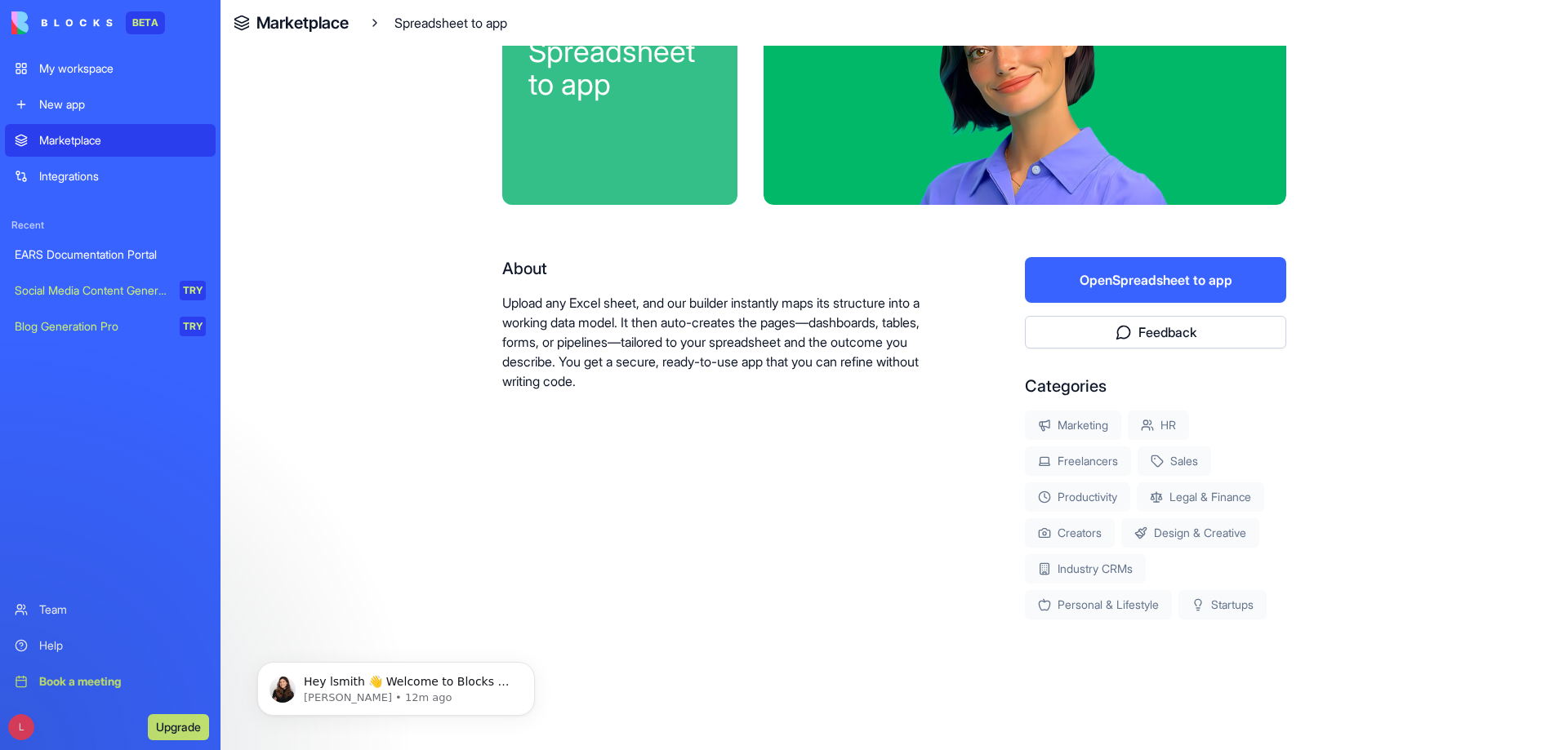
click at [1054, 287] on button "Open Spreadsheet to app" at bounding box center [1155, 280] width 262 height 45
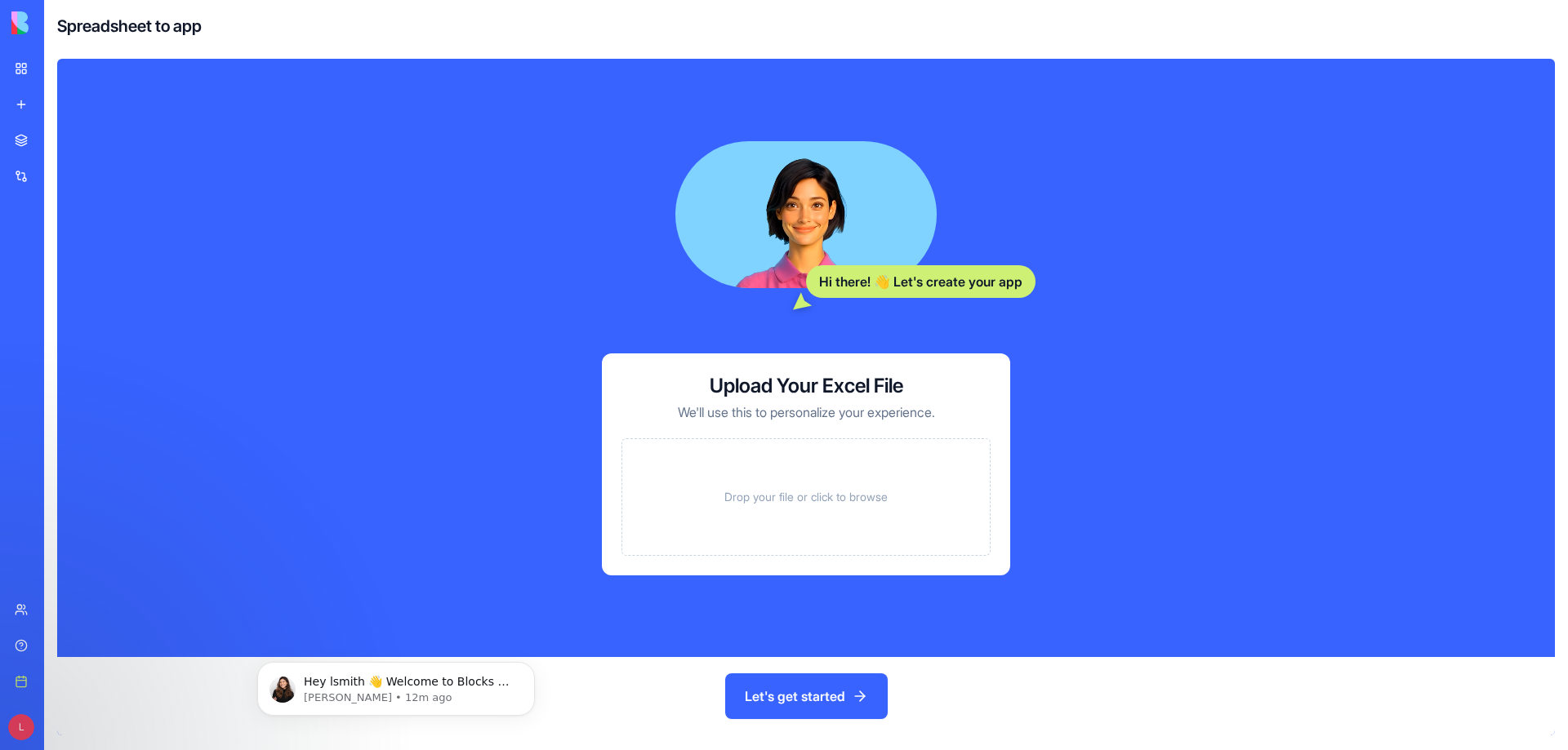
click at [795, 495] on span "Drop your file or click to browse" at bounding box center [806, 498] width 163 height 17
click at [797, 686] on button "Let's get started" at bounding box center [806, 696] width 163 height 45
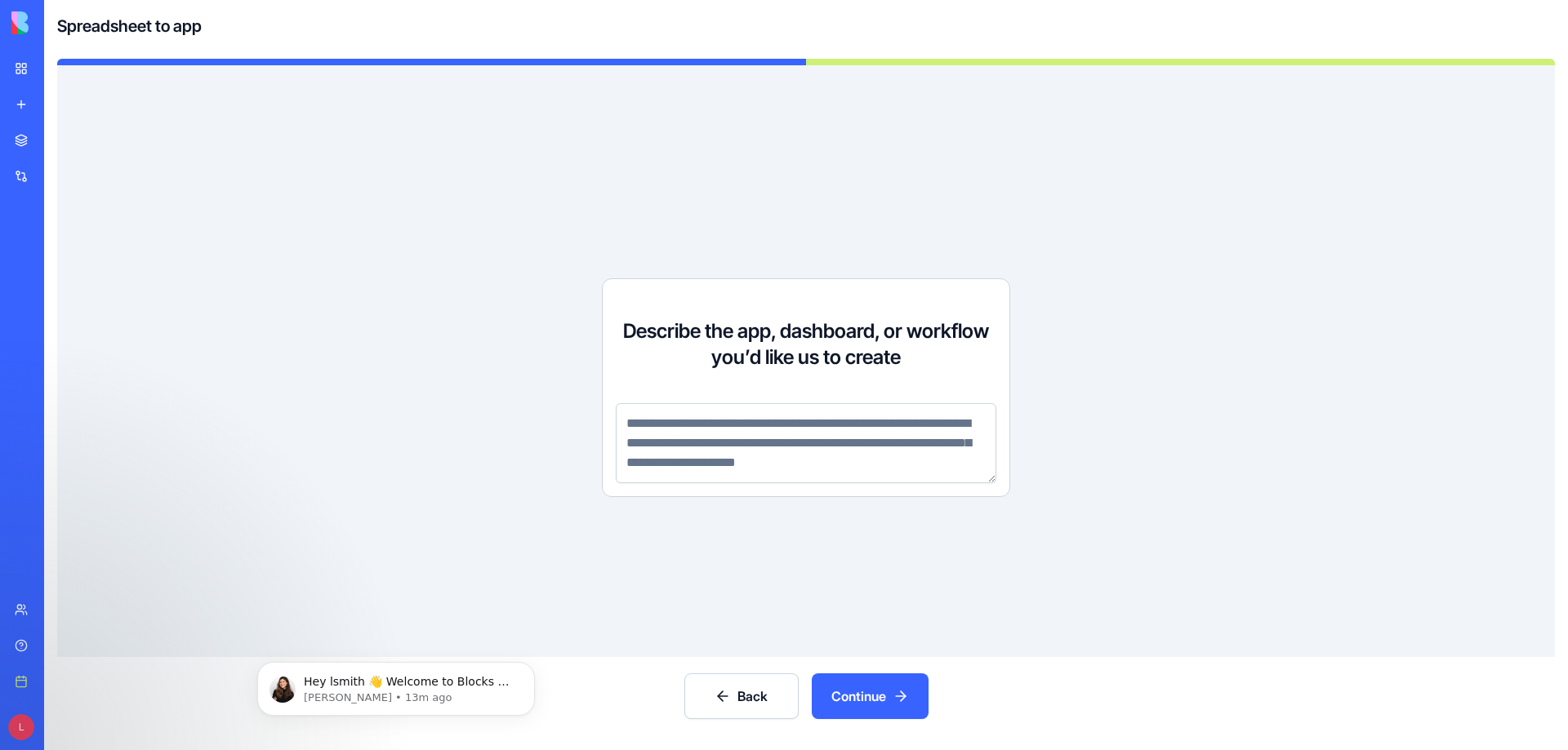
click at [654, 422] on textarea at bounding box center [805, 443] width 380 height 80
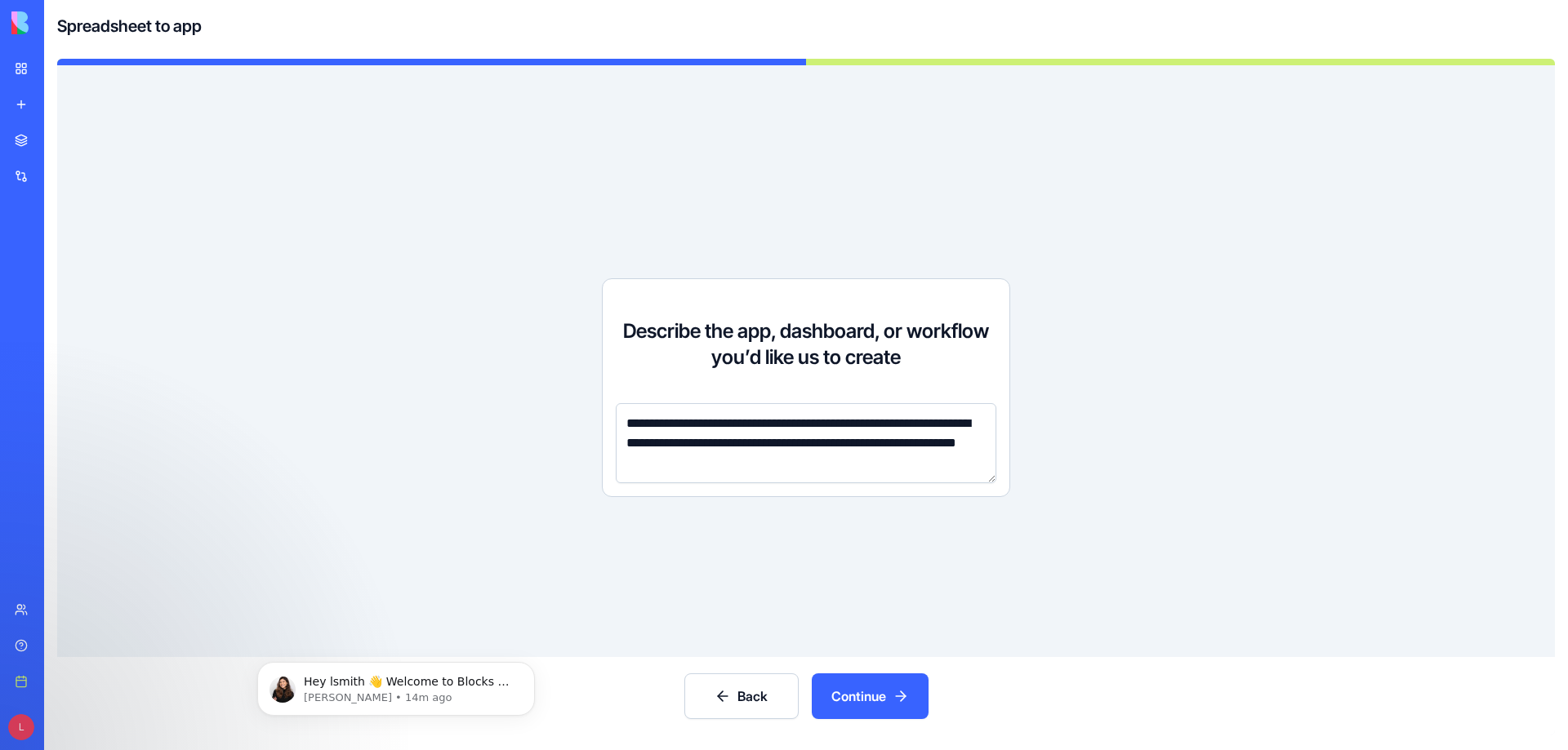
click at [863, 461] on textarea "**********" at bounding box center [805, 443] width 380 height 80
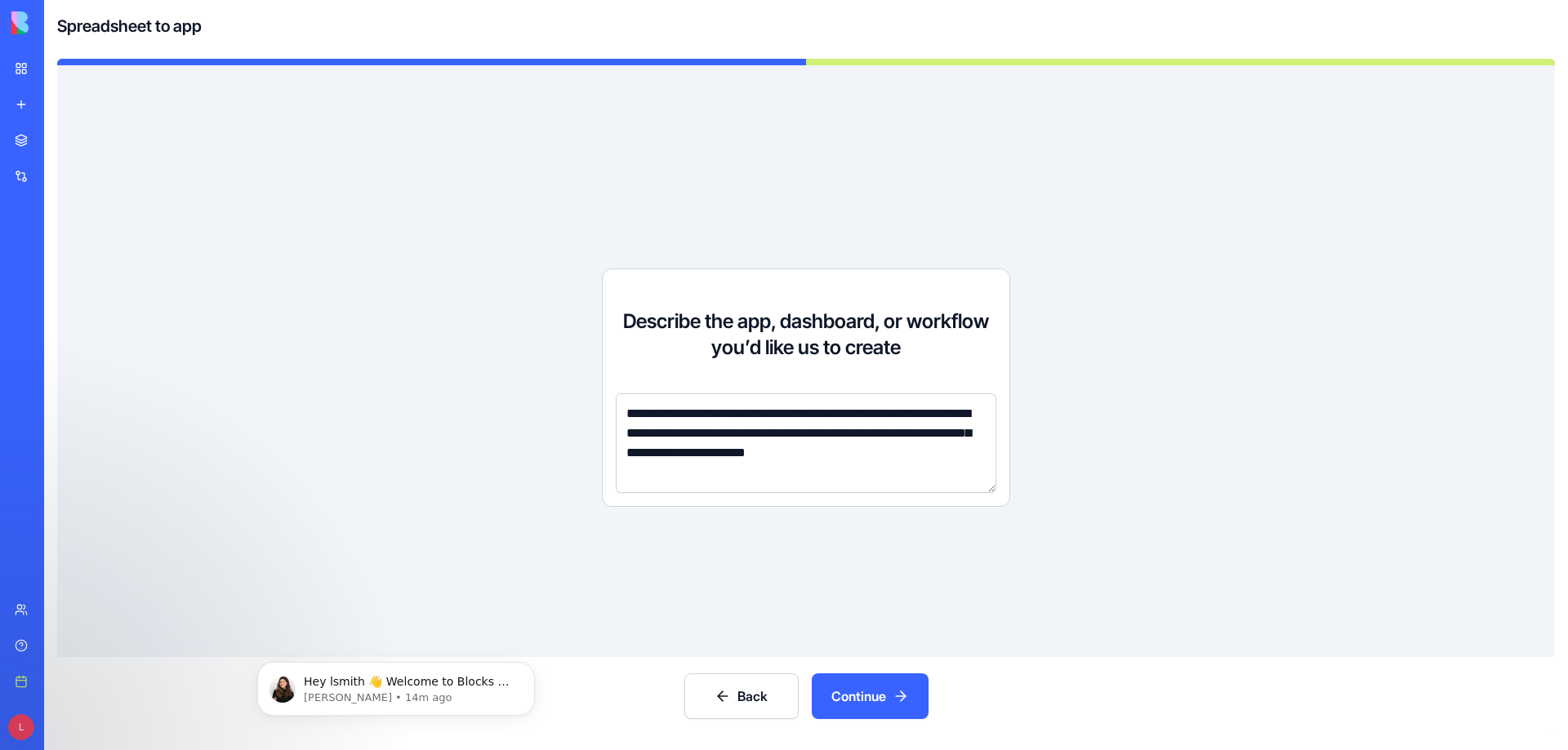
type textarea "**********"
click at [837, 685] on button "Continue" at bounding box center [869, 696] width 116 height 45
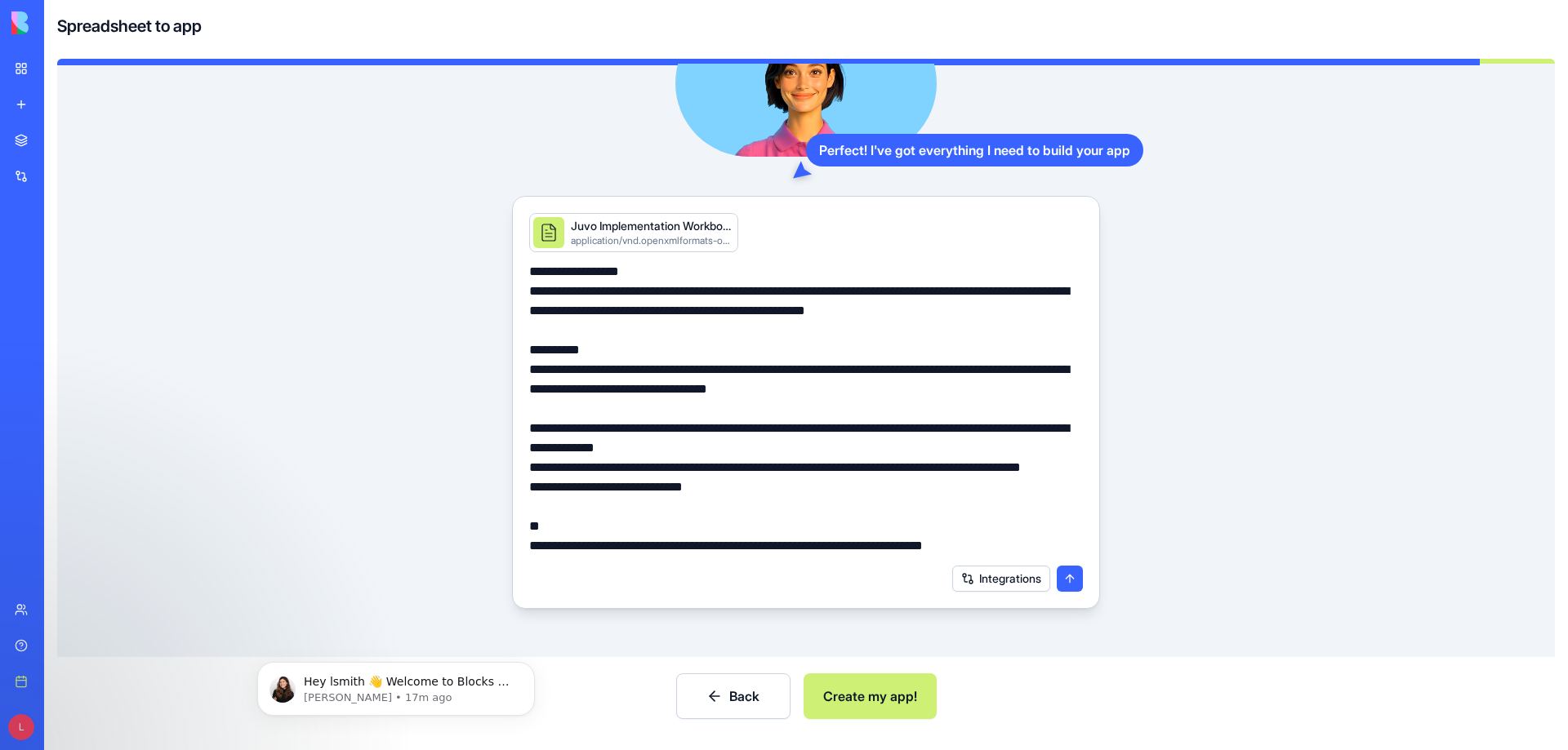
scroll to position [163, 0]
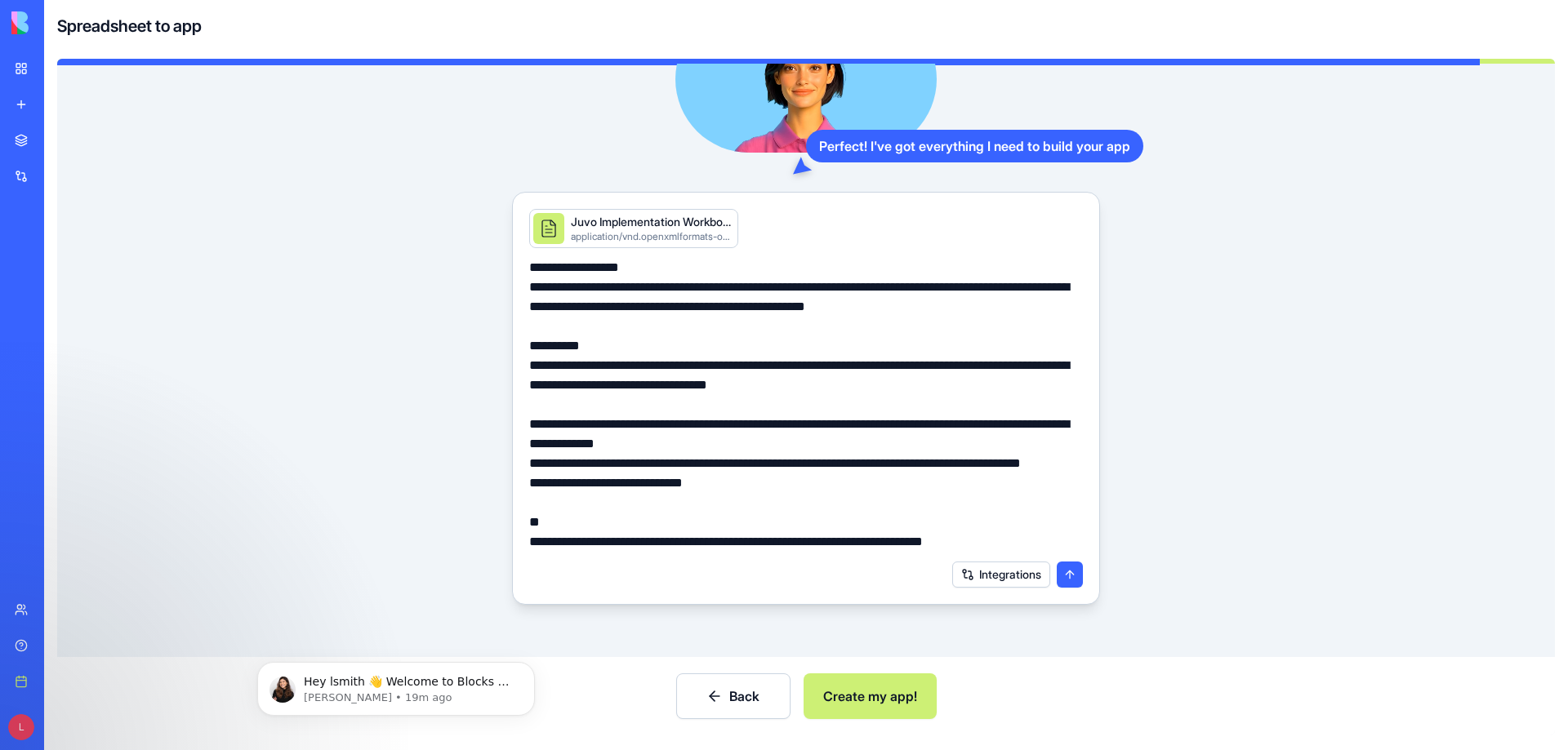
click at [881, 703] on button "Create my app!" at bounding box center [870, 696] width 133 height 45
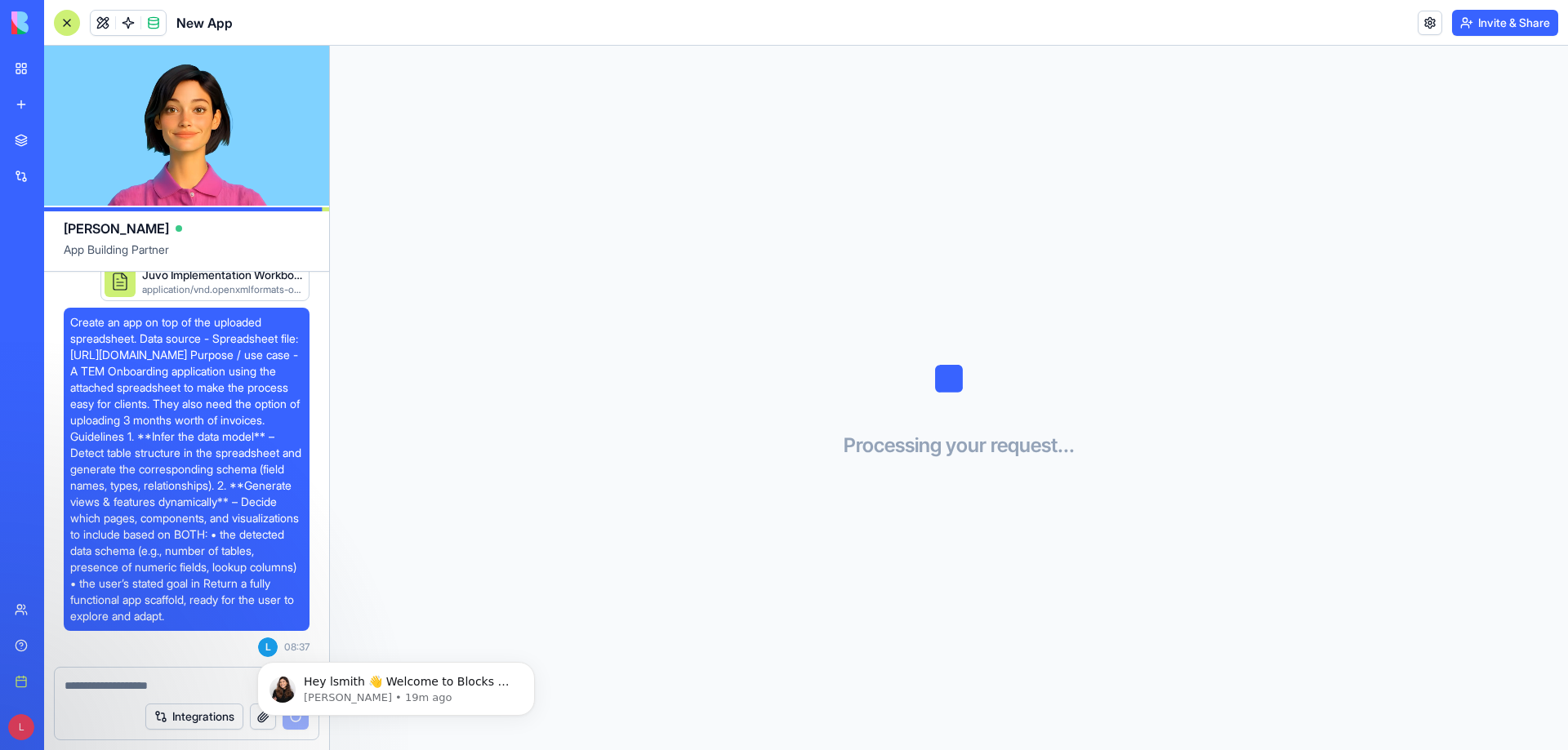
scroll to position [327, 0]
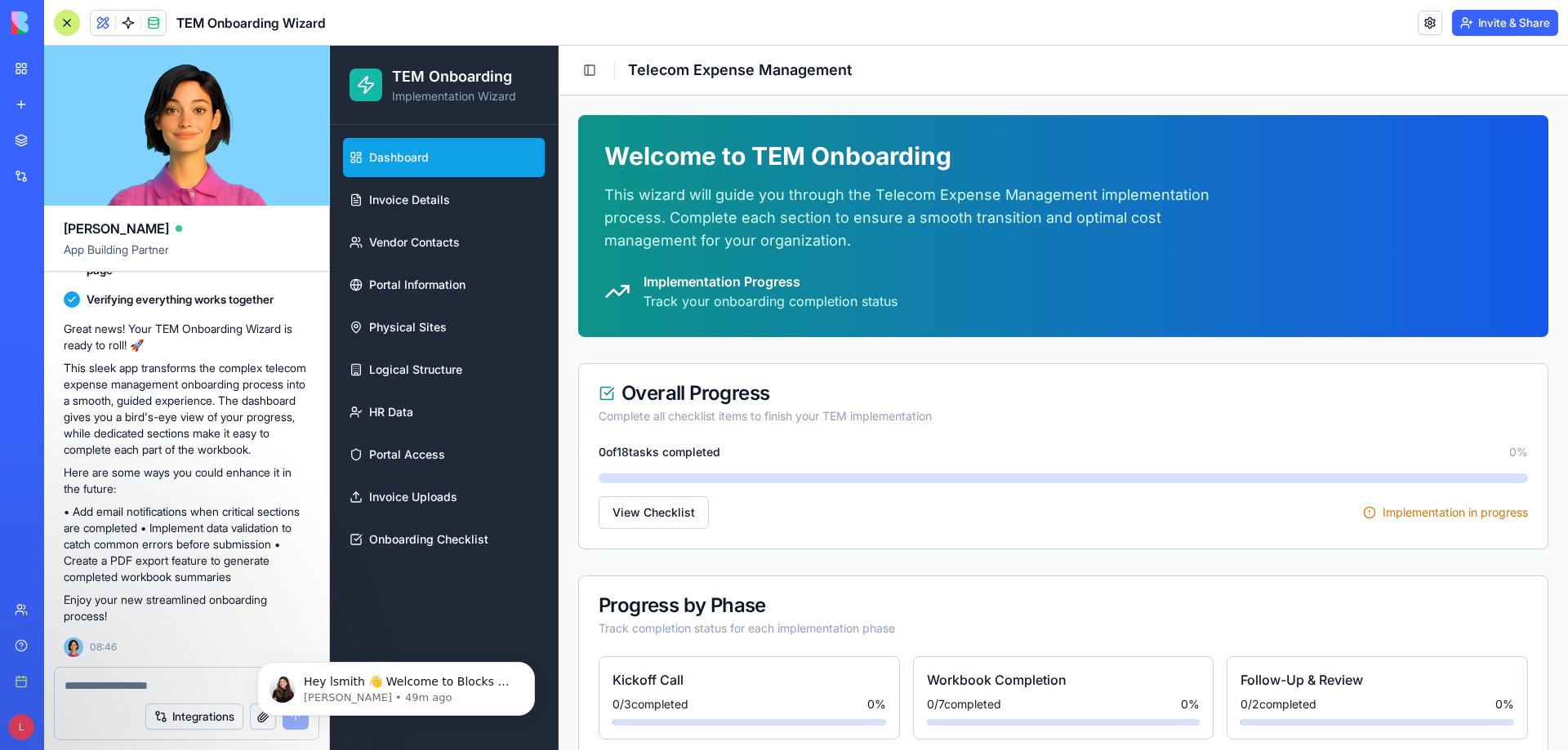
scroll to position [82, 0]
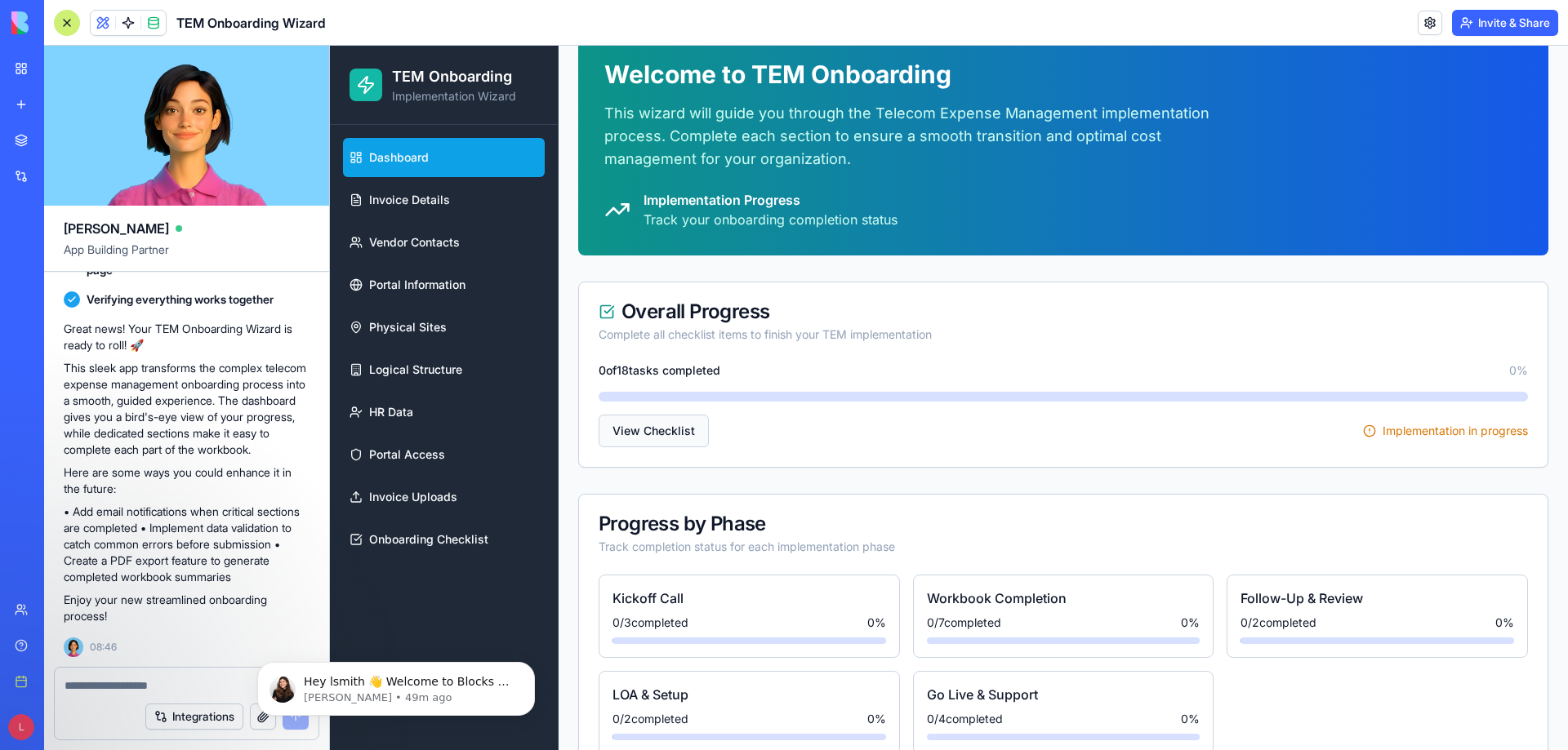
click at [678, 439] on link "View Checklist" at bounding box center [654, 432] width 111 height 33
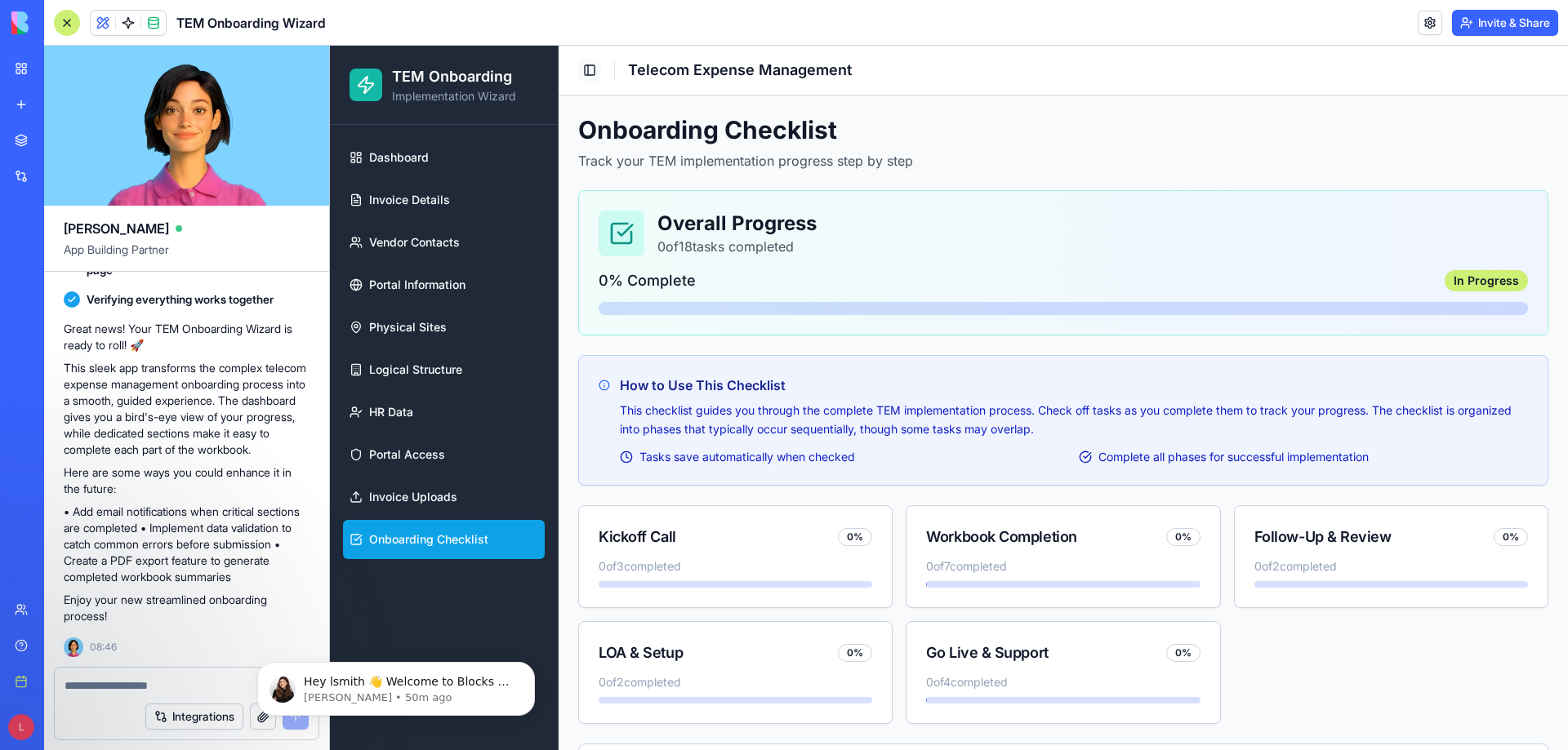
click at [593, 70] on button "Toggle Sidebar" at bounding box center [589, 70] width 23 height 23
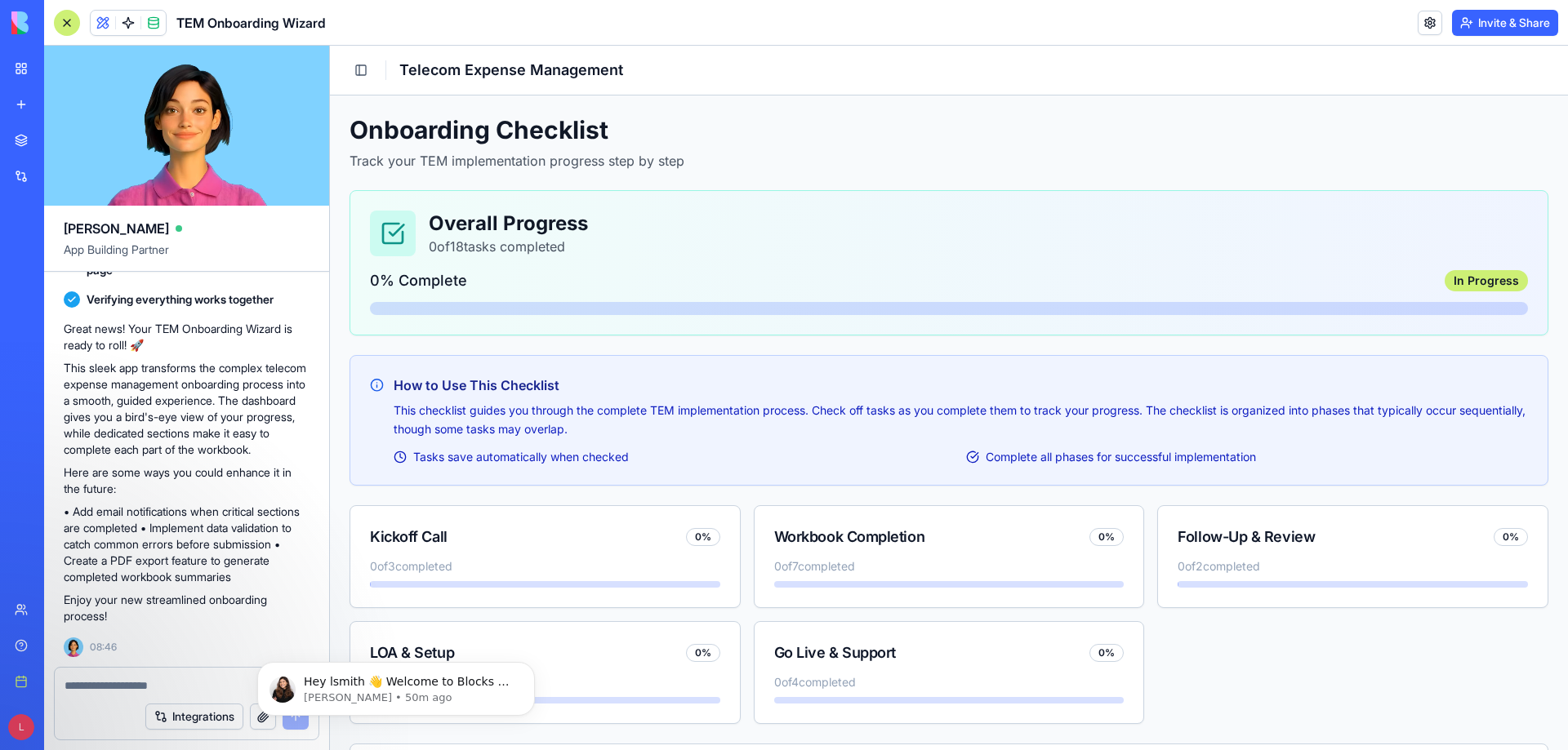
click at [196, 21] on h1 "TEM Onboarding Wizard" at bounding box center [251, 23] width 149 height 20
click at [73, 17] on div at bounding box center [67, 23] width 26 height 26
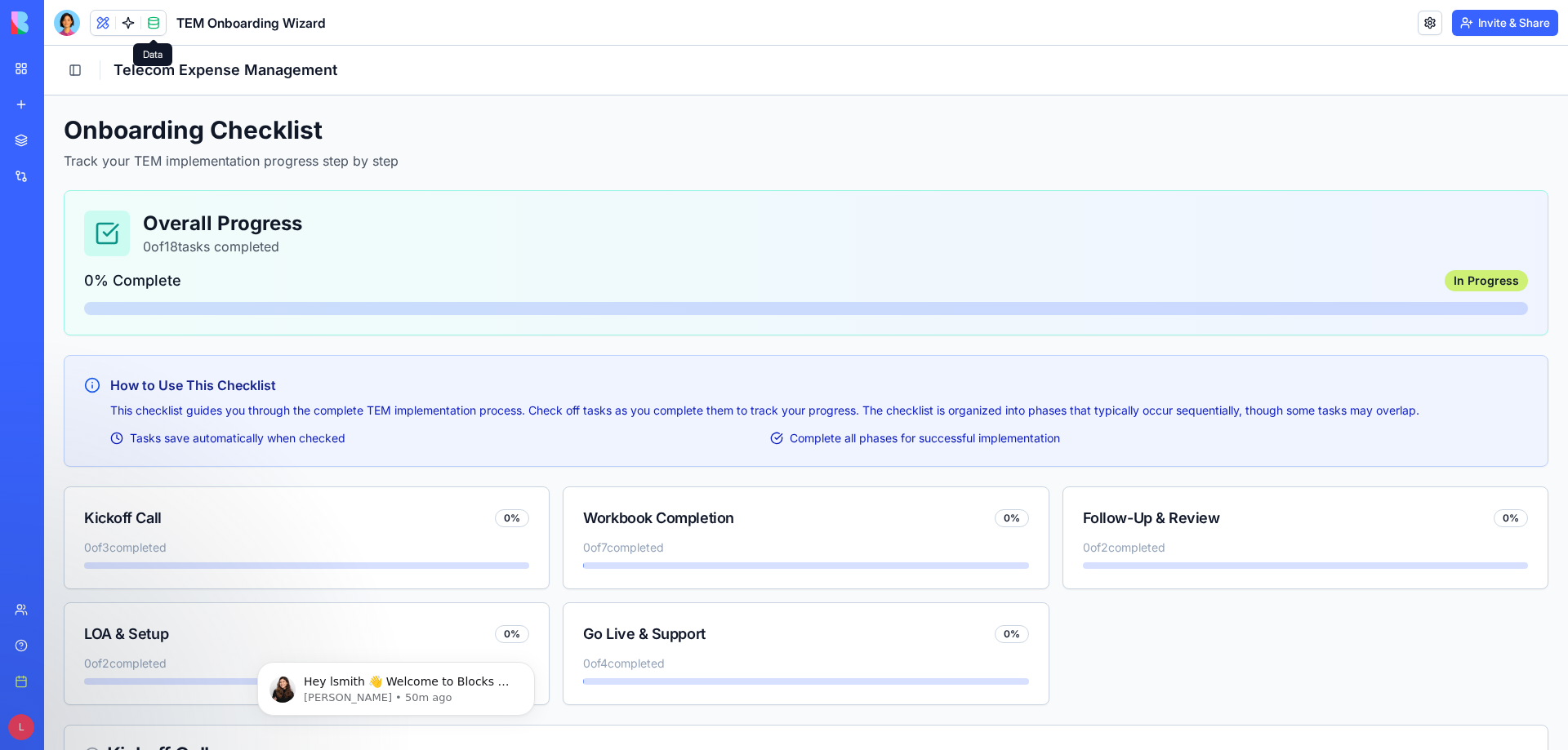
click at [162, 26] on span at bounding box center [153, 22] width 45 height 45
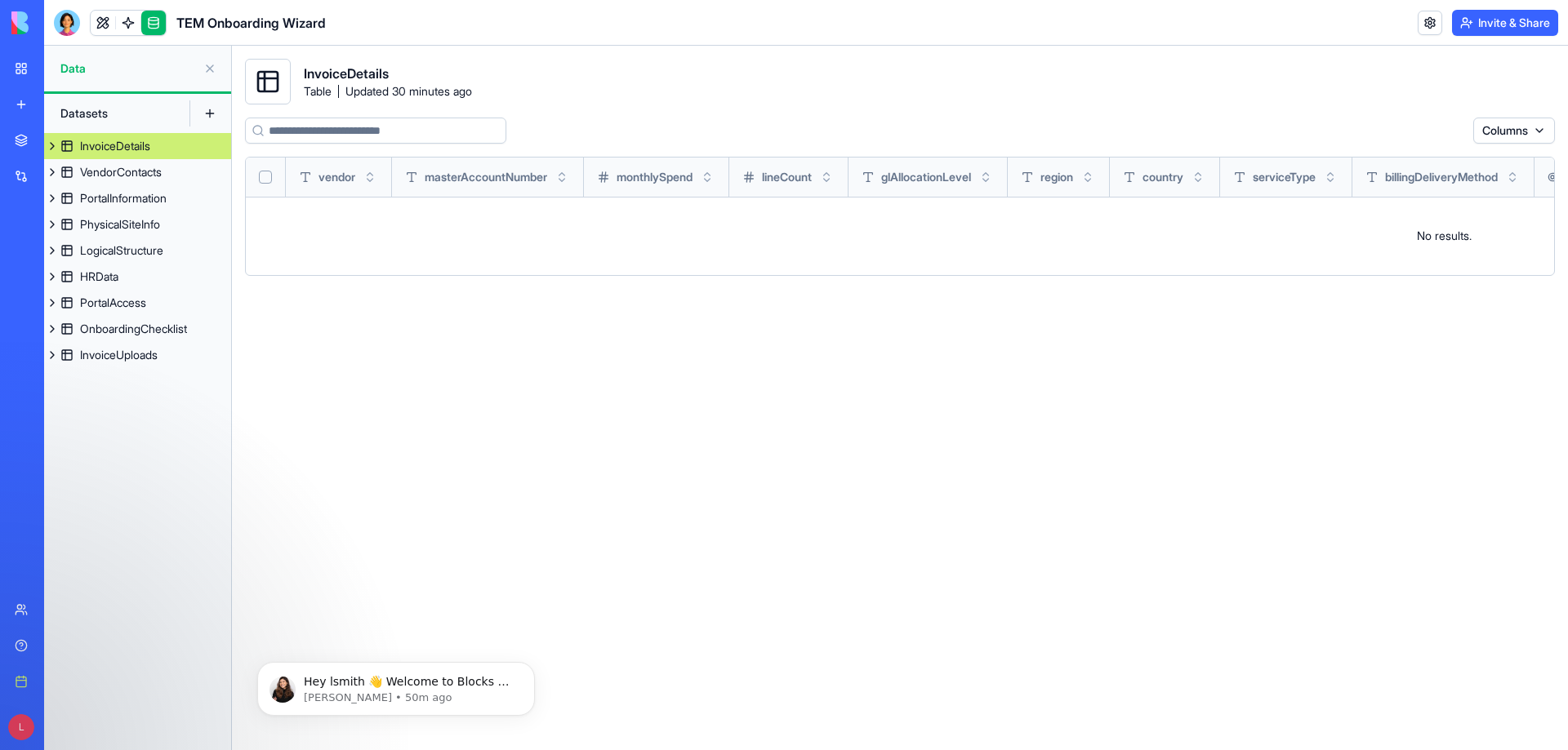
click at [250, 21] on h1 "TEM Onboarding Wizard" at bounding box center [251, 23] width 149 height 20
click at [26, 29] on img at bounding box center [62, 23] width 102 height 23
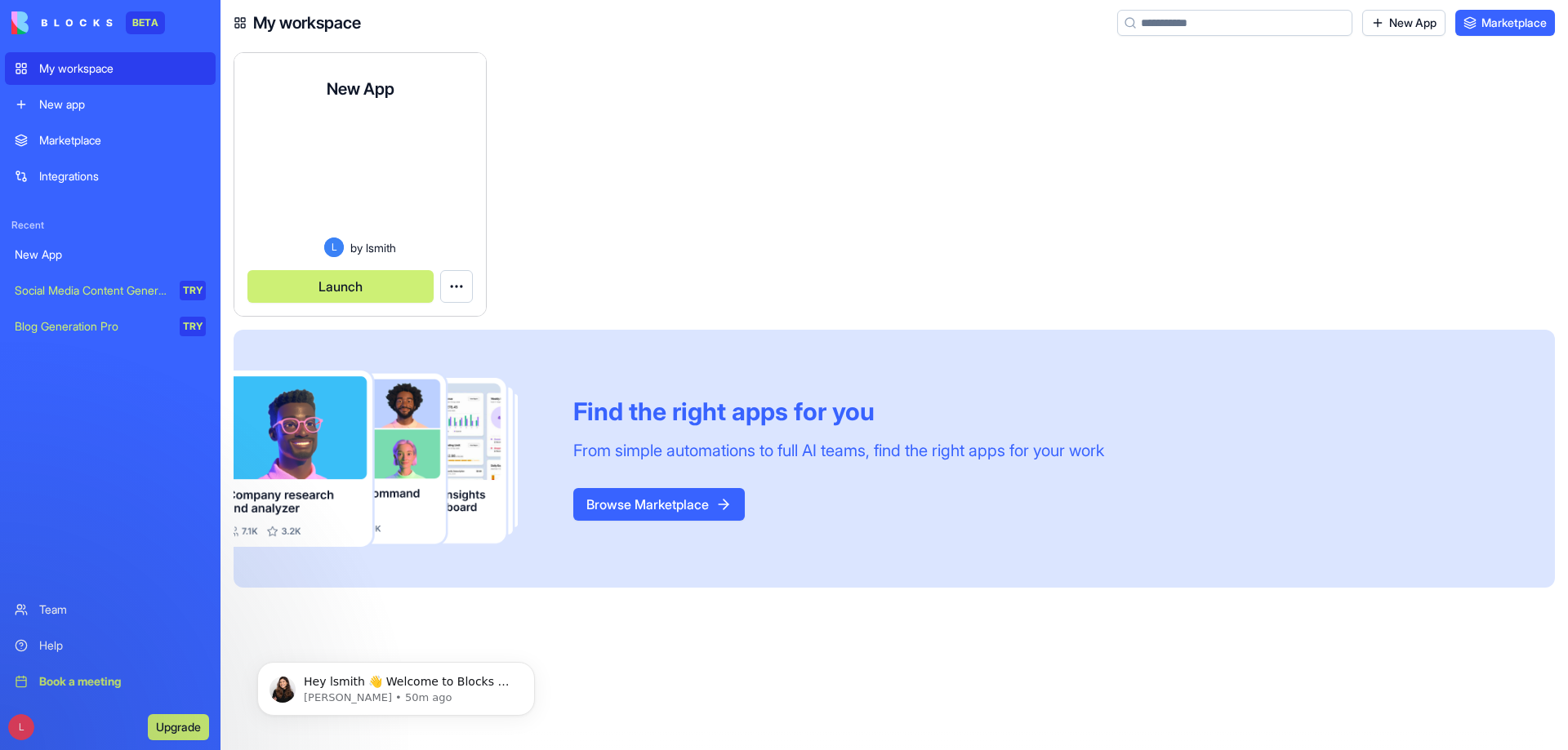
click at [375, 277] on button "Launch" at bounding box center [341, 286] width 187 height 33
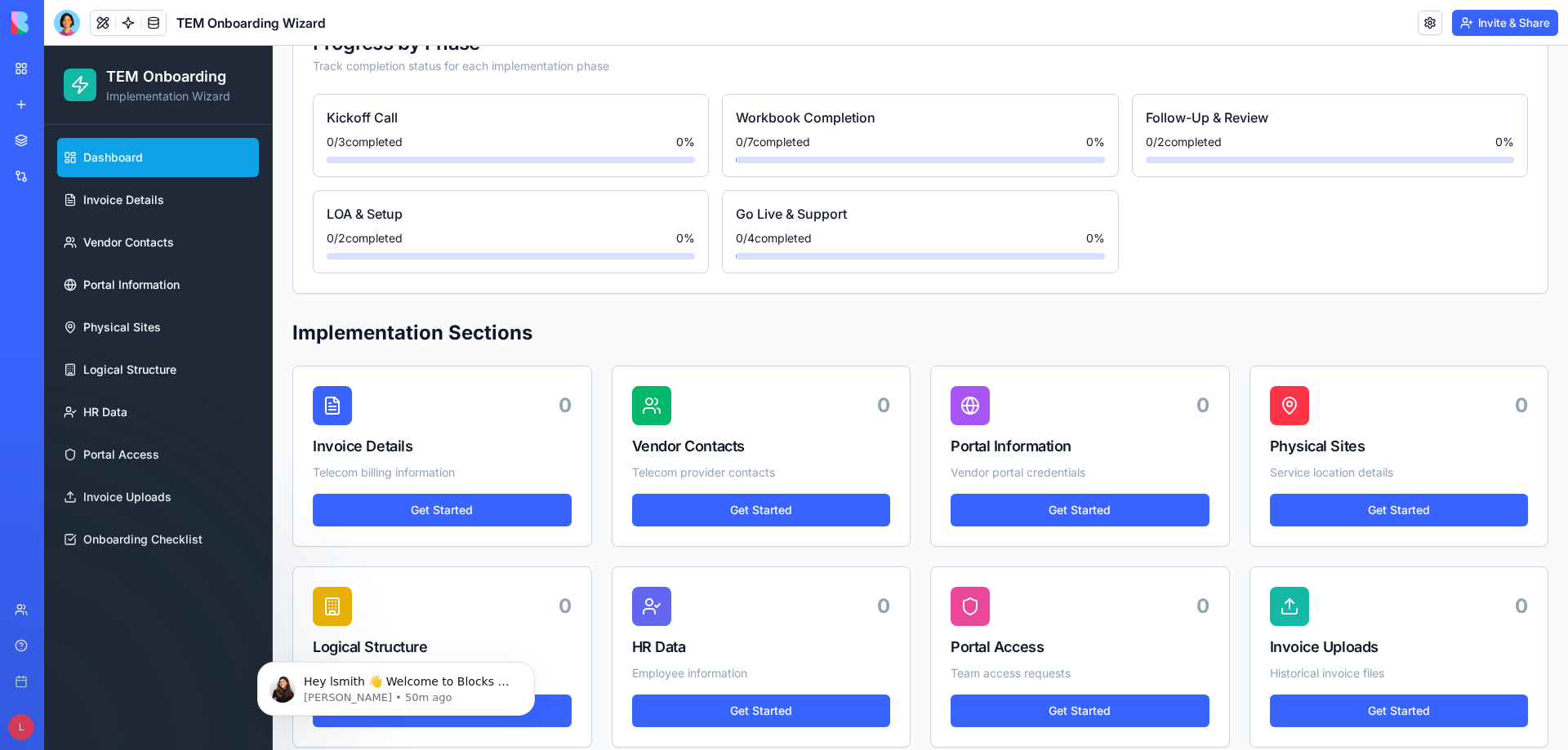
scroll to position [579, 0]
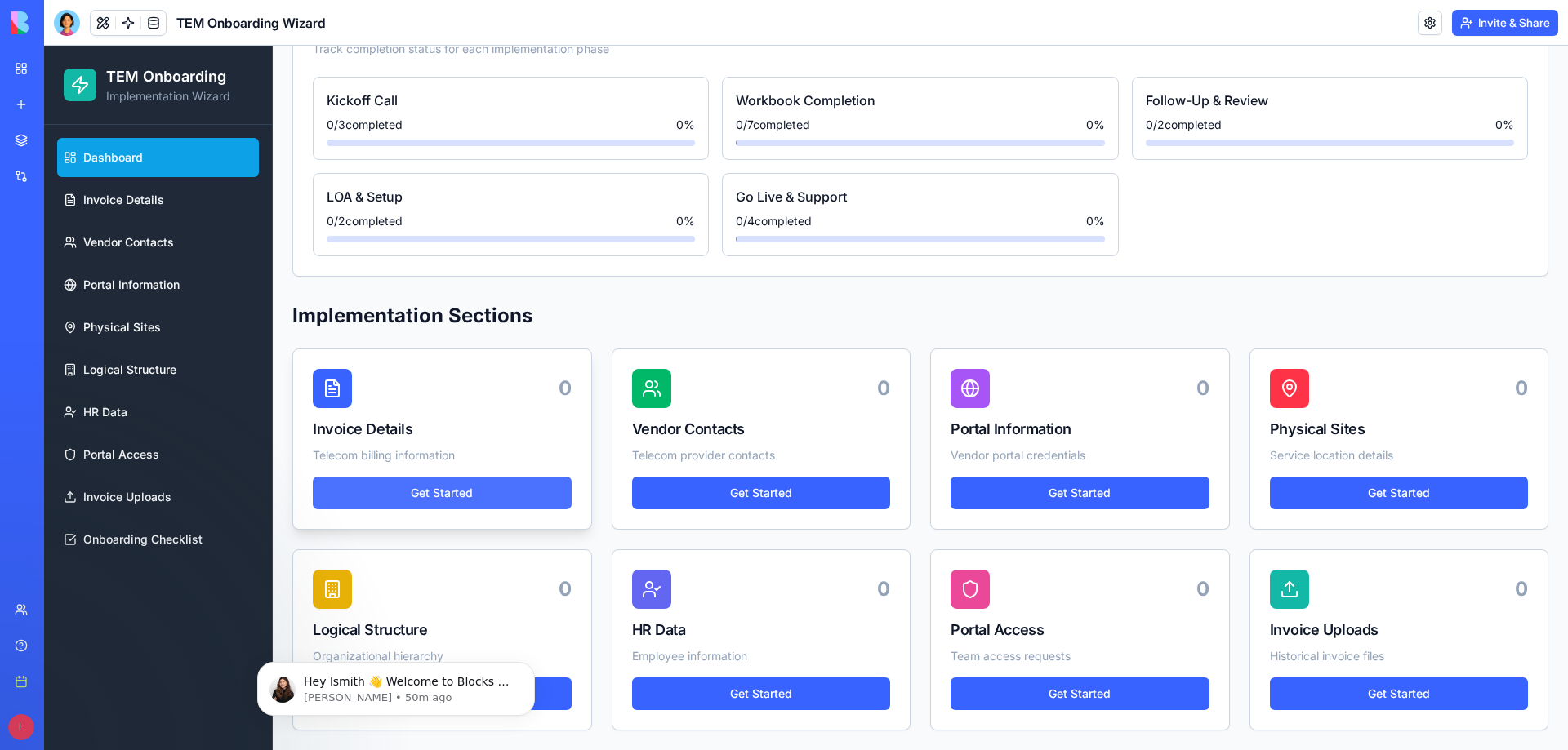
click at [444, 496] on link "Get Started" at bounding box center [442, 493] width 259 height 33
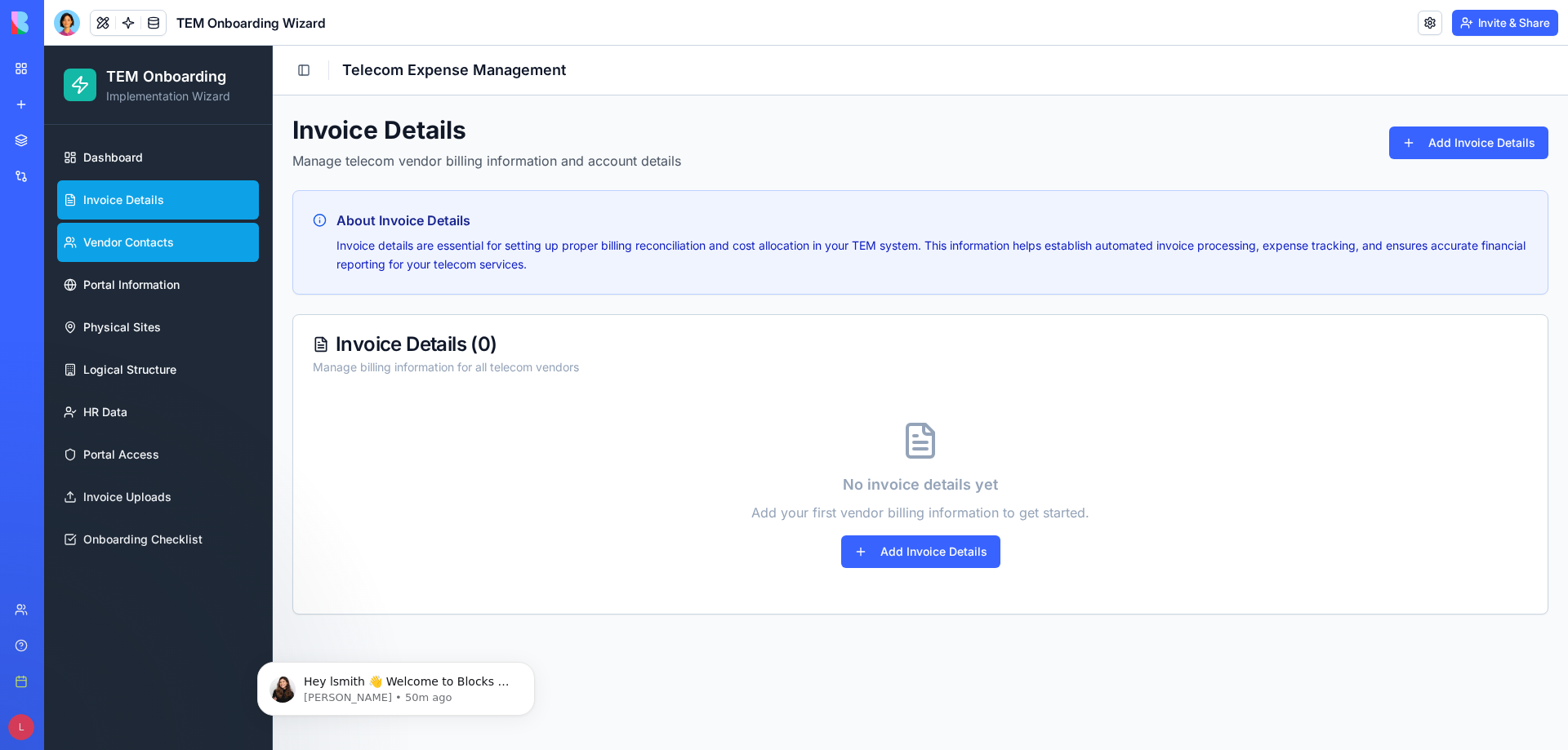
click at [163, 230] on link "Vendor Contacts" at bounding box center [158, 242] width 201 height 39
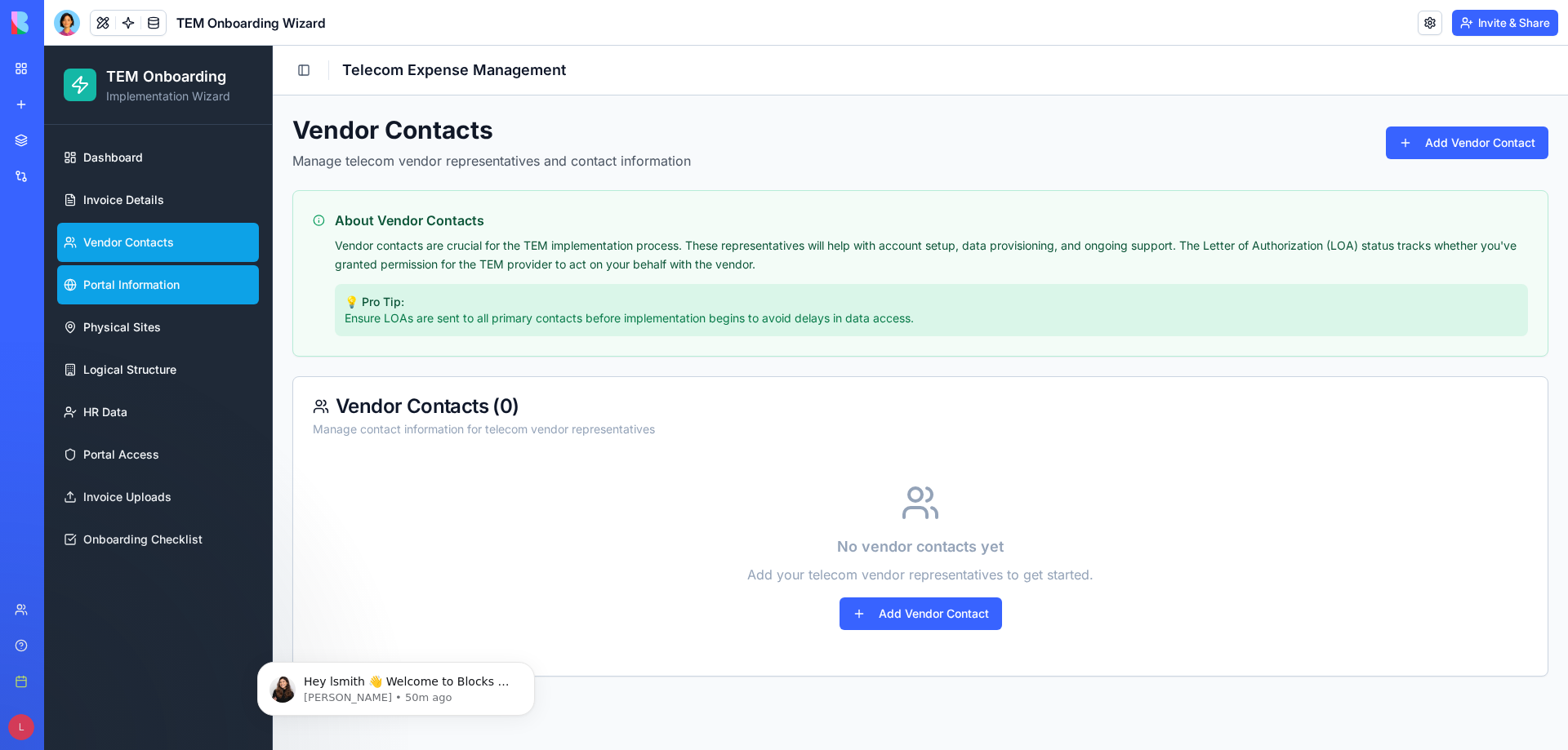
click at [166, 294] on link "Portal Information" at bounding box center [158, 285] width 201 height 39
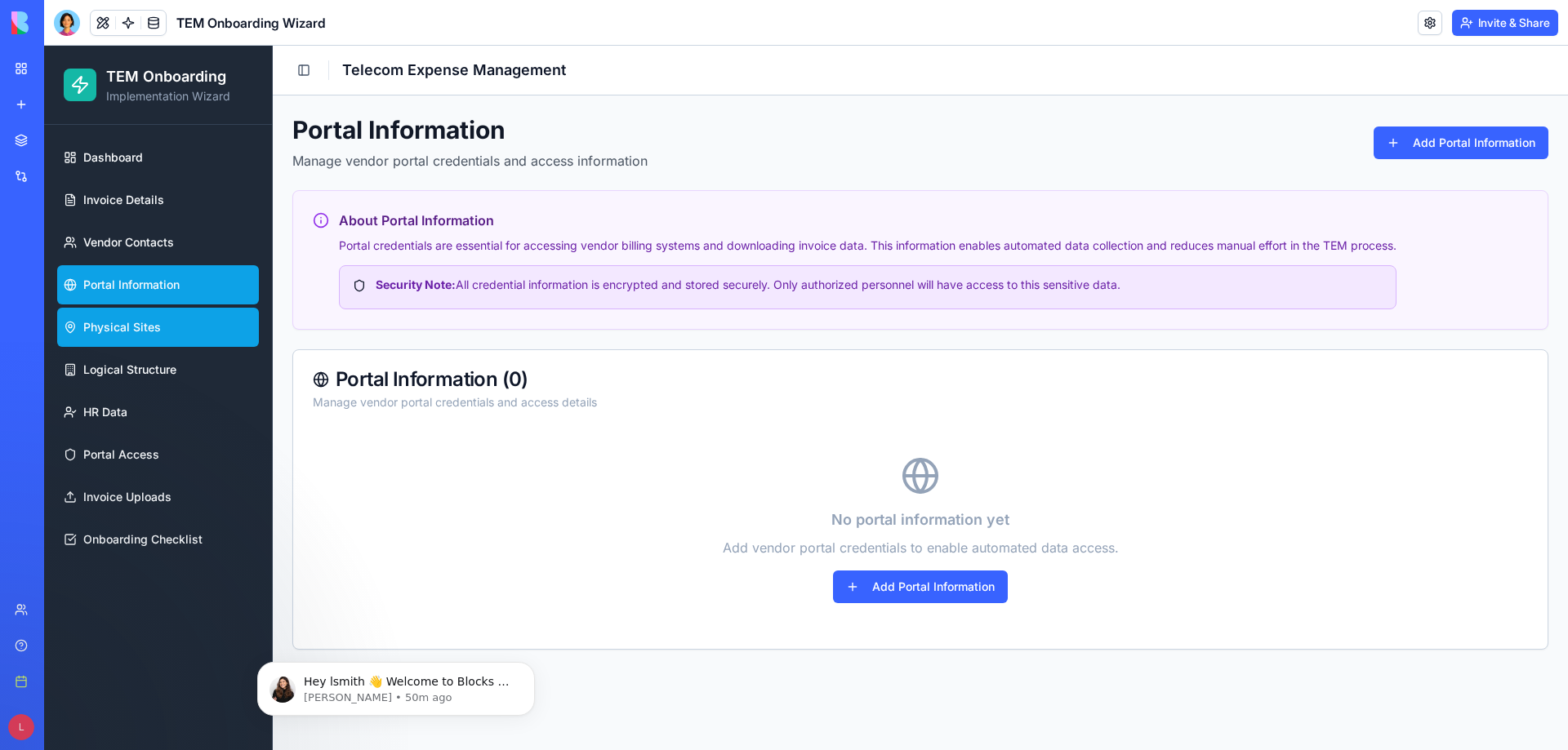
click at [158, 324] on span "Physical Sites" at bounding box center [122, 328] width 78 height 17
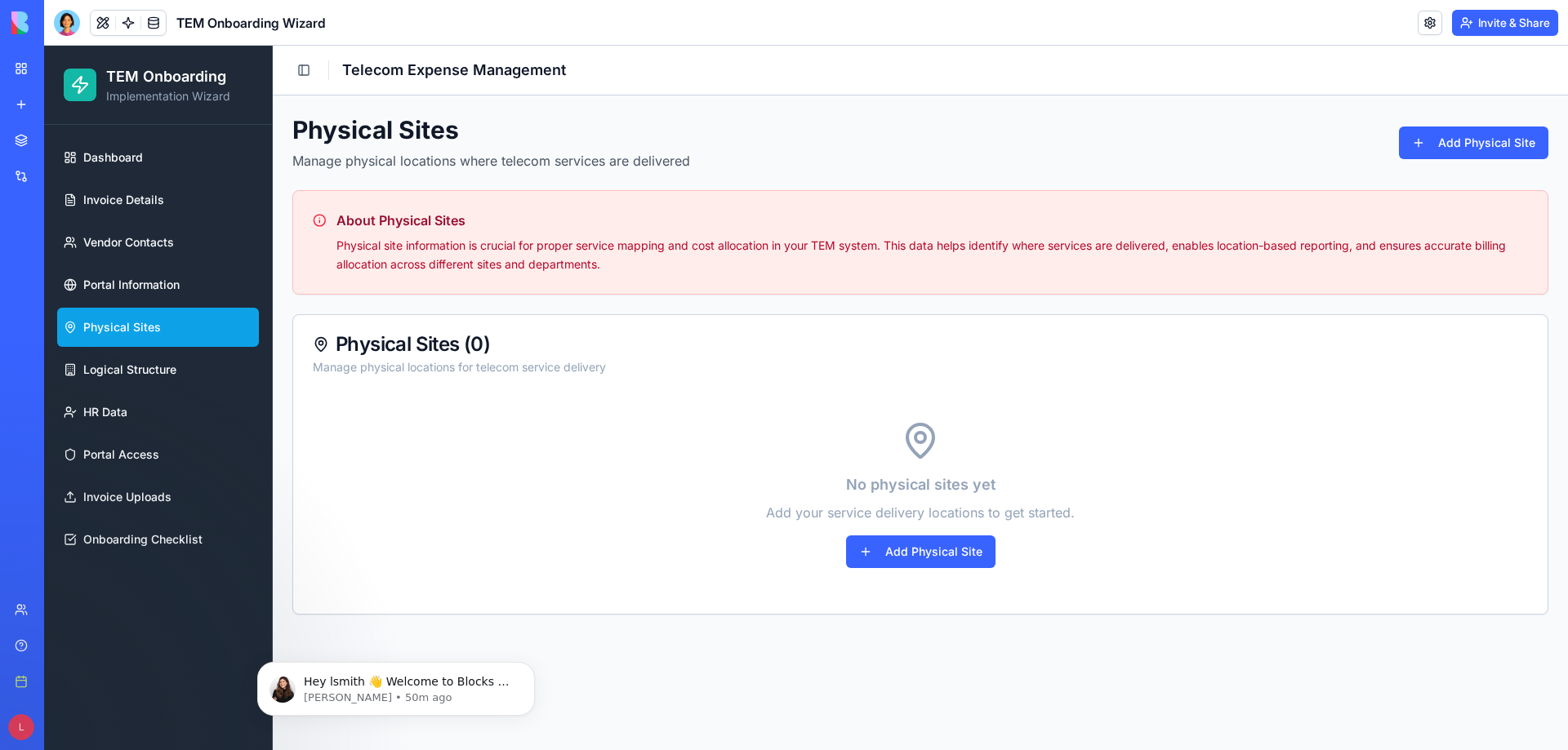
click at [705, 48] on header "Toggle Sidebar Telecom Expense Management" at bounding box center [919, 70] width 1295 height 50
click at [498, 23] on header "TEM Onboarding Wizard Invite & Share" at bounding box center [805, 22] width 1523 height 45
